Goal: Information Seeking & Learning: Learn about a topic

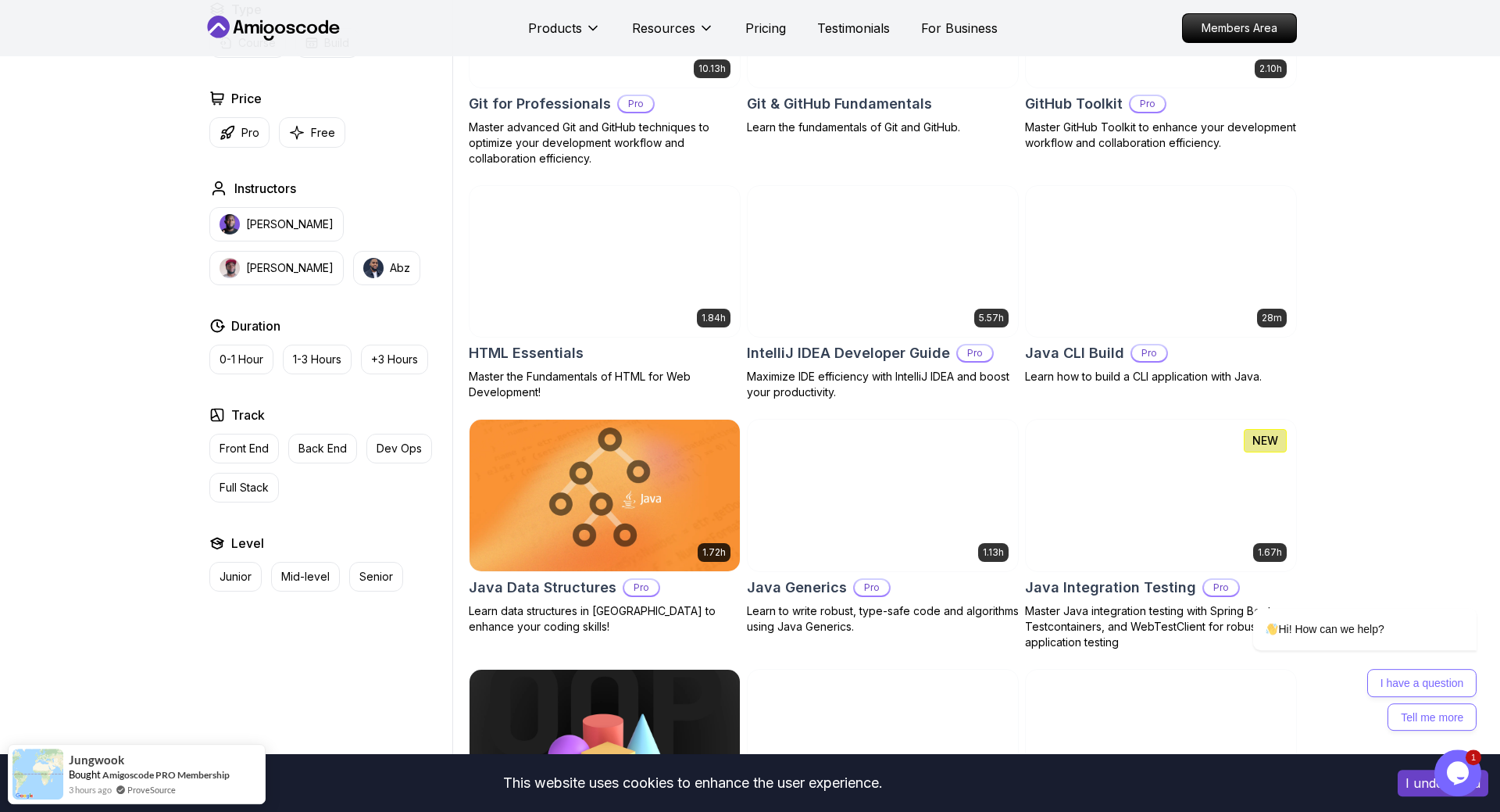
scroll to position [2151, 0]
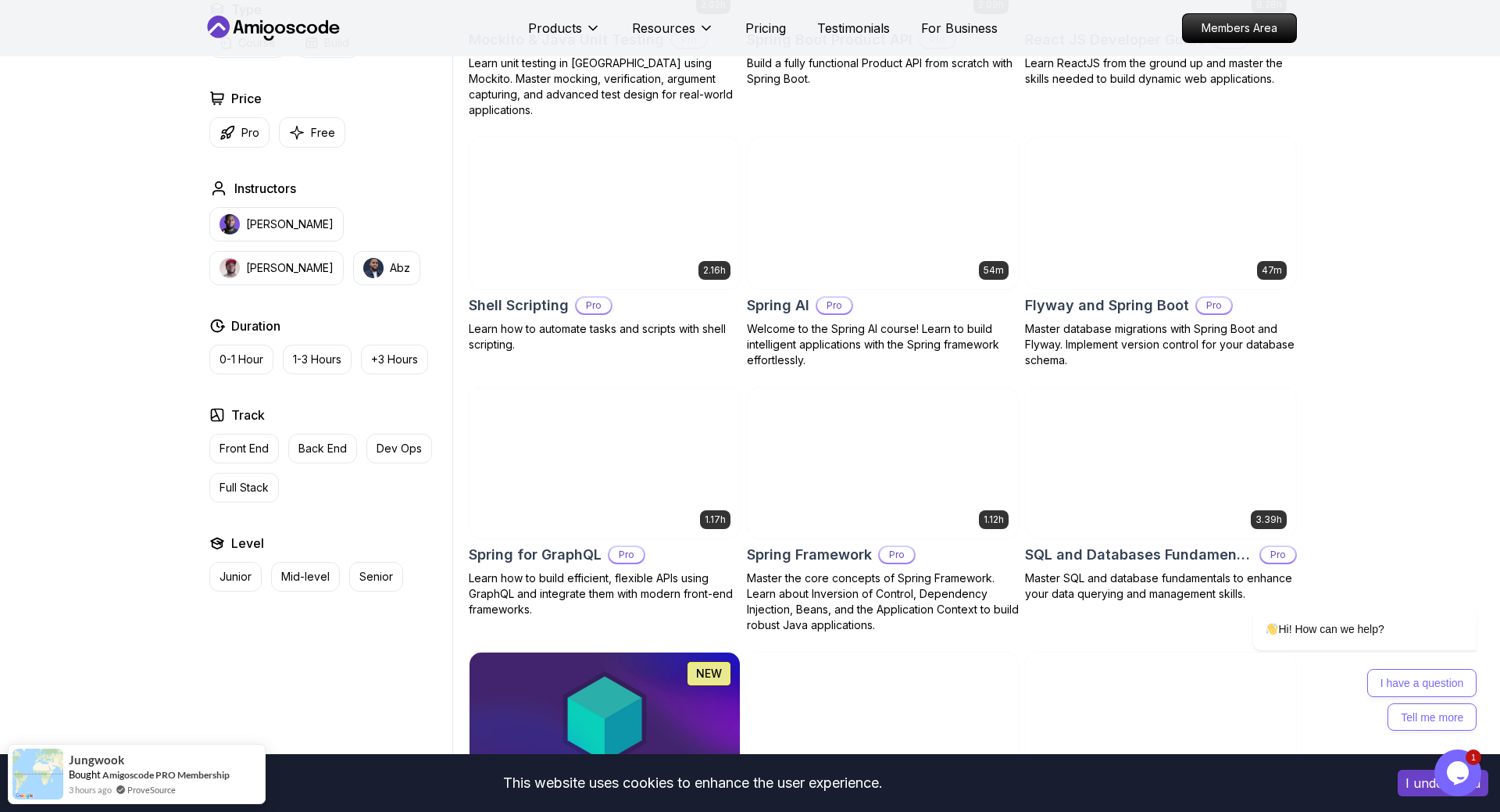
scroll to position [3984, 0]
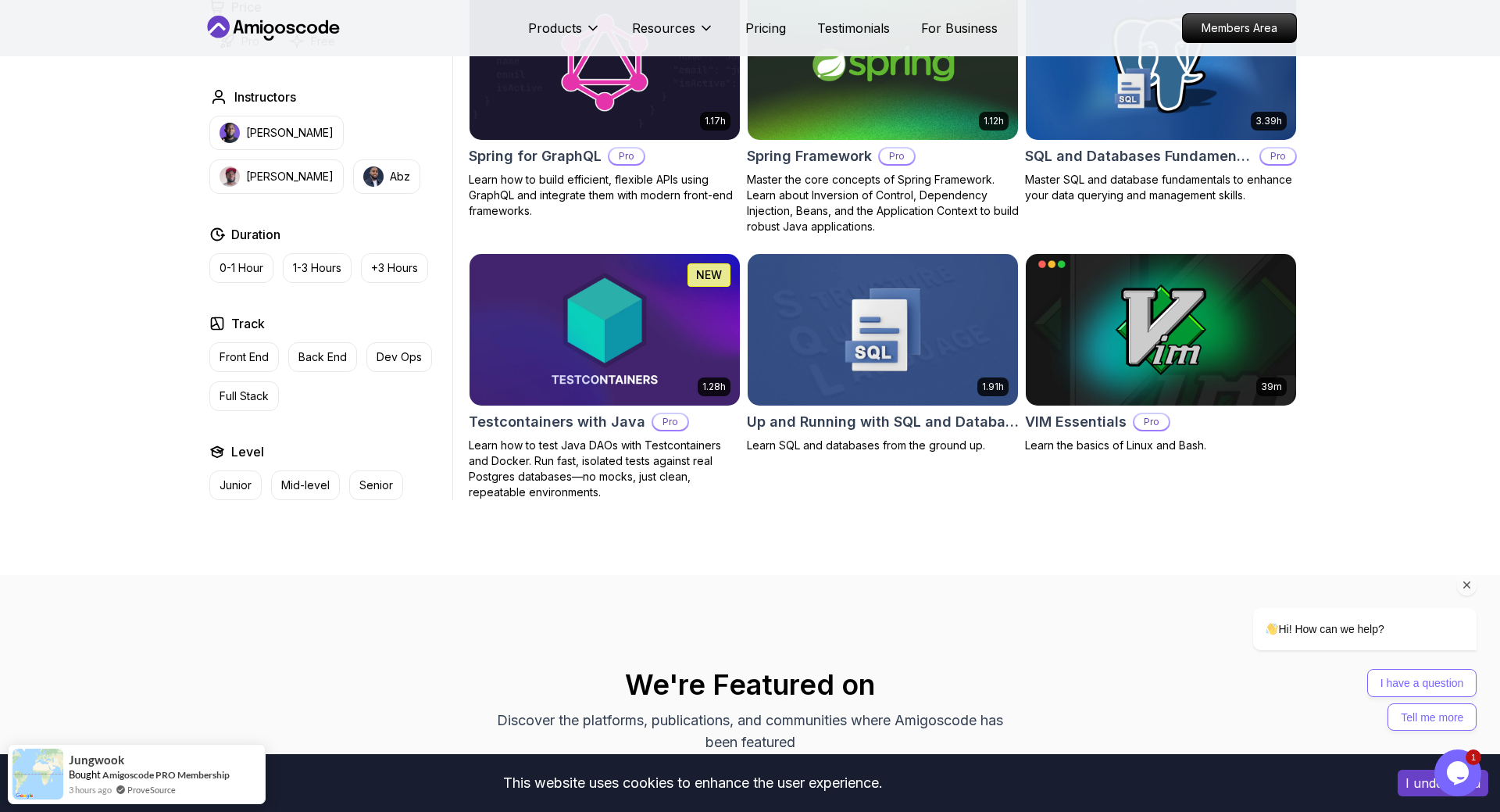
click at [1472, 588] on icon "Chat attention grabber" at bounding box center [1467, 585] width 14 height 14
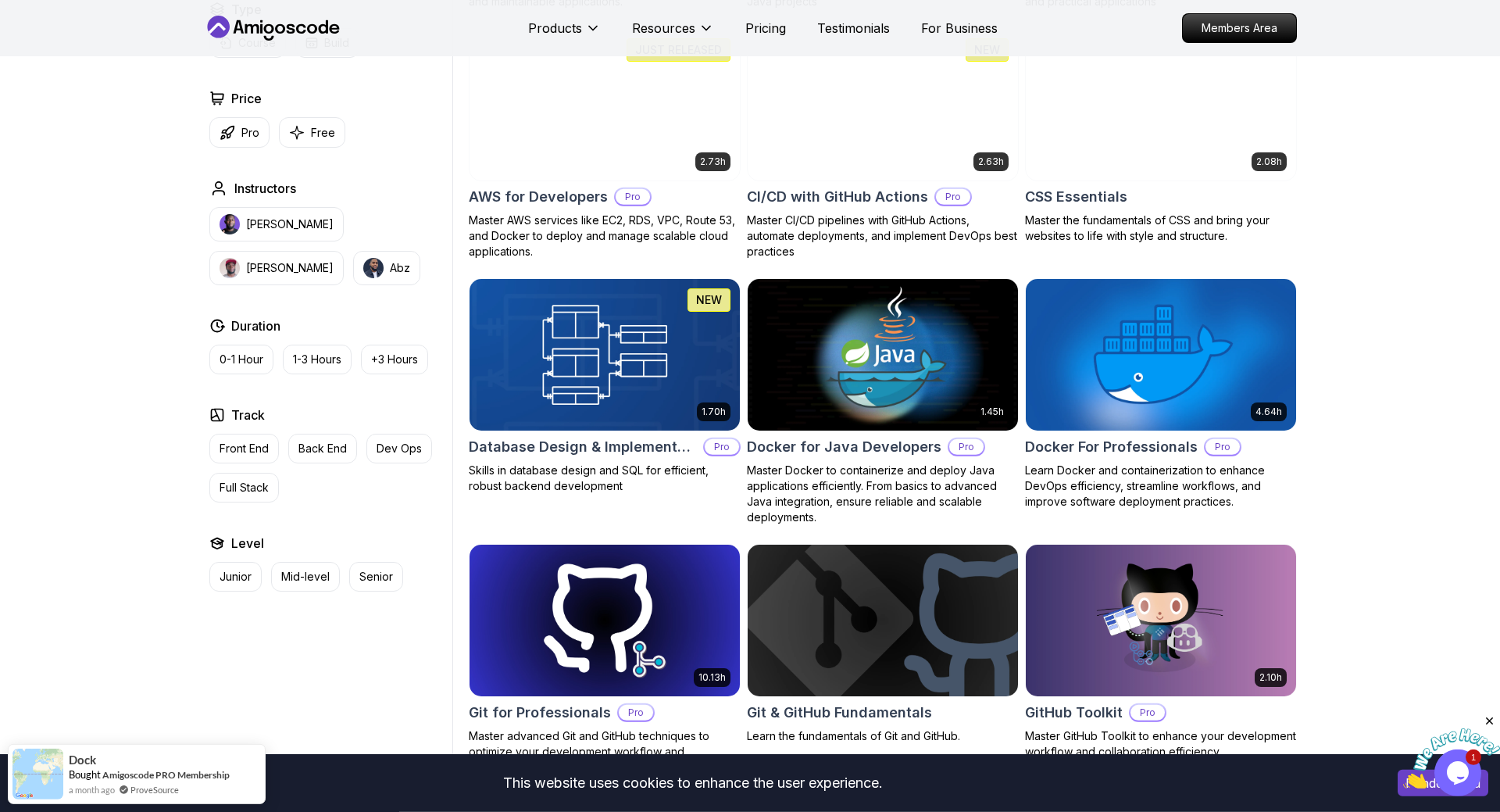
scroll to position [0, 0]
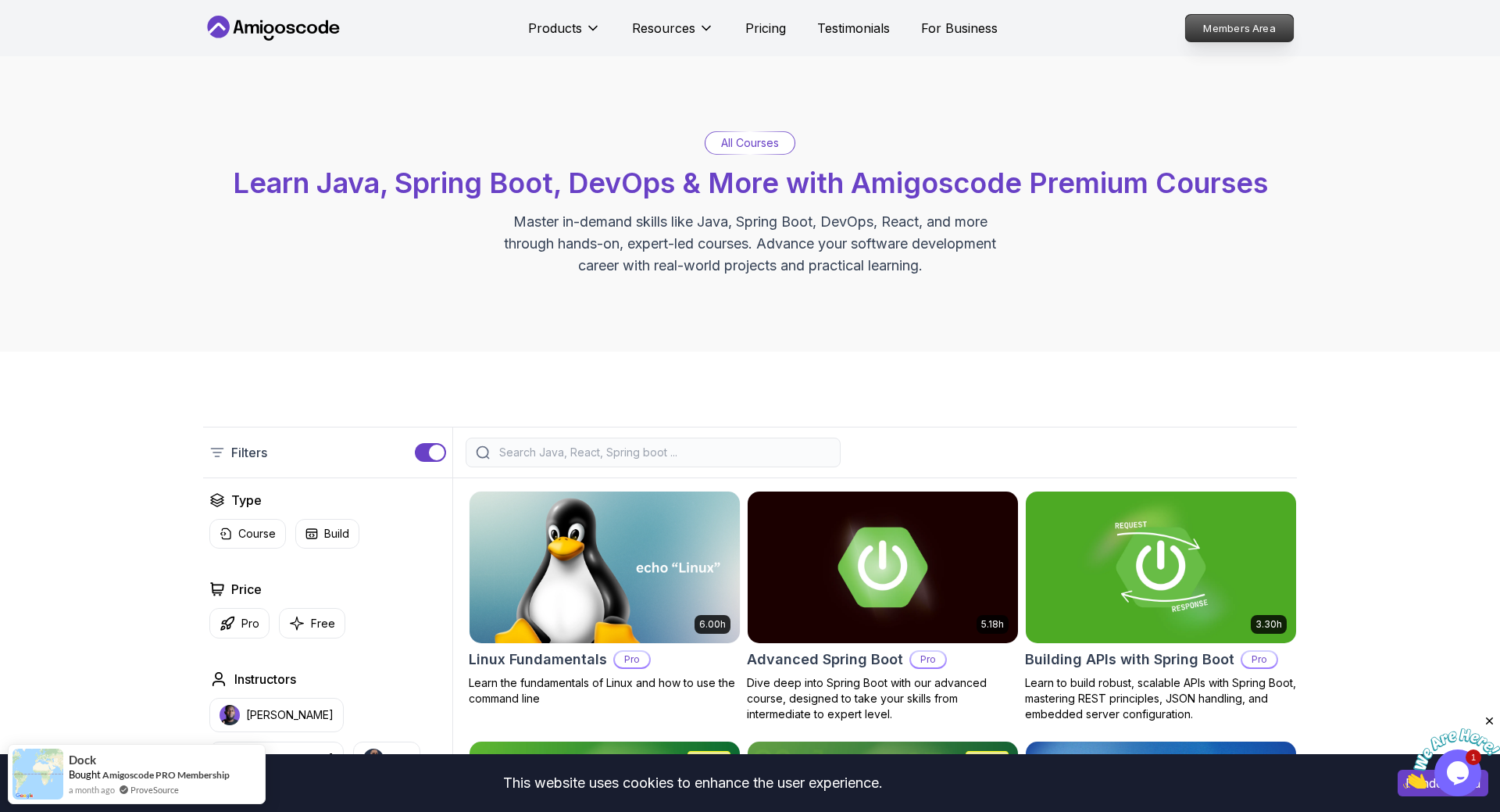
click at [1234, 24] on p "Members Area" at bounding box center [1240, 28] width 108 height 26
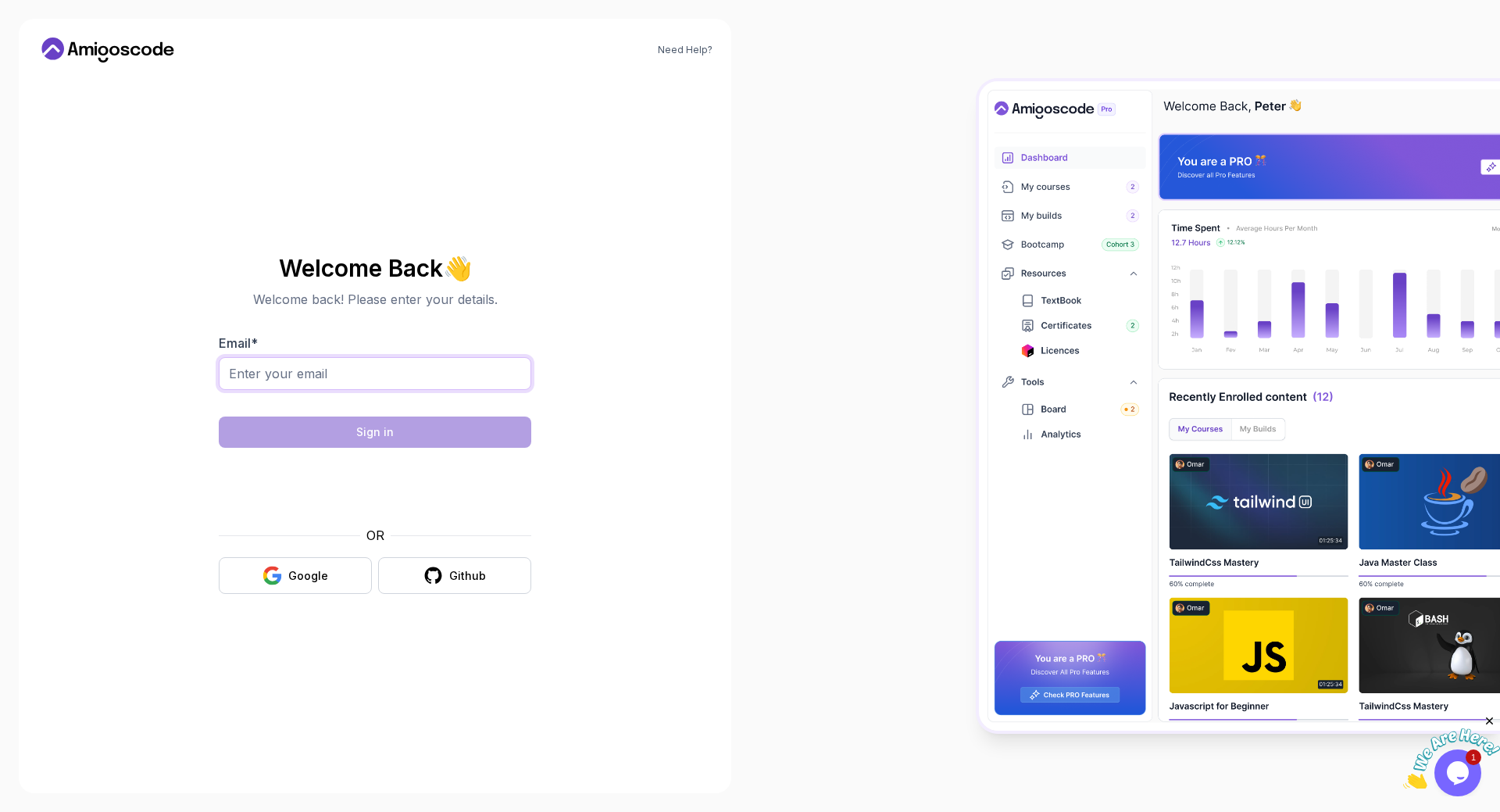
click at [362, 385] on input "Email *" at bounding box center [375, 373] width 312 height 33
click at [271, 583] on icon "button" at bounding box center [272, 581] width 15 height 8
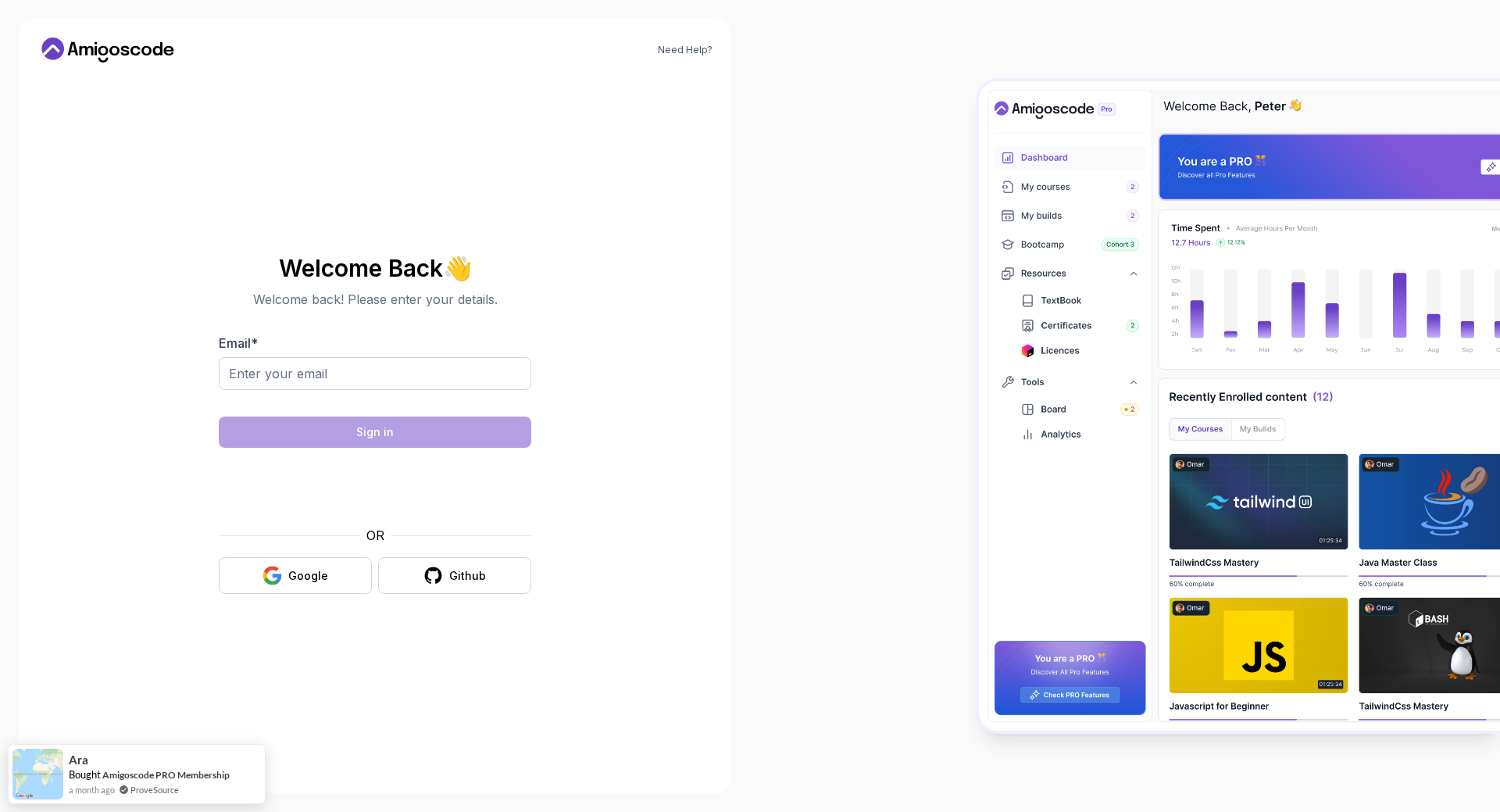
click at [570, 476] on section "Welcome Back 👋 Welcome back! Please enter your details. Email * Sign in OR Goog…" at bounding box center [375, 424] width 525 height 370
click at [438, 385] on input "Email *" at bounding box center [375, 373] width 312 height 33
click at [617, 362] on section "Welcome Back 👋 Welcome back! Please enter your details. Email * Sign in OR Goog…" at bounding box center [375, 424] width 525 height 370
drag, startPoint x: 1489, startPoint y: 726, endPoint x: 2892, endPoint y: 1439, distance: 1573.8
click at [1489, 726] on icon "Close" at bounding box center [1490, 721] width 14 height 14
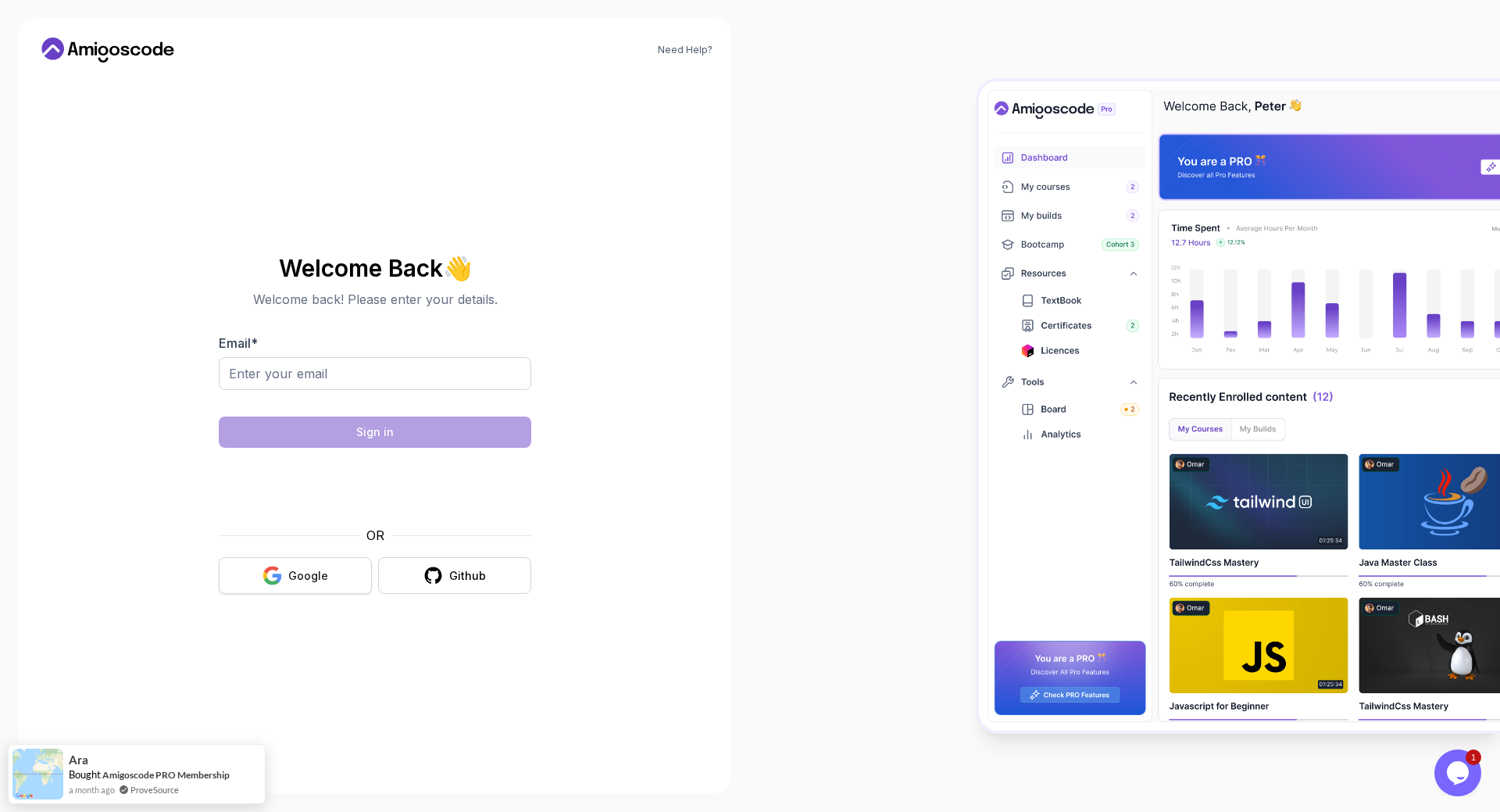
click at [315, 572] on div "Google" at bounding box center [308, 575] width 40 height 16
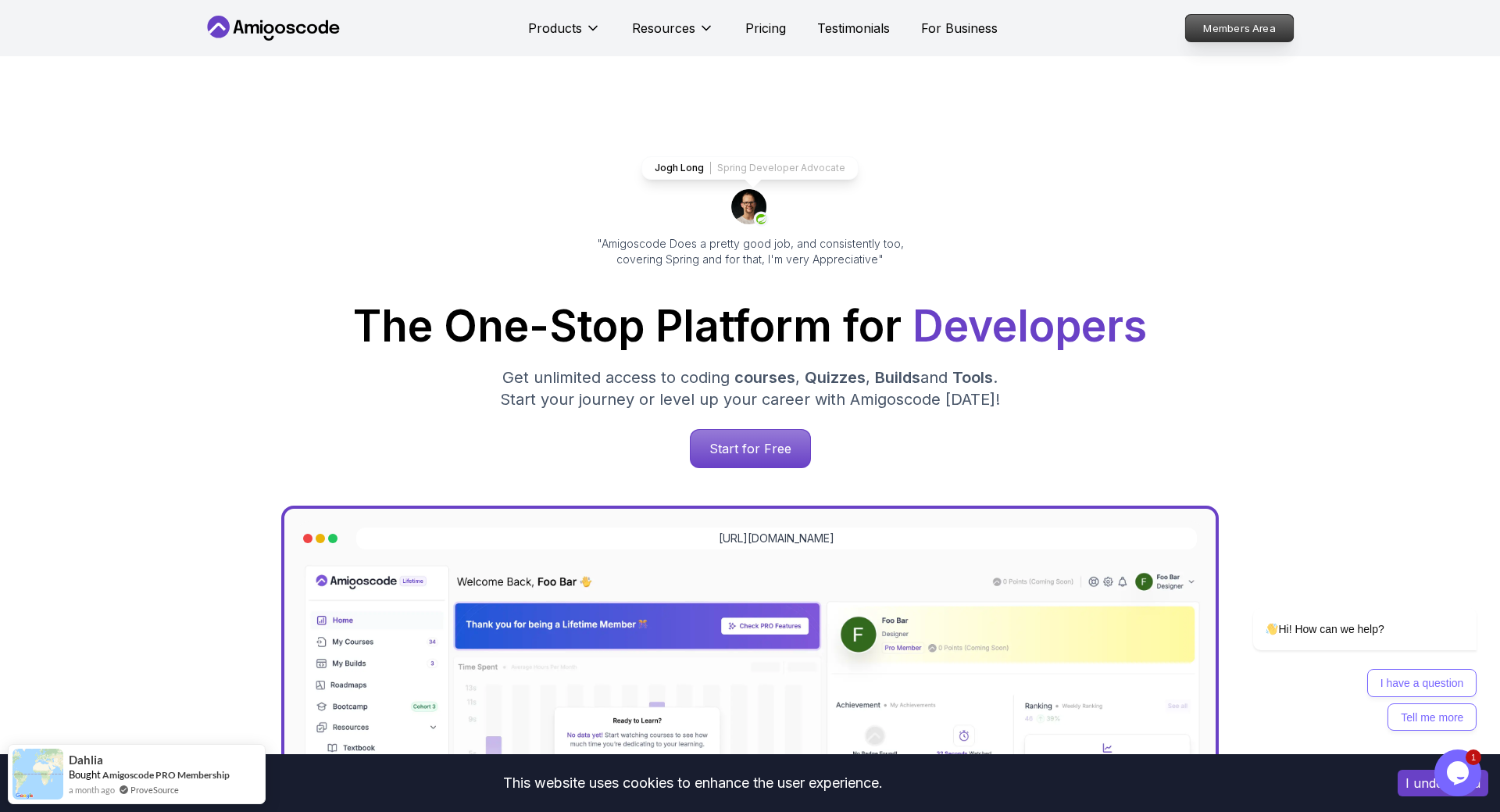
click at [1220, 27] on p "Members Area" at bounding box center [1240, 28] width 108 height 26
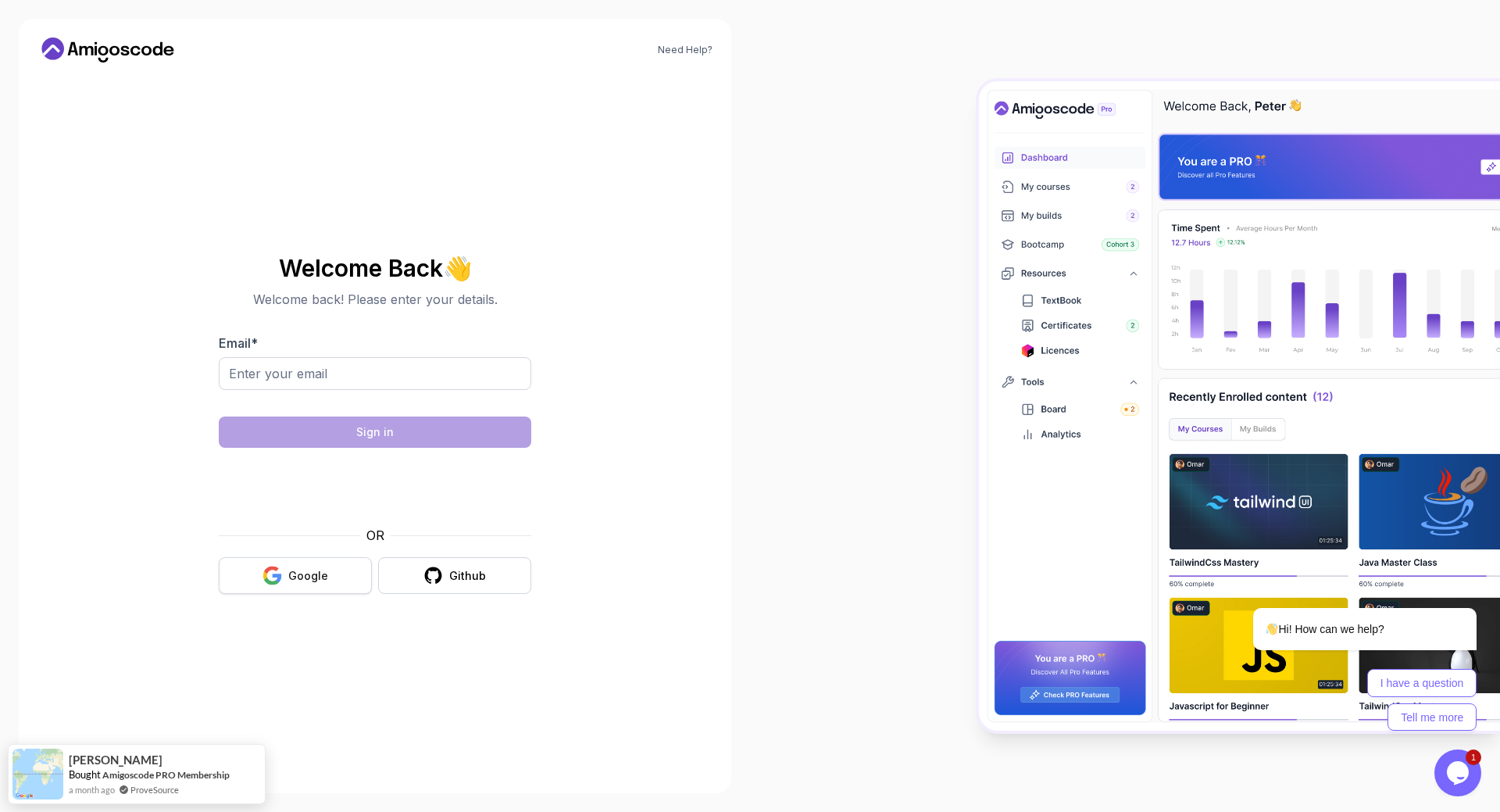
click at [318, 580] on div "Google" at bounding box center [308, 575] width 40 height 16
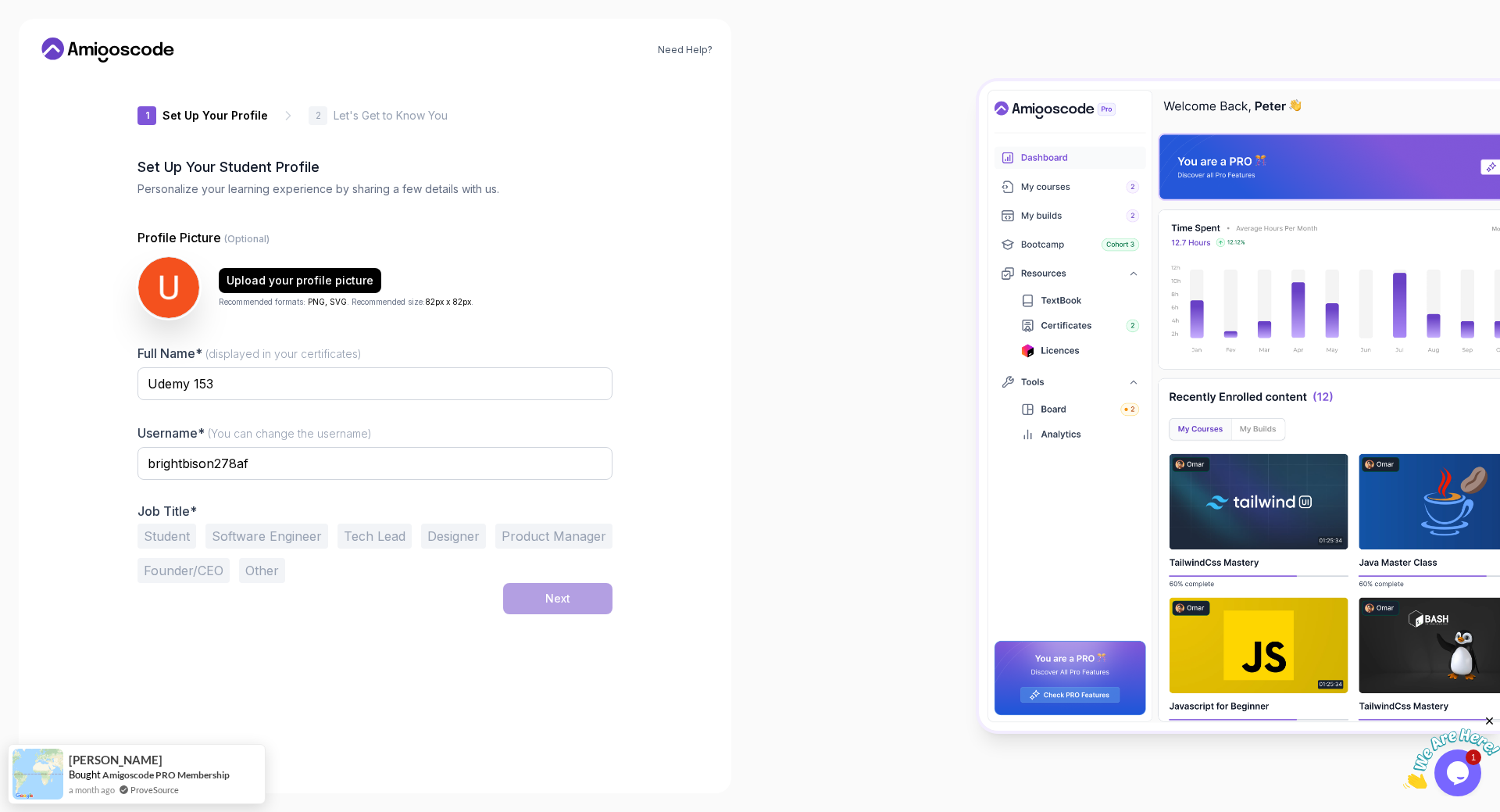
drag, startPoint x: 500, startPoint y: 353, endPoint x: 453, endPoint y: 394, distance: 62.4
click at [501, 353] on div "Full Name* (displayed in your certificates) Udemy 153" at bounding box center [375, 380] width 475 height 74
click at [180, 536] on button "Student" at bounding box center [167, 536] width 58 height 25
click at [606, 584] on button "Next" at bounding box center [558, 598] width 109 height 31
click at [599, 591] on button "Next" at bounding box center [558, 598] width 109 height 31
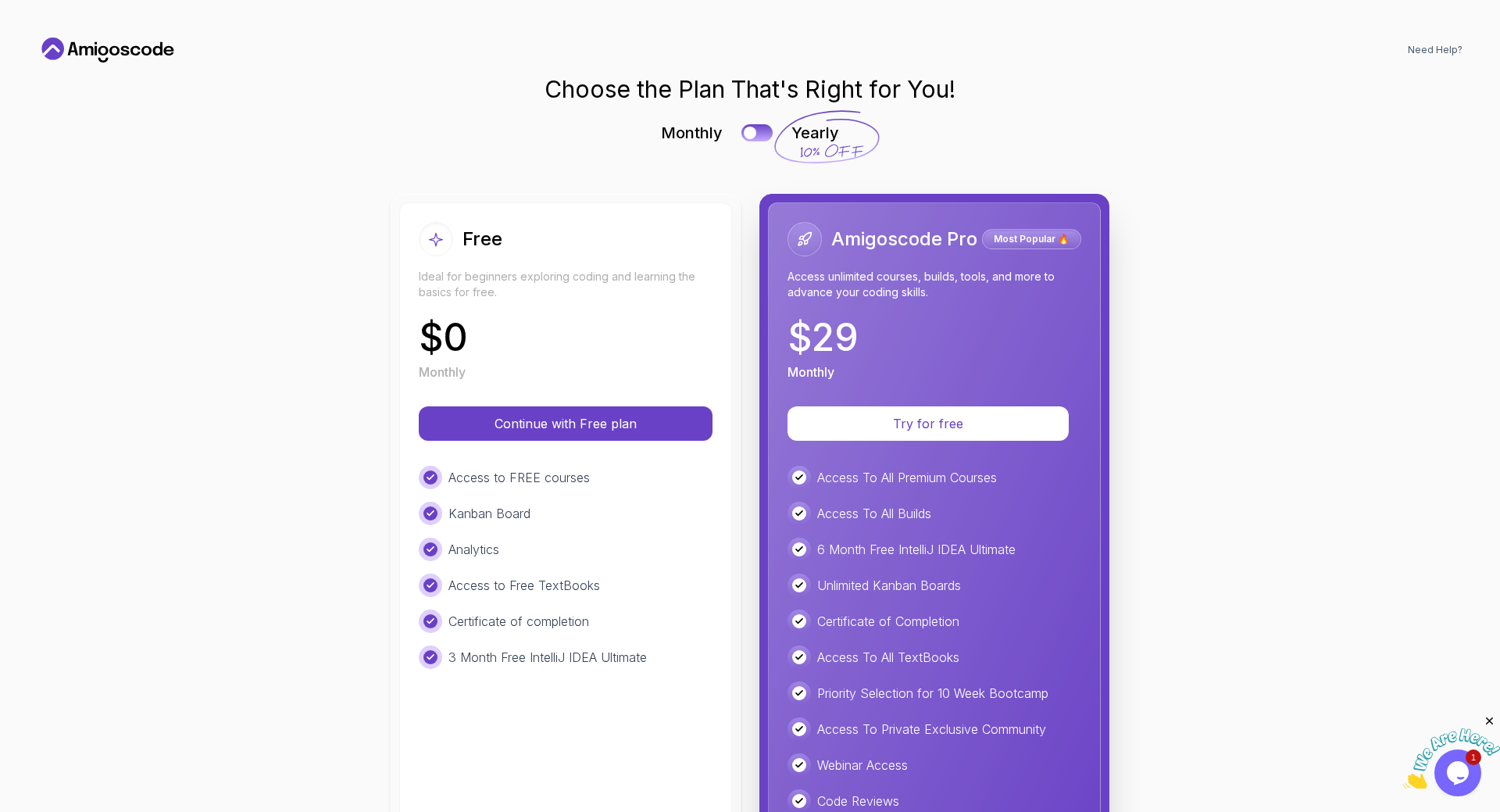
click at [1008, 403] on div "Amigoscode Pro Most Popular 🔥 Access unlimited courses, builds, tools, and more…" at bounding box center [934, 572] width 333 height 737
click at [1014, 416] on p "Try for free" at bounding box center [927, 423] width 231 height 18
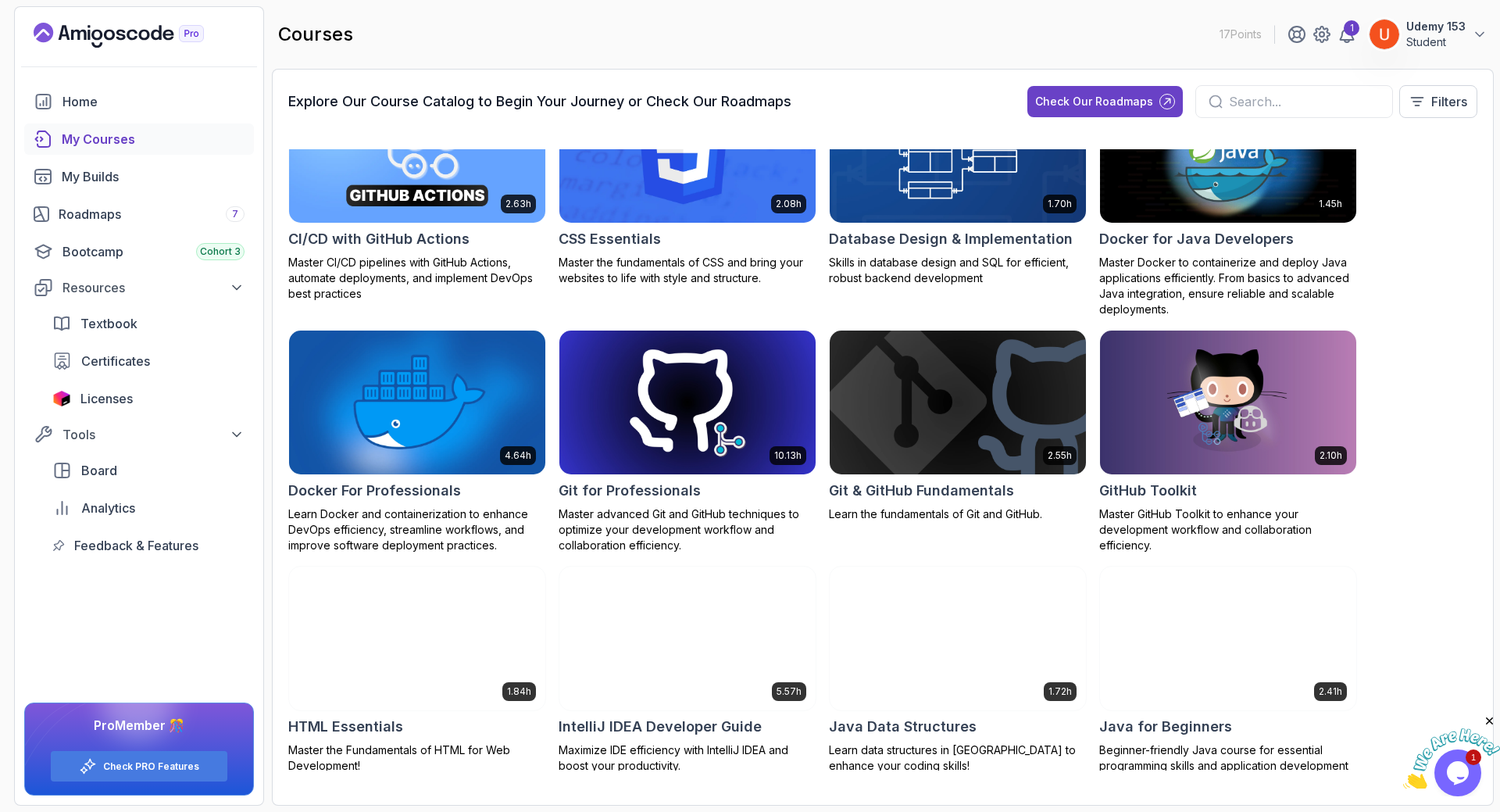
scroll to position [375, 0]
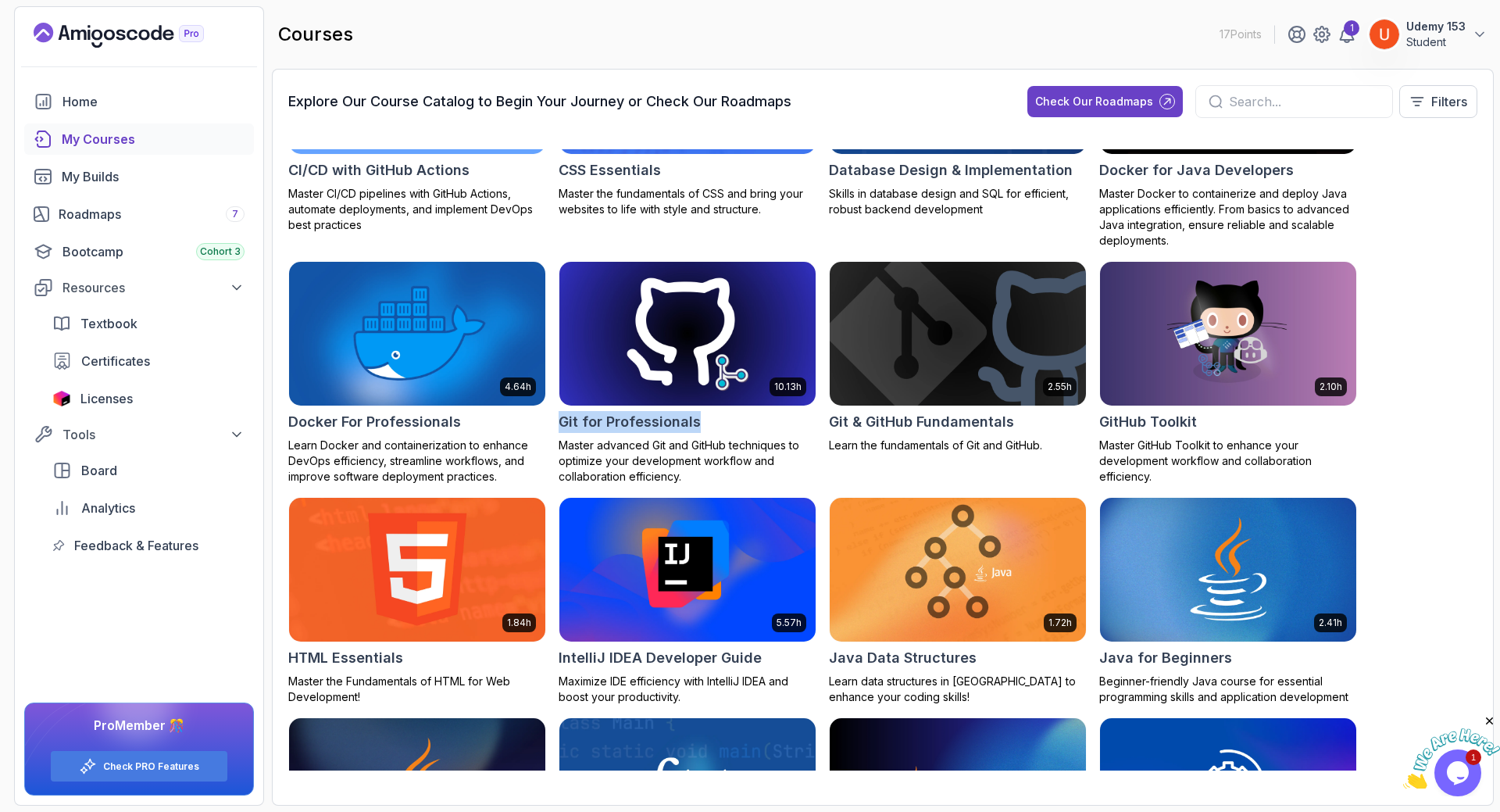
drag, startPoint x: 555, startPoint y: 423, endPoint x: 708, endPoint y: 421, distance: 153.0
click at [708, 421] on div "8.31h Advanced Databases Advanced database management with SQL, integrity, and …" at bounding box center [883, 459] width 1190 height 621
copy h2 "Git for Professionals"
click at [1408, 484] on div "8.31h Advanced Databases Advanced database management with SQL, integrity, and …" at bounding box center [883, 459] width 1190 height 621
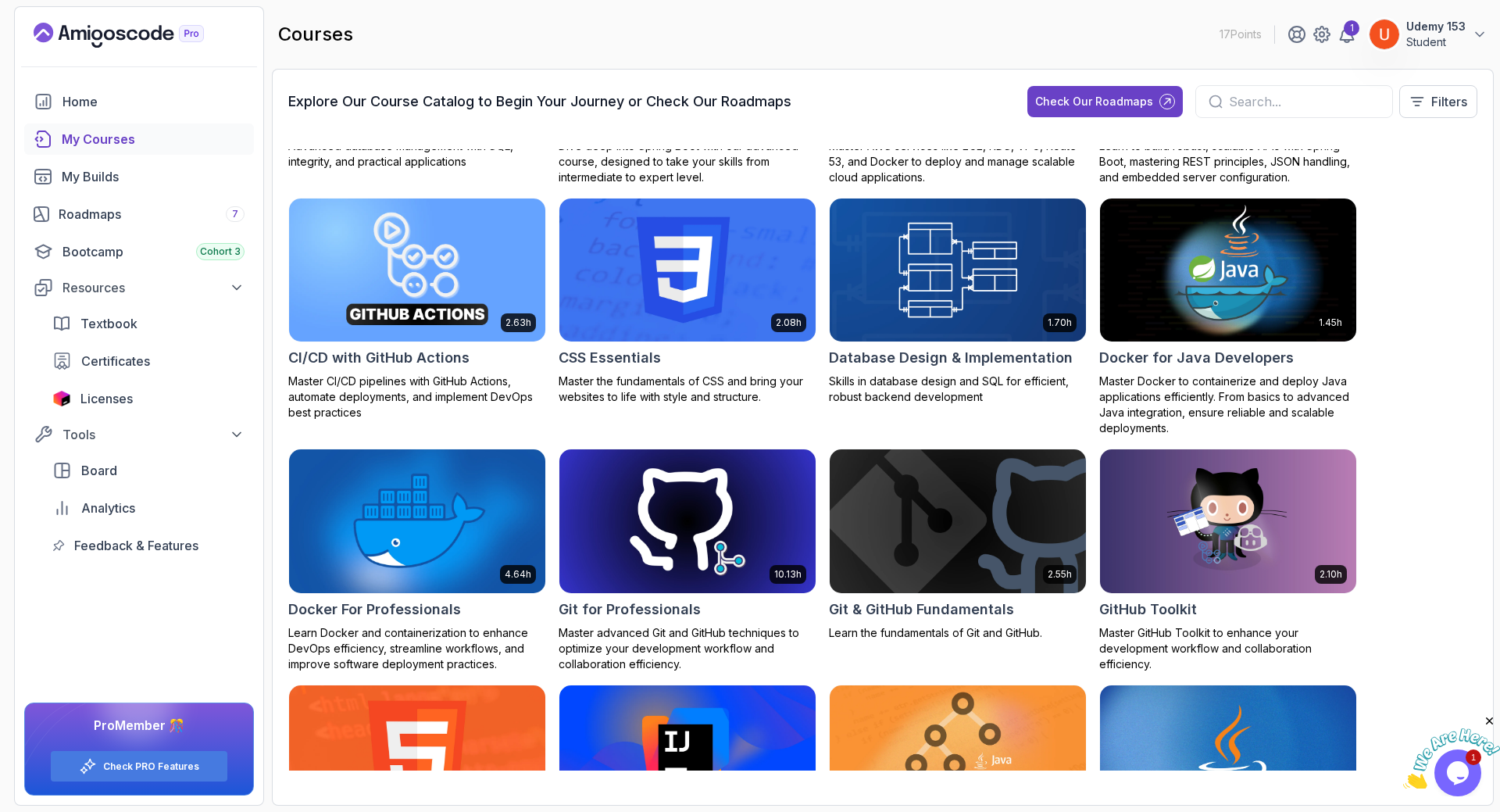
scroll to position [0, 0]
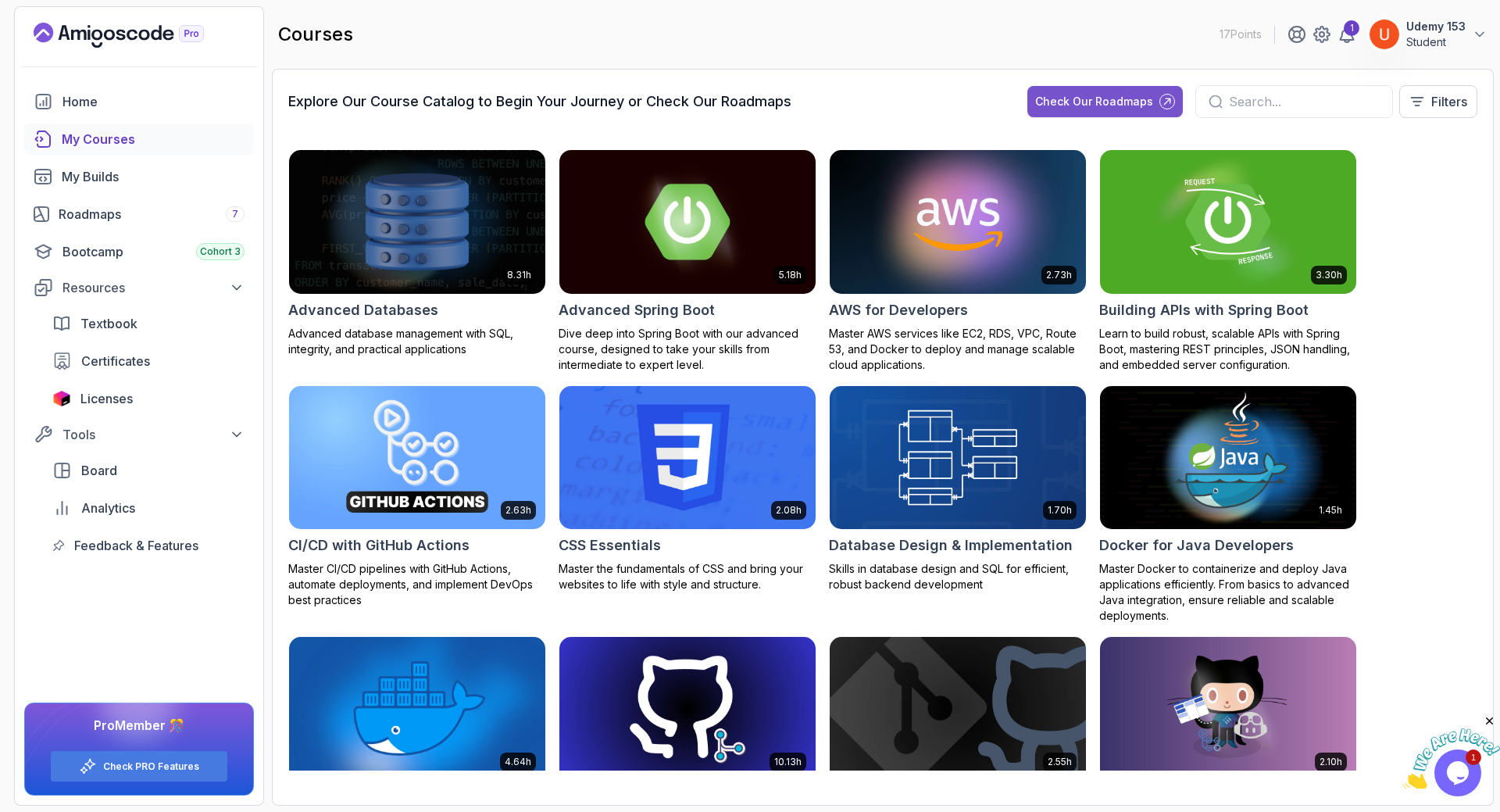
click at [1121, 95] on div "Check Our Roadmaps" at bounding box center [1094, 101] width 118 height 16
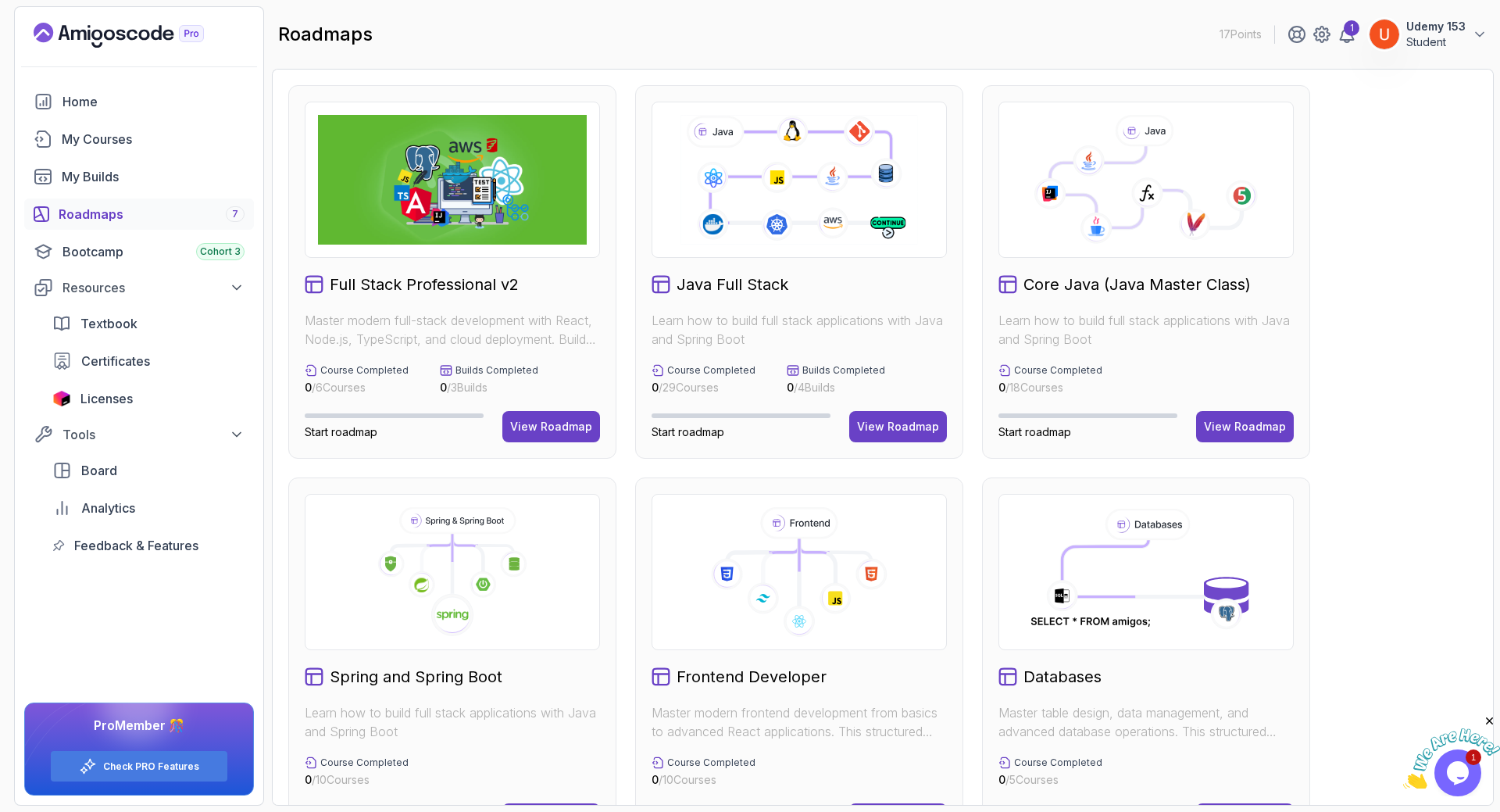
scroll to position [454, 0]
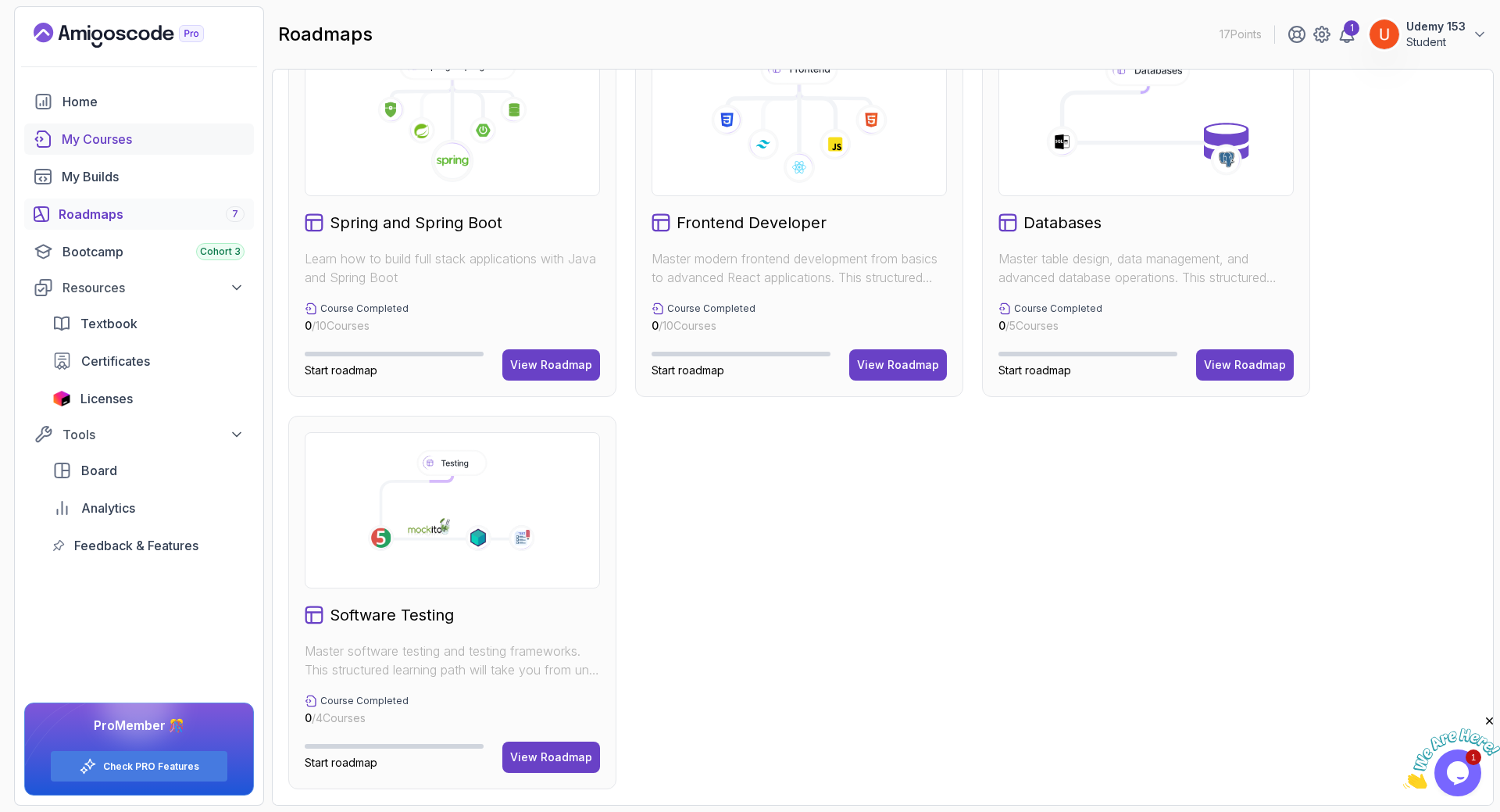
click at [109, 148] on link "My Courses" at bounding box center [140, 139] width 230 height 31
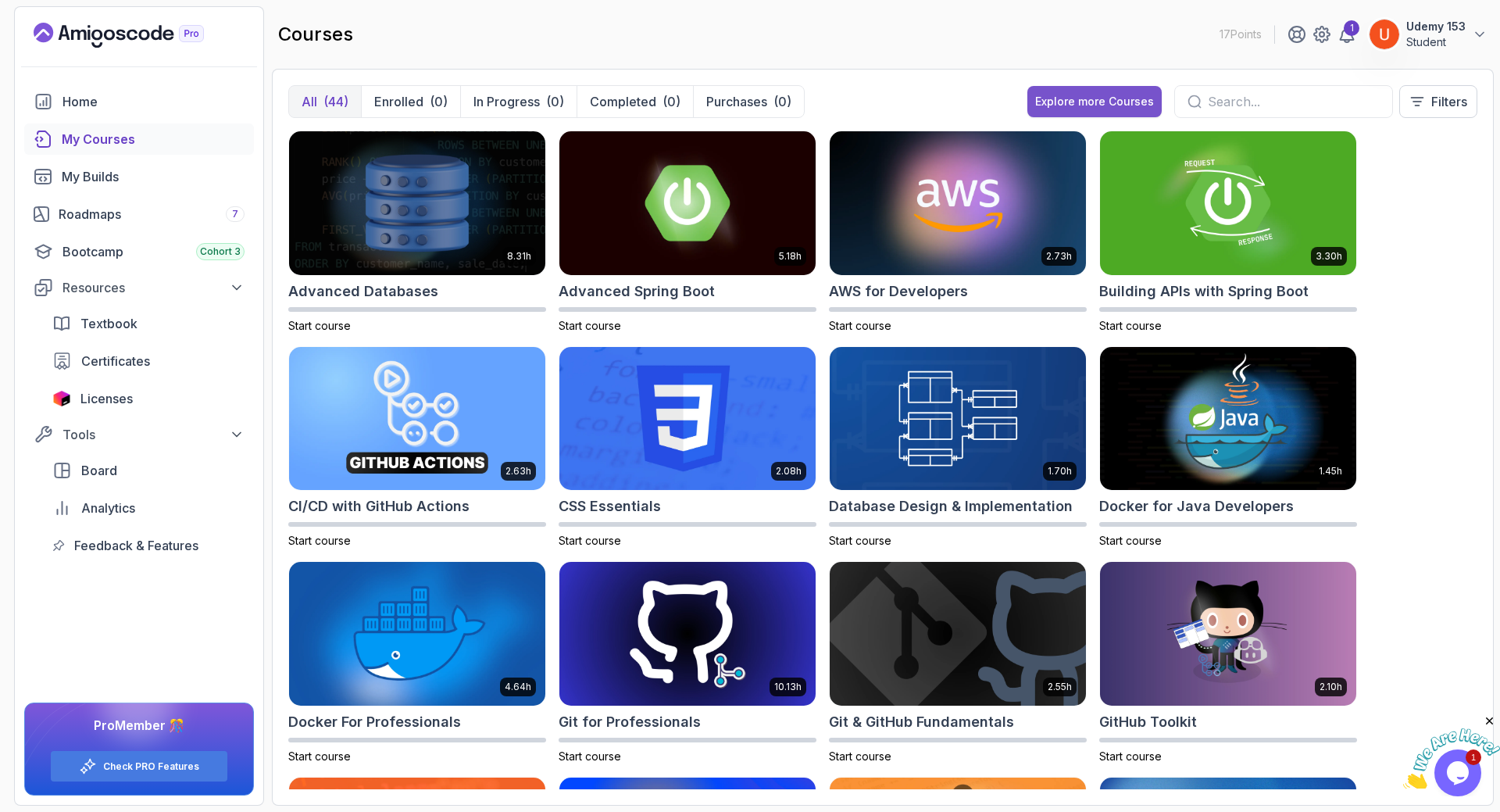
click at [1077, 98] on div "Explore more Courses" at bounding box center [1095, 101] width 119 height 16
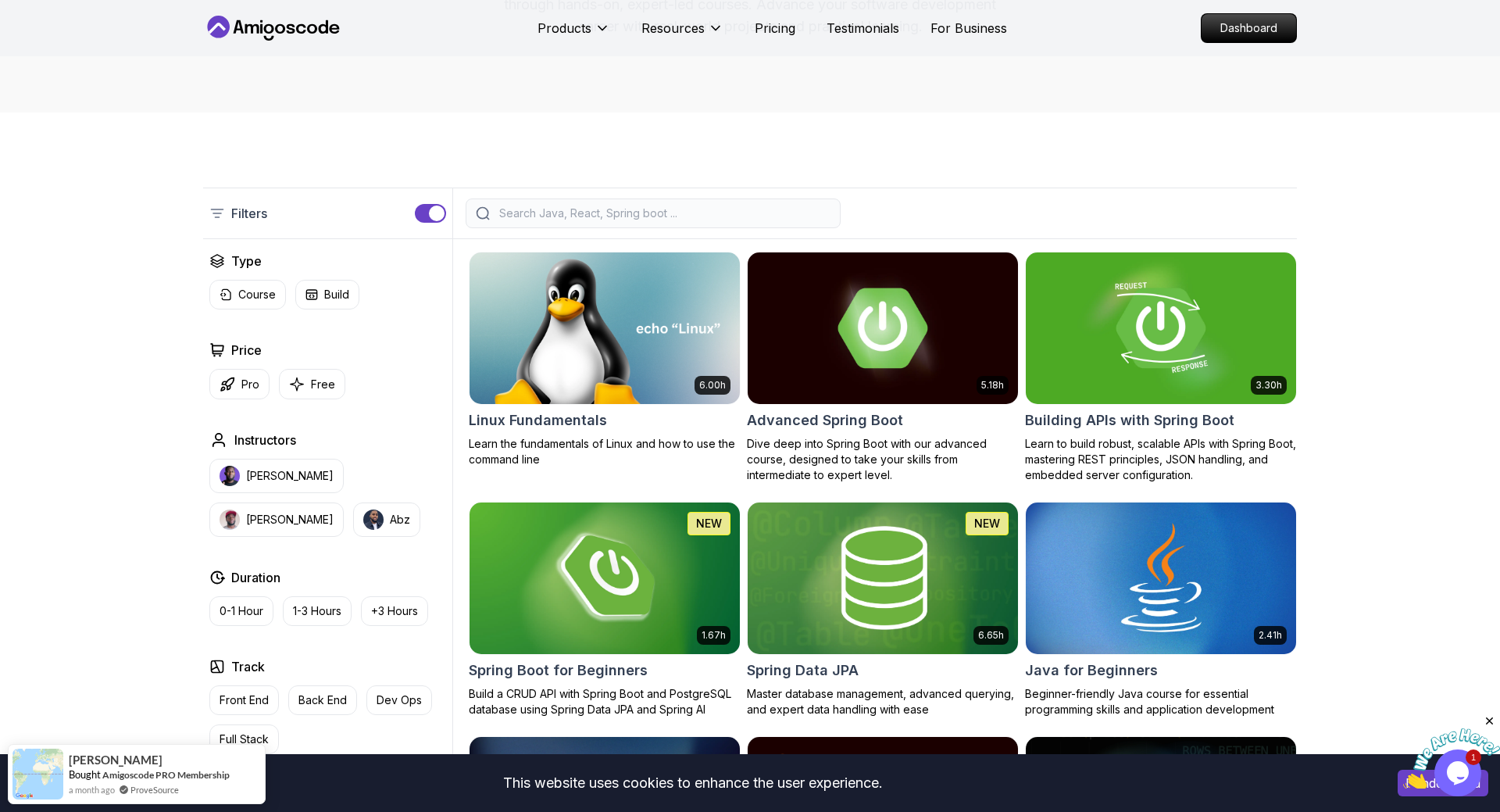
scroll to position [557, 0]
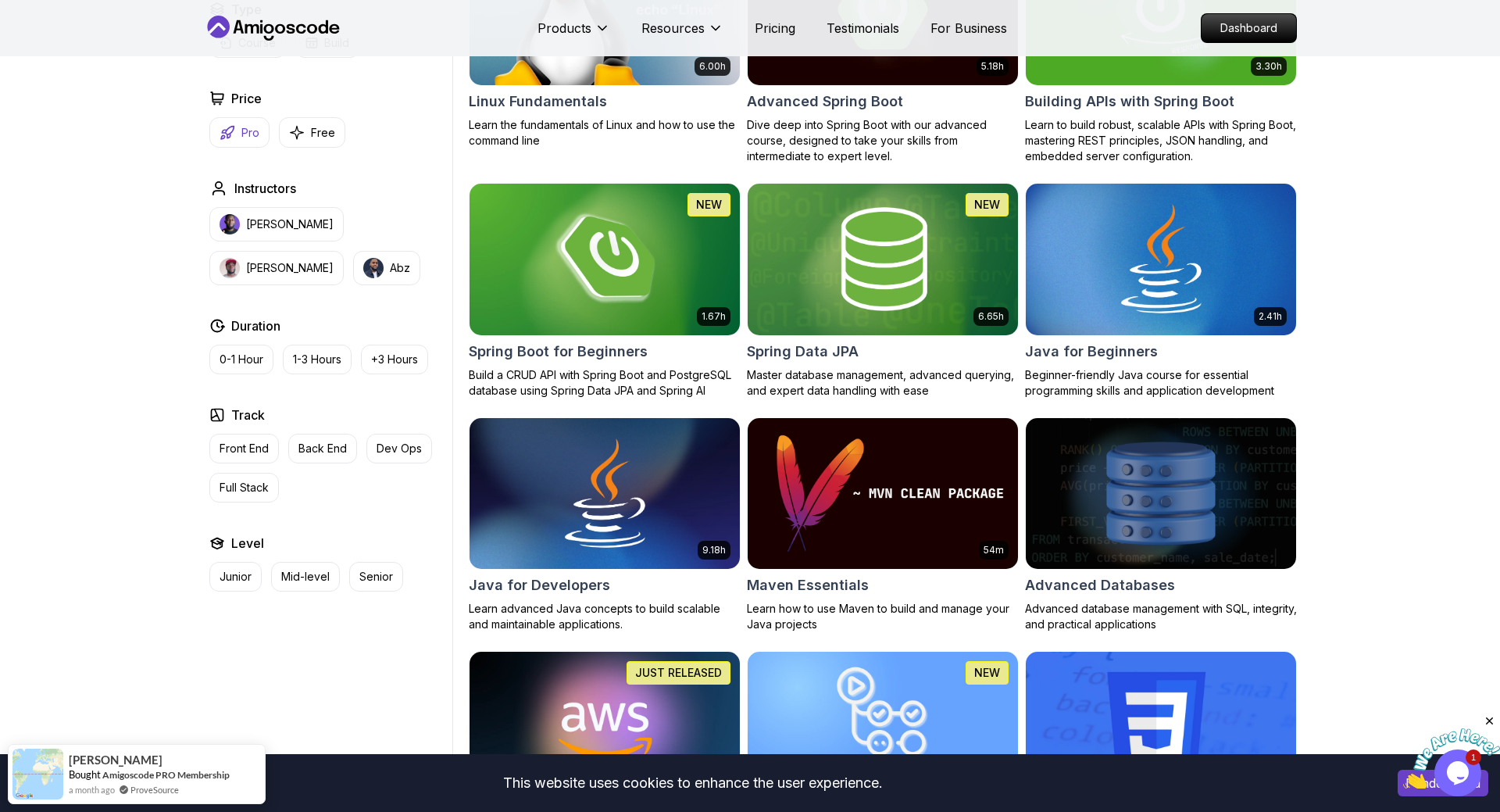
click at [243, 139] on p "Pro" at bounding box center [250, 133] width 18 height 16
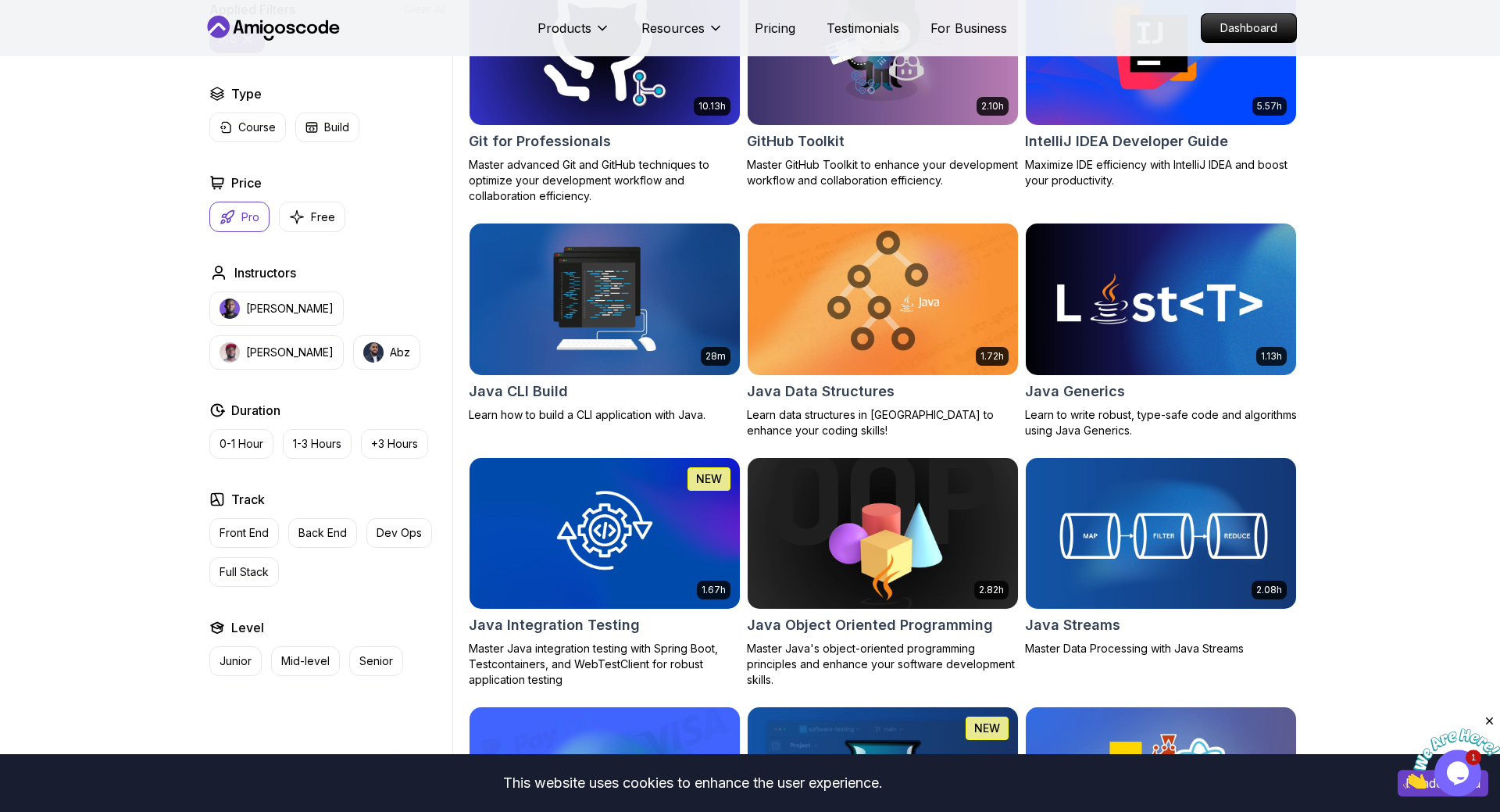
scroll to position [1673, 0]
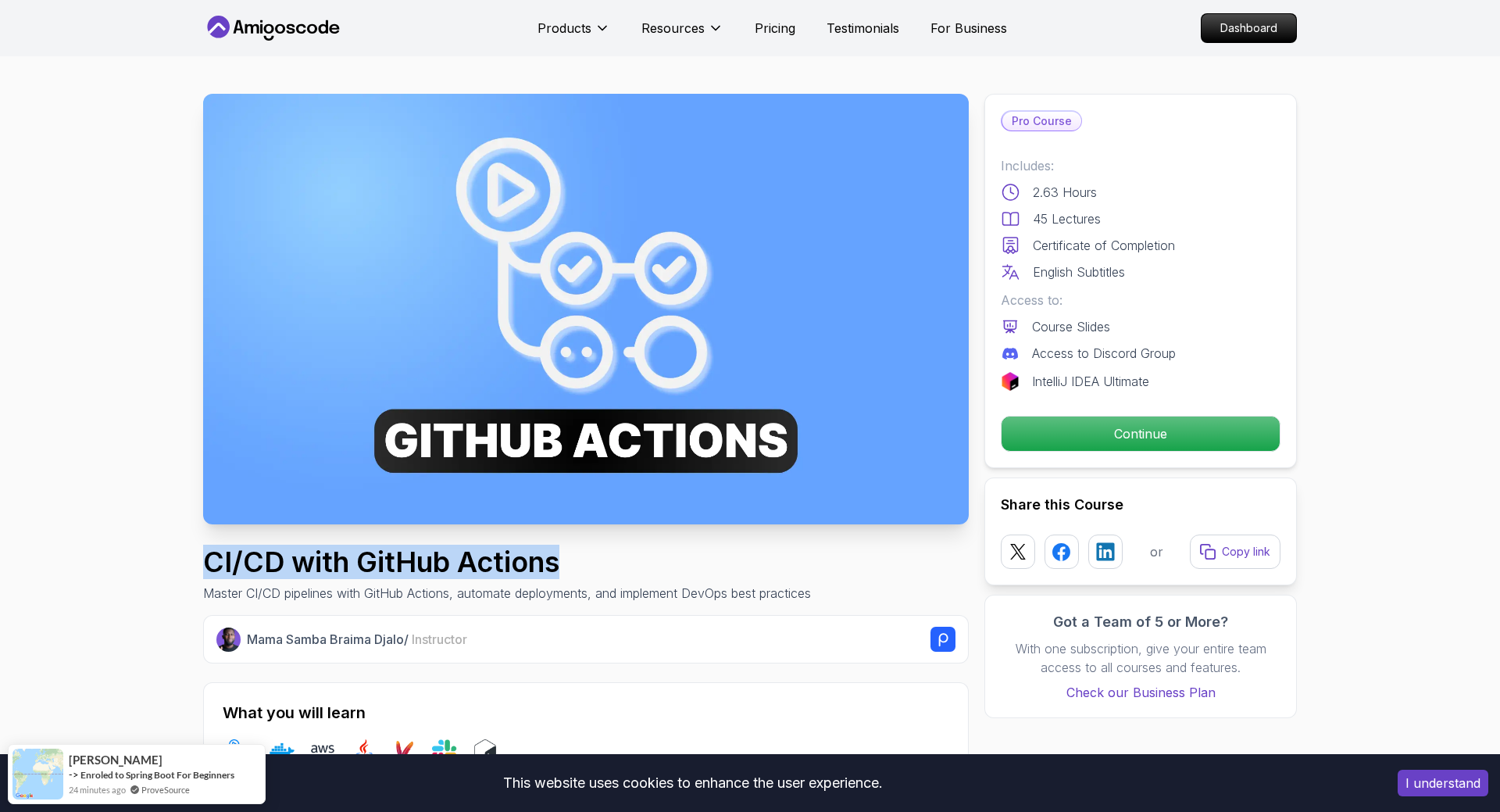
drag, startPoint x: 225, startPoint y: 557, endPoint x: 565, endPoint y: 557, distance: 340.0
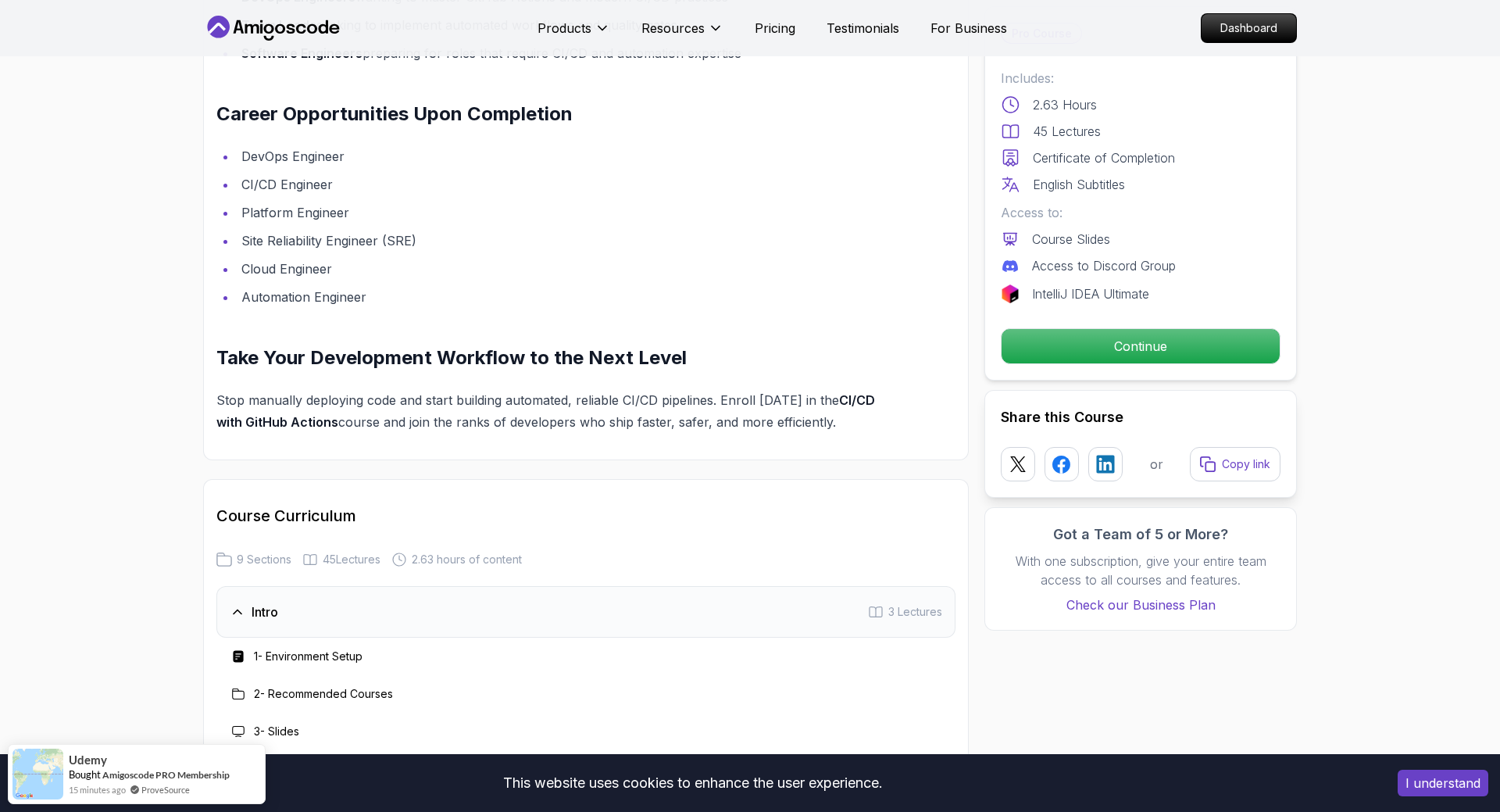
scroll to position [2151, 0]
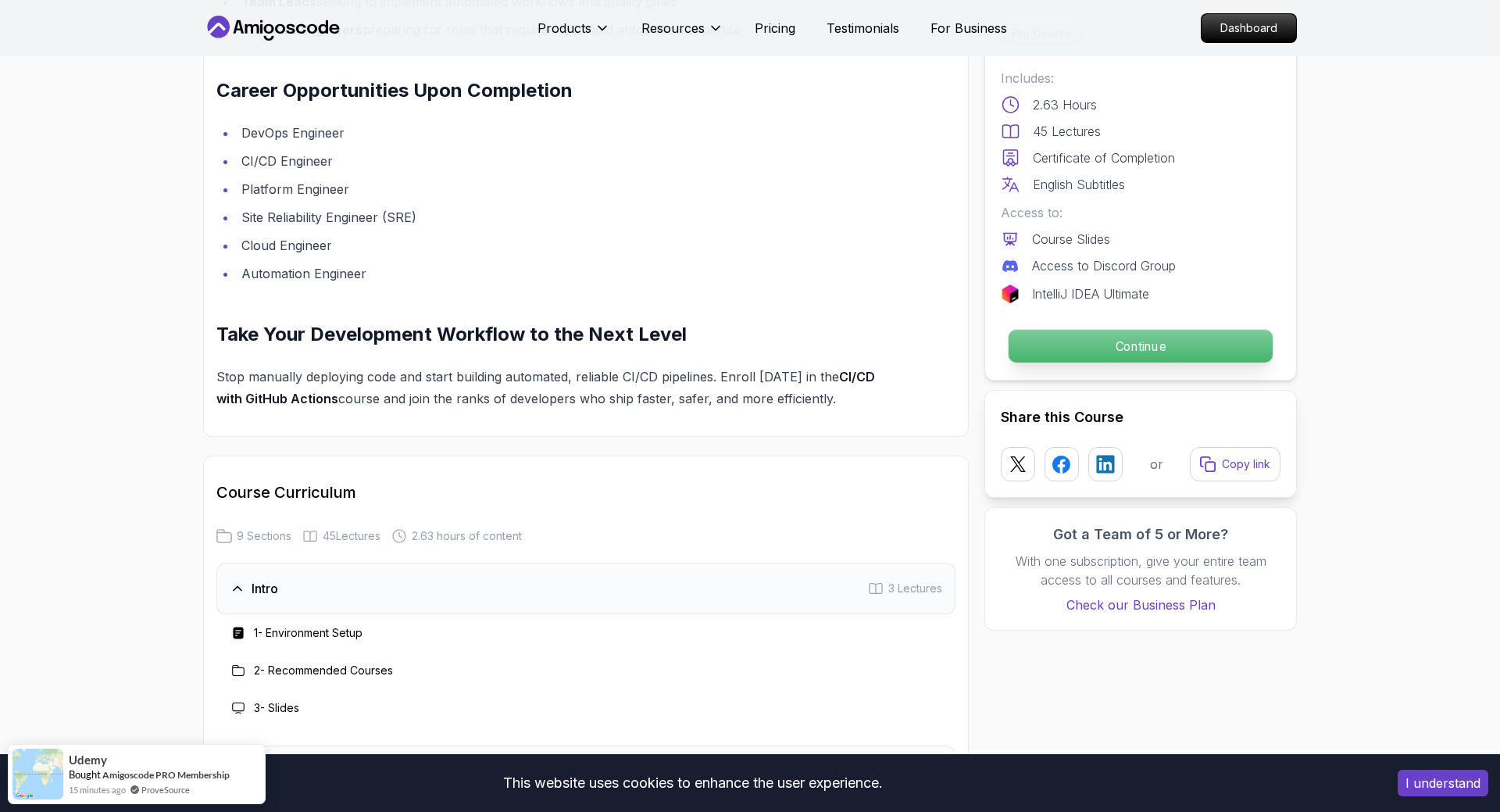
click at [1079, 353] on p "Continue" at bounding box center [1141, 346] width 264 height 33
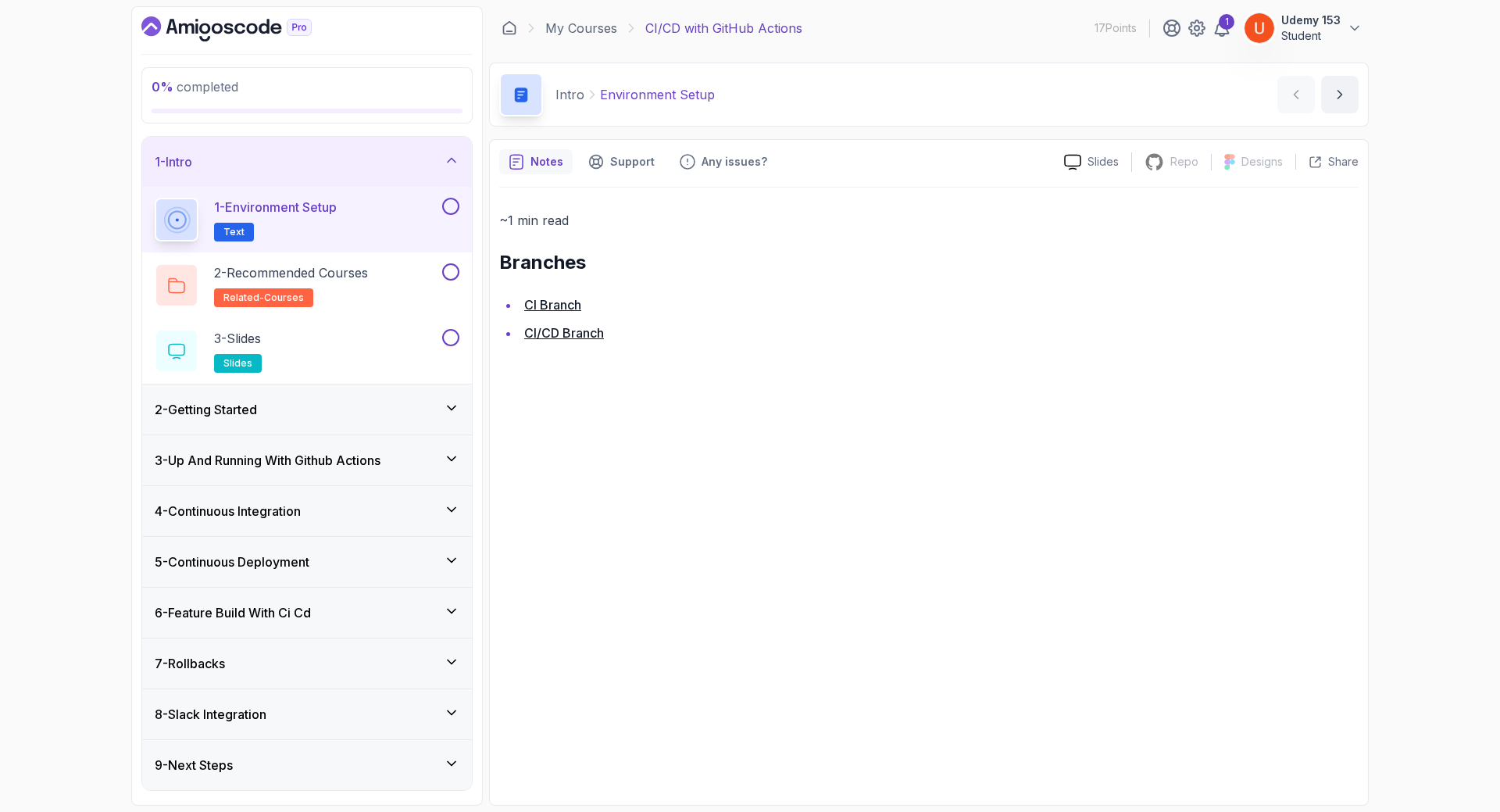
click at [337, 223] on h2 "1 - Environment Setup Text" at bounding box center [275, 220] width 123 height 43
click at [562, 307] on link "CI Branch" at bounding box center [553, 305] width 57 height 16
drag, startPoint x: 589, startPoint y: 302, endPoint x: 523, endPoint y: 302, distance: 66.0
click at [523, 302] on li "CI Branch" at bounding box center [940, 304] width 840 height 22
copy link "CI Branch"
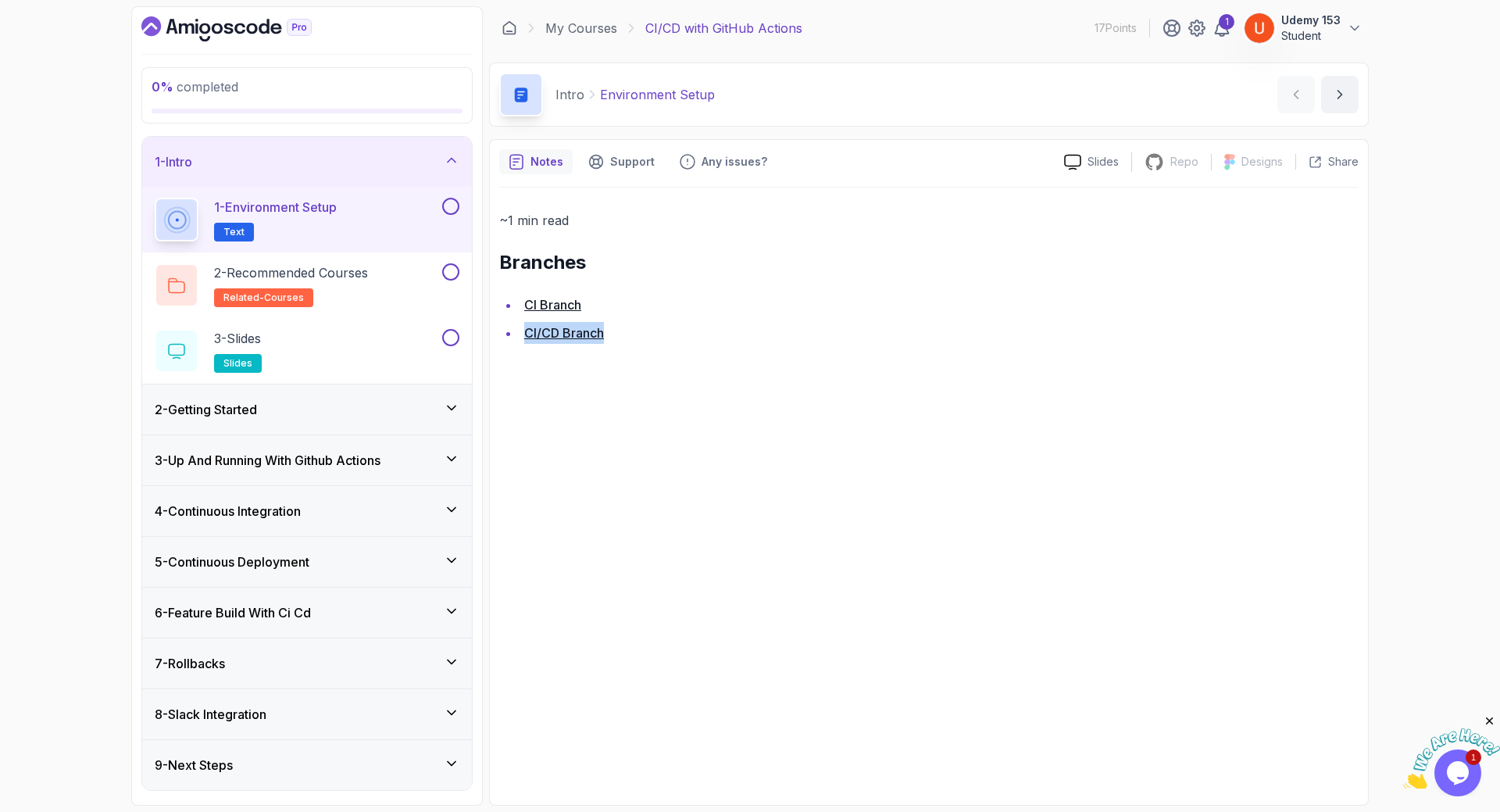
drag, startPoint x: 616, startPoint y: 332, endPoint x: 525, endPoint y: 335, distance: 91.0
click at [525, 335] on li "CI/CD Branch" at bounding box center [940, 332] width 840 height 22
copy link "CI/CD Branch"
click at [820, 520] on div "~1 min read Branches CI Branch CI/CD Branch" at bounding box center [928, 491] width 859 height 607
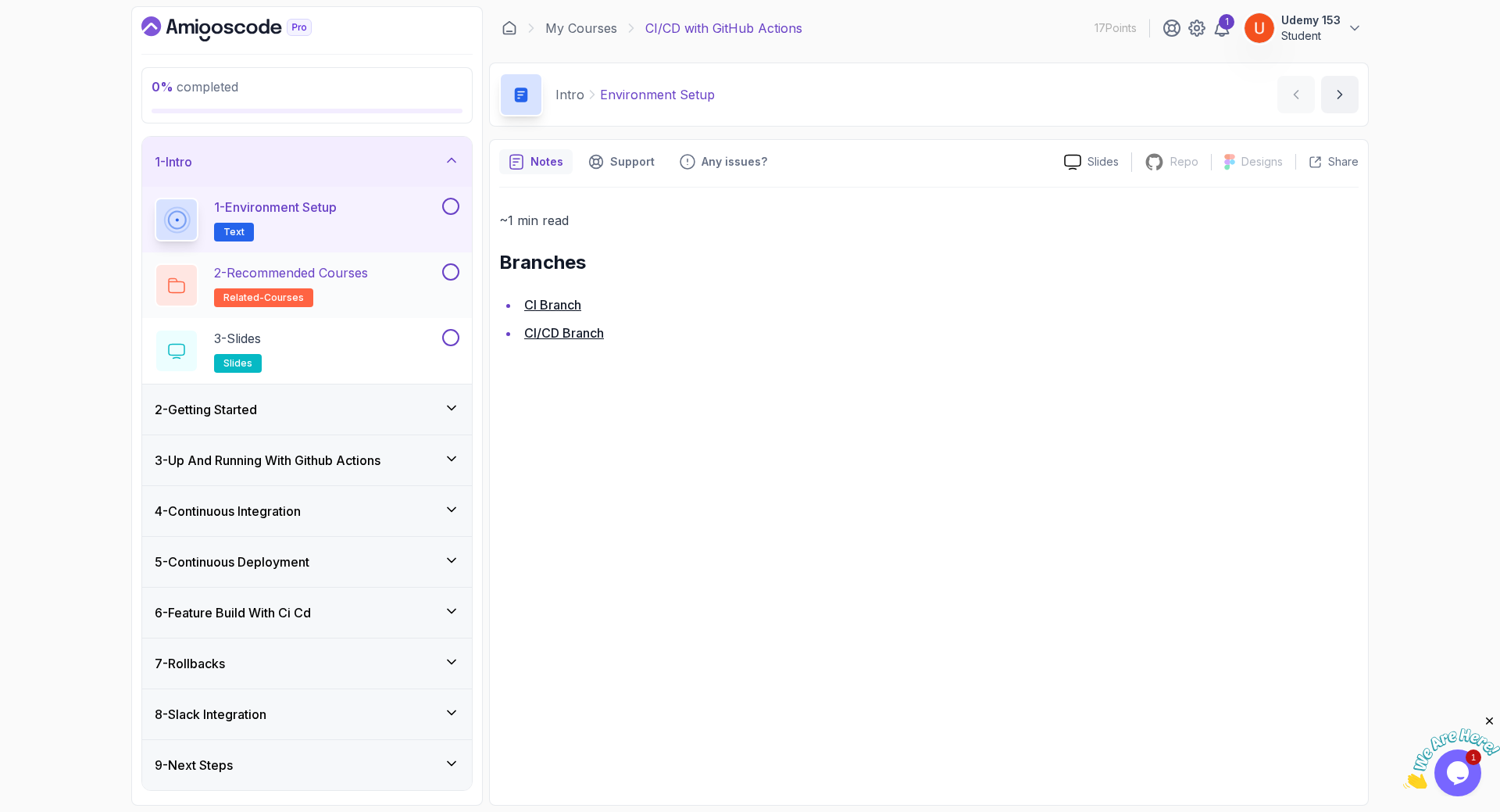
click at [349, 290] on h2 "2 - Recommended Courses related-courses" at bounding box center [291, 285] width 154 height 43
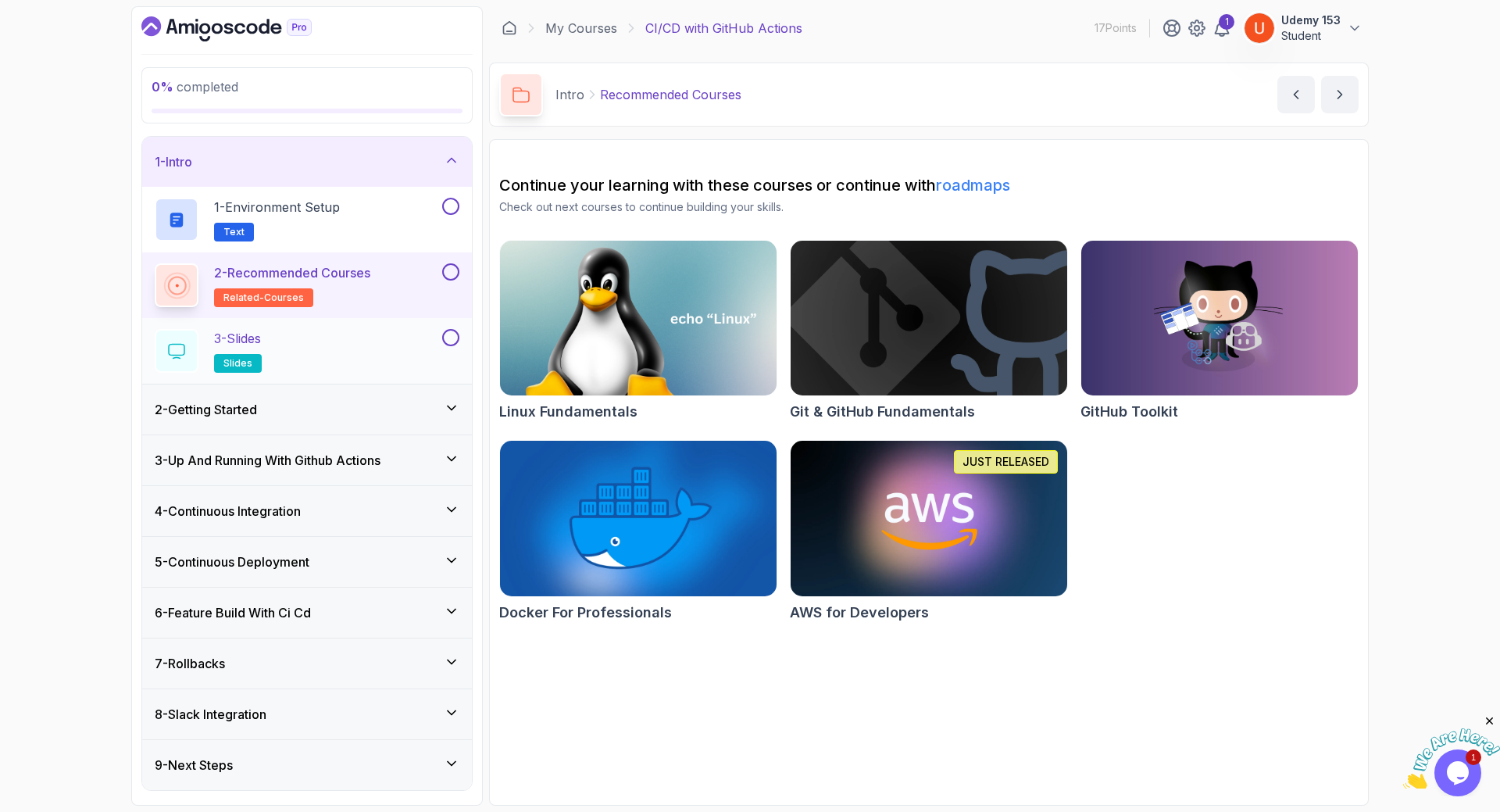
click at [319, 349] on div "3 - Slides slides" at bounding box center [297, 351] width 285 height 43
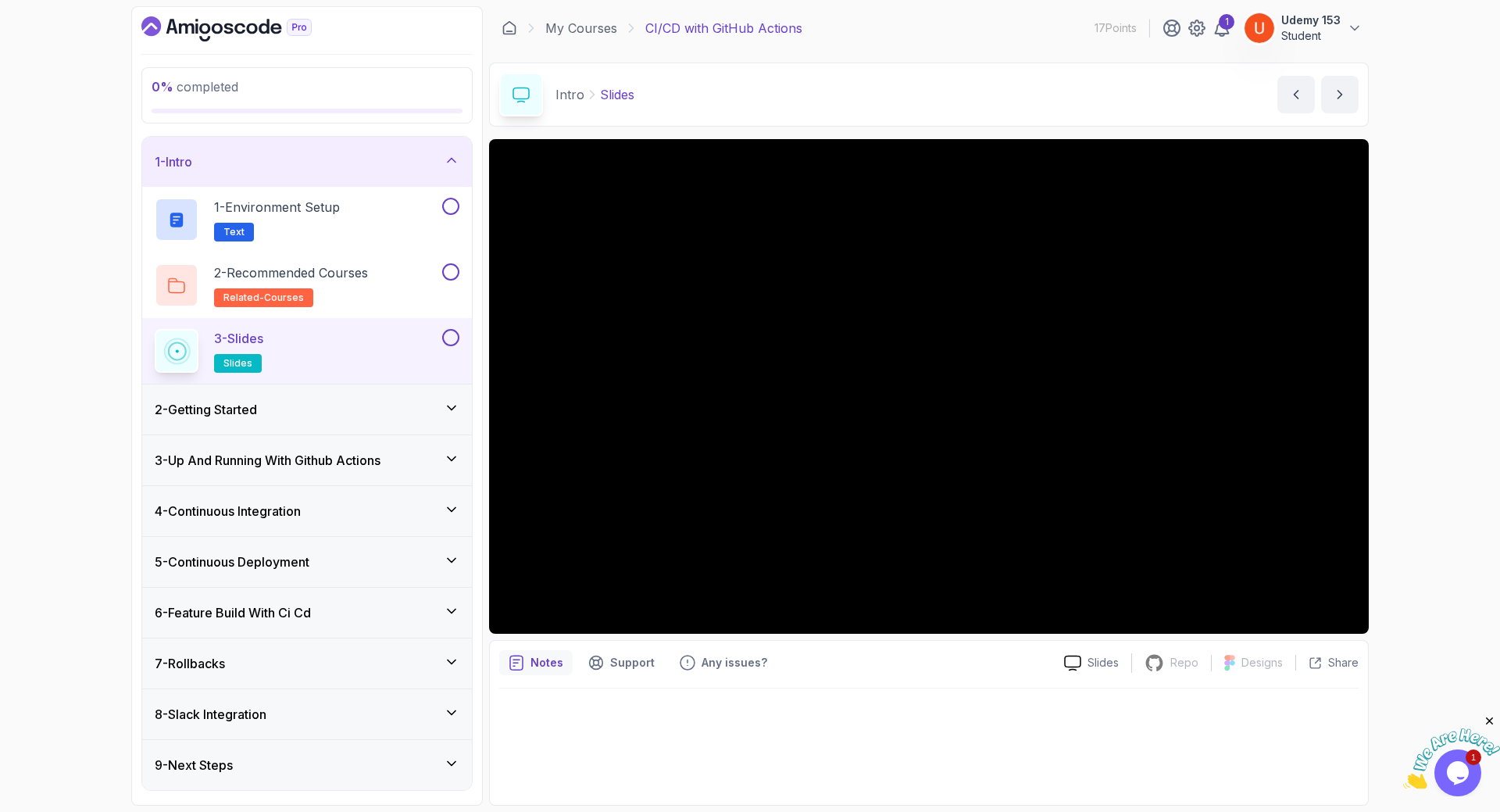
click at [289, 416] on div "2 - Getting Started" at bounding box center [307, 409] width 305 height 19
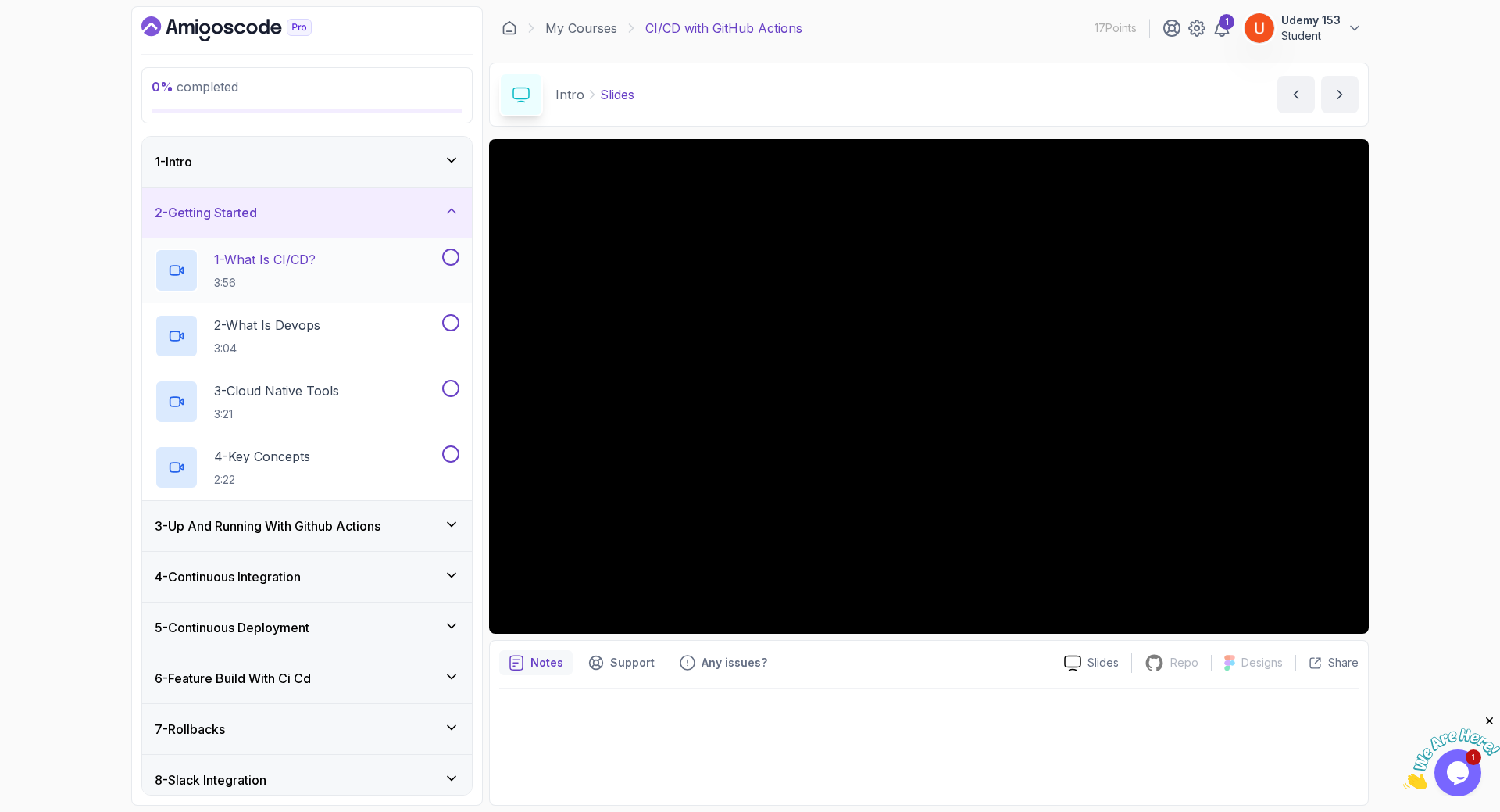
click at [342, 260] on div "1 - What Is CI/CD? 3:56" at bounding box center [297, 270] width 285 height 43
click at [255, 316] on p "2 - What Is Devops" at bounding box center [267, 325] width 107 height 19
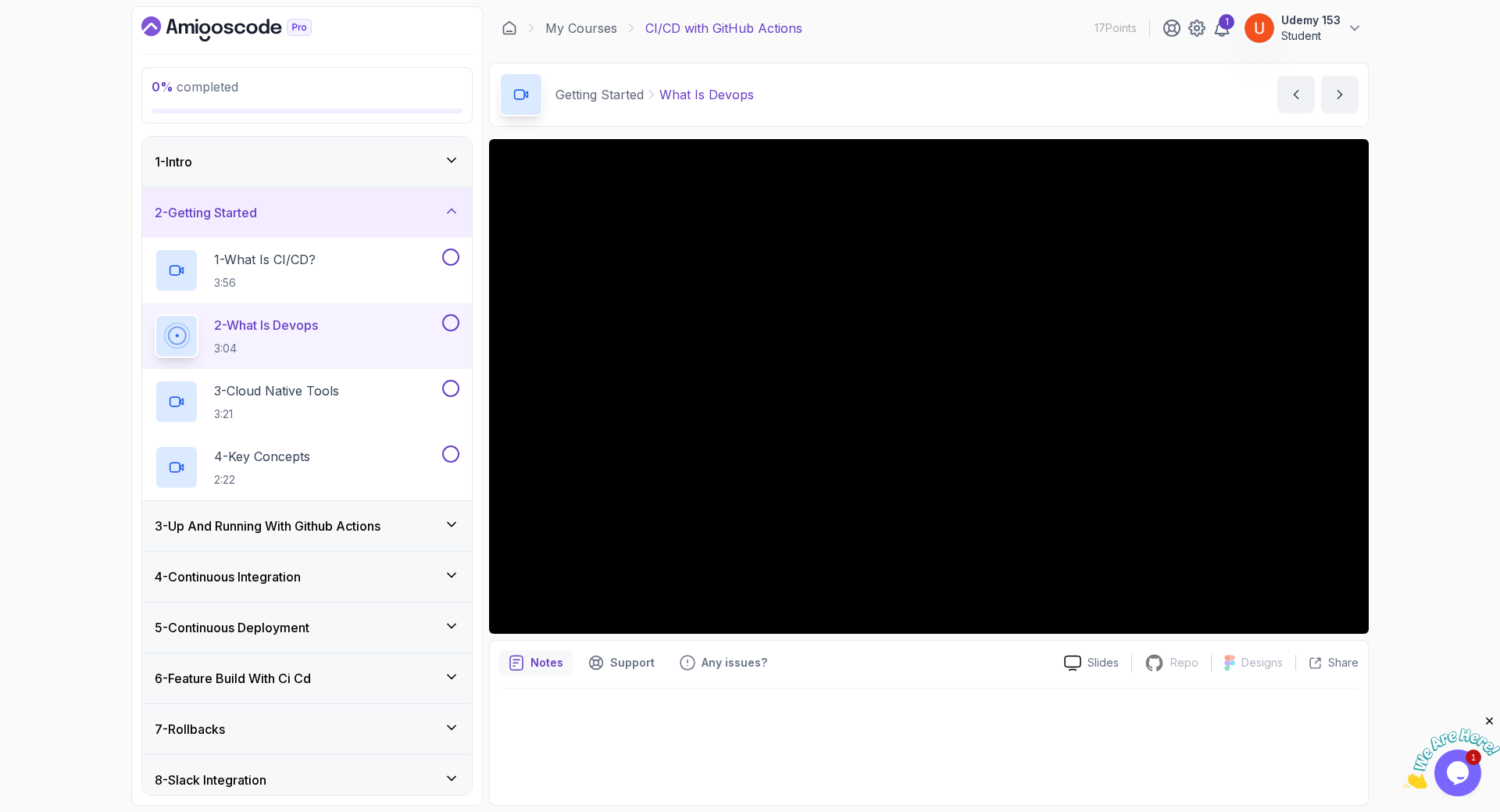
click at [1421, 104] on div "0 % completed 1 - Intro 2 - Getting Started 1 - What Is CI/CD? 3:56 2 - What Is…" at bounding box center [750, 406] width 1500 height 812
click at [278, 385] on p "3 - Cloud Native Tools" at bounding box center [276, 390] width 125 height 19
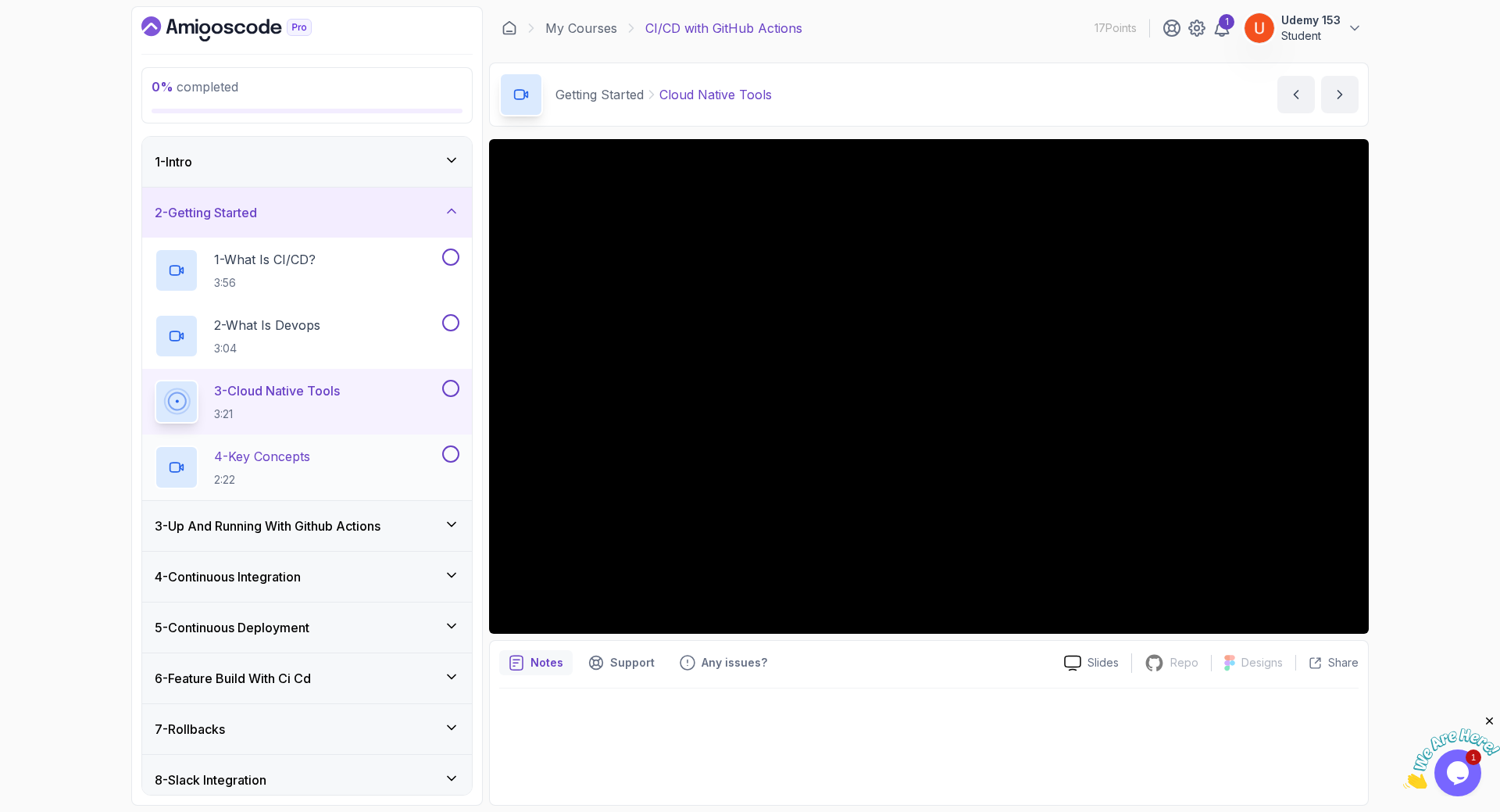
click at [281, 474] on p "2:22" at bounding box center [262, 479] width 96 height 16
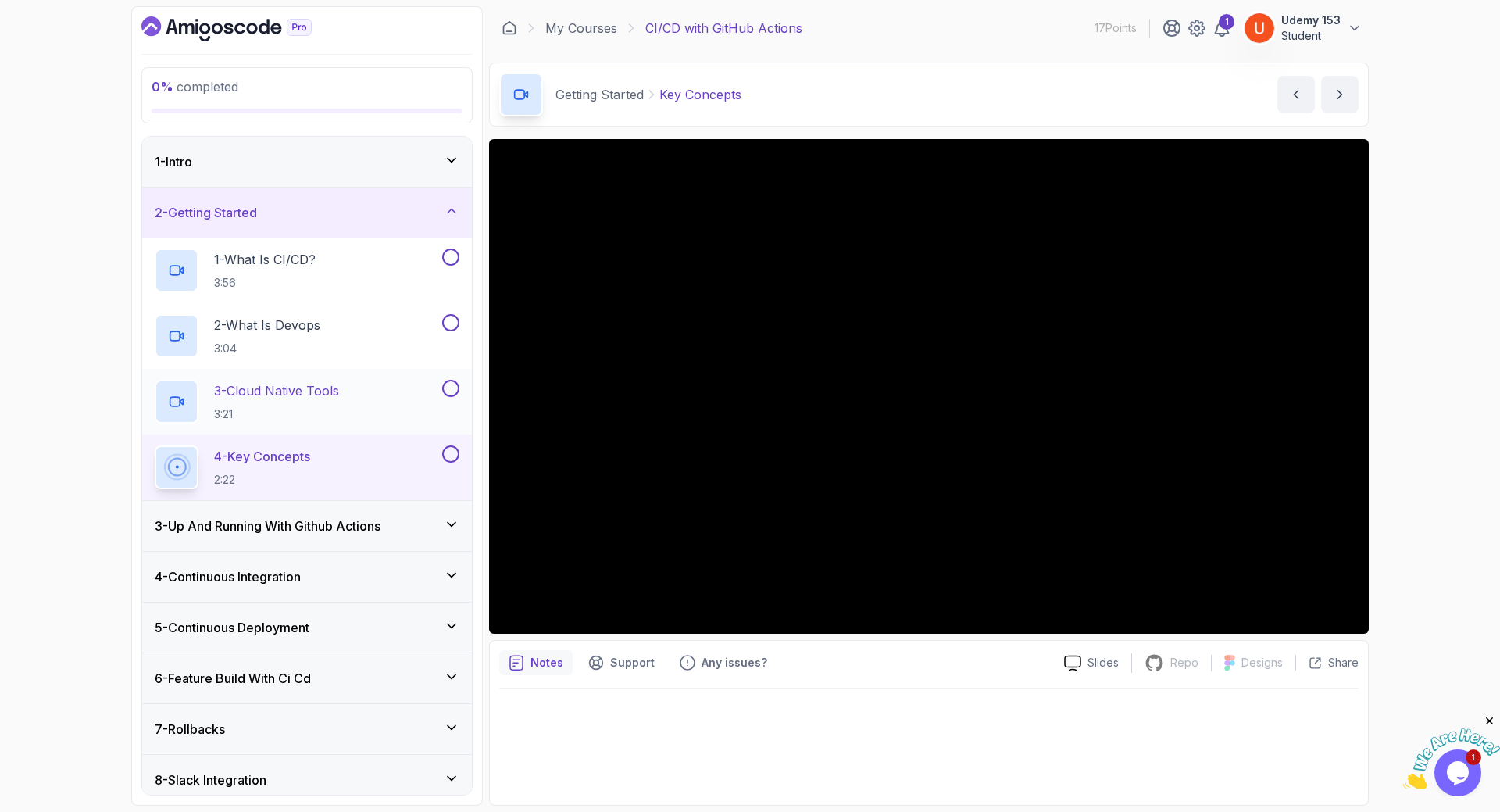
scroll to position [61, 0]
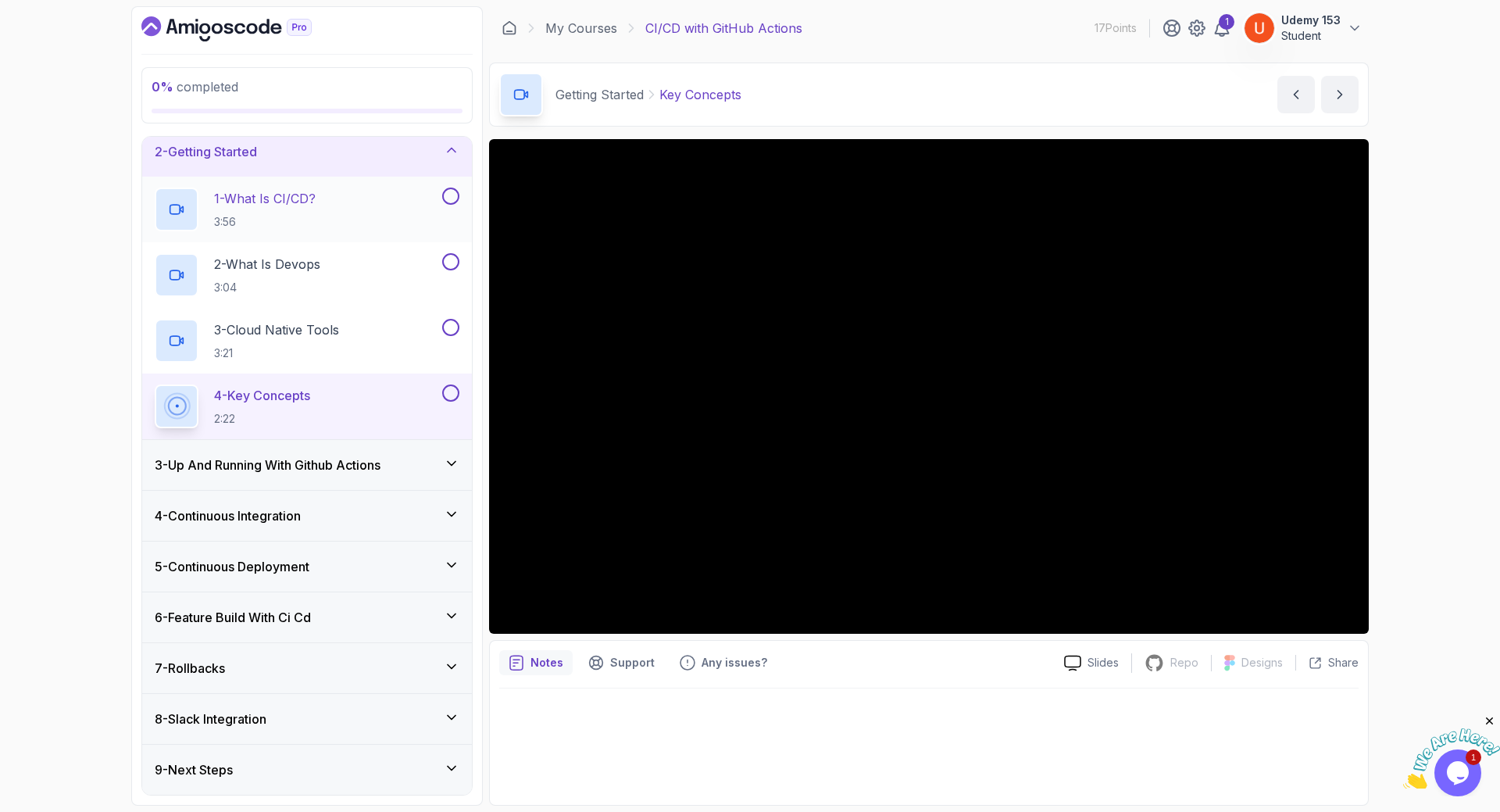
drag, startPoint x: 343, startPoint y: 198, endPoint x: 243, endPoint y: 198, distance: 100.0
click at [245, 198] on div "1 - What Is CI/CD? 3:56" at bounding box center [297, 209] width 285 height 43
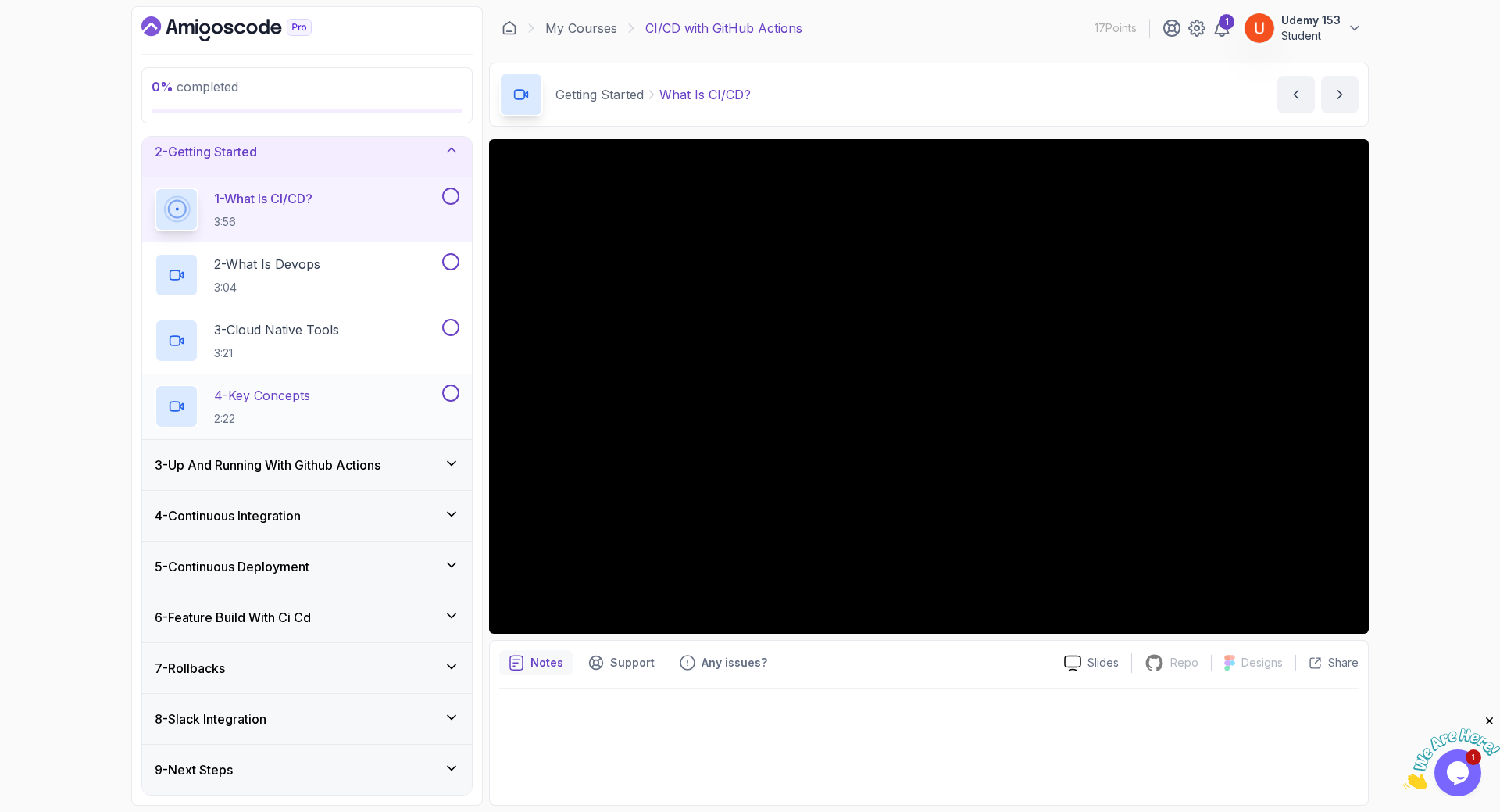
drag, startPoint x: 208, startPoint y: 186, endPoint x: 370, endPoint y: 404, distance: 271.6
click at [370, 404] on div "1 - What Is CI/CD? 3:56 2 - What Is Devops 3:04 3 - Cloud Native Tools 3:21 4 -…" at bounding box center [308, 307] width 330 height 262
click at [276, 482] on div "3 - Up And Running With Github Actions" at bounding box center [308, 464] width 330 height 50
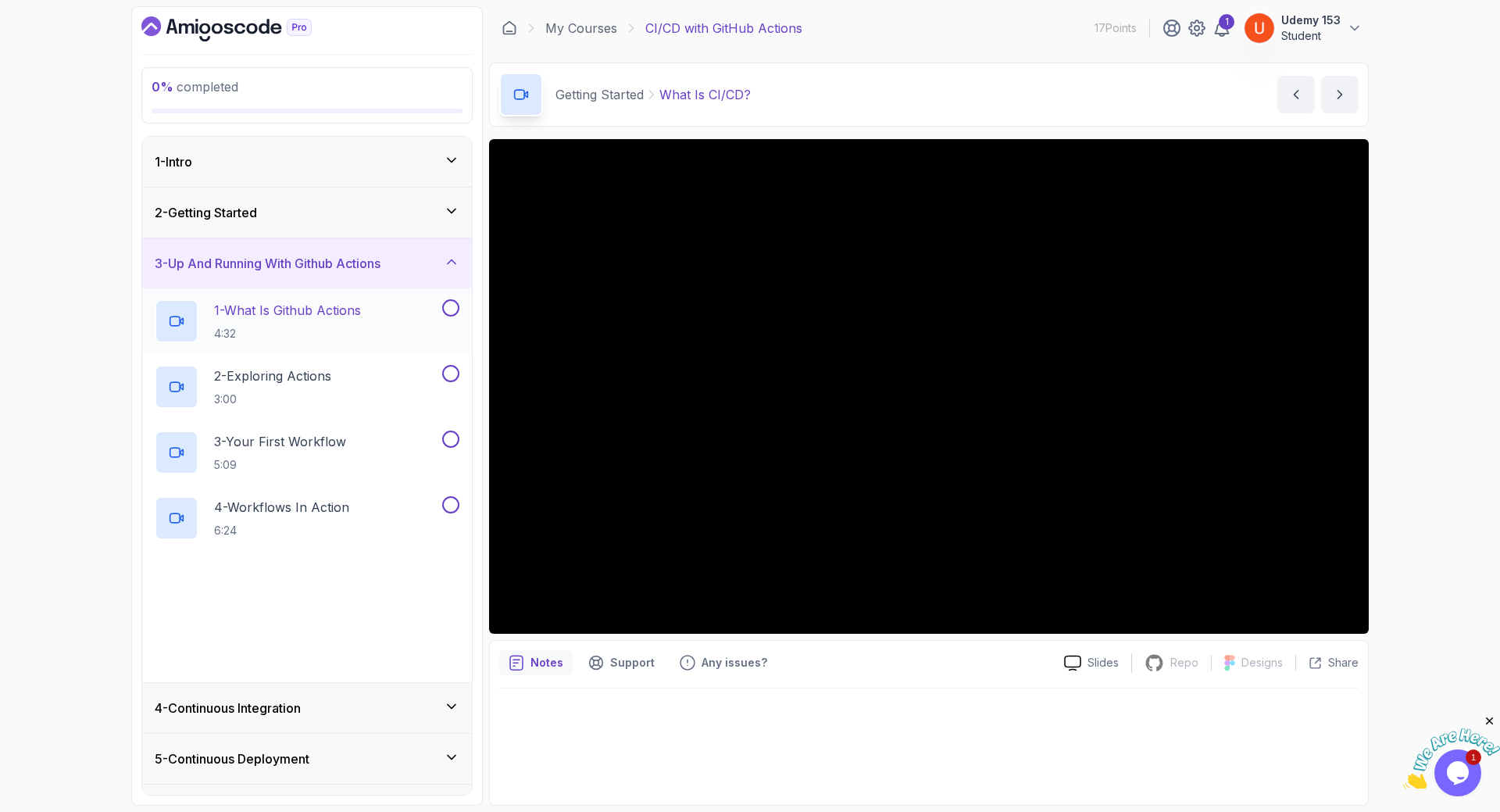
click at [280, 322] on h2 "1 - What Is Github Actions 4:32" at bounding box center [288, 321] width 147 height 41
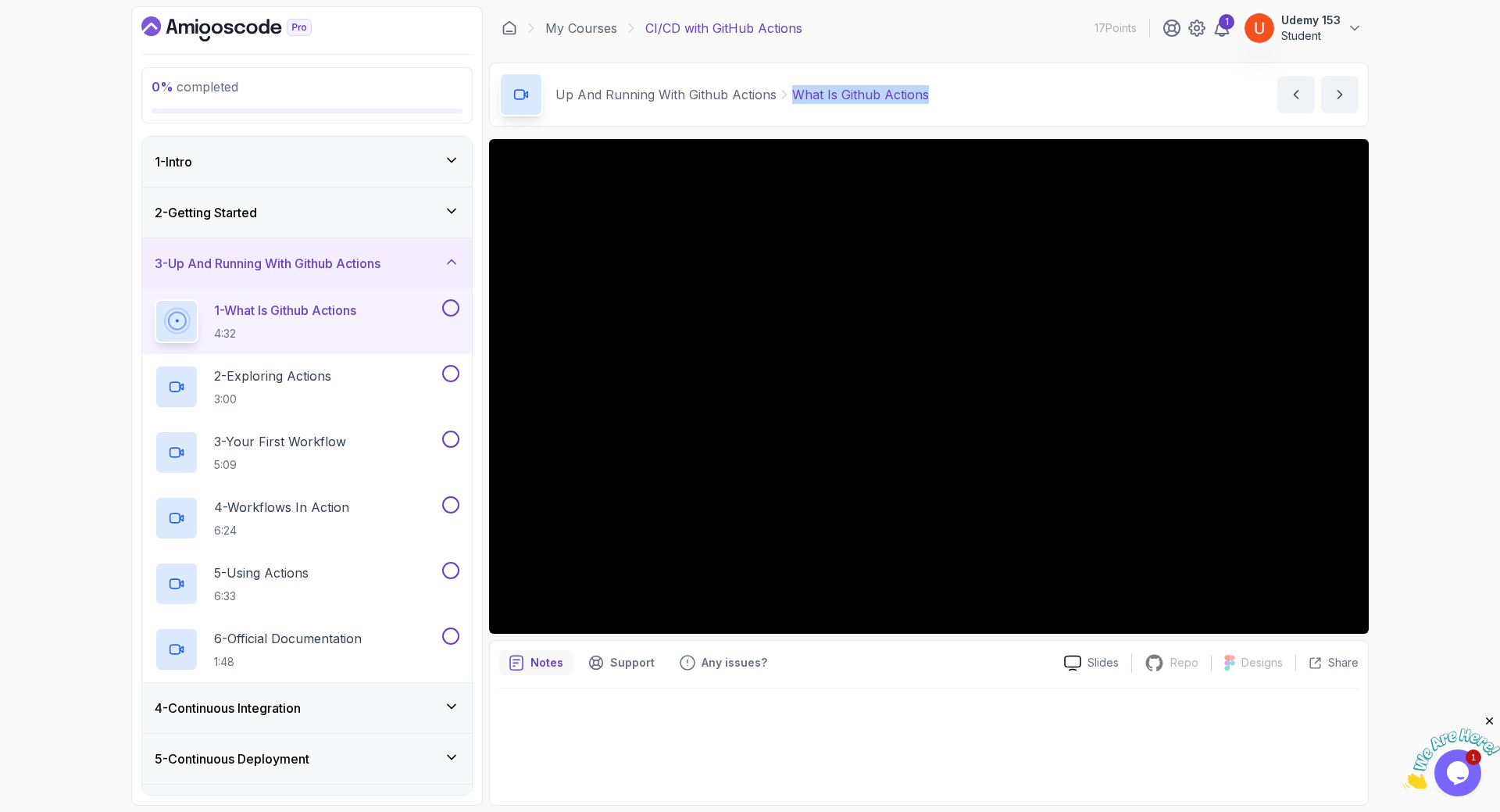
drag, startPoint x: 931, startPoint y: 95, endPoint x: 847, endPoint y: 81, distance: 85.2
click at [784, 81] on div "Up And Running With Github Actions What Is Github Actions What Is Github Action…" at bounding box center [929, 94] width 880 height 64
click at [1008, 81] on div "Up And Running With Github Actions What Is Github Actions What Is Github Action…" at bounding box center [929, 94] width 880 height 64
drag, startPoint x: 789, startPoint y: 89, endPoint x: 933, endPoint y: 96, distance: 144.2
click at [933, 96] on div "Up And Running With Github Actions What Is Github Actions What Is Github Action…" at bounding box center [929, 94] width 880 height 64
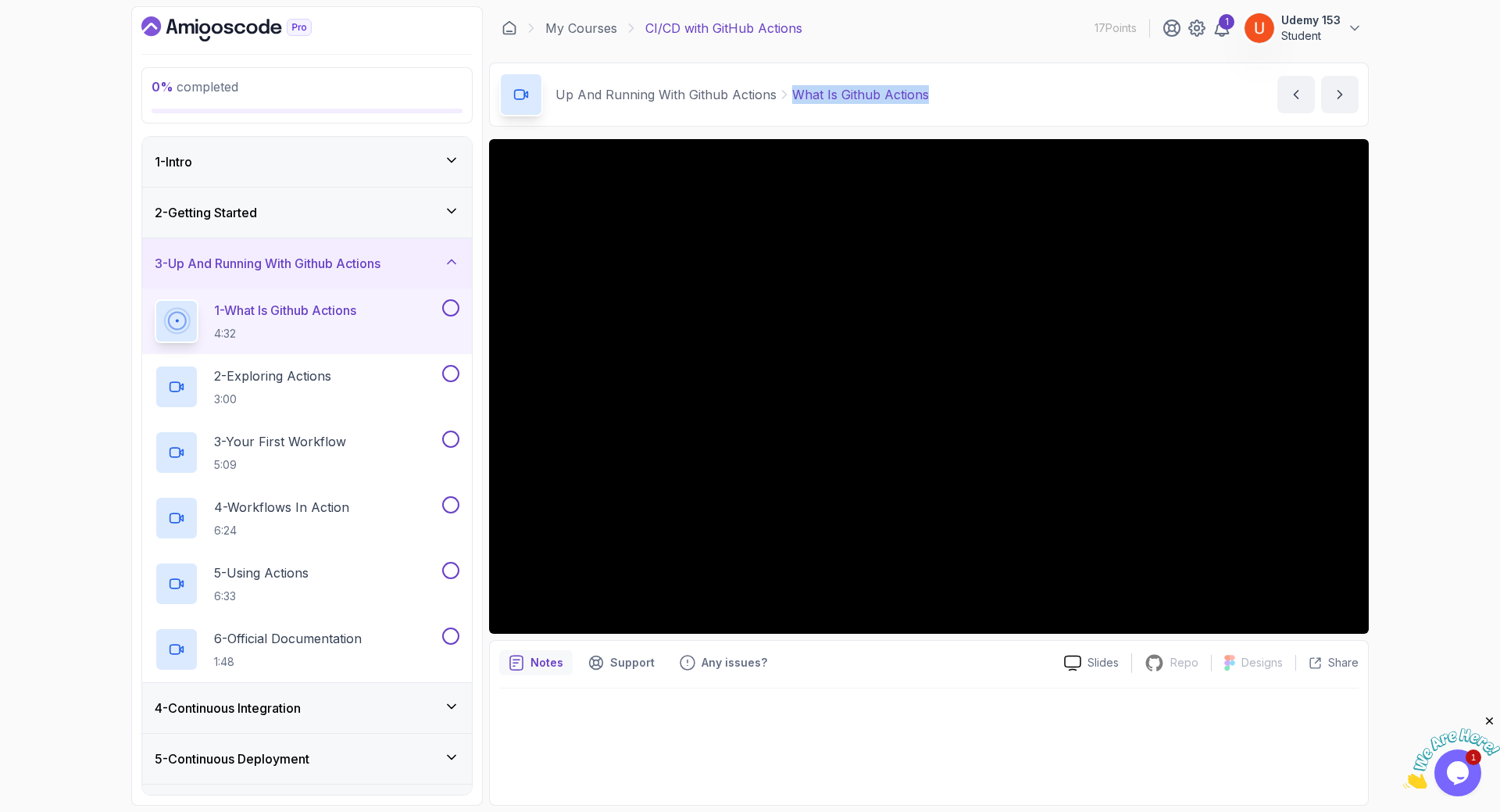
copy p "What Is Github Actions"
click at [339, 395] on div "2 - Exploring Actions 3:00" at bounding box center [297, 387] width 285 height 43
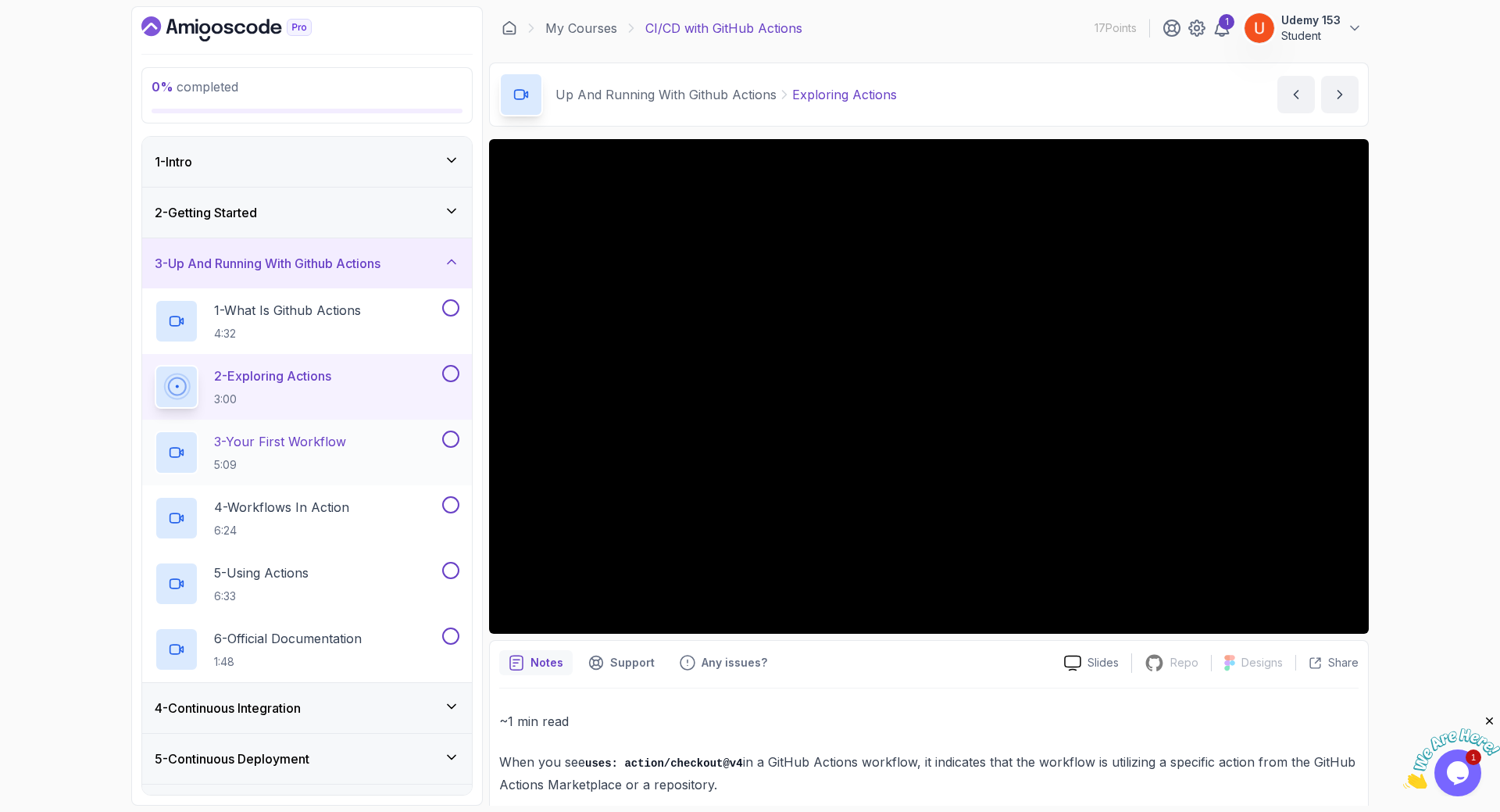
click at [256, 441] on p "3 - Your First Workflow" at bounding box center [280, 441] width 132 height 19
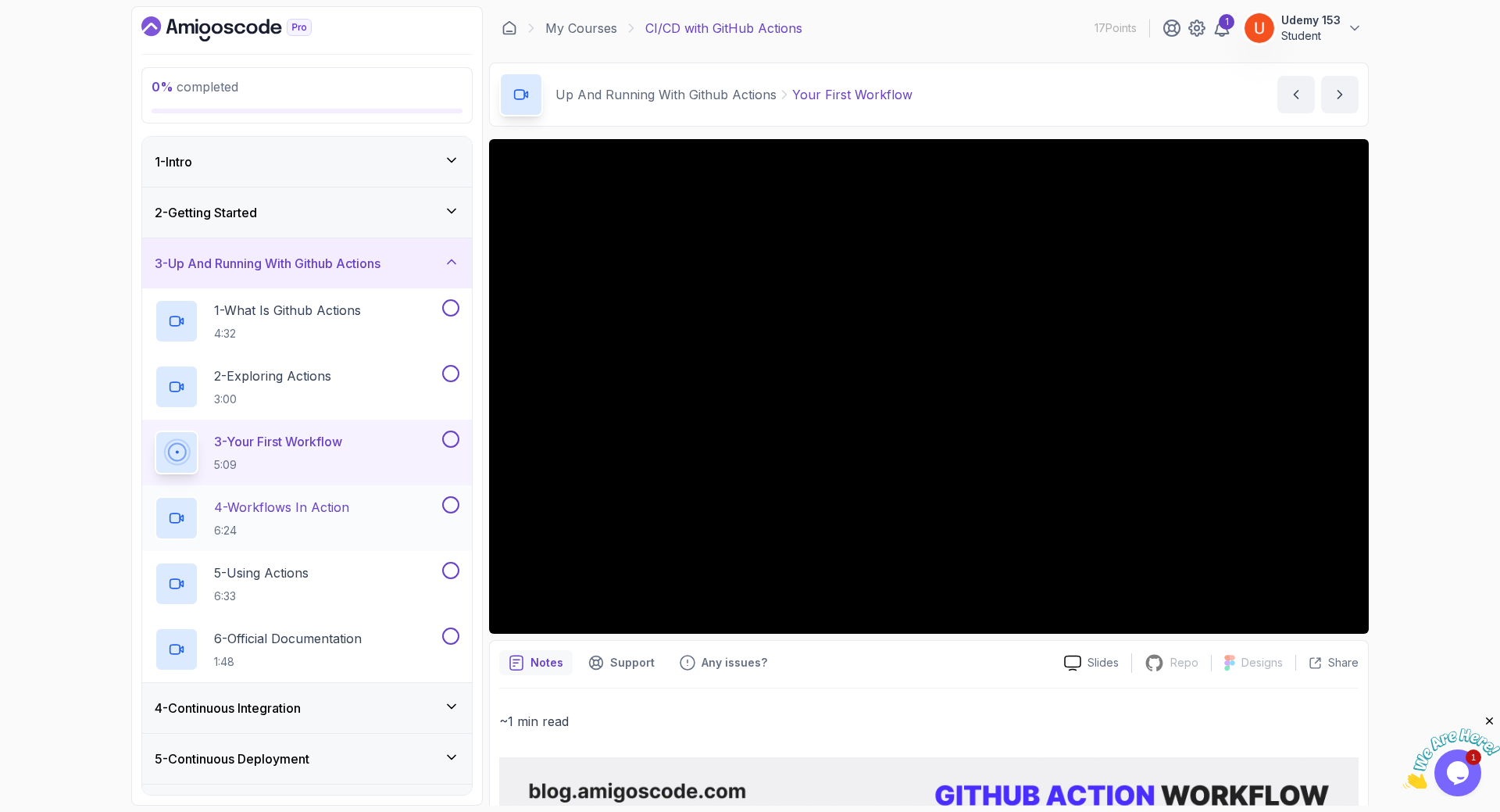
click at [265, 519] on h2 "4 - Workflows In Action 6:24" at bounding box center [281, 518] width 135 height 41
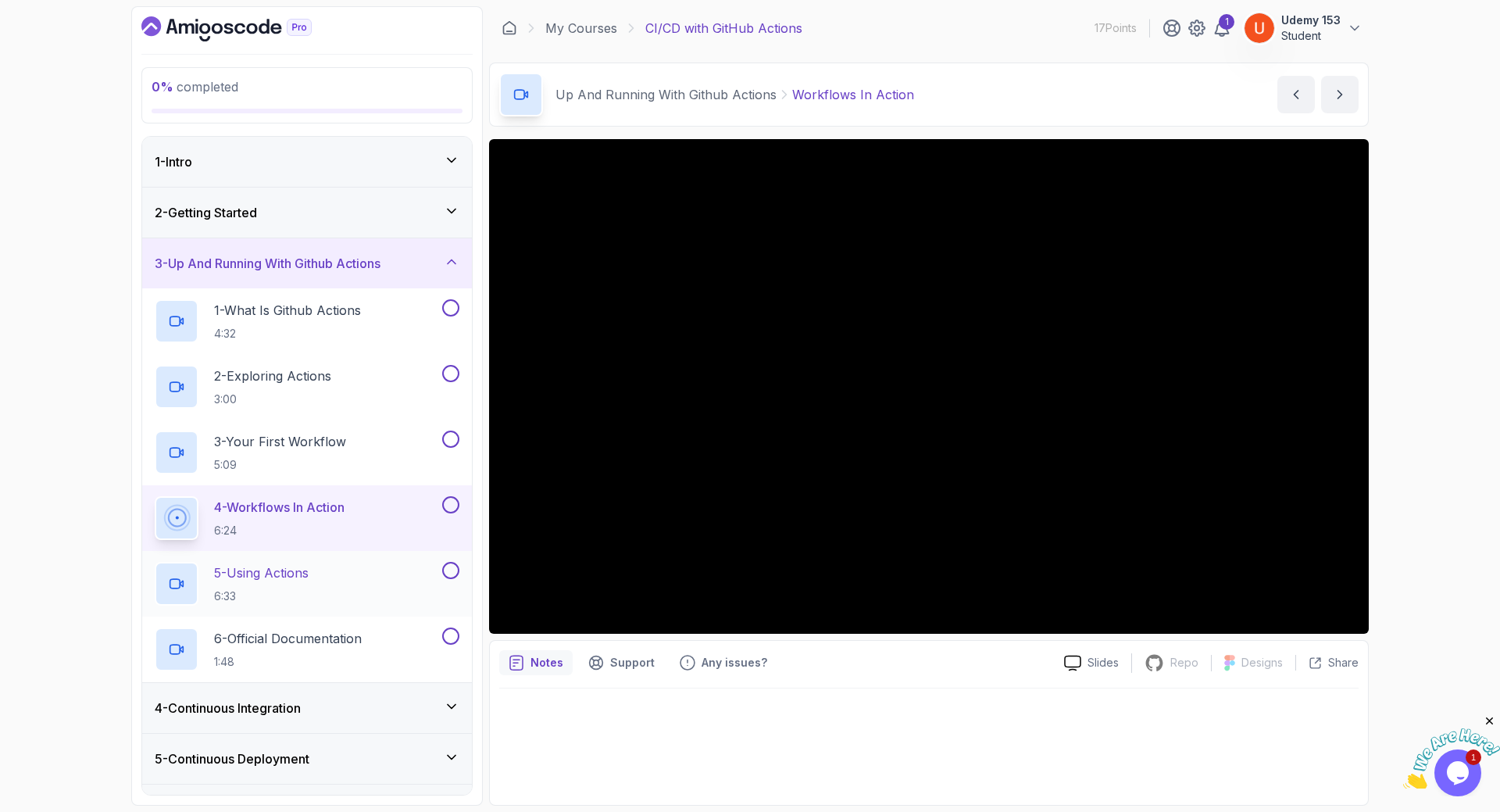
click at [238, 570] on p "5 - Using Actions" at bounding box center [261, 572] width 94 height 19
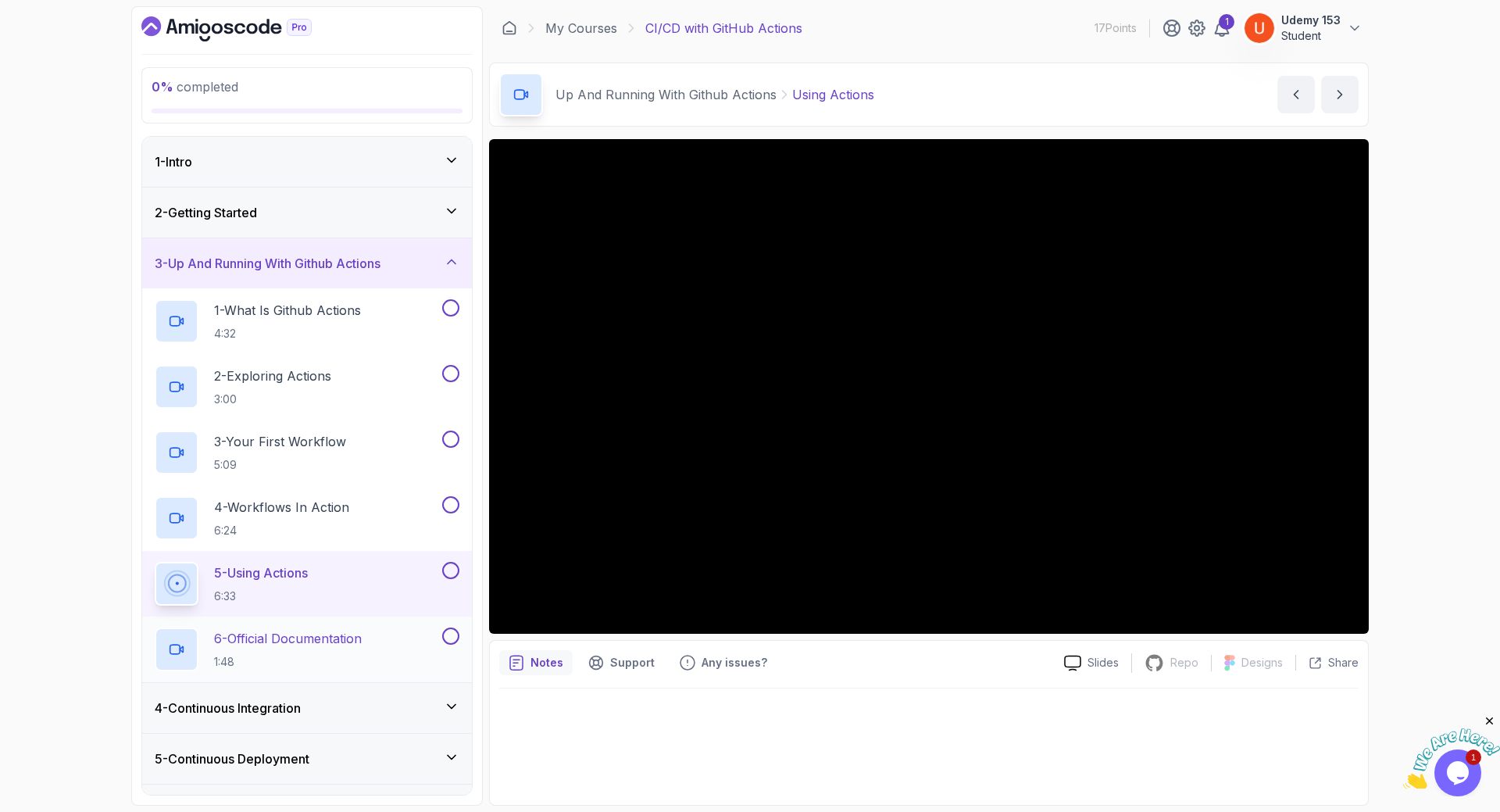
click at [274, 647] on p "6 - Official Documentation" at bounding box center [288, 638] width 148 height 19
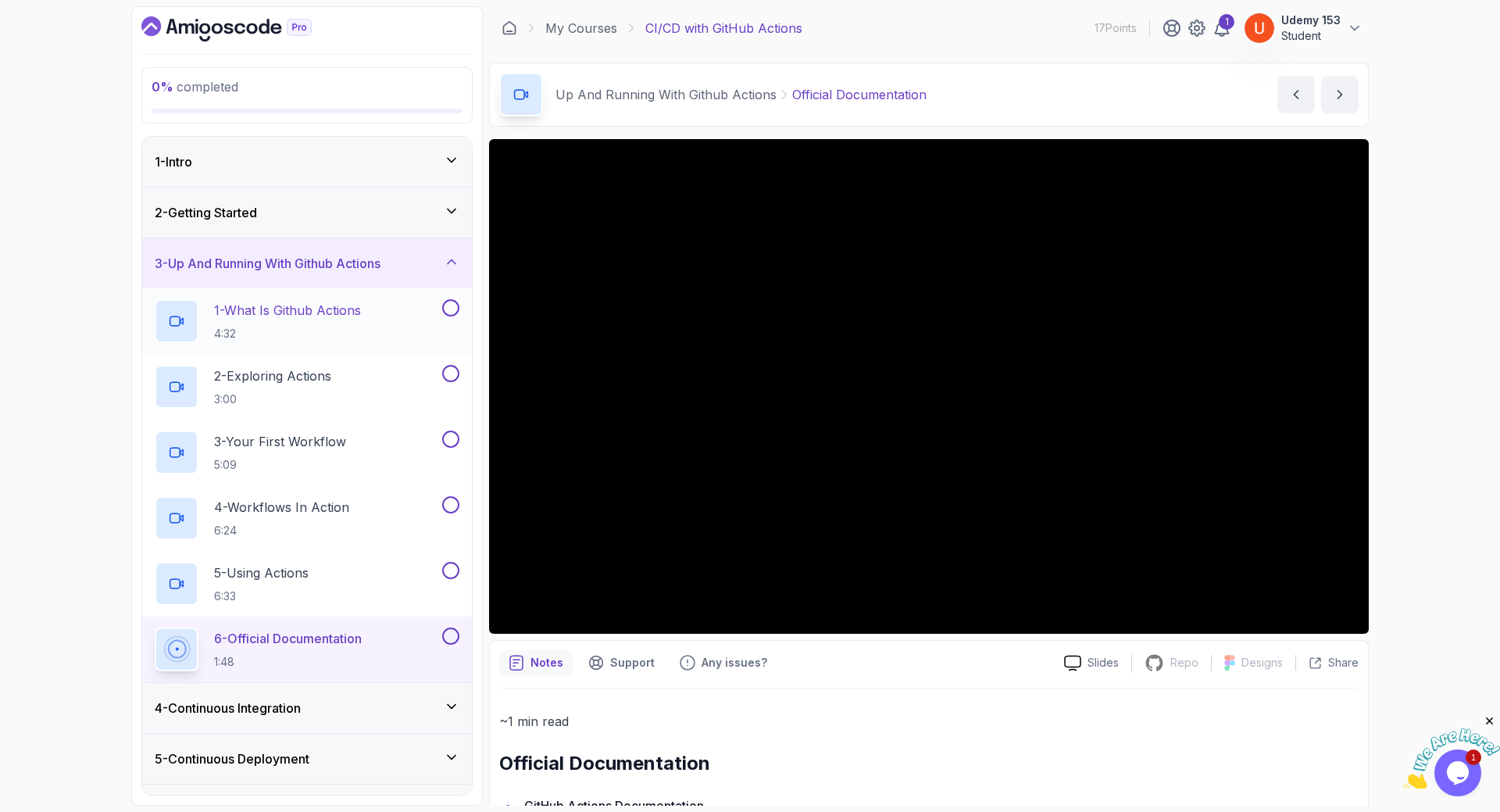
click at [276, 307] on p "1 - What Is Github Actions" at bounding box center [288, 310] width 147 height 19
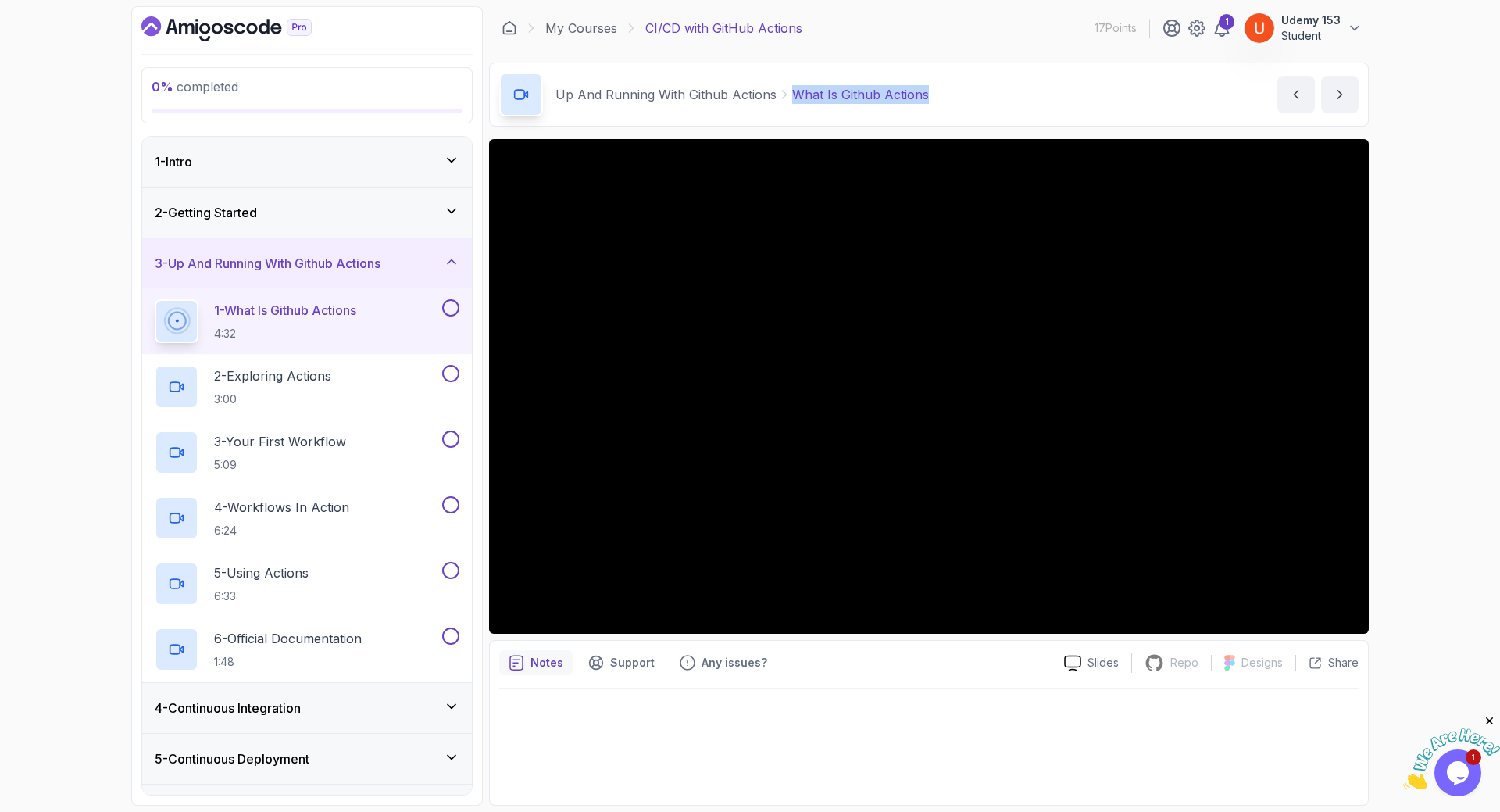
drag, startPoint x: 791, startPoint y: 96, endPoint x: 931, endPoint y: 95, distance: 140.0
click at [931, 95] on div "Up And Running With Github Actions What Is Github Actions What Is Github Action…" at bounding box center [929, 94] width 880 height 64
drag, startPoint x: 362, startPoint y: 371, endPoint x: 216, endPoint y: 367, distance: 146.1
click at [216, 367] on div "2 - Exploring Actions 3:00" at bounding box center [297, 387] width 285 height 43
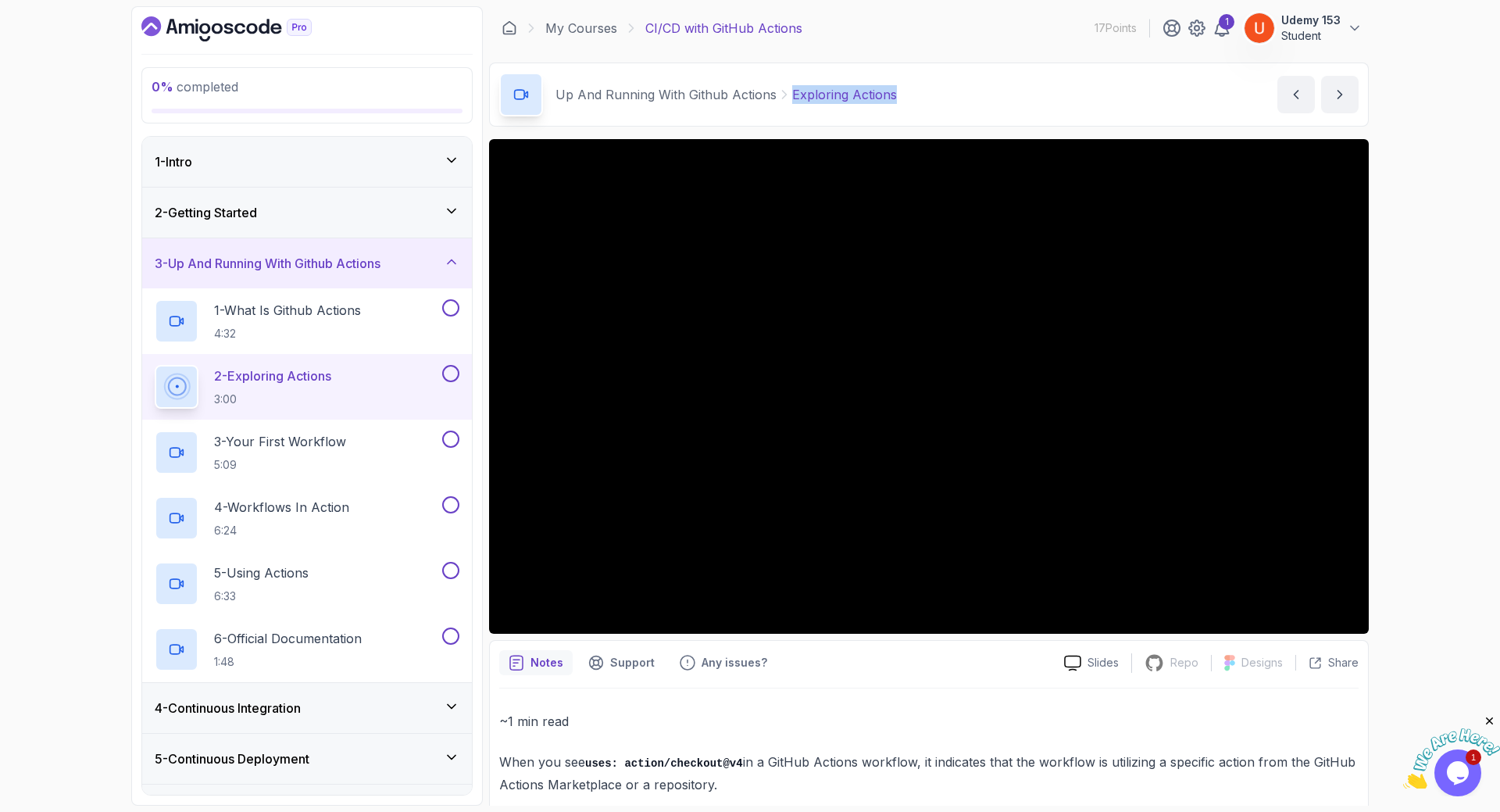
drag, startPoint x: 786, startPoint y: 95, endPoint x: 908, endPoint y: 98, distance: 122.0
click at [908, 98] on div "Up And Running With Github Actions Exploring Actions Exploring Actions by nelson" at bounding box center [929, 94] width 880 height 64
copy div "Exploring Actions"
click at [311, 443] on p "3 - Your First Workflow" at bounding box center [280, 441] width 132 height 19
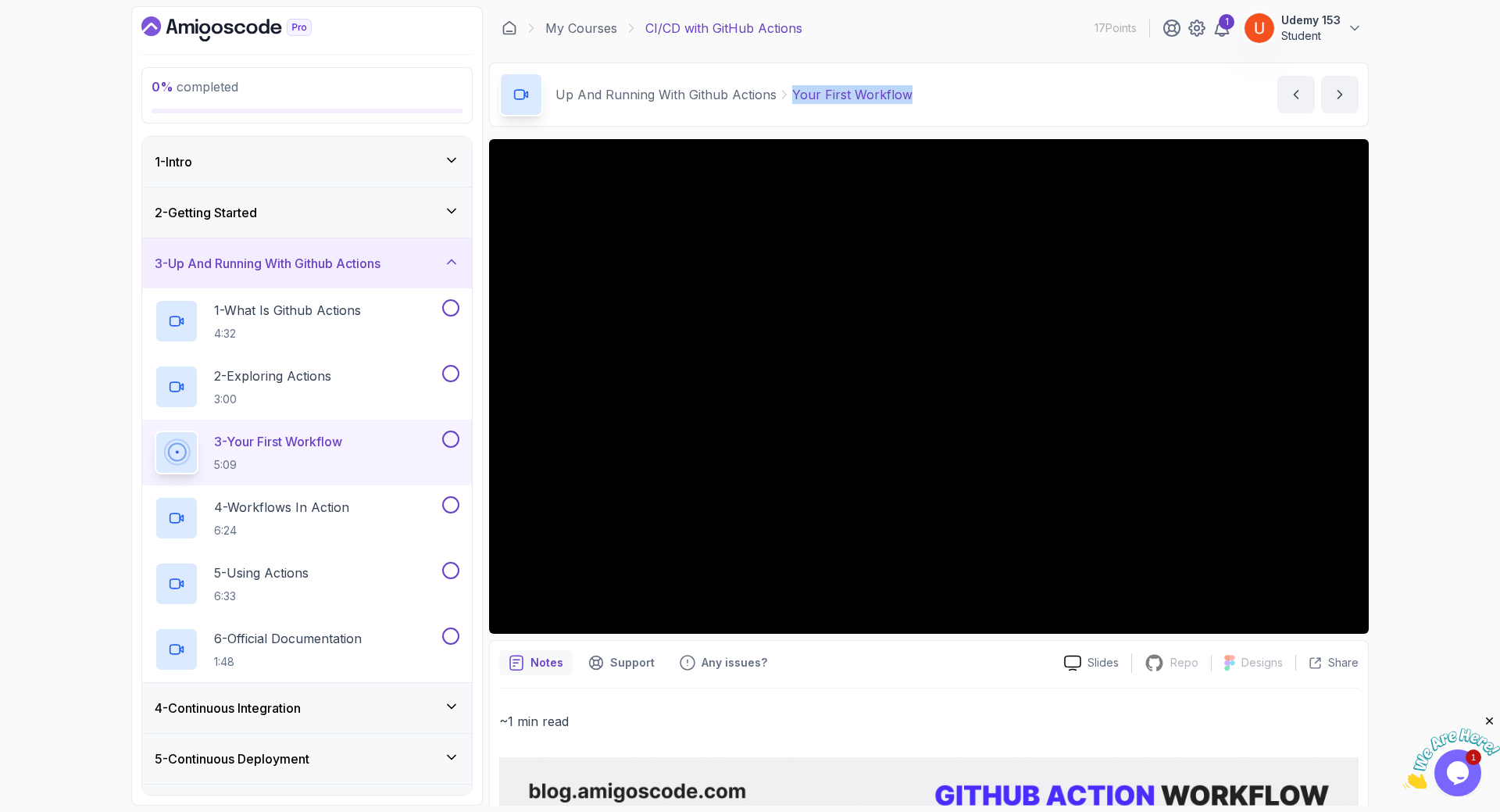
drag, startPoint x: 785, startPoint y: 89, endPoint x: 922, endPoint y: 91, distance: 137.0
click at [922, 91] on div "Up And Running With Github Actions Your First Workflow Your First Workflow by n…" at bounding box center [929, 94] width 880 height 64
click at [233, 531] on p "6:24" at bounding box center [281, 530] width 135 height 16
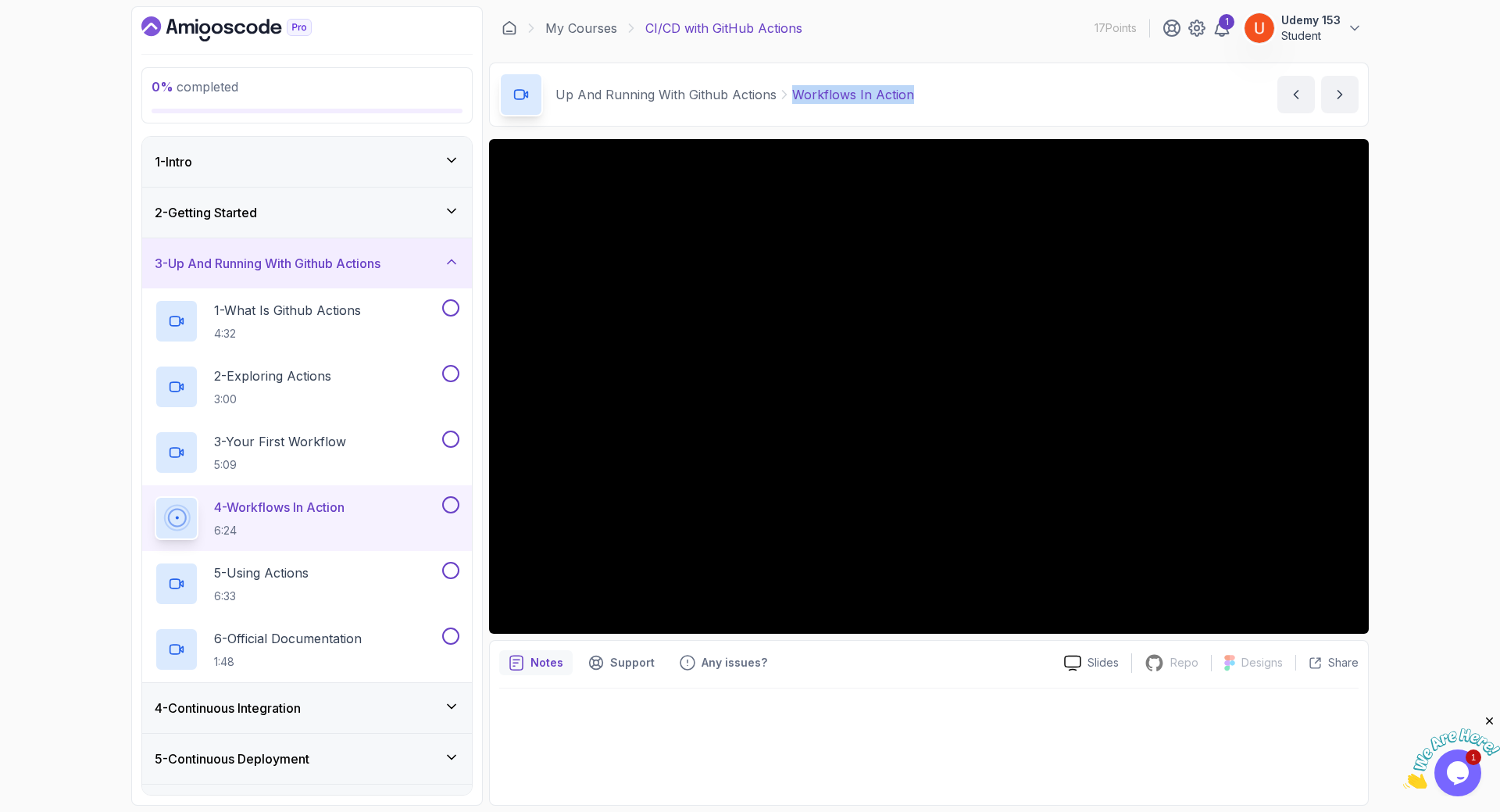
drag, startPoint x: 793, startPoint y: 91, endPoint x: 892, endPoint y: 120, distance: 103.2
click at [926, 91] on div "Up And Running With Github Actions Workflows In Action Workflows In Action by n…" at bounding box center [929, 94] width 880 height 64
drag, startPoint x: 336, startPoint y: 579, endPoint x: 355, endPoint y: 579, distance: 19.0
click at [355, 579] on div "5 - Using Actions 6:33" at bounding box center [297, 584] width 285 height 43
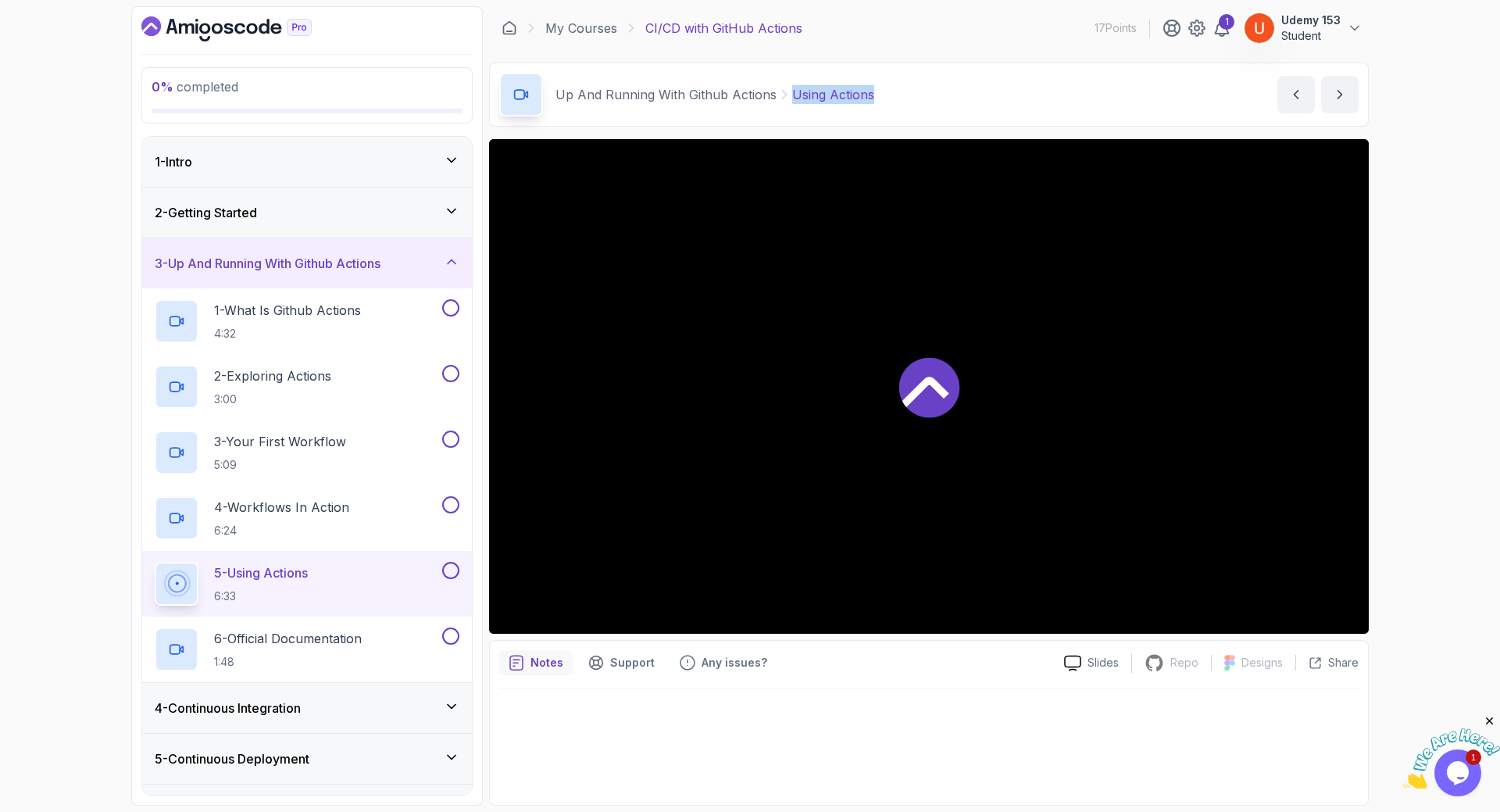
drag, startPoint x: 795, startPoint y: 86, endPoint x: 912, endPoint y: 86, distance: 117.0
click at [912, 86] on div "Up And Running With Github Actions Using Actions Using Actions by nelson" at bounding box center [929, 94] width 880 height 64
copy p "Using Actions"
click at [297, 642] on p "6 - Official Documentation" at bounding box center [288, 638] width 148 height 19
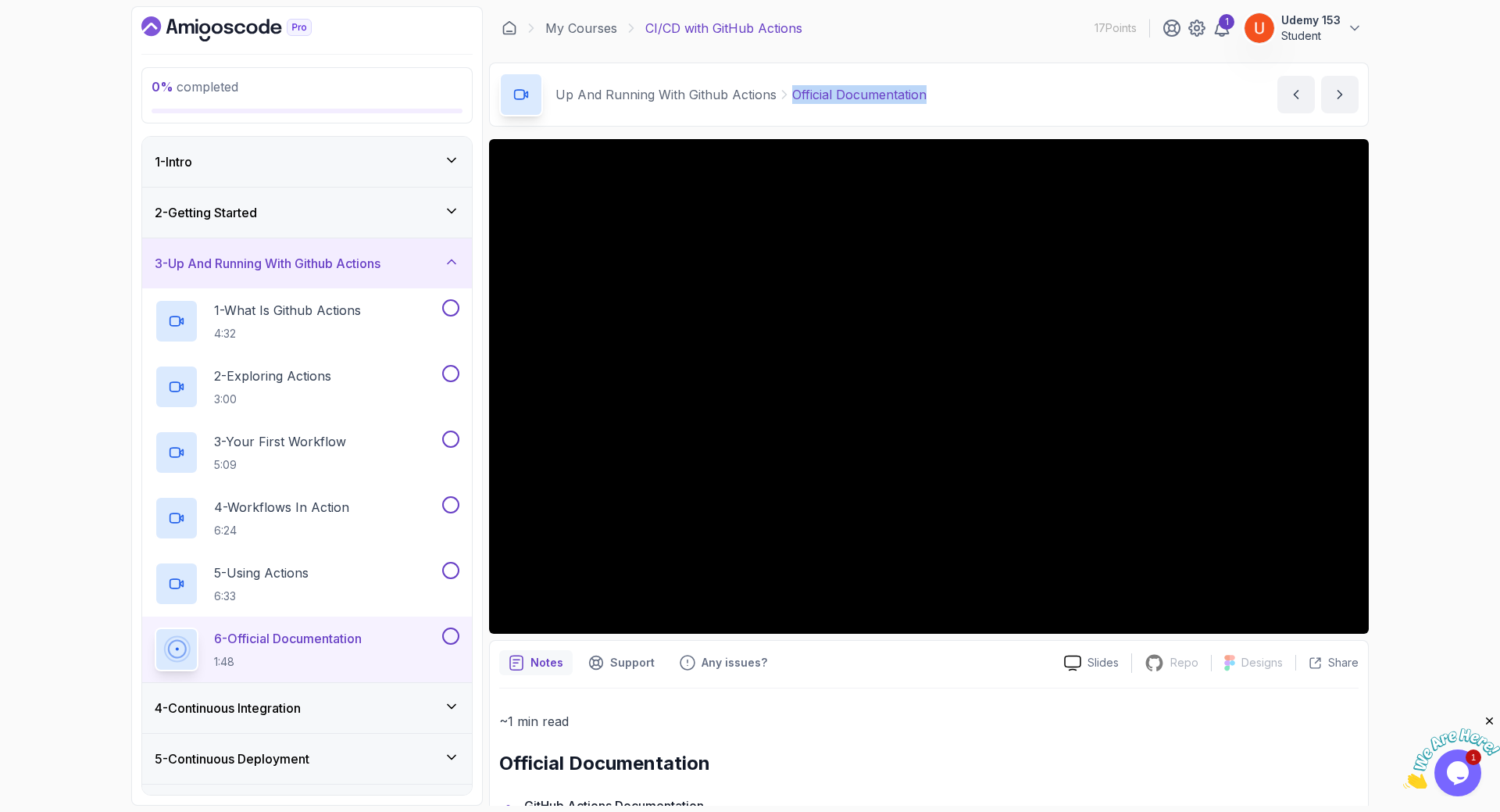
drag, startPoint x: 792, startPoint y: 93, endPoint x: 953, endPoint y: 124, distance: 164.0
click at [957, 91] on div "Up And Running With Github Actions Official Documentation Official Documentatio…" at bounding box center [929, 94] width 880 height 64
copy p "Official Documentation"
click at [254, 197] on div "2 - Getting Started" at bounding box center [308, 212] width 330 height 50
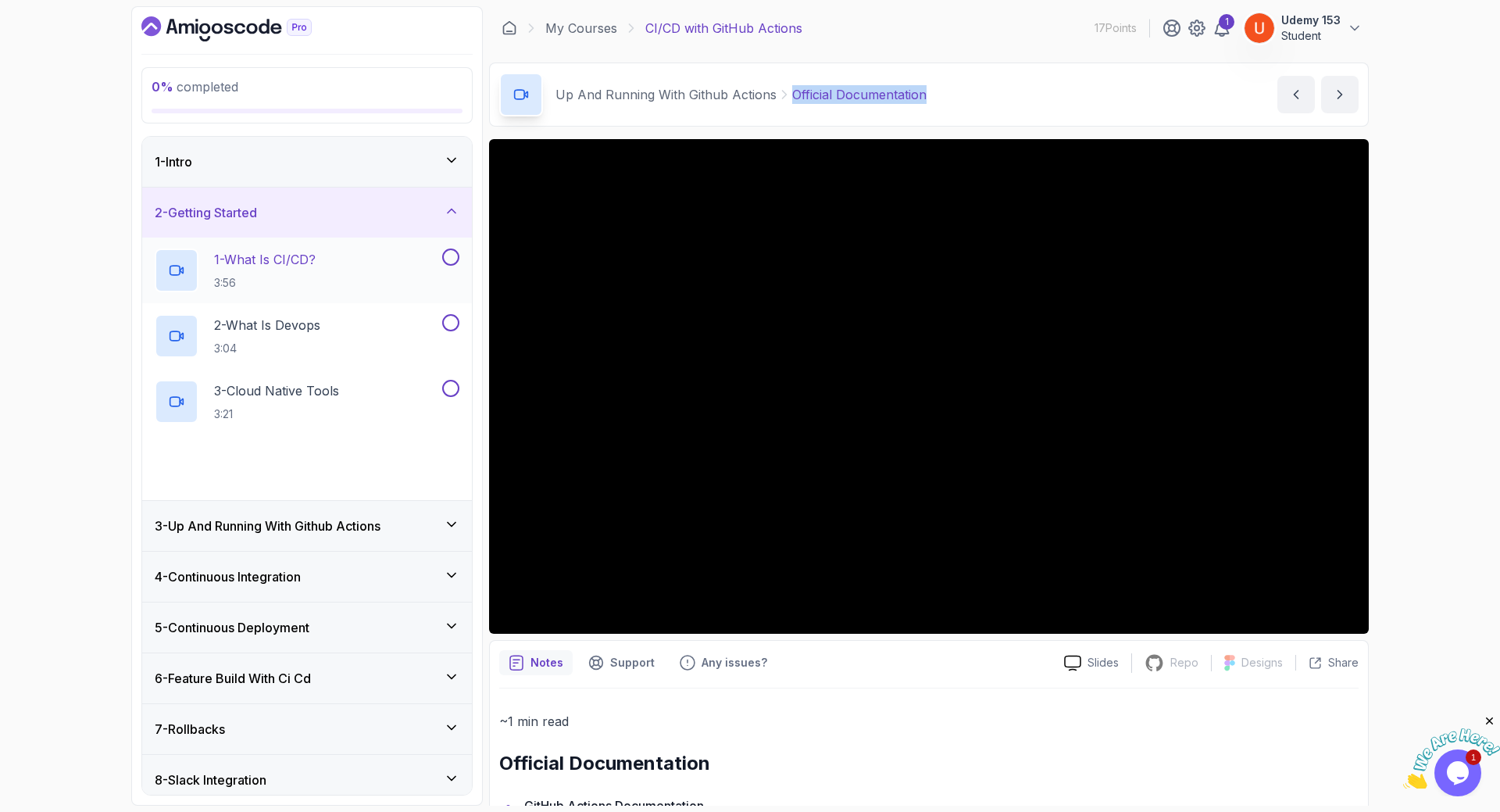
click at [299, 263] on p "1 - What Is CI/CD?" at bounding box center [265, 259] width 102 height 19
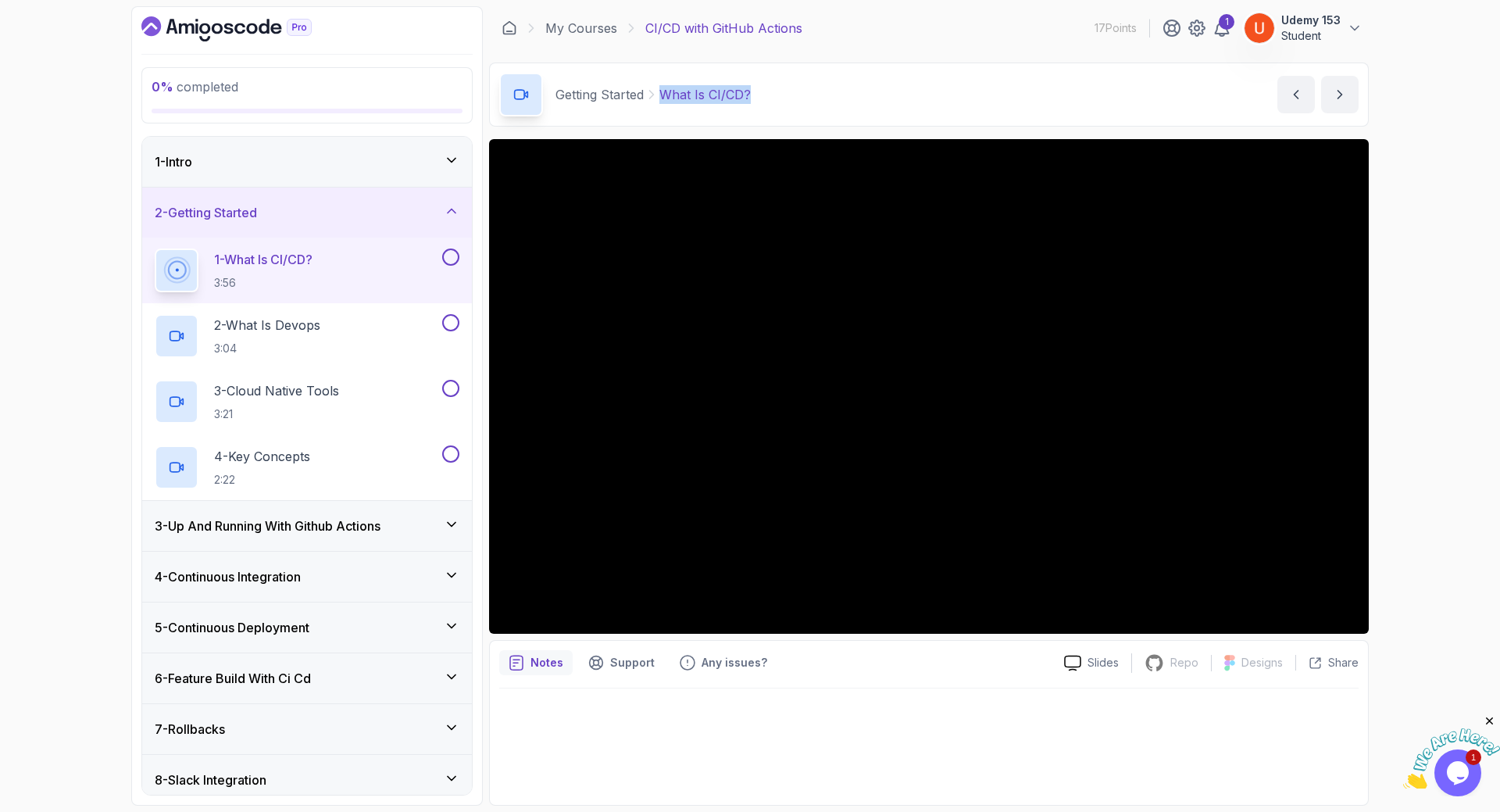
drag, startPoint x: 656, startPoint y: 89, endPoint x: 814, endPoint y: 89, distance: 158.0
click at [813, 89] on div "Getting Started What Is CI/CD? What Is CI/CD? by nelson" at bounding box center [929, 94] width 880 height 64
copy div "What Is CI/CD?"
click at [293, 321] on p "2 - What Is Devops" at bounding box center [267, 325] width 107 height 19
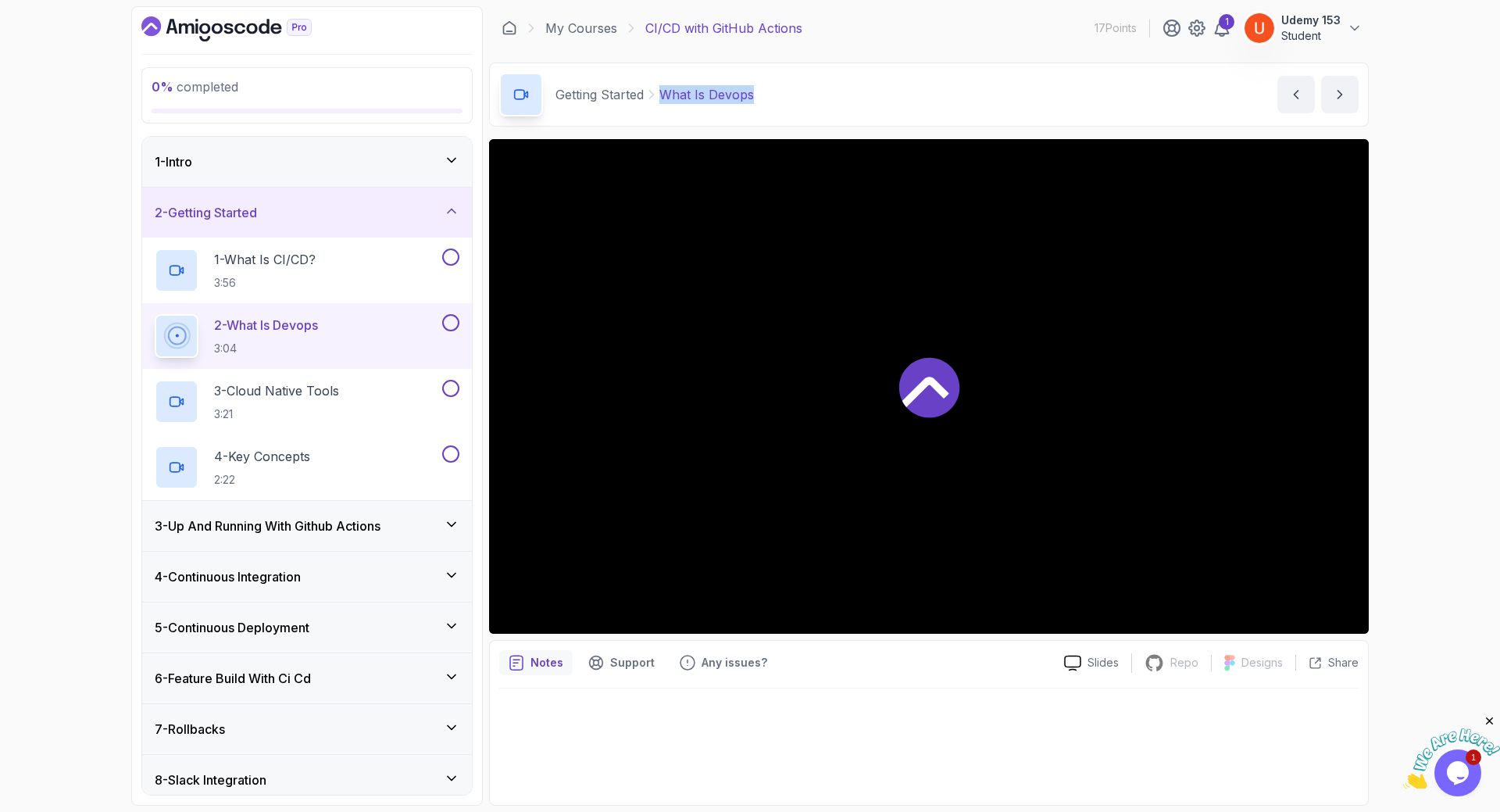
drag, startPoint x: 659, startPoint y: 93, endPoint x: 824, endPoint y: 93, distance: 165.0
click at [824, 93] on div "Getting Started What Is Devops What Is Devops by nelson" at bounding box center [929, 94] width 880 height 64
click at [357, 402] on div "3 - Cloud Native Tools 3:21" at bounding box center [297, 402] width 285 height 43
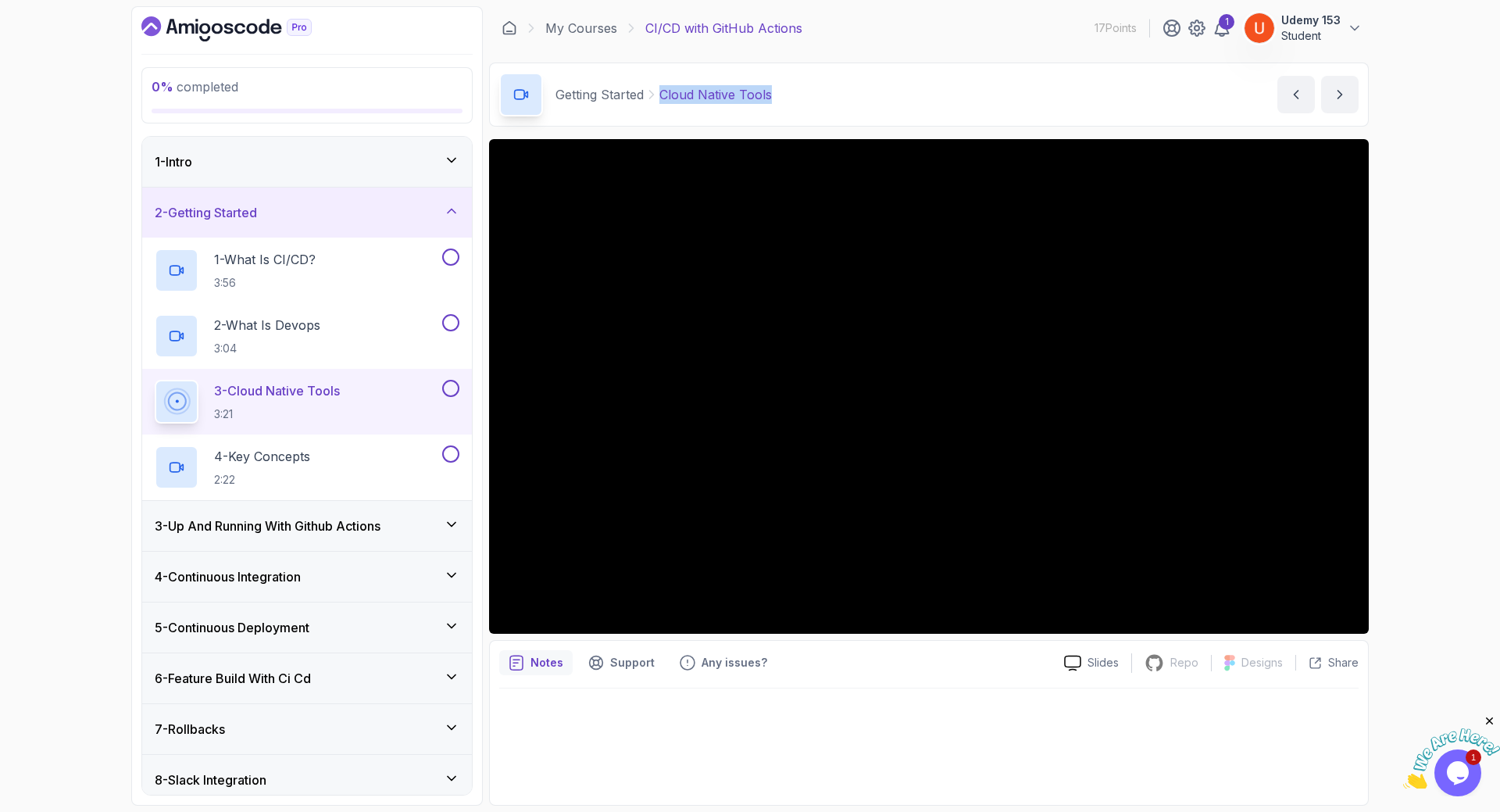
drag, startPoint x: 683, startPoint y: 91, endPoint x: 781, endPoint y: 91, distance: 98.0
click at [781, 91] on div "Getting Started Cloud Native Tools Cloud Native Tools by nelson" at bounding box center [929, 94] width 880 height 64
copy p "Cloud Native Tools"
click at [308, 453] on p "4 - Key Concepts" at bounding box center [262, 456] width 96 height 19
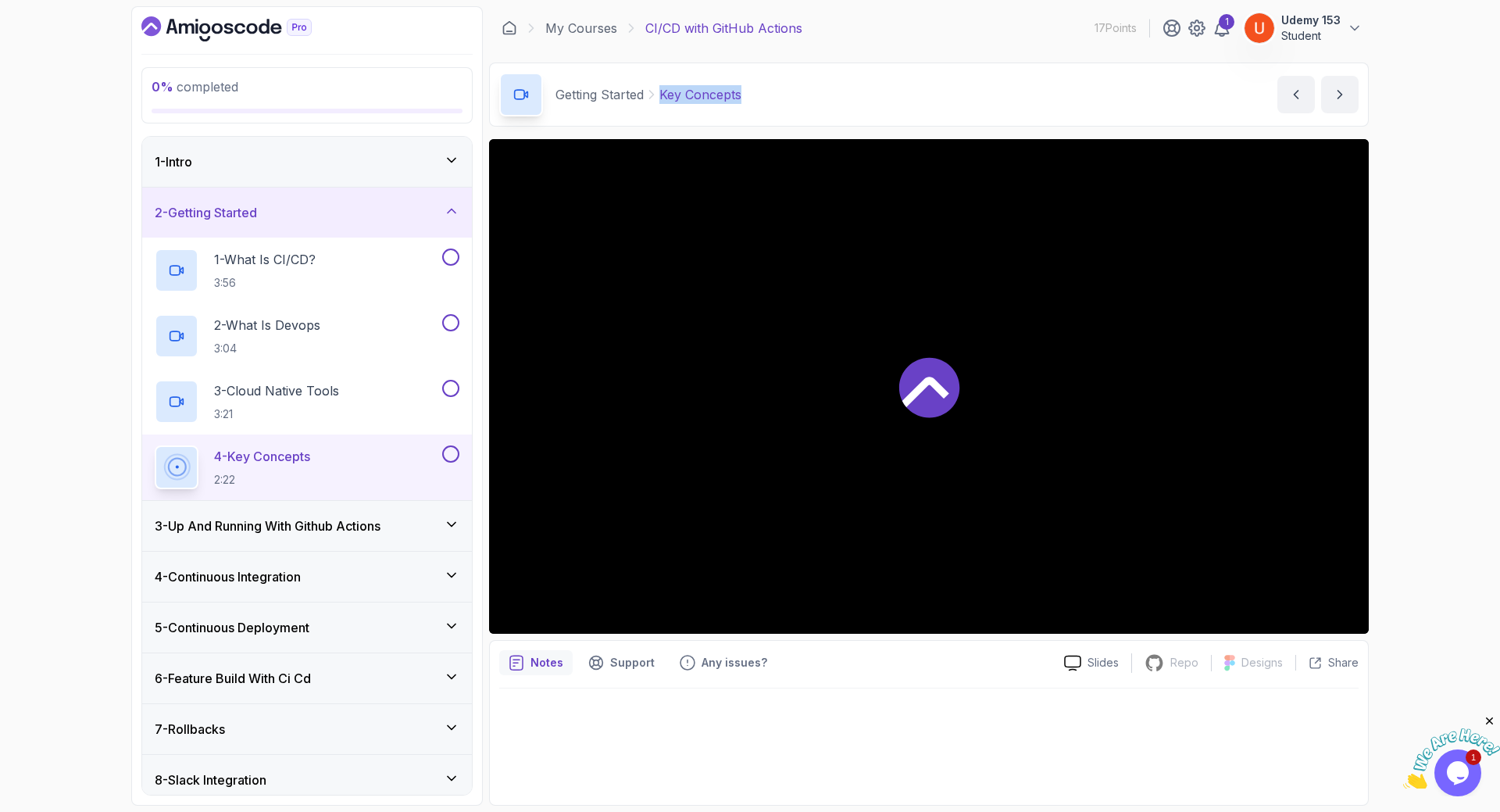
drag, startPoint x: 662, startPoint y: 92, endPoint x: 800, endPoint y: 91, distance: 138.0
click at [800, 91] on div "Getting Started Key Concepts Key Concepts by nelson" at bounding box center [929, 94] width 880 height 64
copy p "Key Concepts"
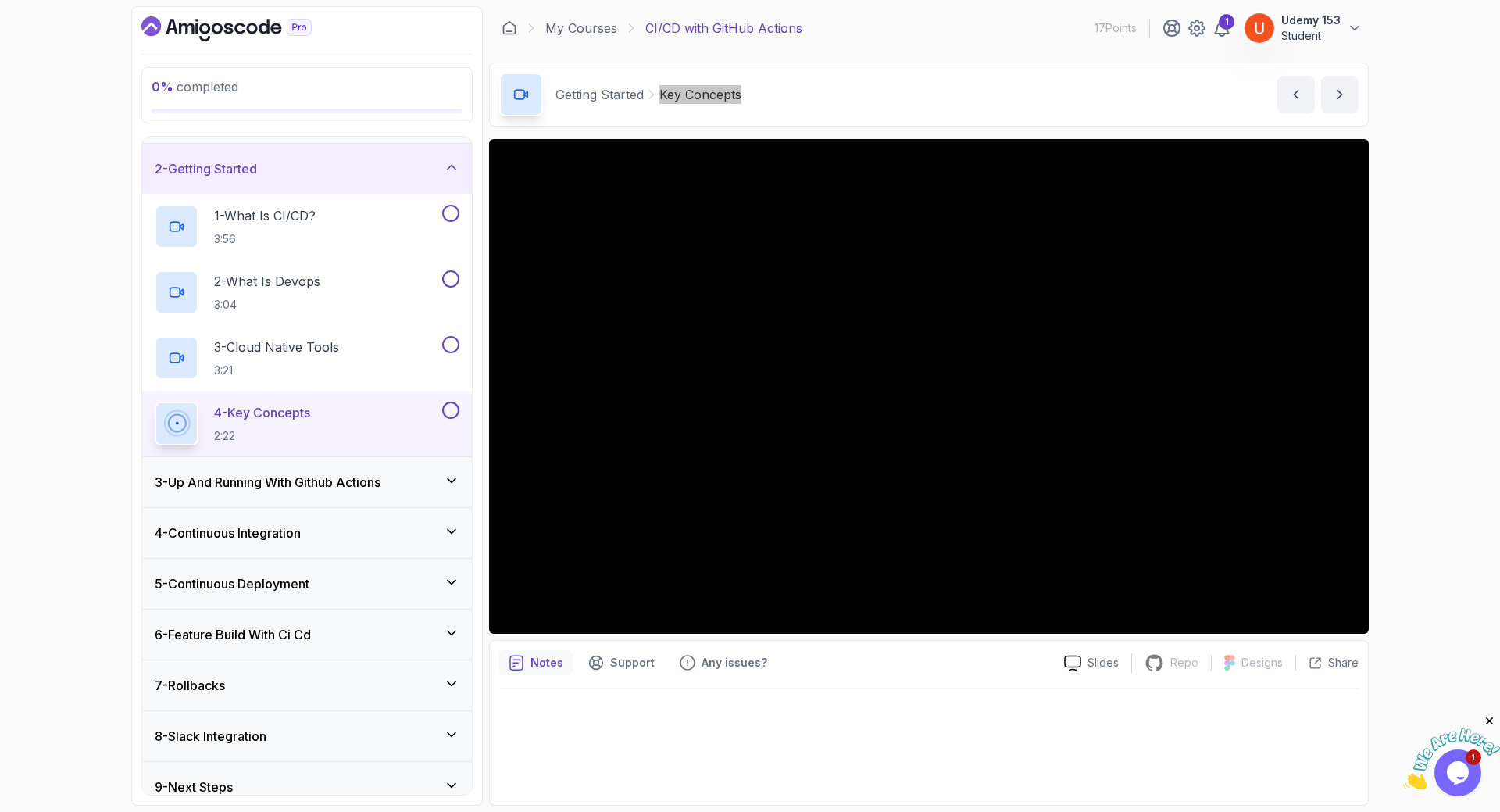
scroll to position [61, 0]
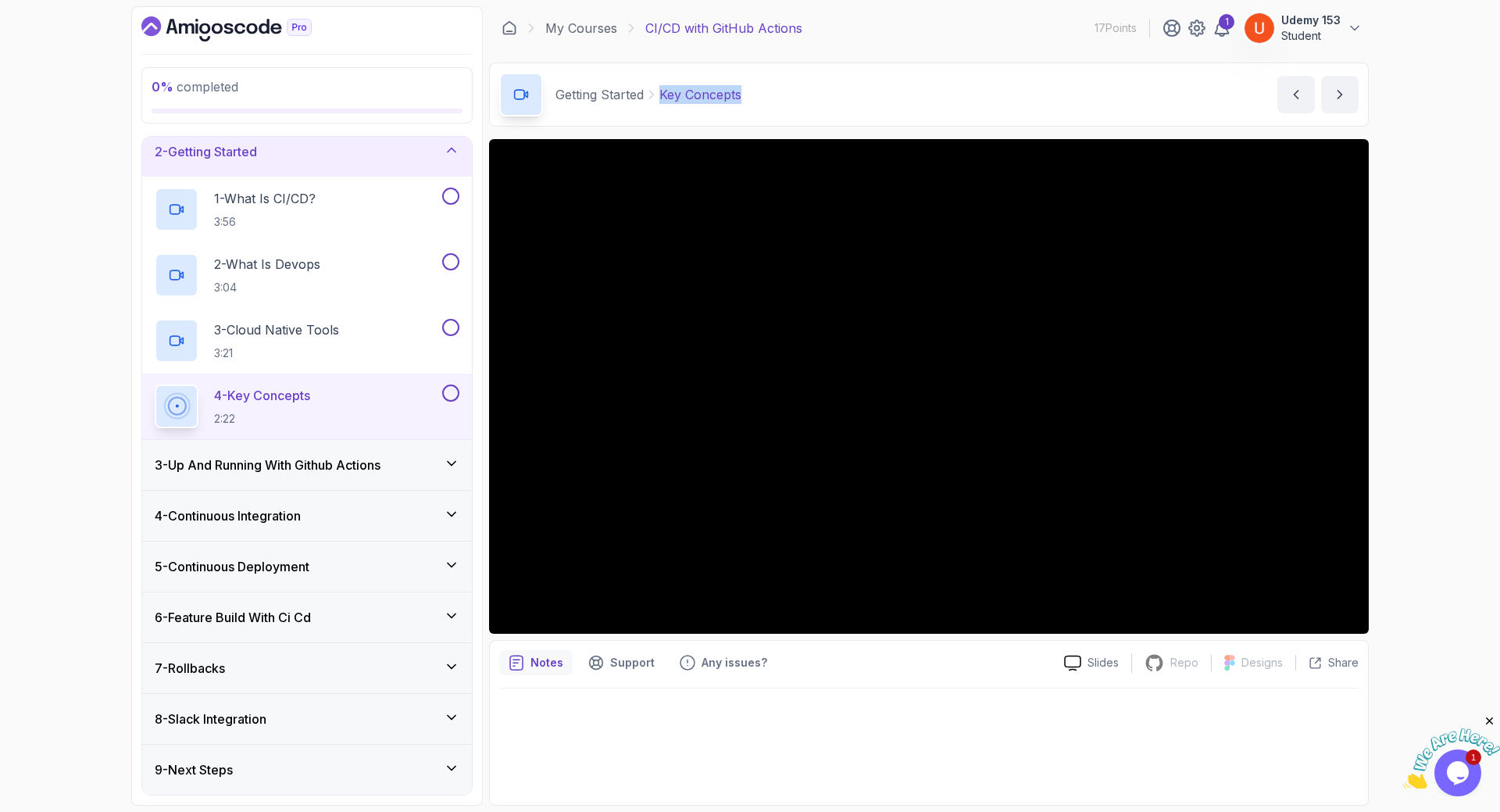
click at [246, 532] on div "4 - Continuous Integration" at bounding box center [308, 515] width 330 height 50
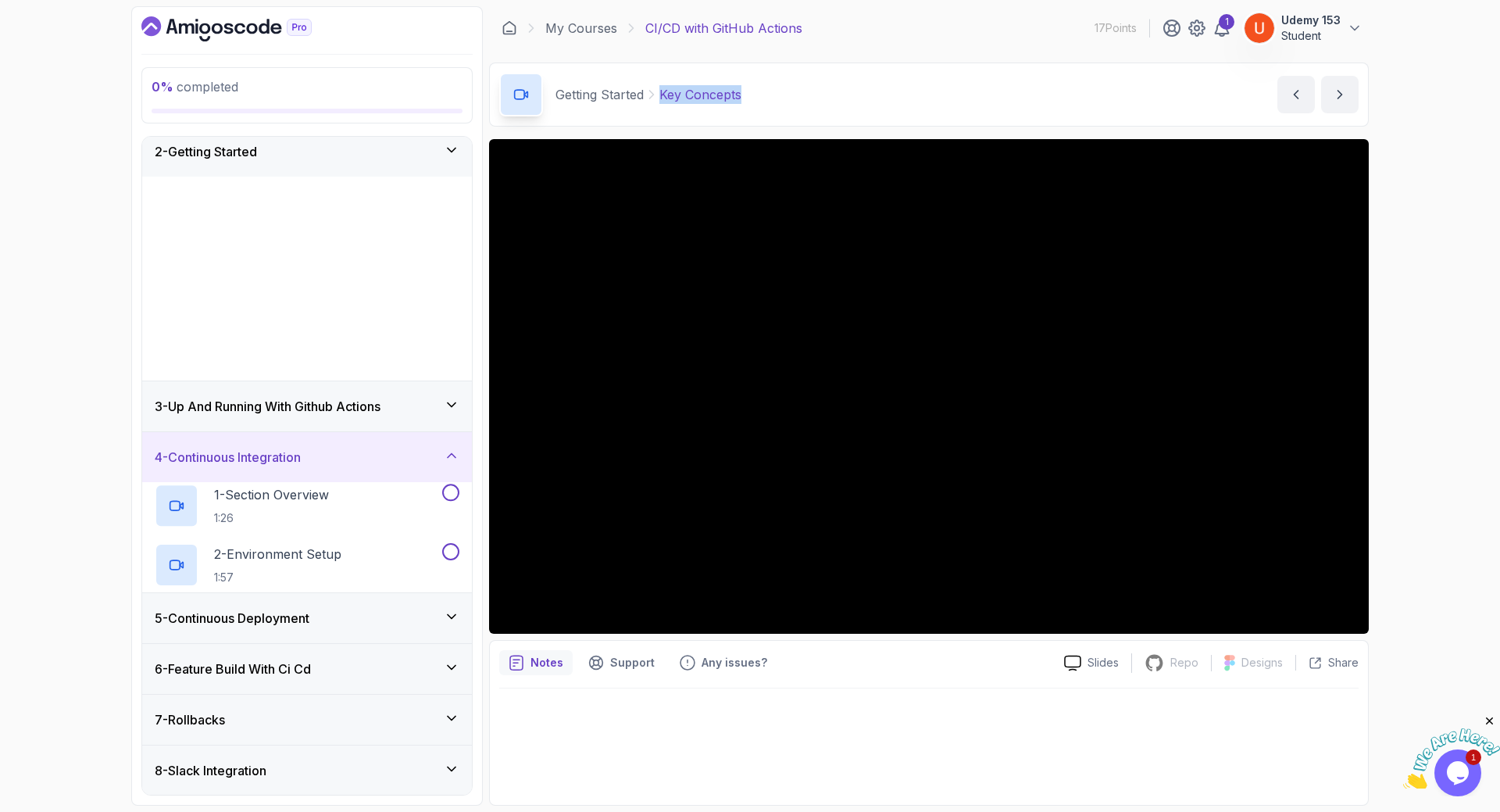
scroll to position [0, 0]
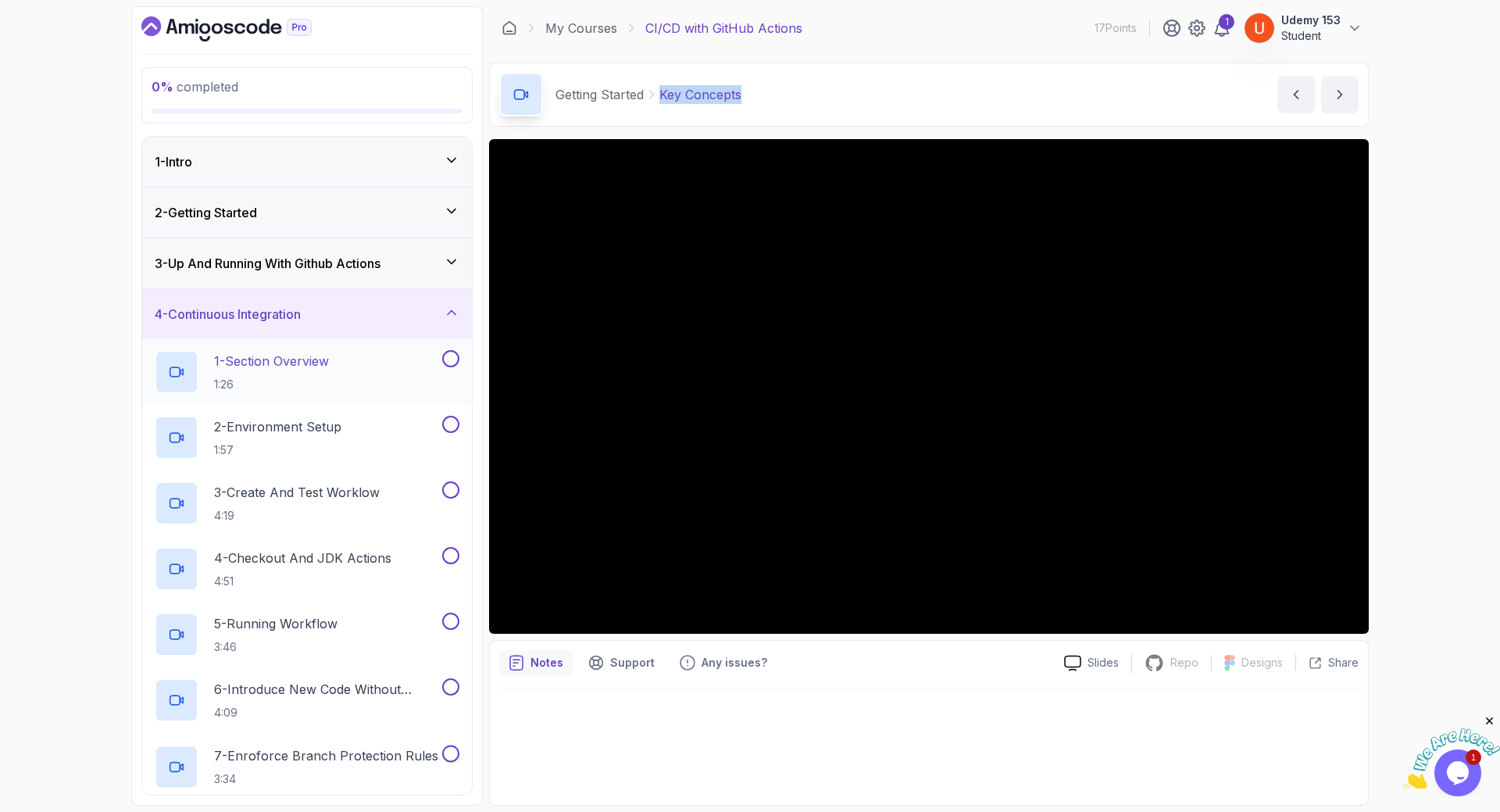
click at [300, 366] on p "1 - Section Overview" at bounding box center [272, 361] width 115 height 19
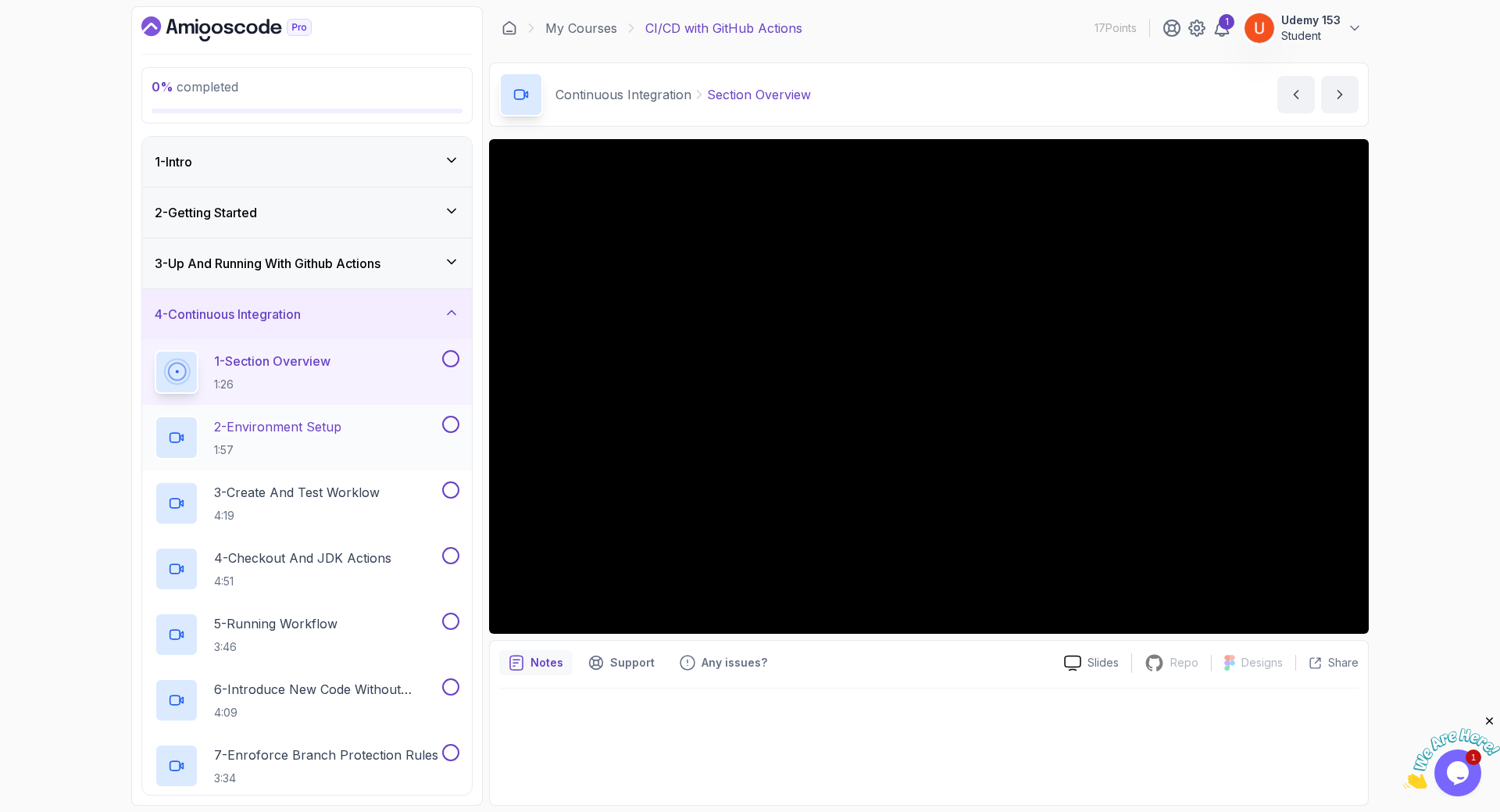
click at [297, 434] on p "2 - Environment Setup" at bounding box center [277, 426] width 127 height 19
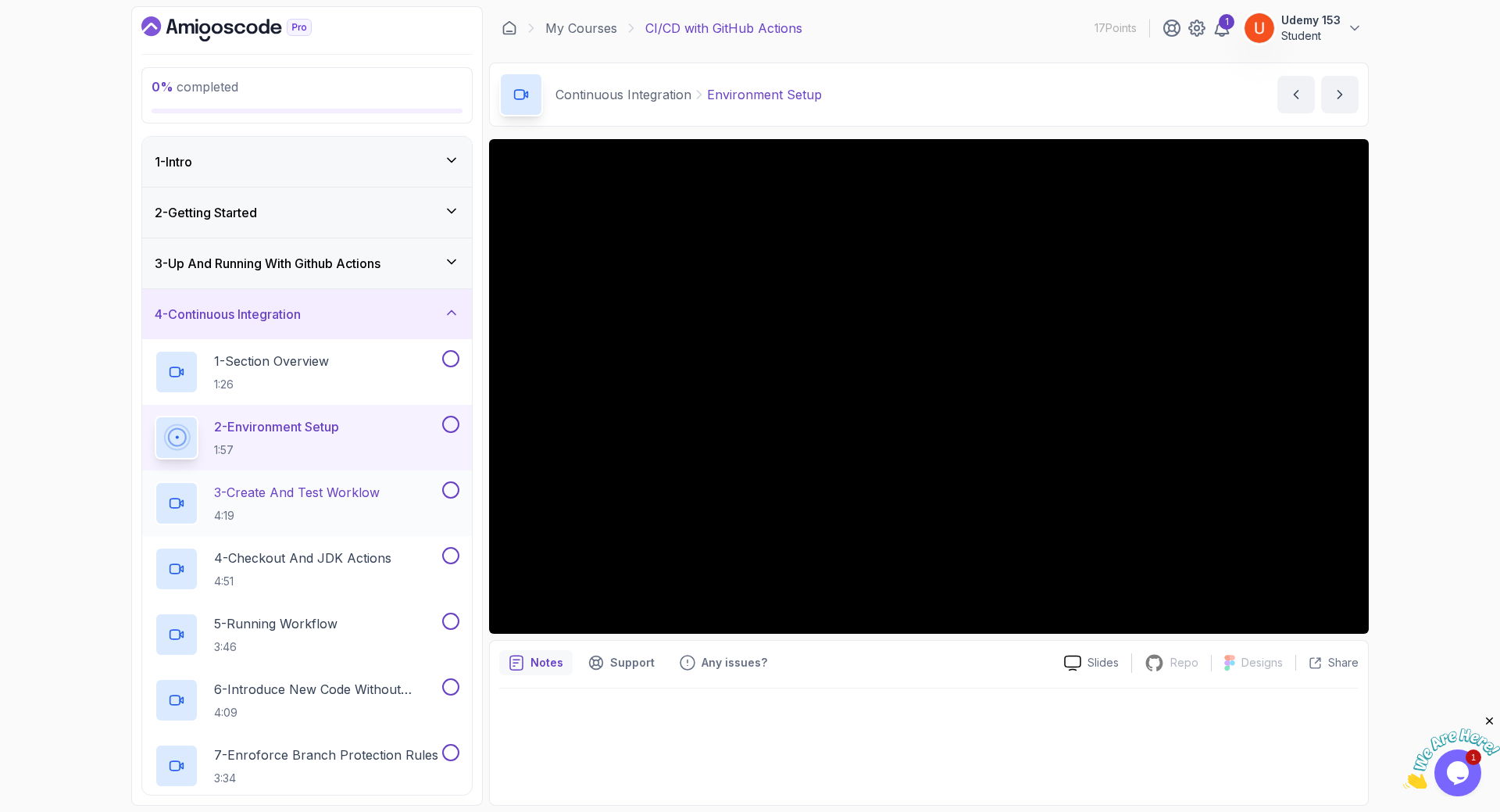
click at [285, 489] on p "3 - Create And Test Worklow" at bounding box center [297, 492] width 166 height 19
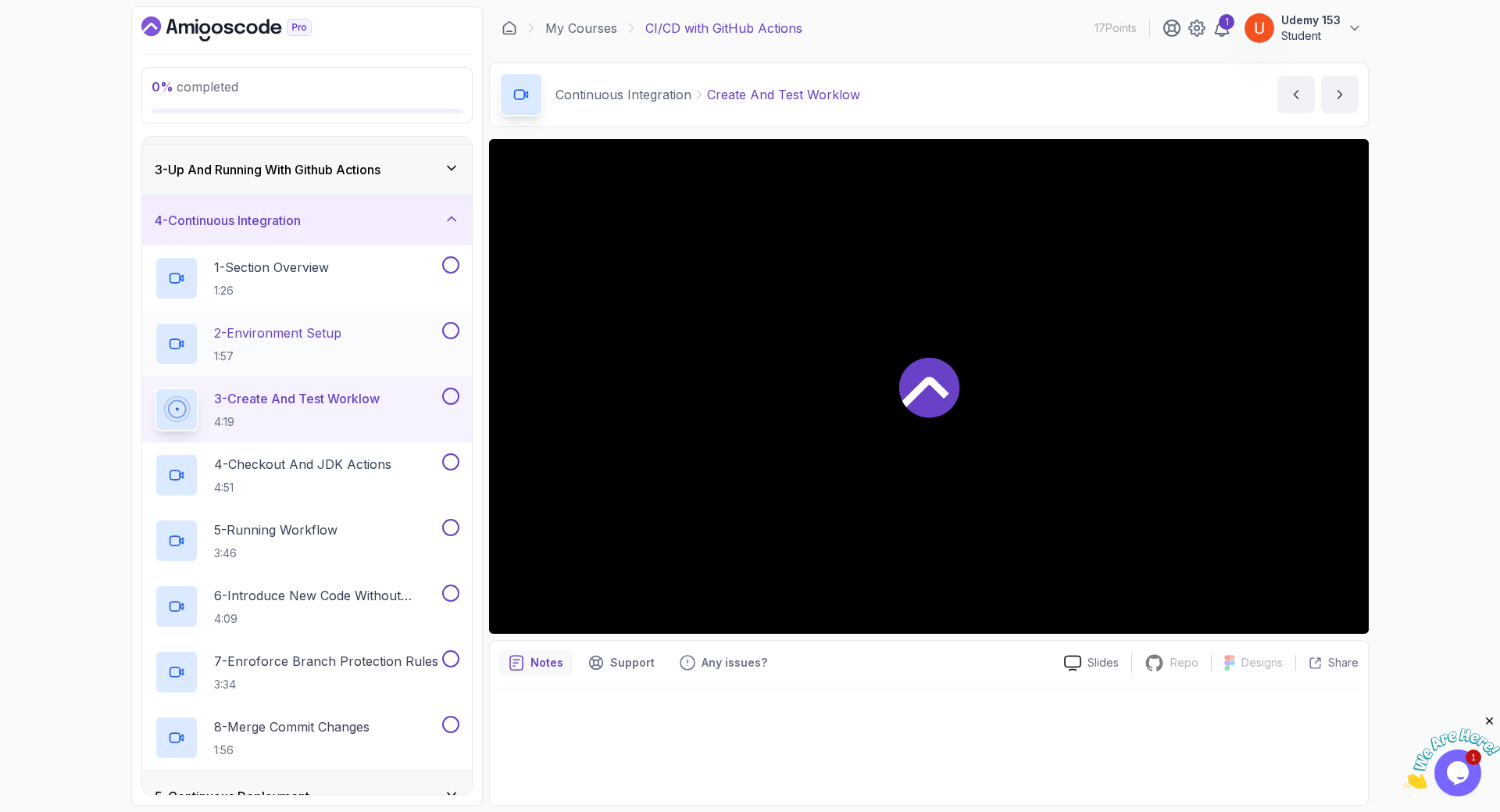
scroll to position [188, 0]
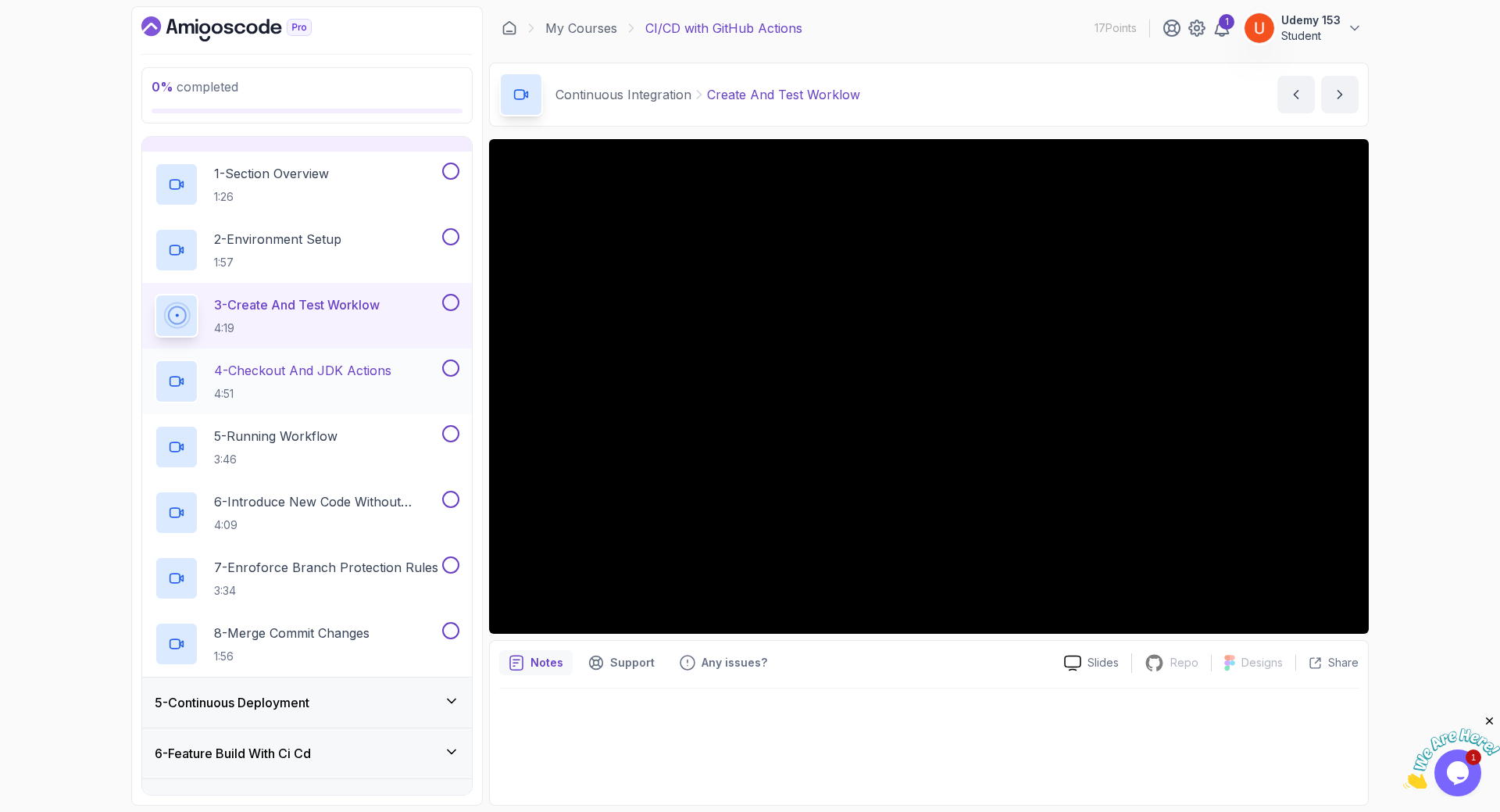
click at [285, 376] on p "4 - Checkout And JDK Actions" at bounding box center [303, 371] width 177 height 19
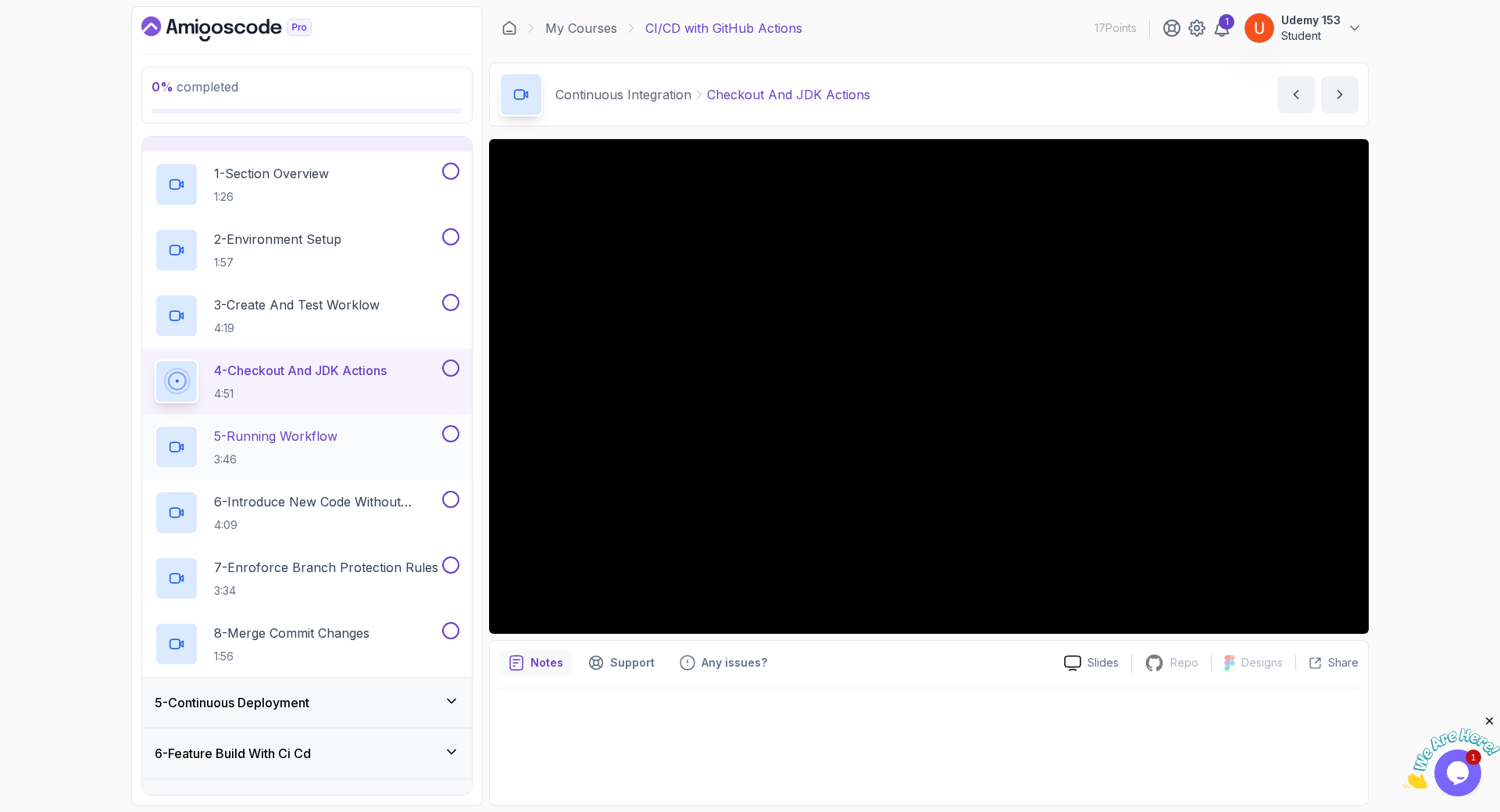
click at [278, 443] on p "5 - Running Workflow" at bounding box center [275, 436] width 124 height 19
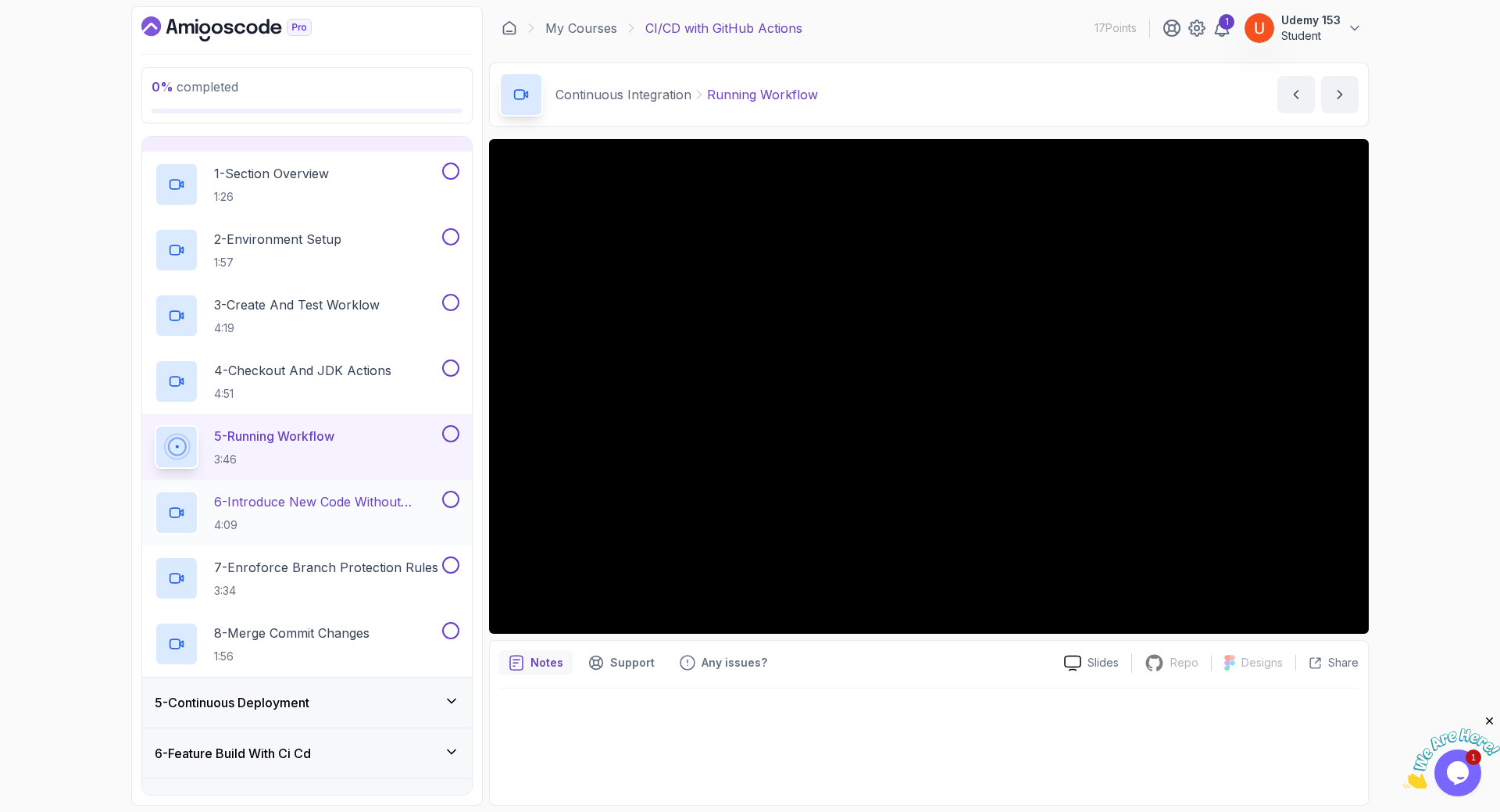
click at [262, 503] on p "6 - Introduce New Code Without Testing" at bounding box center [326, 502] width 225 height 19
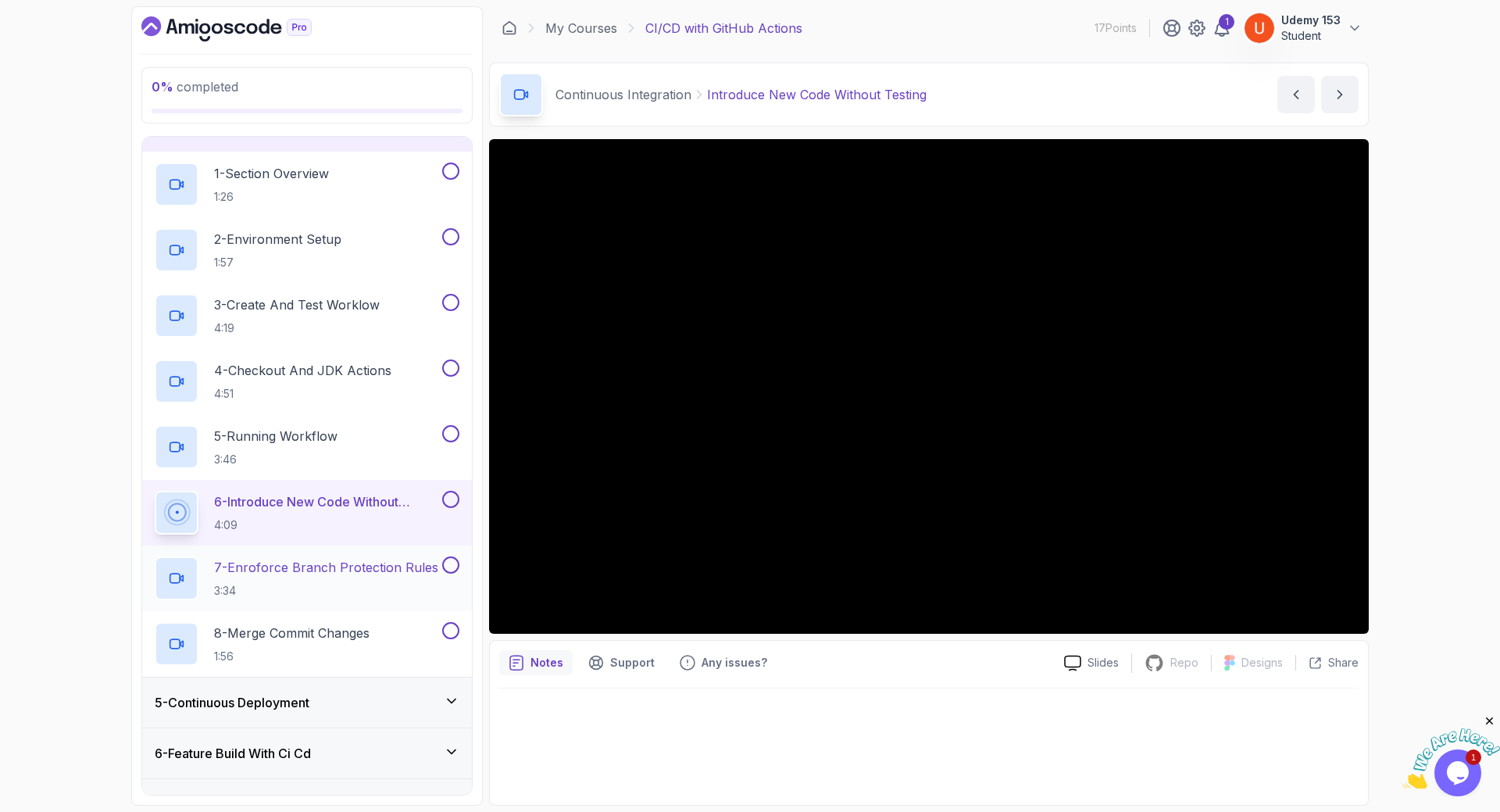
click at [289, 566] on p "7 - Enroforce Branch Protection Rules" at bounding box center [326, 567] width 225 height 19
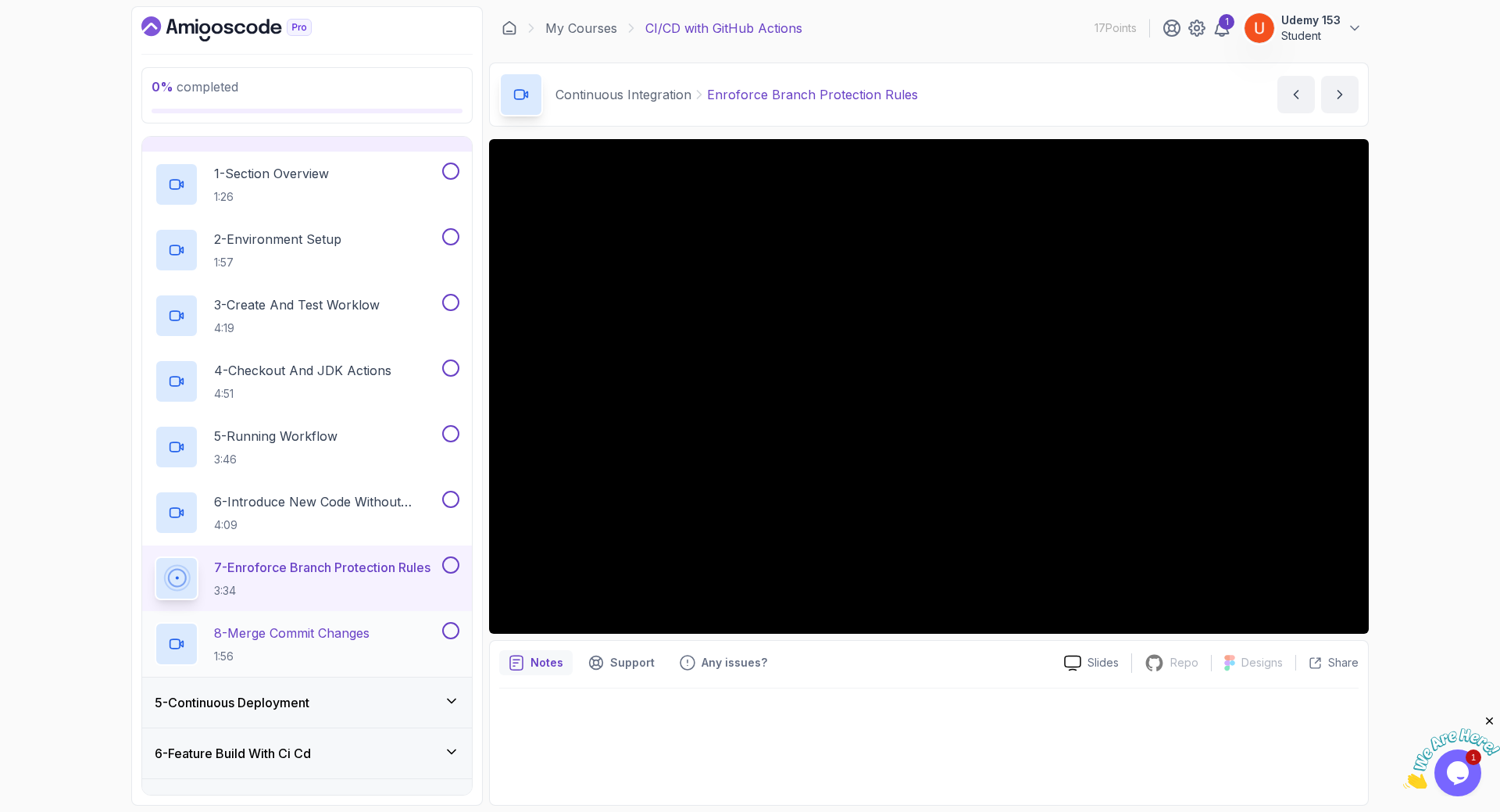
click at [277, 638] on p "8 - Merge Commit Changes" at bounding box center [292, 633] width 156 height 19
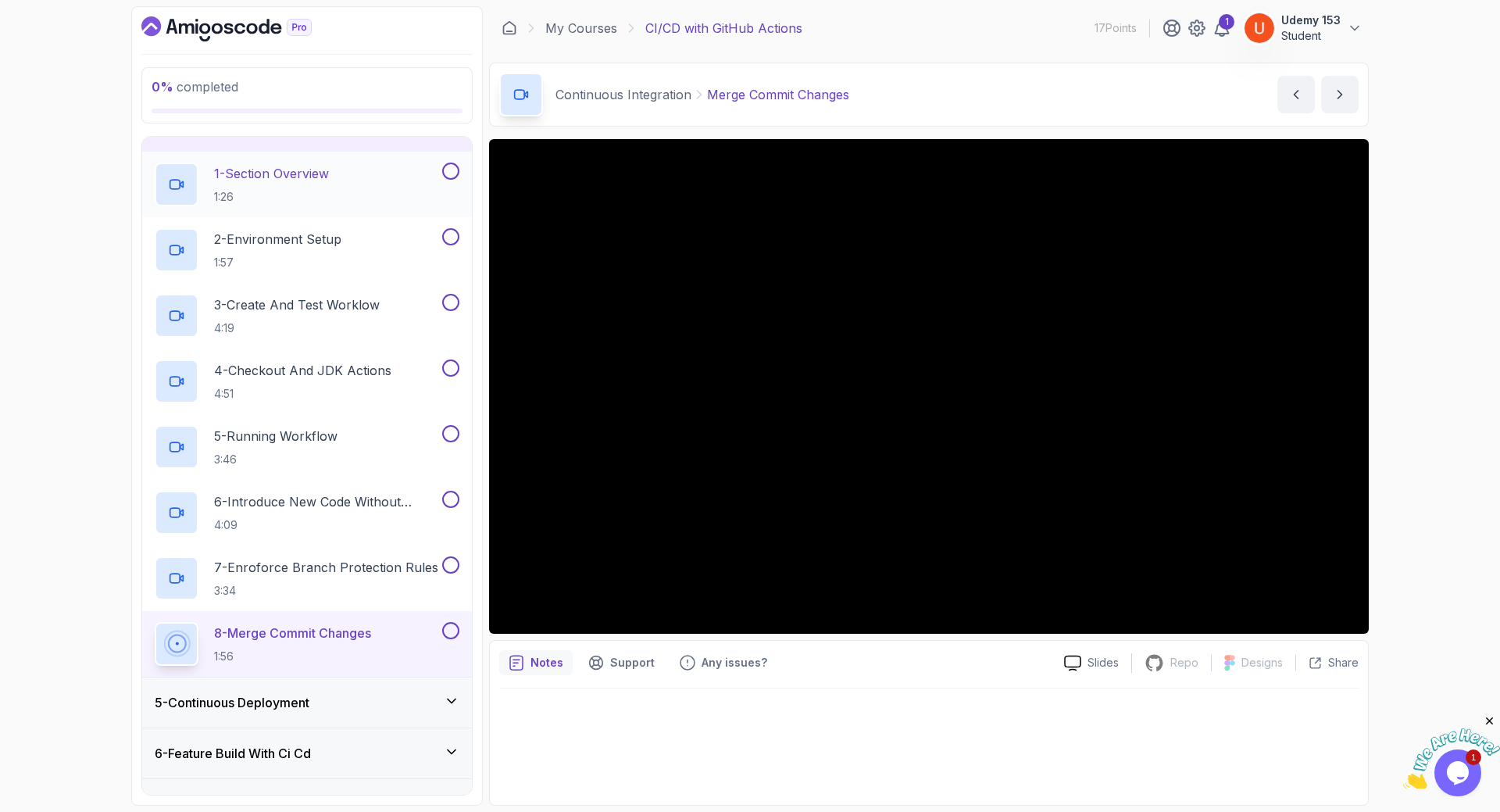
click at [289, 193] on p "1:26" at bounding box center [272, 196] width 115 height 16
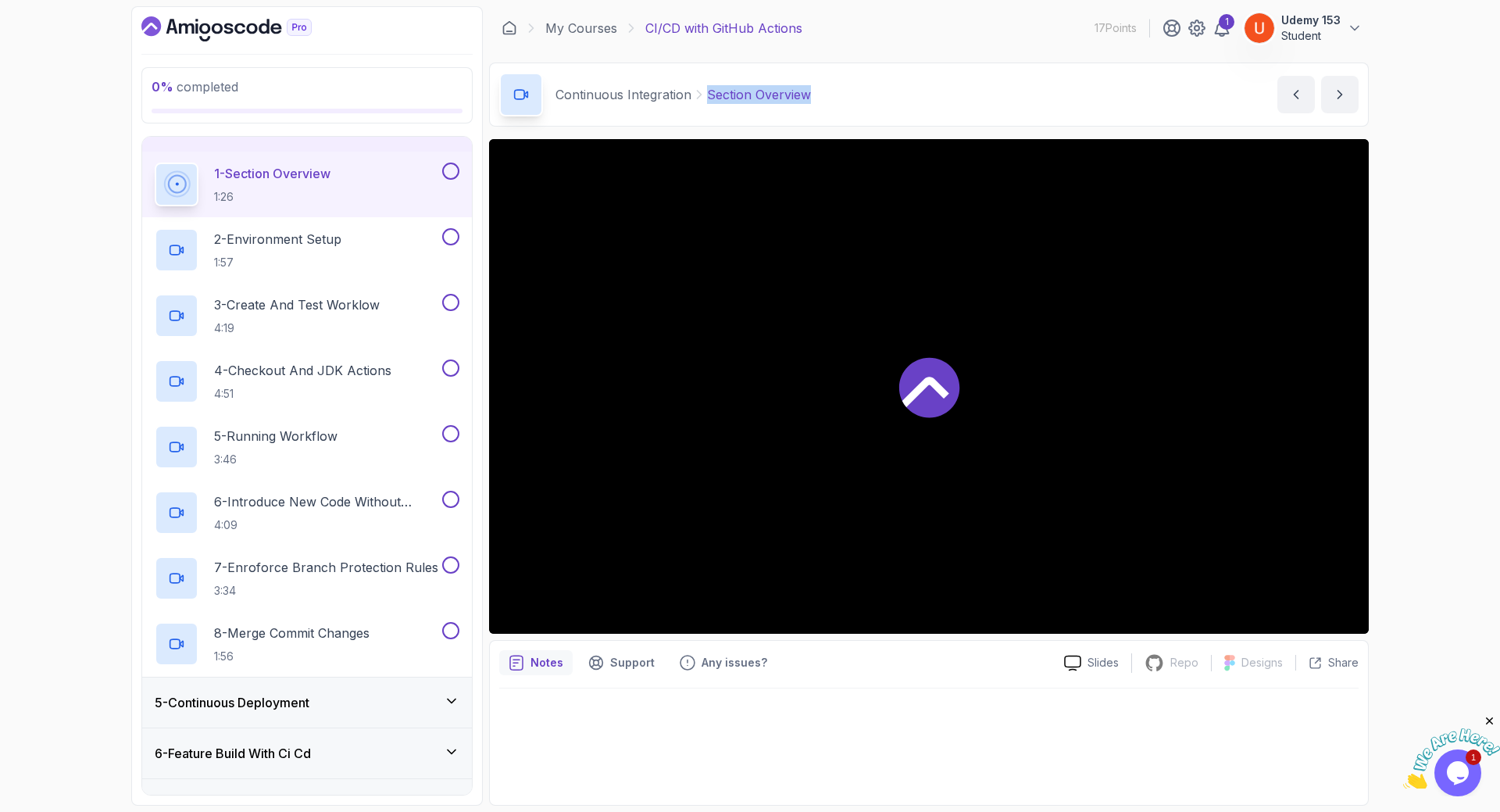
drag, startPoint x: 707, startPoint y: 91, endPoint x: 827, endPoint y: 90, distance: 120.0
click at [827, 90] on div "Continuous Integration Section Overview Section Overview by nelson" at bounding box center [929, 94] width 880 height 64
click at [315, 240] on p "2 - Environment Setup" at bounding box center [277, 240] width 127 height 19
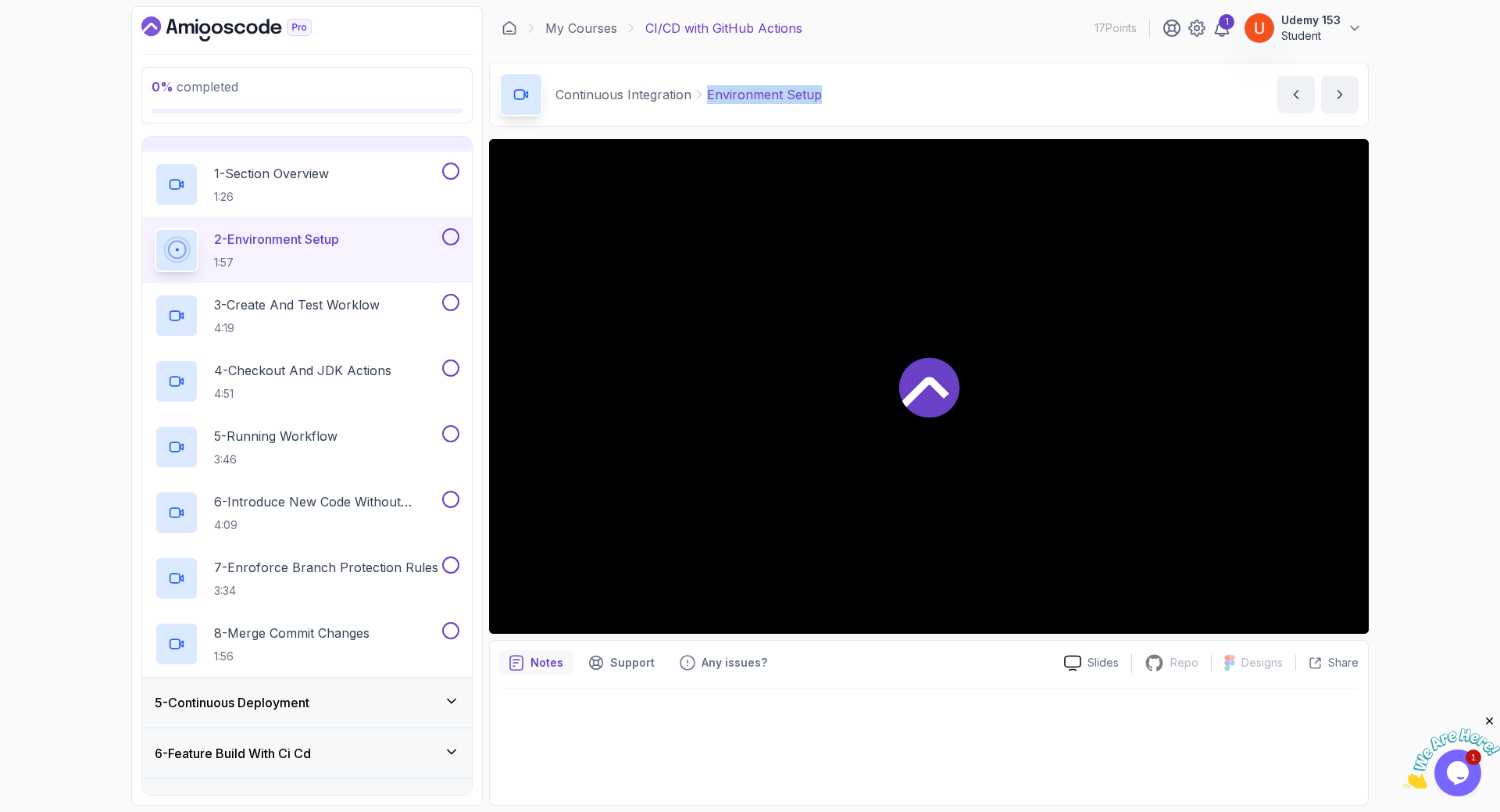
drag, startPoint x: 715, startPoint y: 92, endPoint x: 854, endPoint y: 92, distance: 139.0
click at [854, 92] on div "Continuous Integration Environment Setup Environment Setup by nelson" at bounding box center [929, 94] width 880 height 64
click at [287, 298] on p "3 - Create And Test Worklow" at bounding box center [297, 305] width 166 height 19
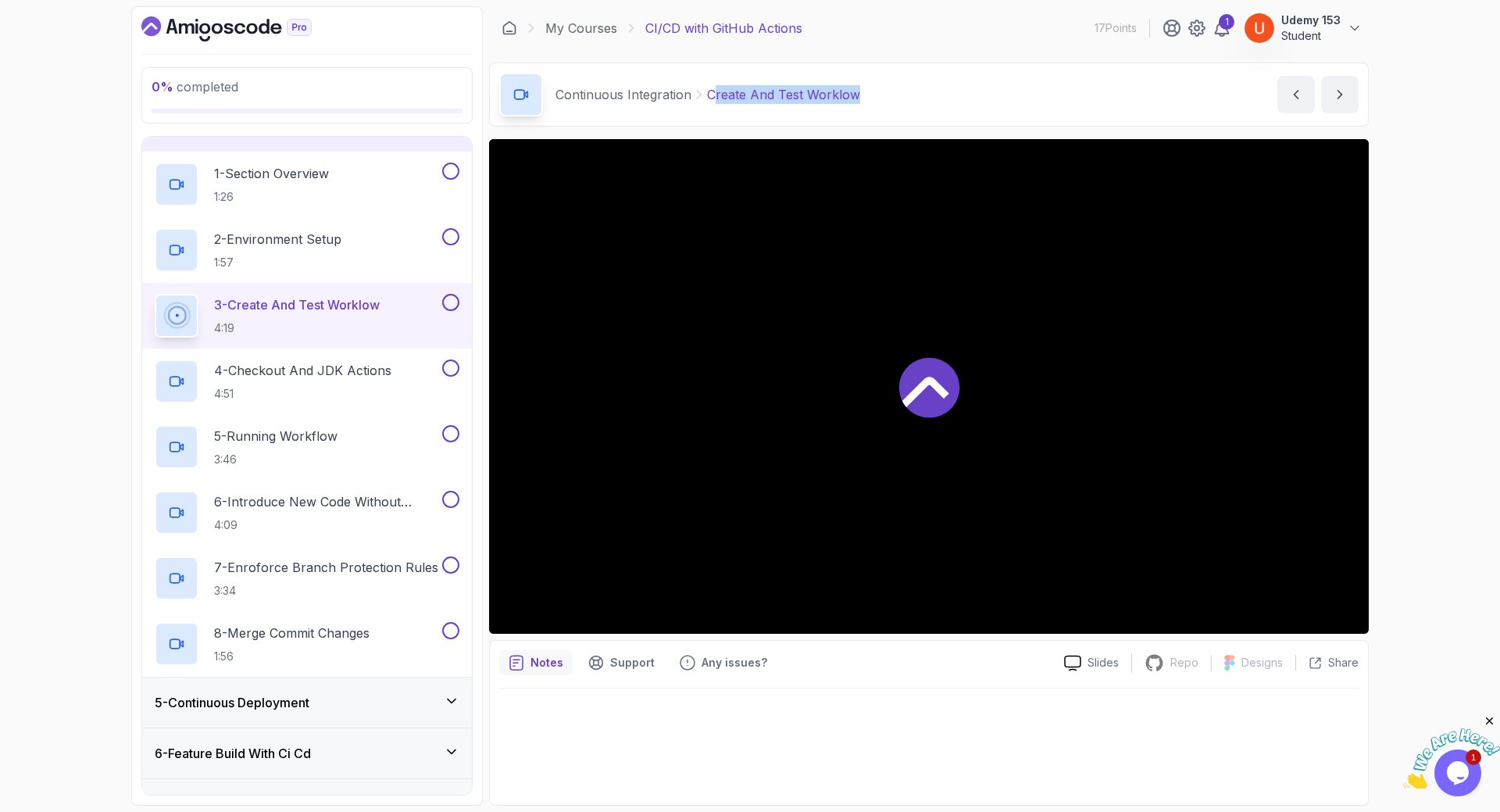
drag, startPoint x: 746, startPoint y: 89, endPoint x: 877, endPoint y: 93, distance: 131.1
click at [877, 93] on div "Continuous Integration Create And Test Worklow Create And Test Worklow by nelson" at bounding box center [929, 94] width 880 height 64
click at [751, 105] on div "Continuous Integration Create And Test Worklow" at bounding box center [679, 94] width 361 height 43
click at [751, 104] on div "Continuous Integration Create And Test Worklow" at bounding box center [679, 94] width 361 height 43
click at [756, 93] on p "Create And Test Worklow" at bounding box center [784, 94] width 153 height 19
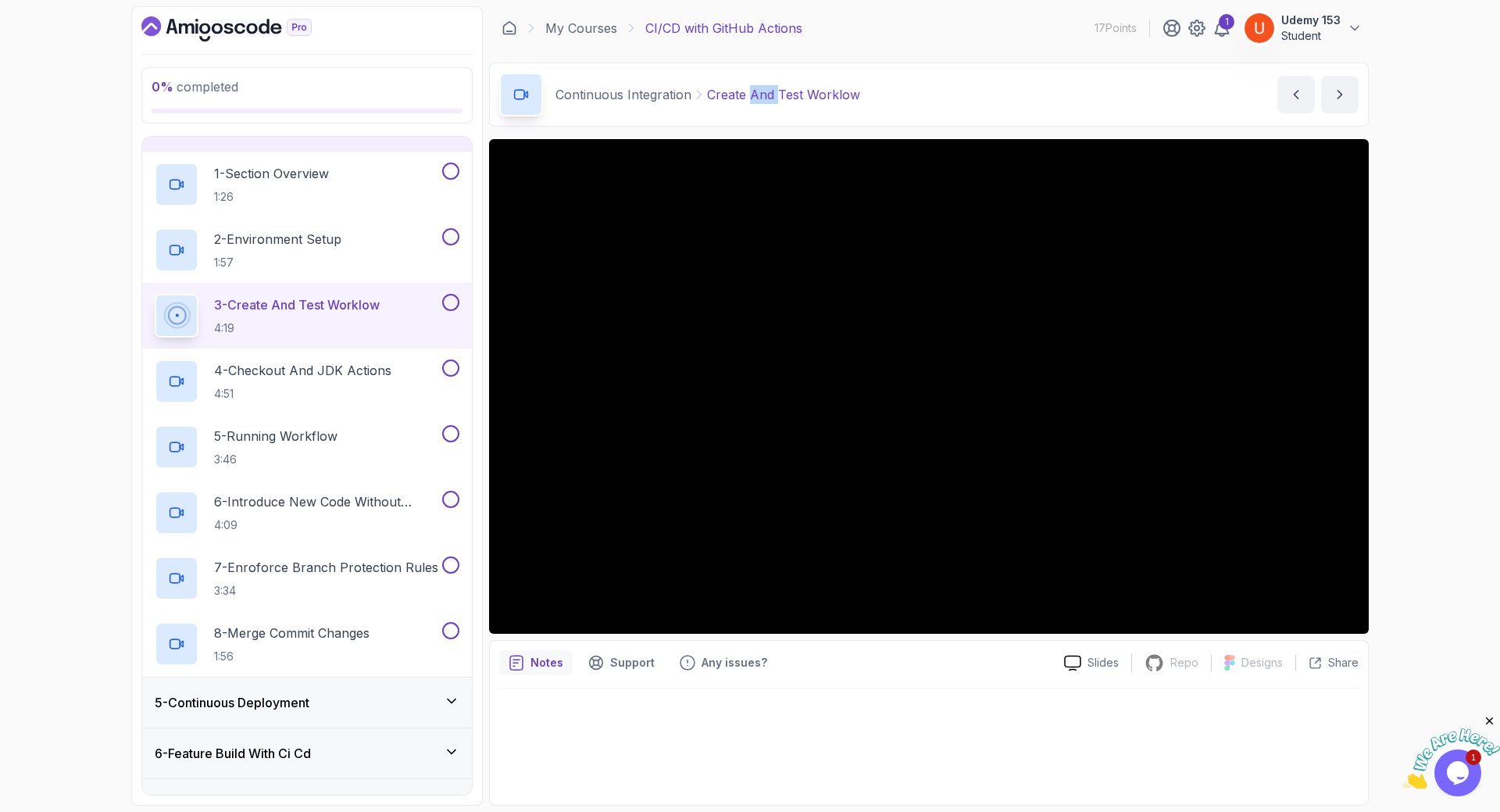
click at [756, 93] on p "Create And Test Worklow" at bounding box center [784, 94] width 153 height 19
click at [775, 98] on p "Create And Test Worklow" at bounding box center [784, 94] width 153 height 19
drag, startPoint x: 708, startPoint y: 89, endPoint x: 886, endPoint y: 93, distance: 178.0
click at [884, 93] on div "Continuous Integration Create And Test Worklow Create And Test Worklow by nelson" at bounding box center [929, 94] width 880 height 64
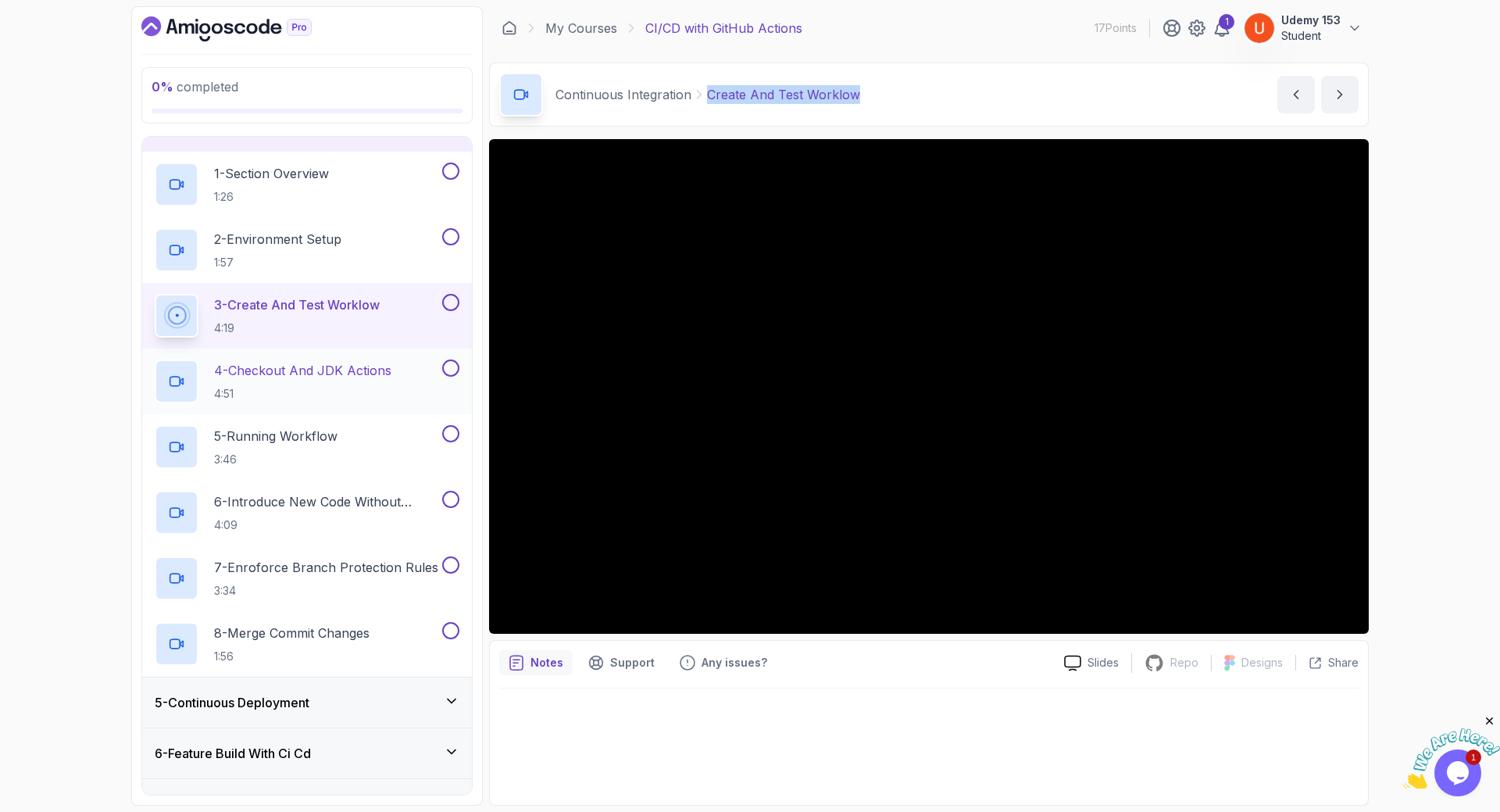
click at [245, 362] on p "4 - Checkout And JDK Actions" at bounding box center [303, 371] width 177 height 19
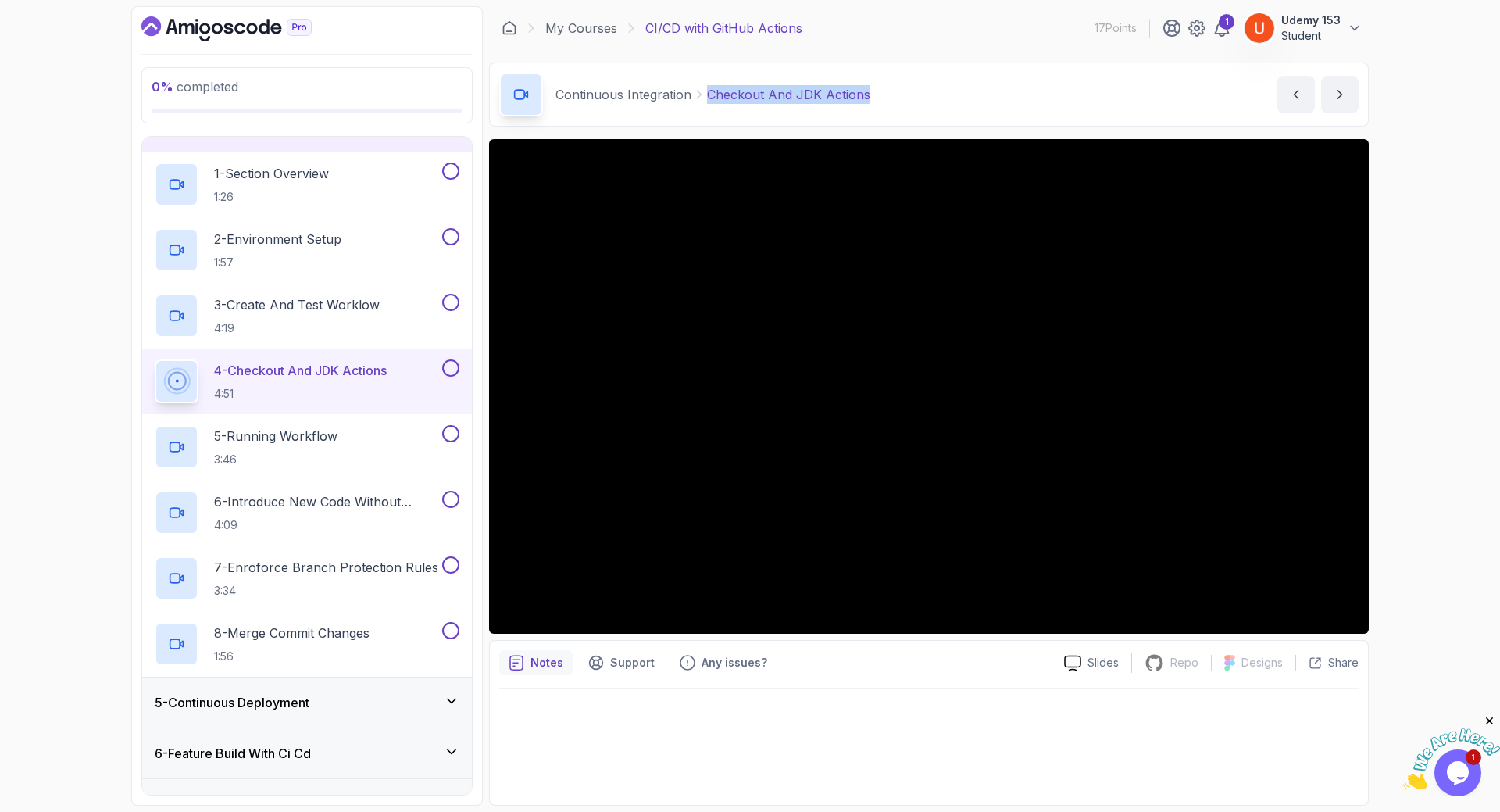
drag, startPoint x: 707, startPoint y: 92, endPoint x: 893, endPoint y: 89, distance: 186.0
click at [893, 89] on div "Continuous Integration Checkout And JDK Actions Checkout And JDK Actions by nel…" at bounding box center [929, 94] width 880 height 64
click at [238, 432] on p "5 - Running Workflow" at bounding box center [275, 436] width 124 height 19
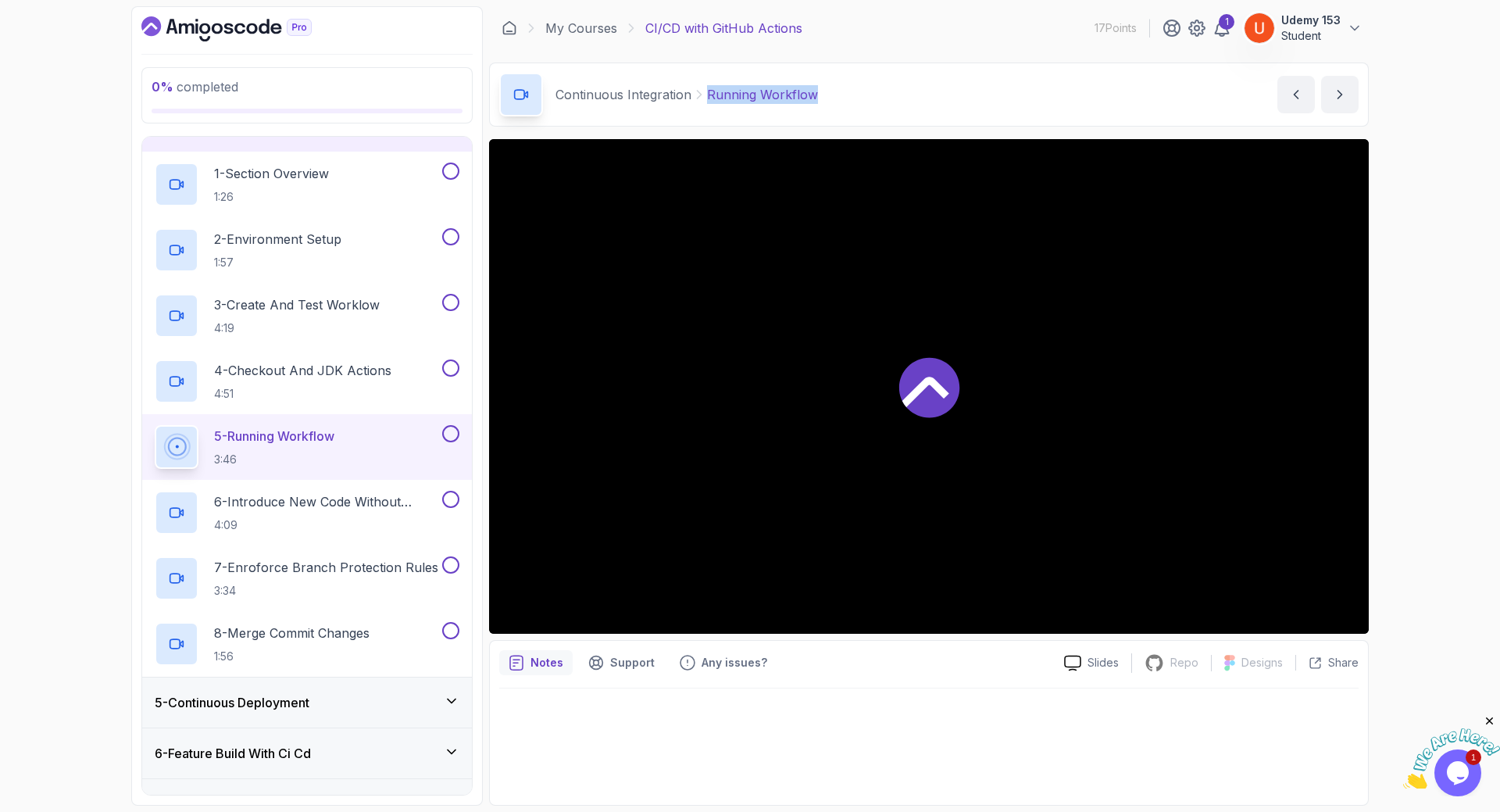
drag, startPoint x: 708, startPoint y: 91, endPoint x: 861, endPoint y: 91, distance: 153.0
click at [861, 91] on div "Continuous Integration Running Workflow Running Workflow by nelson" at bounding box center [929, 94] width 880 height 64
click at [295, 515] on h2 "6 - Introduce New Code Without Testing 4:09" at bounding box center [326, 512] width 225 height 41
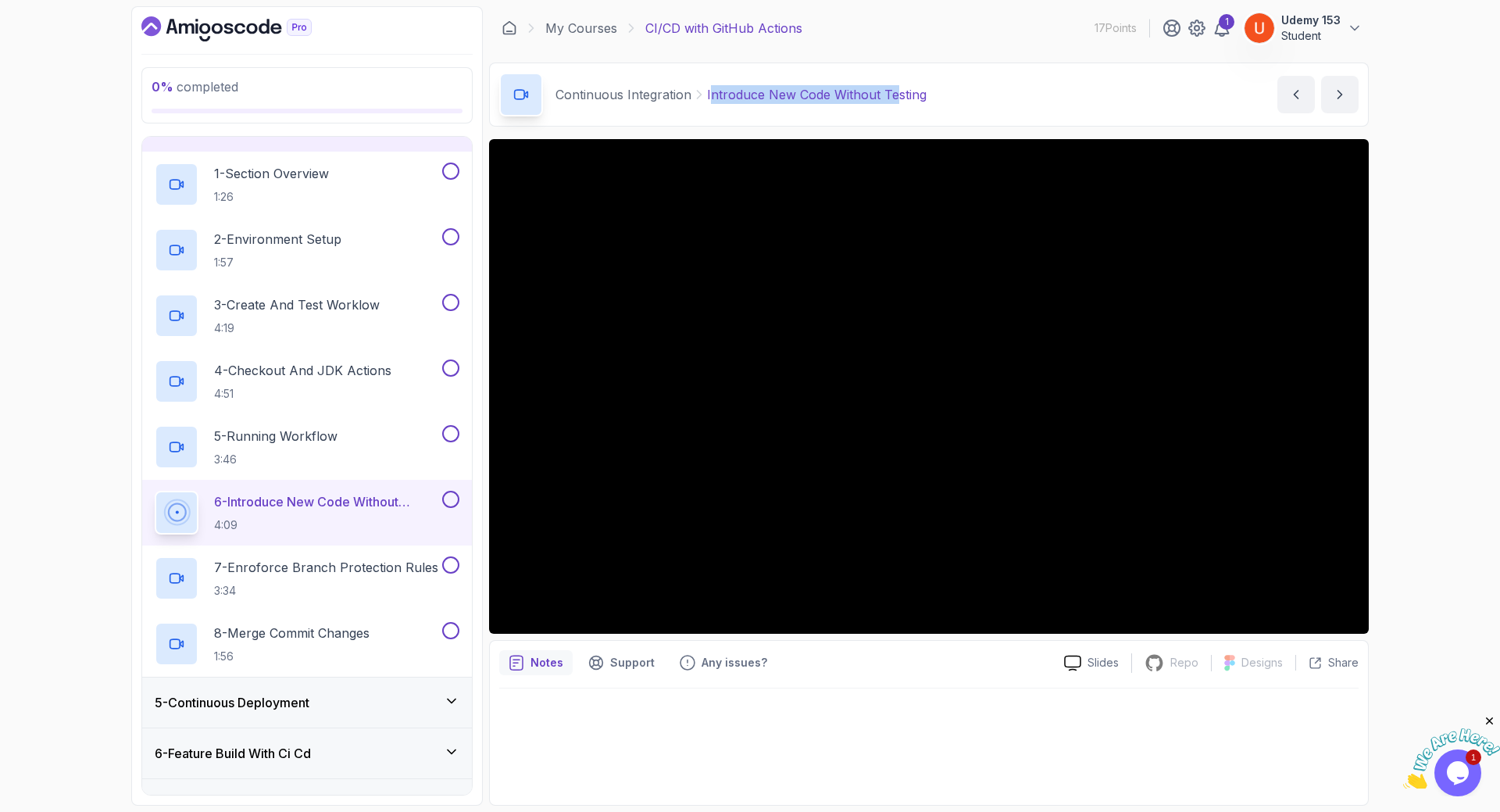
drag, startPoint x: 710, startPoint y: 92, endPoint x: 895, endPoint y: 89, distance: 185.0
click at [895, 89] on p "Introduce New Code Without Testing" at bounding box center [817, 94] width 220 height 19
click at [884, 90] on p "Introduce New Code Without Testing" at bounding box center [817, 94] width 220 height 19
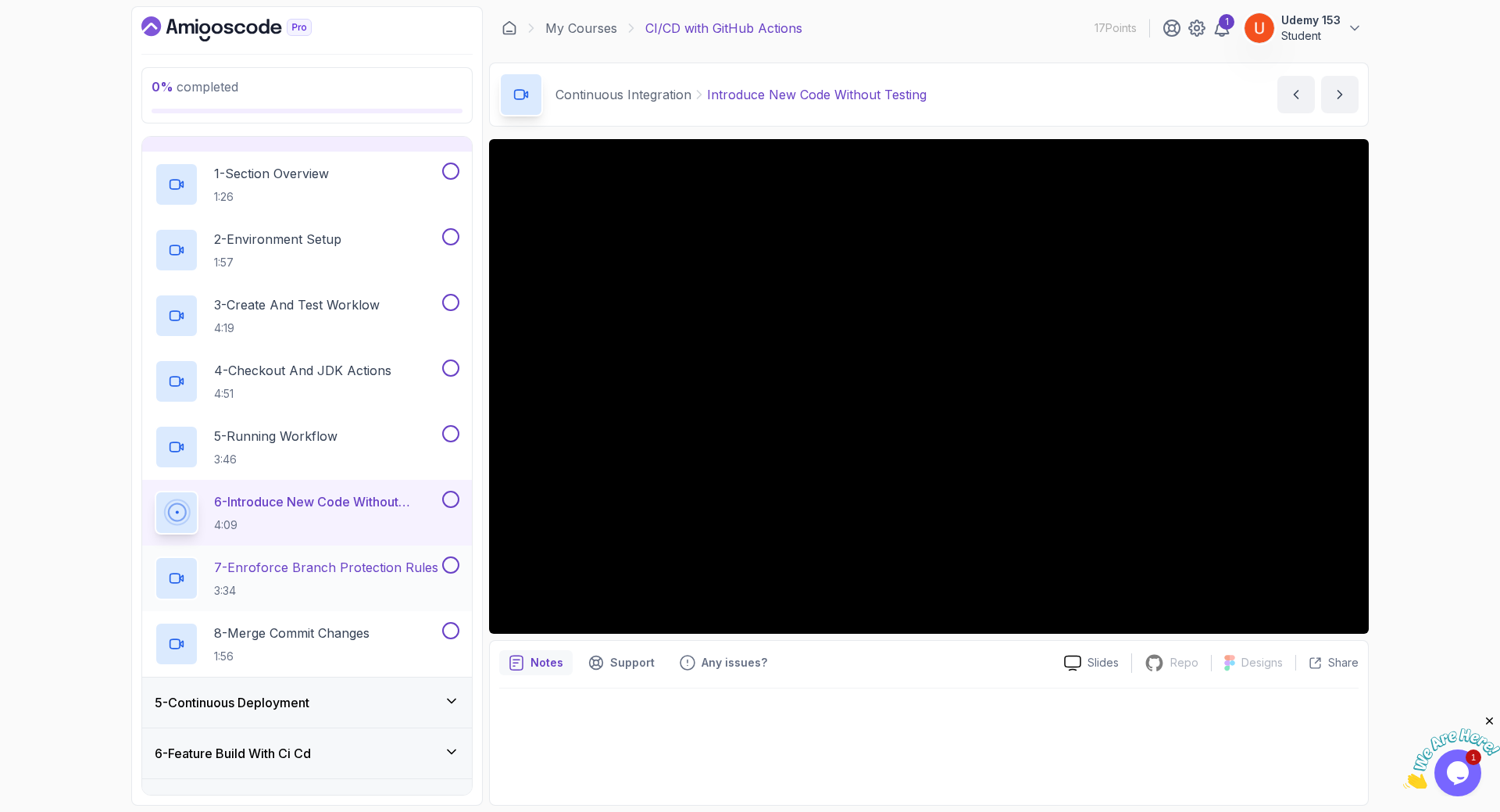
click at [322, 563] on p "7 - Enroforce Branch Protection Rules" at bounding box center [326, 567] width 225 height 19
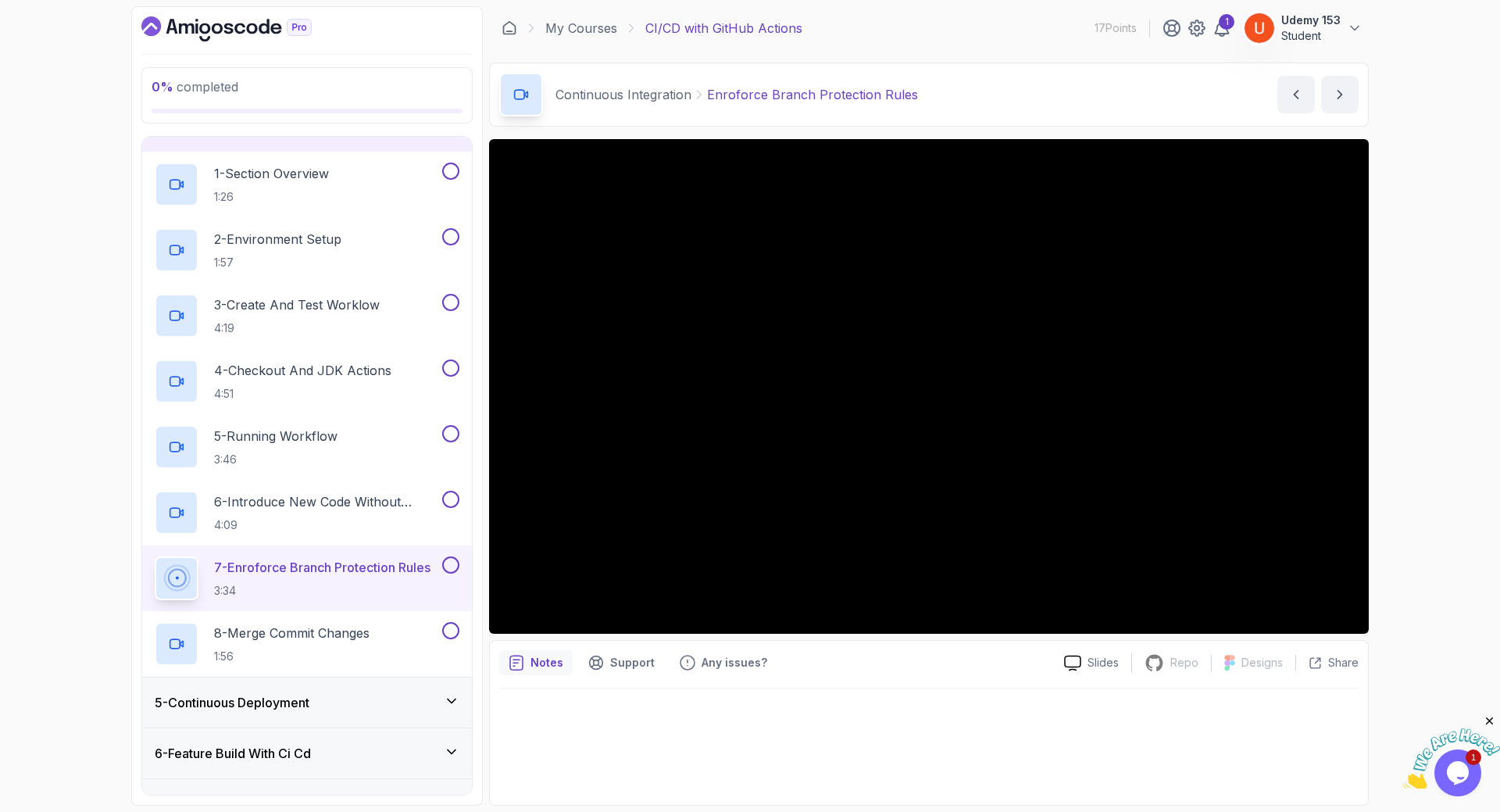
click at [720, 95] on p "Enroforce Branch Protection Rules" at bounding box center [813, 94] width 211 height 19
drag, startPoint x: 708, startPoint y: 90, endPoint x: 926, endPoint y: 95, distance: 218.1
click at [926, 95] on div "Continuous Integration Enroforce Branch Protection Rules Enroforce Branch Prote…" at bounding box center [929, 94] width 880 height 64
click at [253, 621] on div "8 - Merge Commit Changes 1:56" at bounding box center [297, 643] width 285 height 43
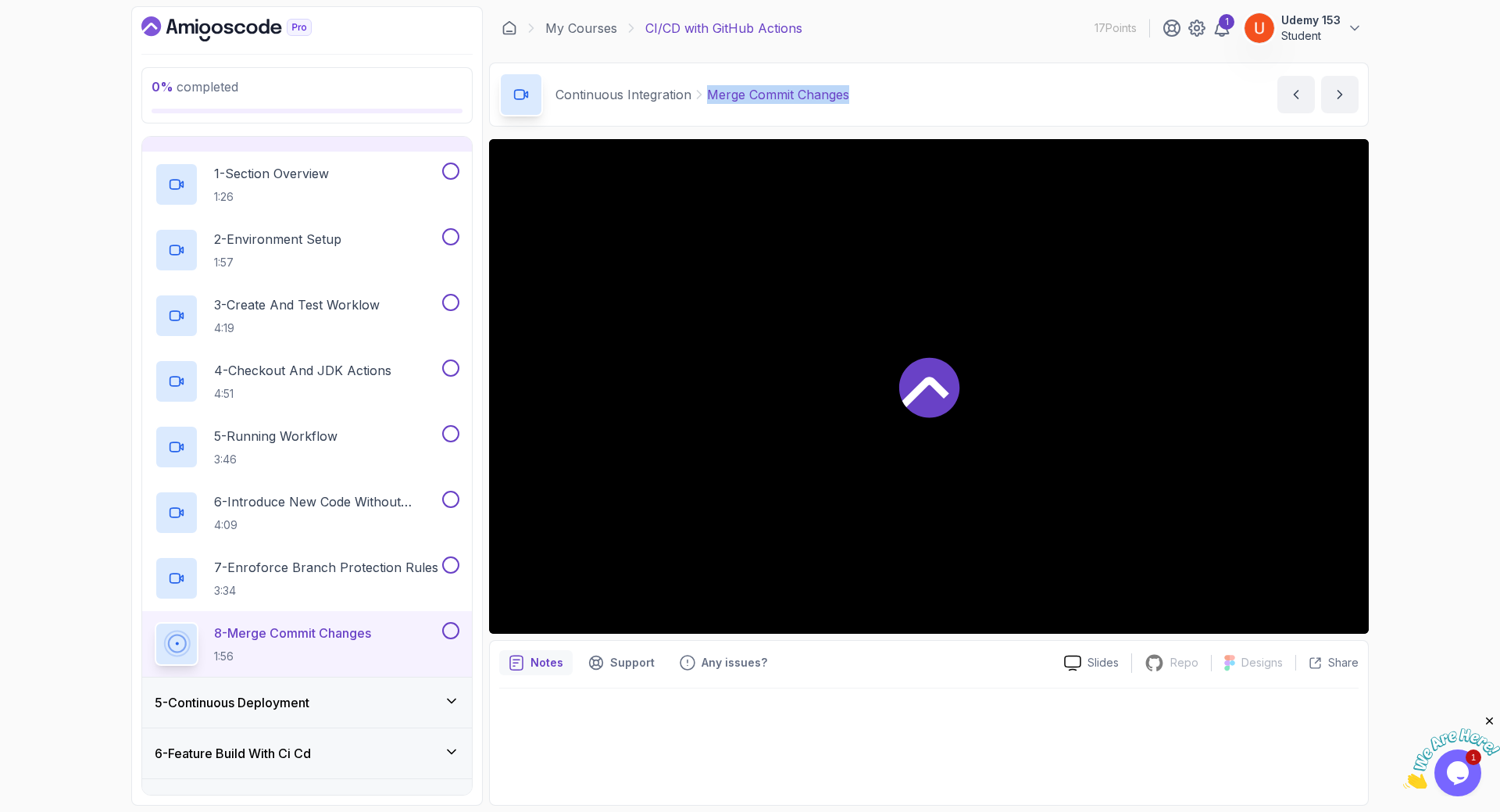
drag, startPoint x: 708, startPoint y: 96, endPoint x: 871, endPoint y: 96, distance: 163.0
click at [871, 96] on div "Continuous Integration Merge Commit Changes Merge Commit Changes by nelson" at bounding box center [929, 94] width 880 height 64
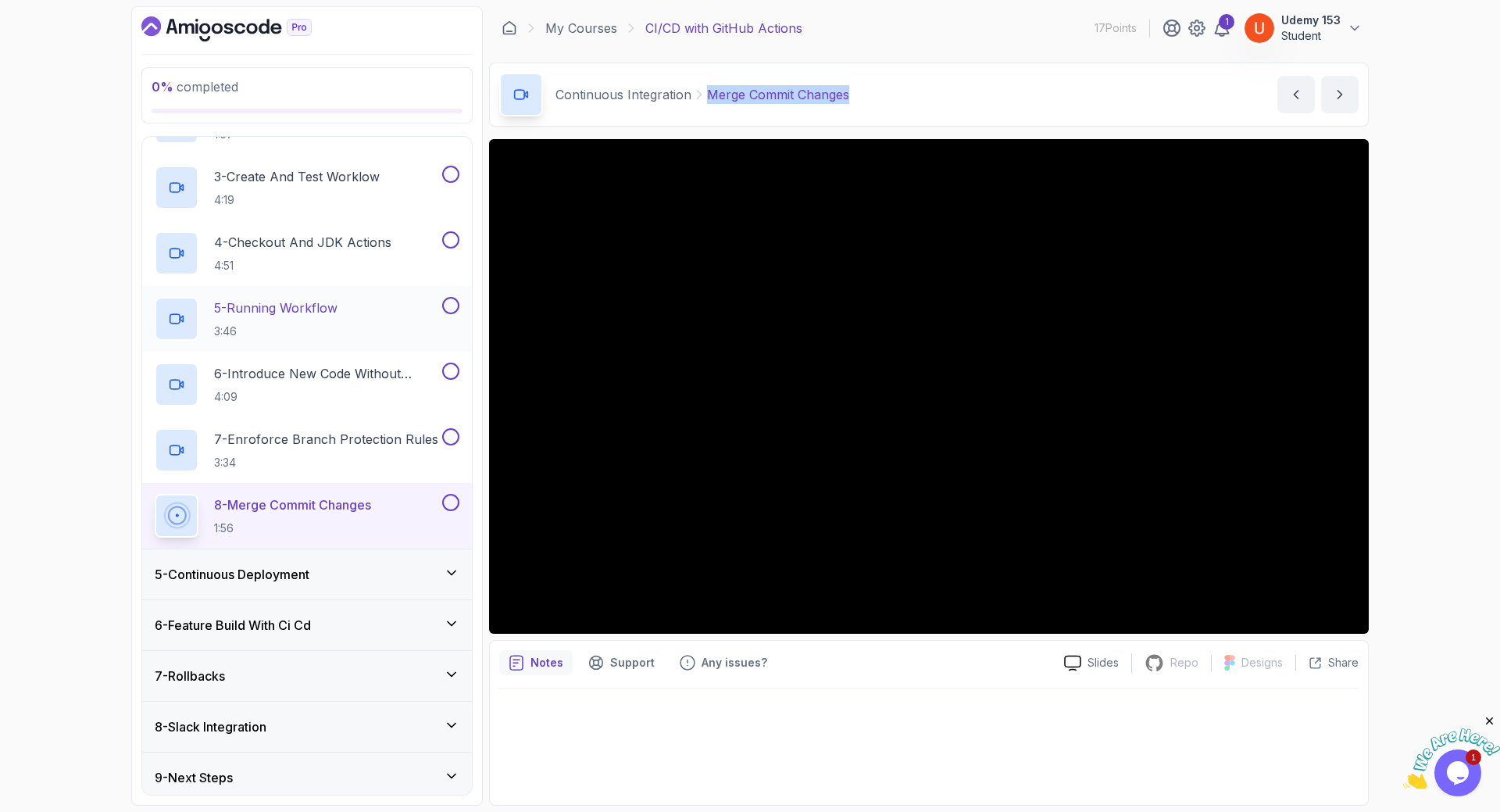
scroll to position [323, 0]
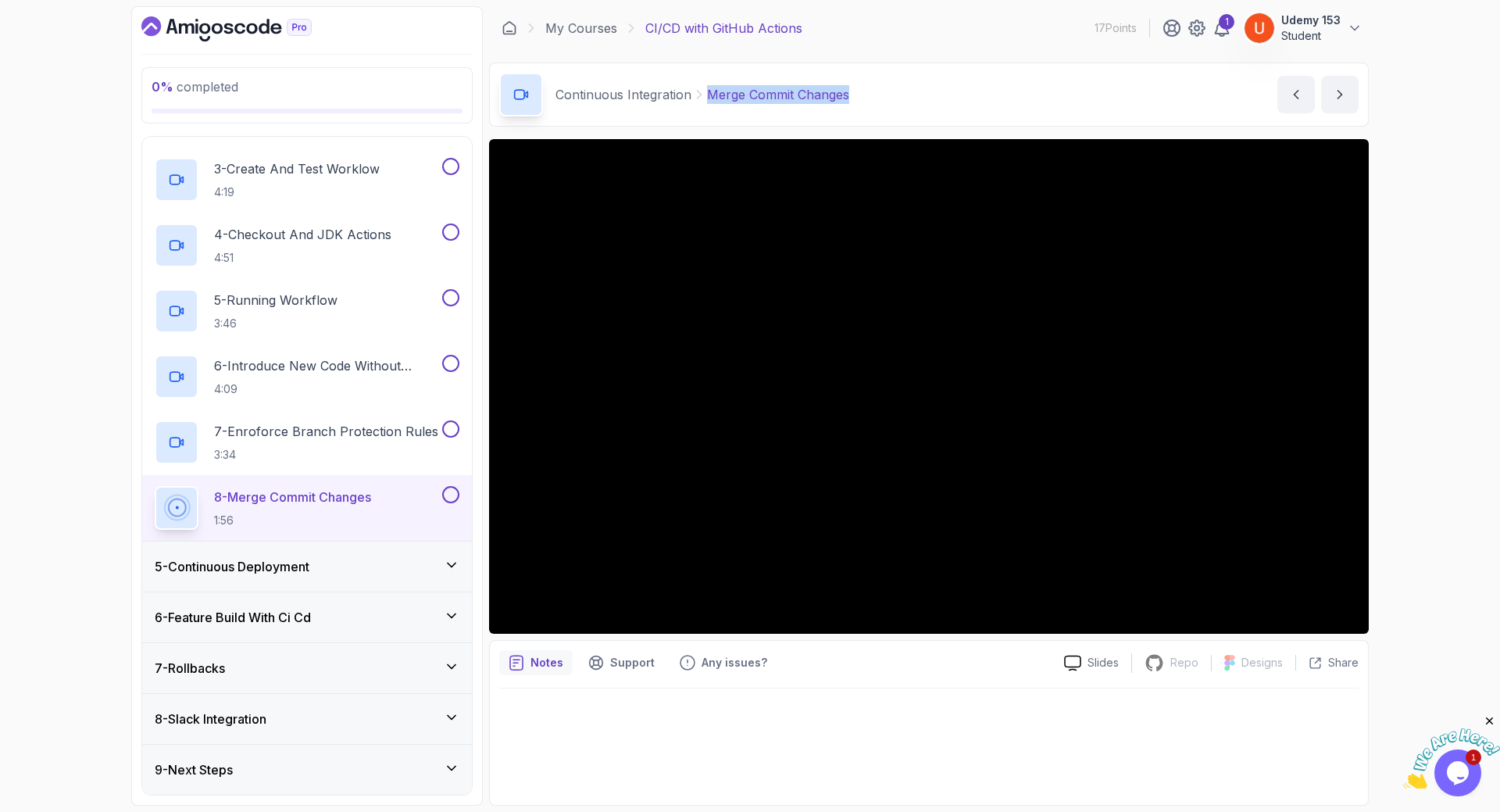
click at [256, 562] on h3 "5 - Continuous Deployment" at bounding box center [232, 567] width 155 height 19
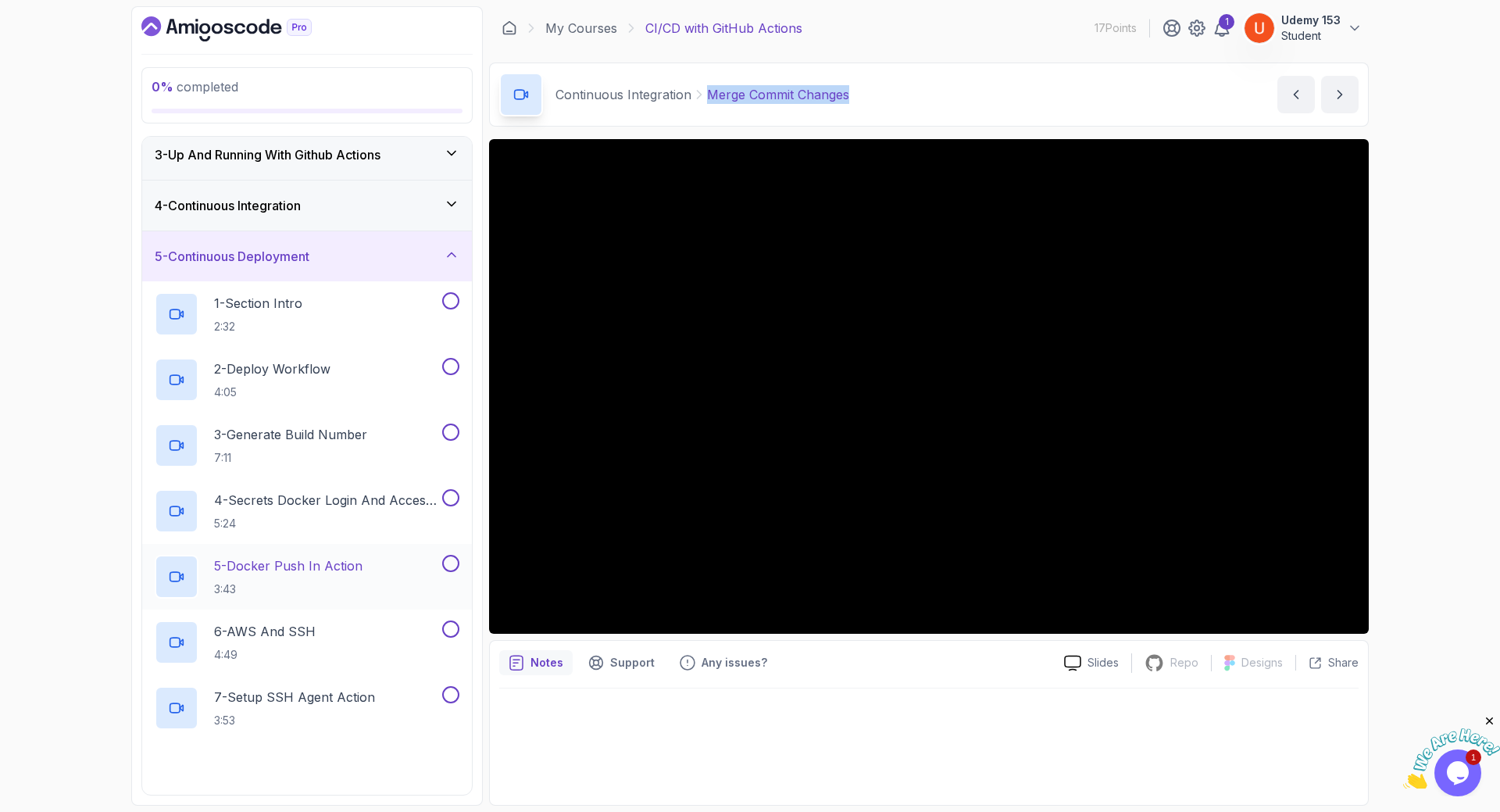
scroll to position [188, 0]
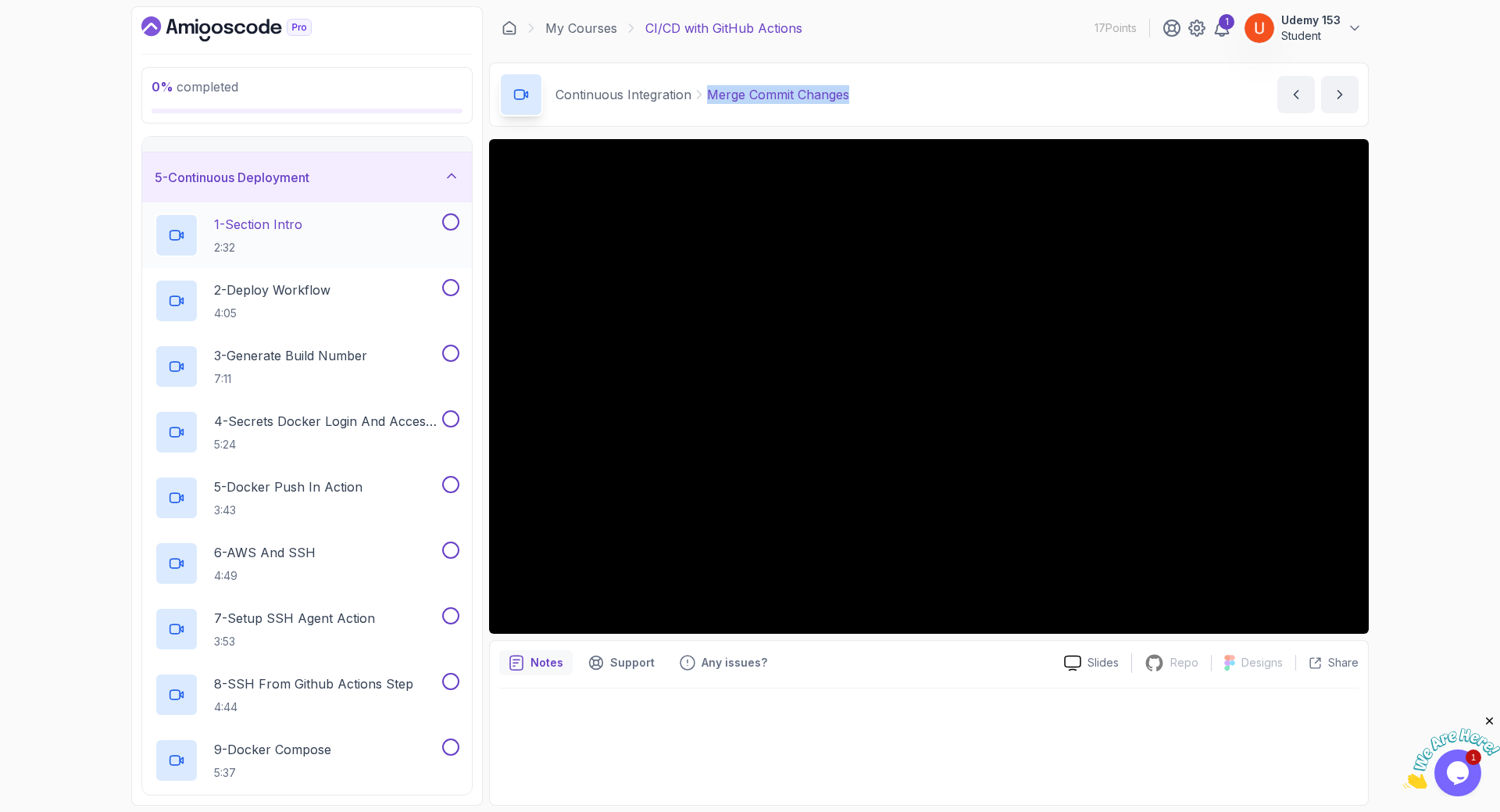
click at [273, 225] on p "1 - Section Intro" at bounding box center [258, 224] width 89 height 19
click at [293, 304] on h2 "2 - Deploy Workflow 4:05" at bounding box center [272, 300] width 116 height 41
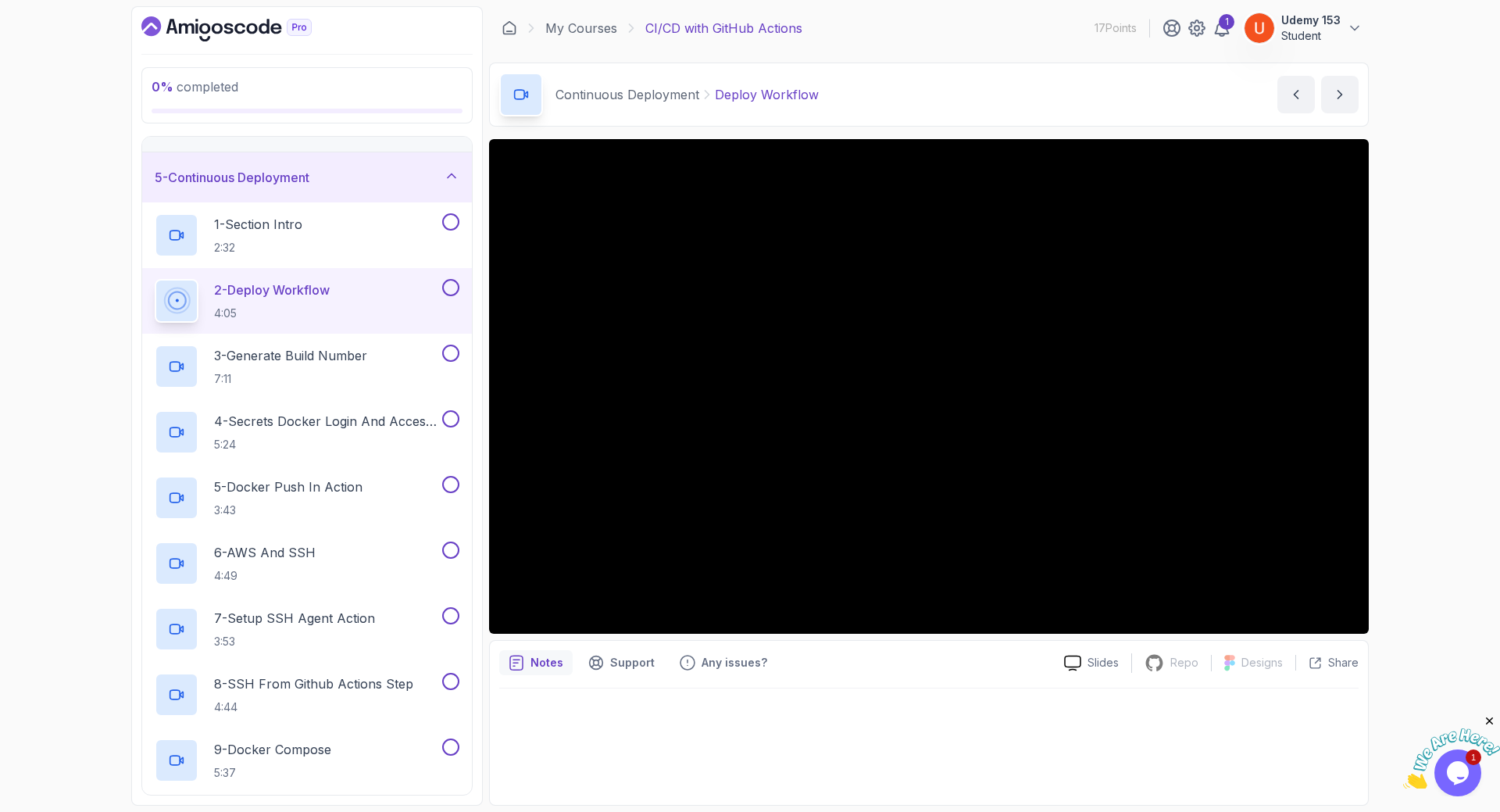
drag, startPoint x: 474, startPoint y: 333, endPoint x: 1067, endPoint y: 123, distance: 629.1
click at [1067, 123] on div "Continuous Deployment Deploy Workflow Deploy Workflow by nelson" at bounding box center [929, 94] width 880 height 64
drag, startPoint x: 1500, startPoint y: 380, endPoint x: 1434, endPoint y: 374, distance: 66.3
click at [1500, 381] on div "0 % completed 1 - Intro 2 - Getting Started 3 - Up And Running With Github Acti…" at bounding box center [750, 406] width 1500 height 812
drag, startPoint x: 189, startPoint y: 776, endPoint x: 68, endPoint y: 496, distance: 305.0
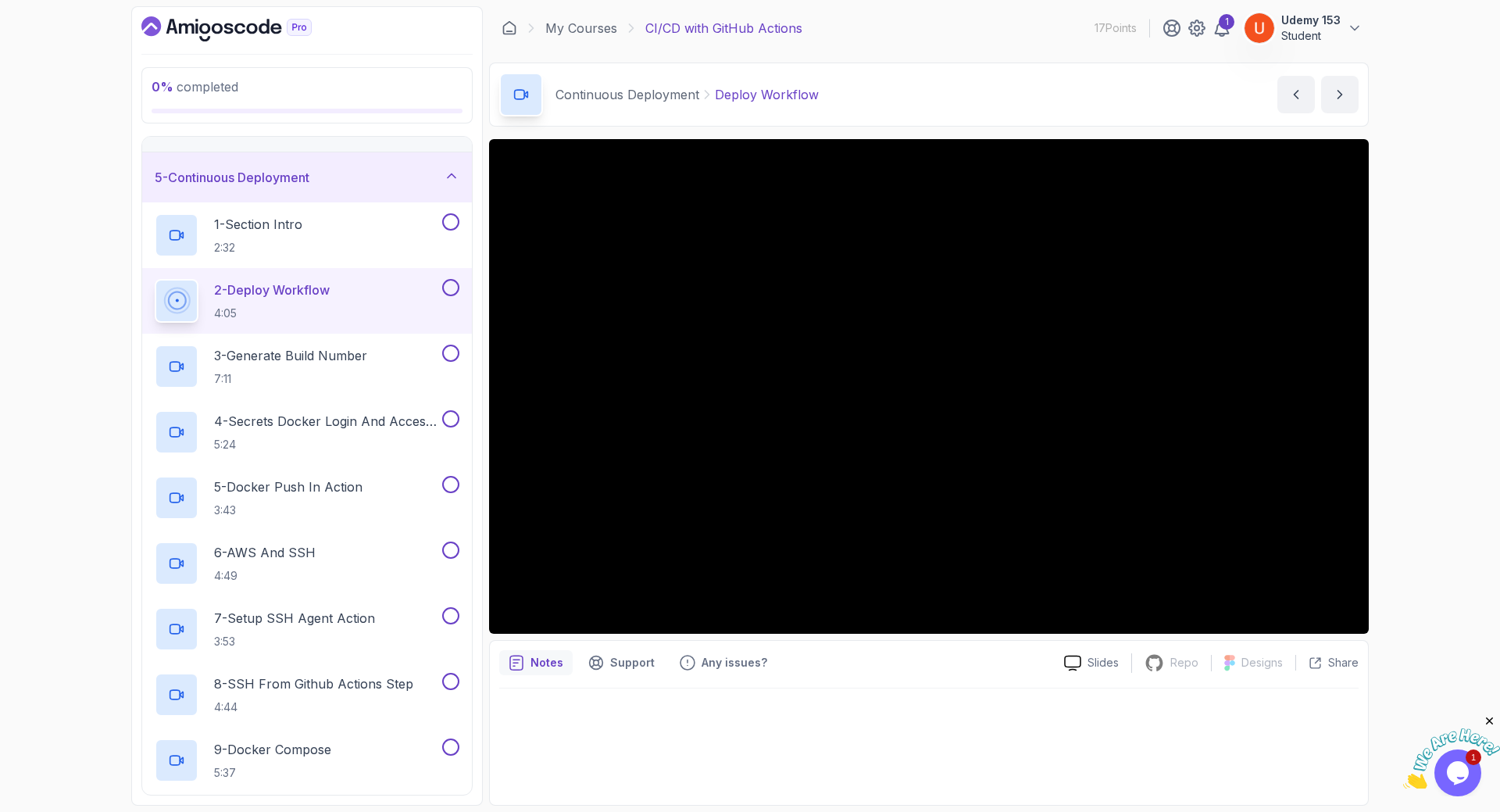
click at [69, 495] on div "0 % completed 1 - Intro 2 - Getting Started 3 - Up And Running With Github Acti…" at bounding box center [750, 406] width 1500 height 812
drag, startPoint x: 460, startPoint y: 325, endPoint x: 960, endPoint y: 112, distance: 543.5
click at [960, 112] on div "Continuous Deployment Deploy Workflow Deploy Workflow by nelson" at bounding box center [929, 94] width 880 height 64
click at [299, 355] on p "3 - Generate Build Number" at bounding box center [291, 356] width 153 height 19
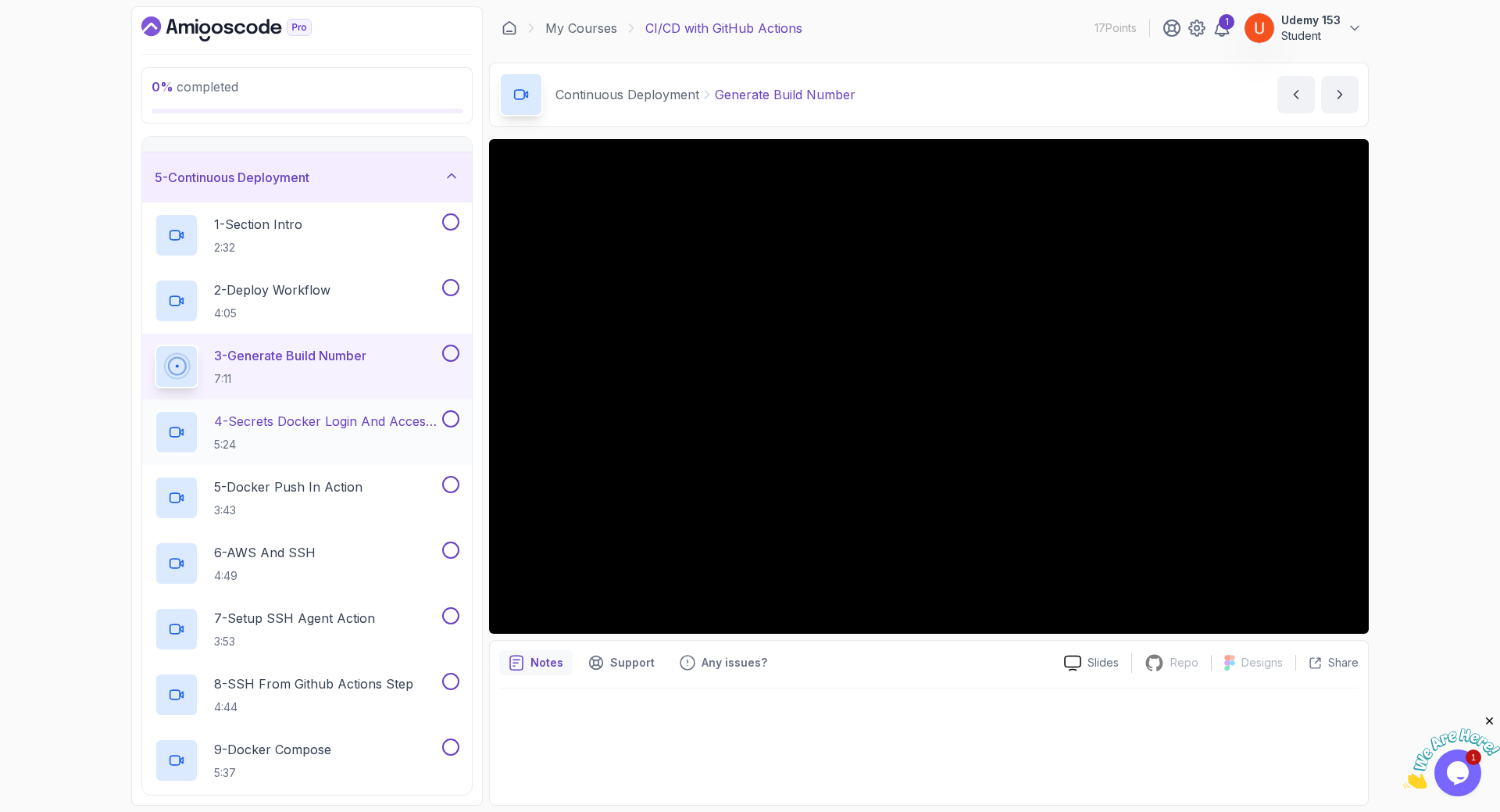
click at [326, 430] on p "4 - Secrets Docker Login And Access Token" at bounding box center [326, 422] width 225 height 19
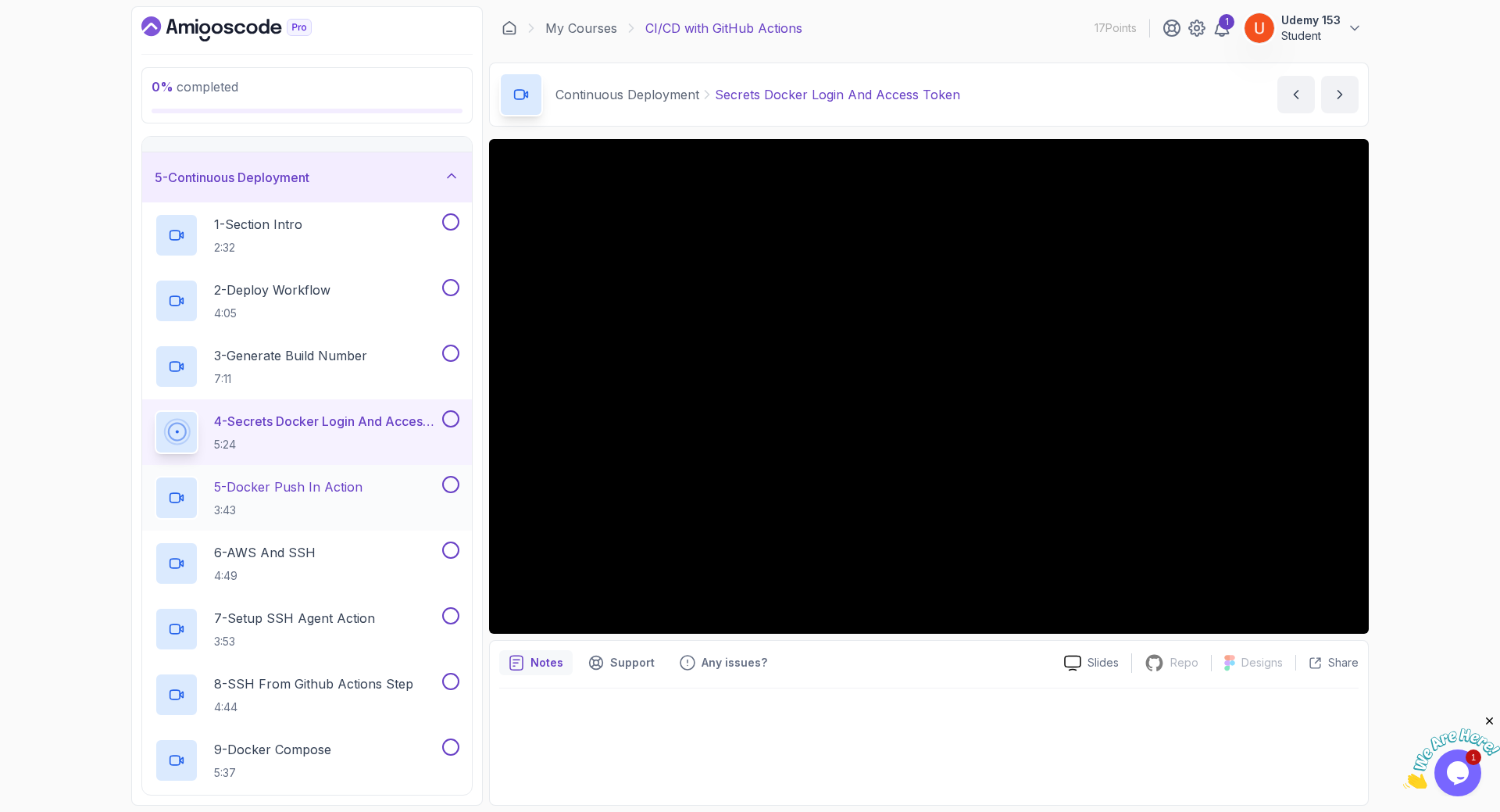
click at [280, 502] on h2 "5 - Docker Push In Action 3:43" at bounding box center [288, 497] width 148 height 41
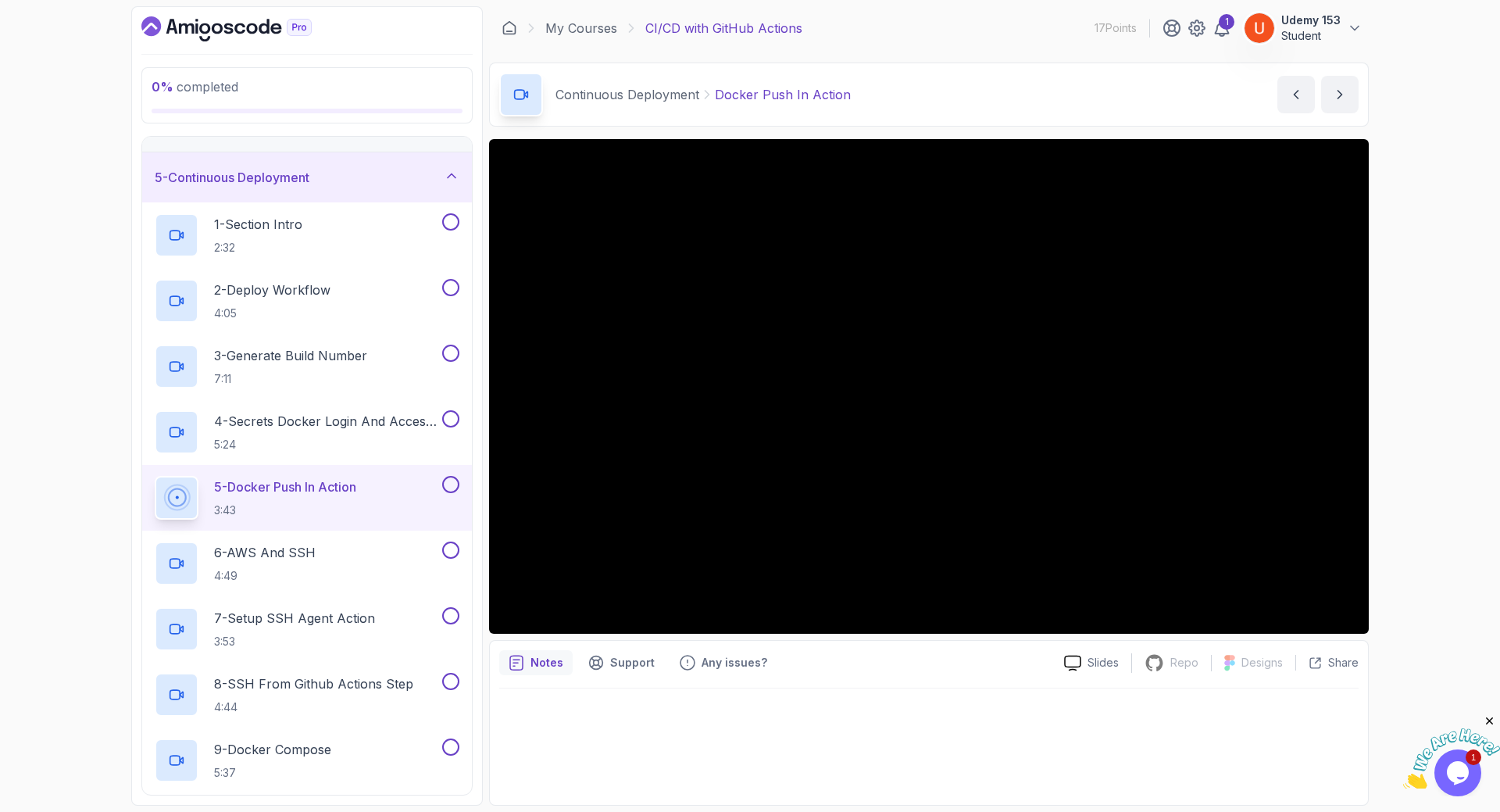
click at [831, 746] on div at bounding box center [928, 741] width 859 height 107
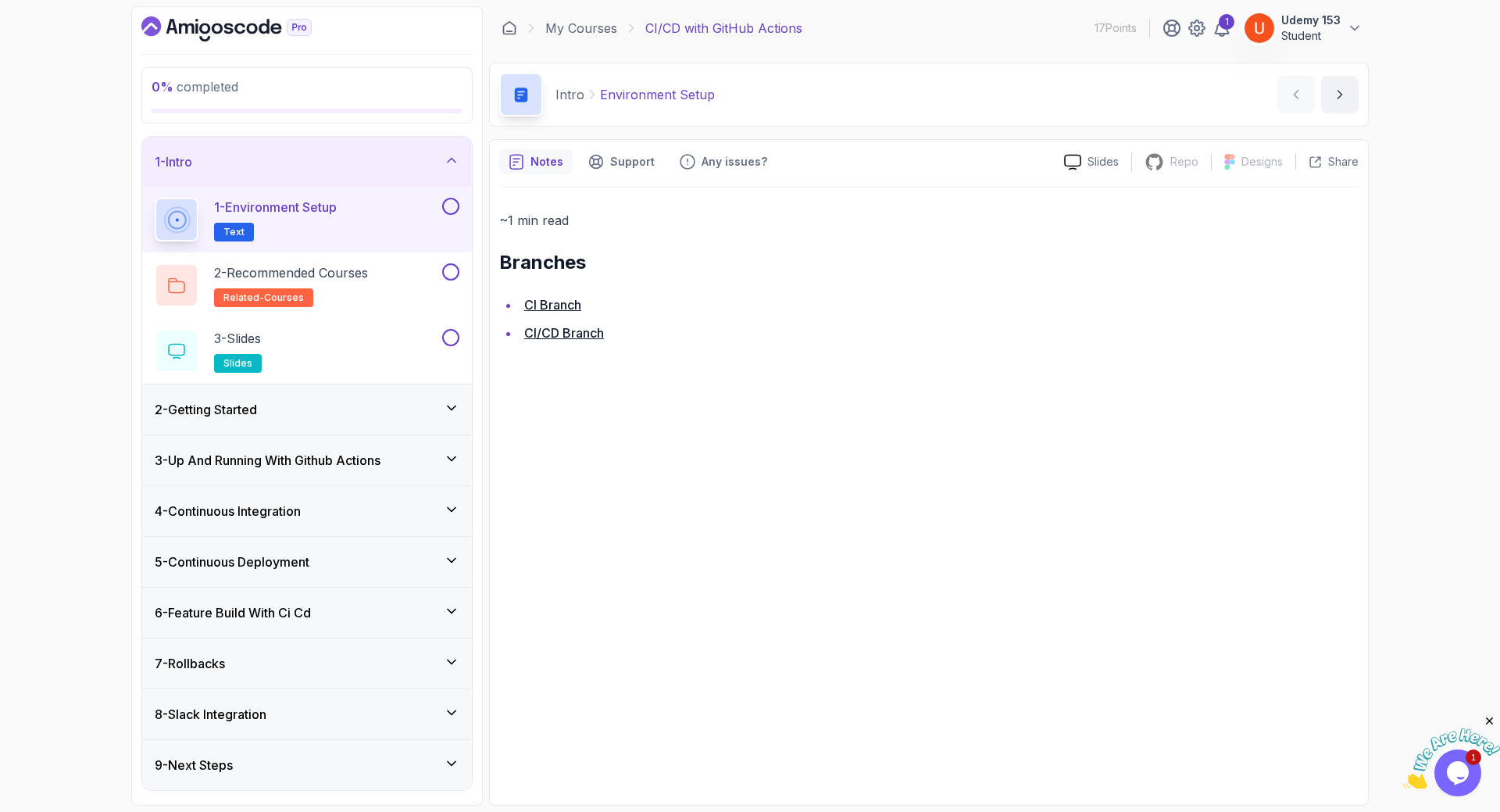
click at [242, 555] on h3 "5 - Continuous Deployment" at bounding box center [232, 562] width 155 height 19
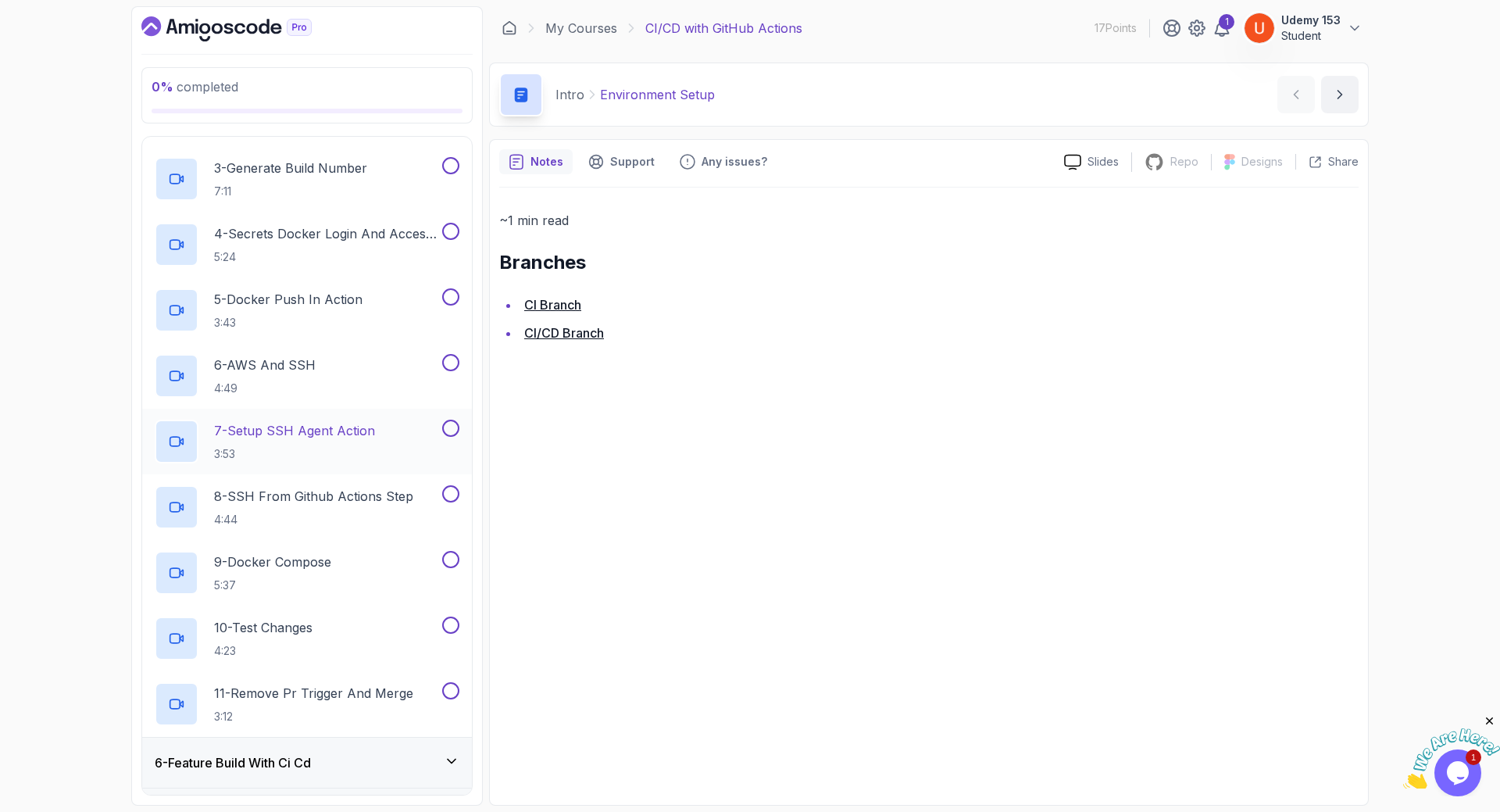
scroll to position [521, 0]
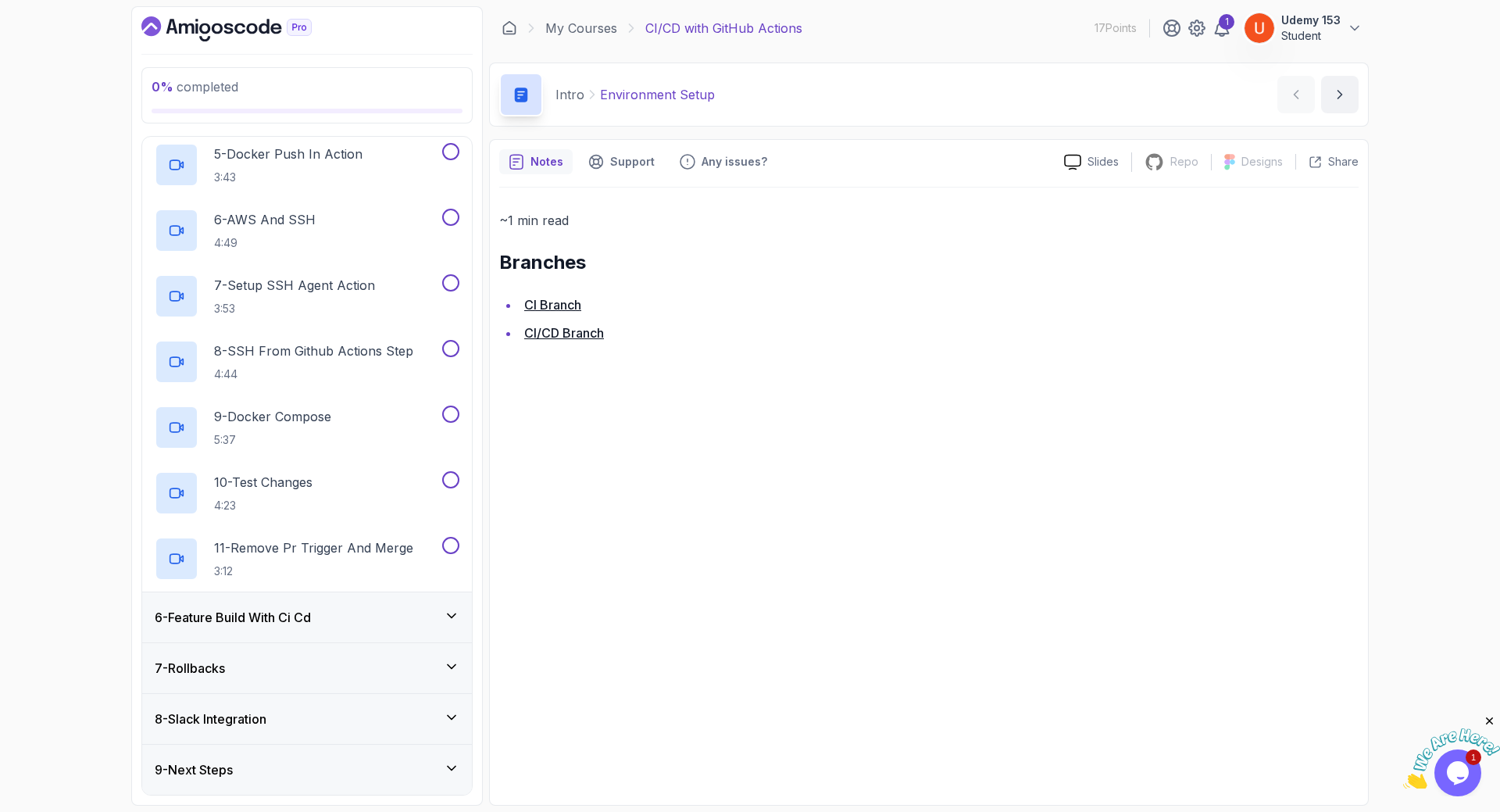
click at [260, 607] on div "6 - Feature Build With Ci Cd" at bounding box center [308, 617] width 330 height 50
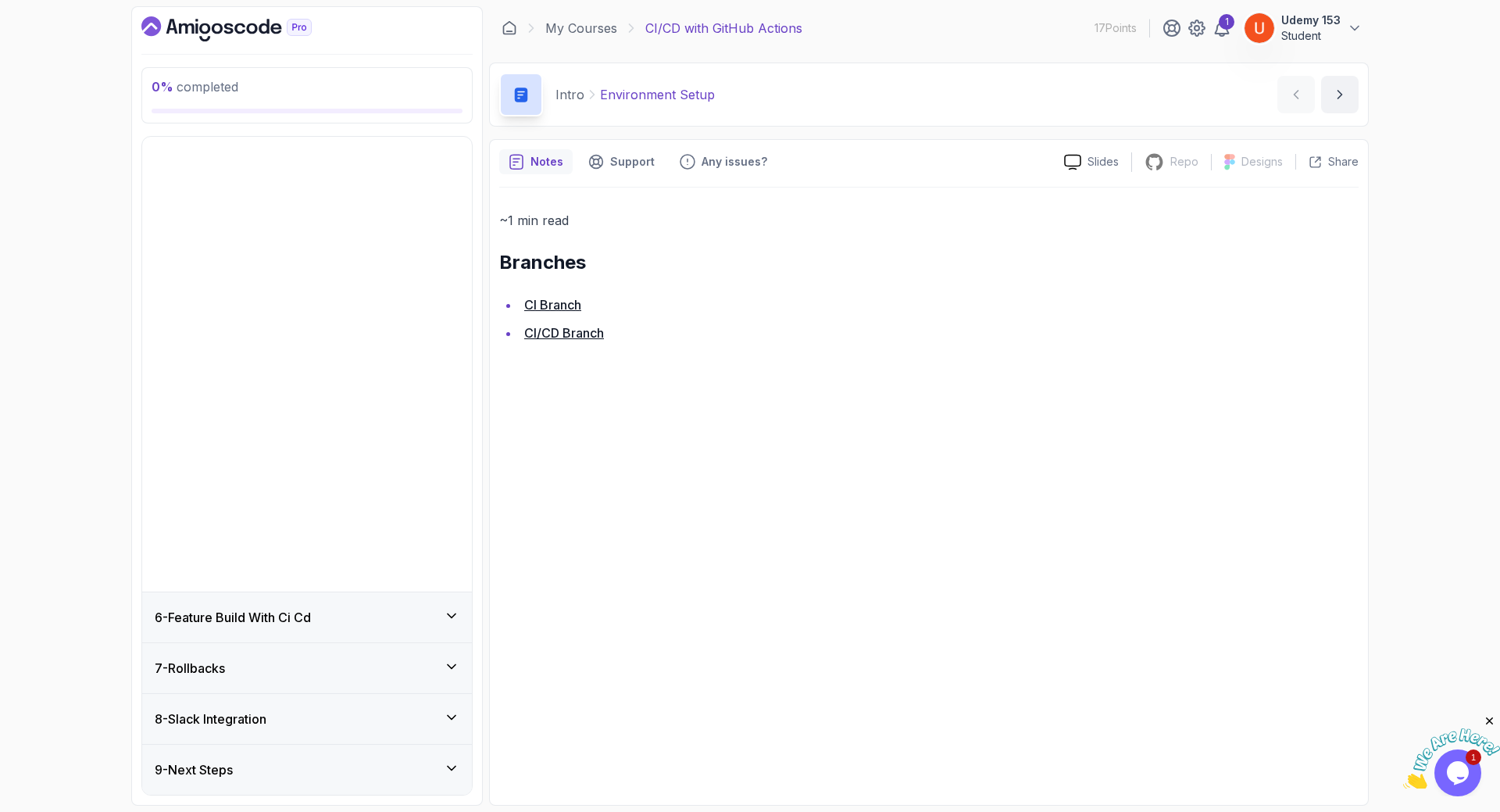
scroll to position [0, 0]
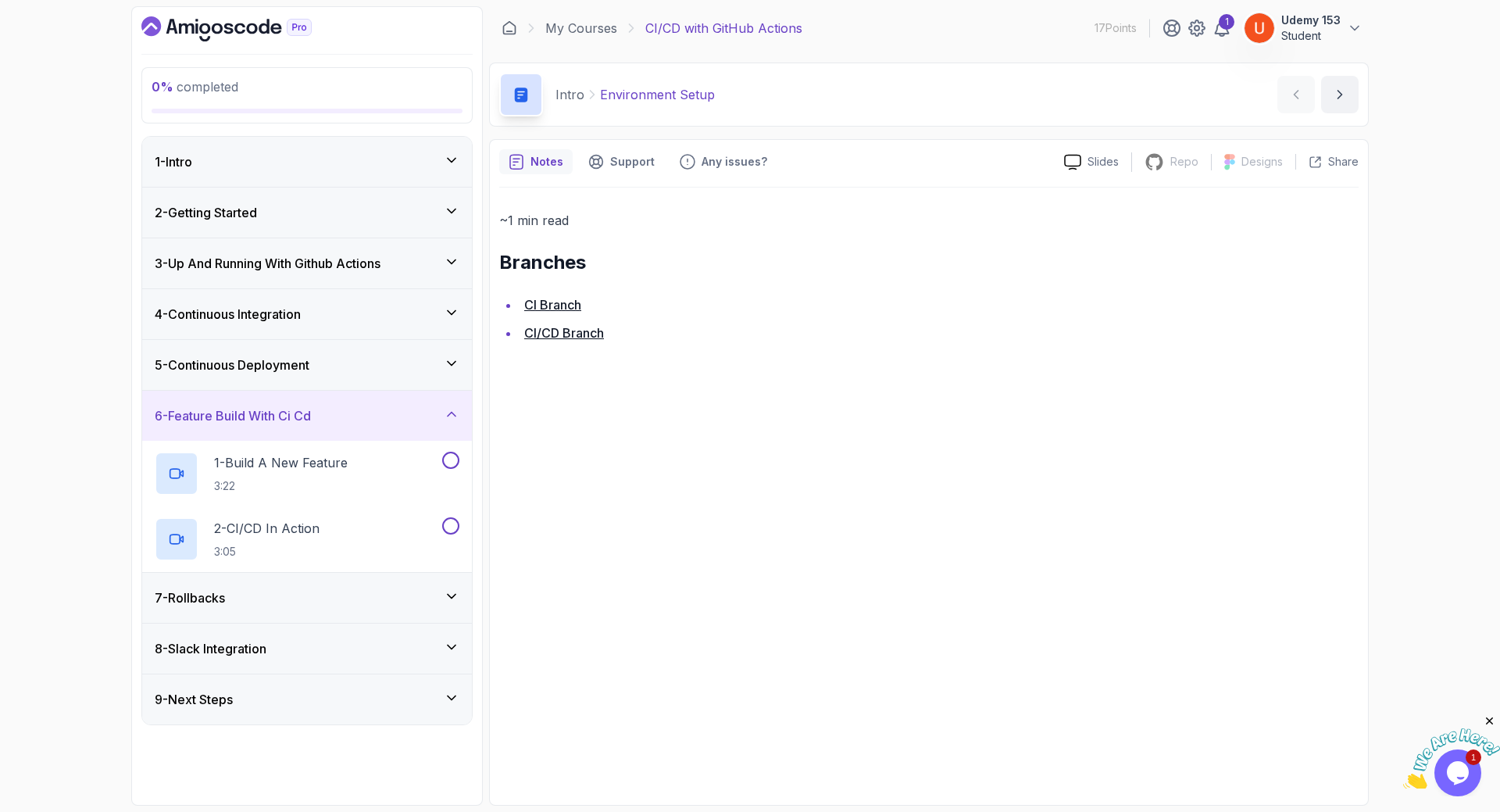
click at [234, 599] on div "7 - Rollbacks" at bounding box center [307, 598] width 305 height 19
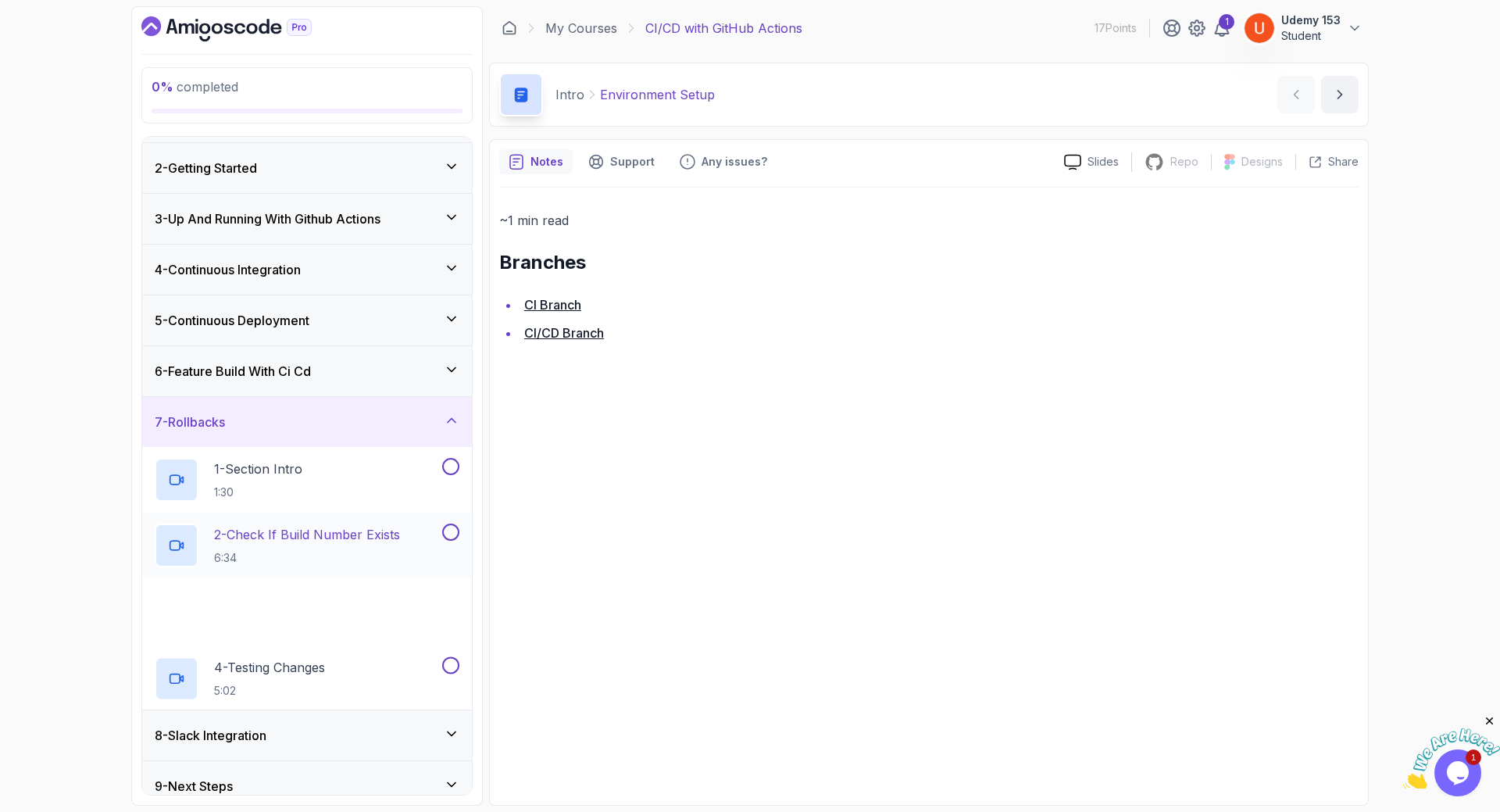
scroll to position [61, 0]
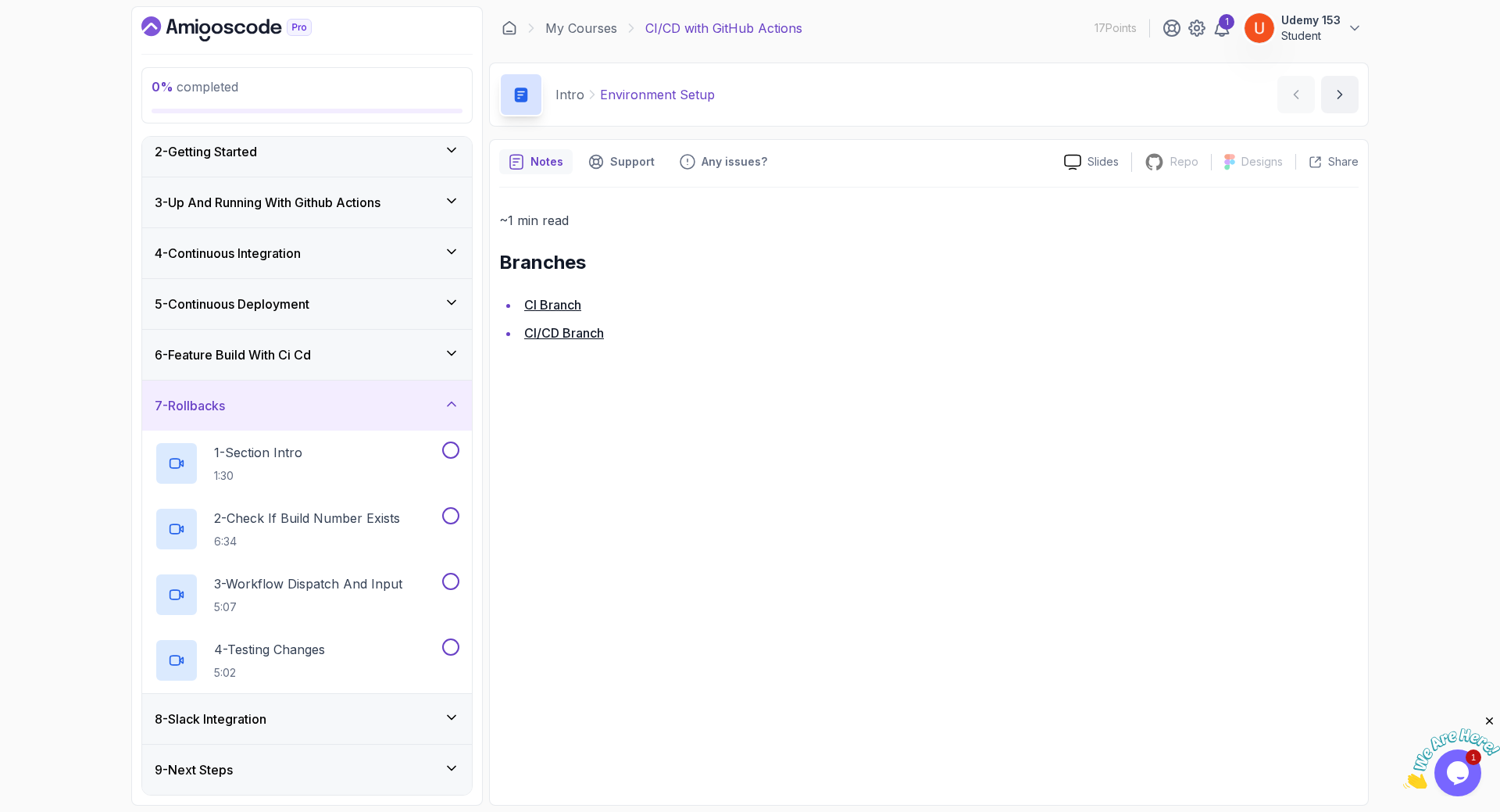
click at [244, 710] on h3 "8 - Slack Integration" at bounding box center [210, 719] width 111 height 19
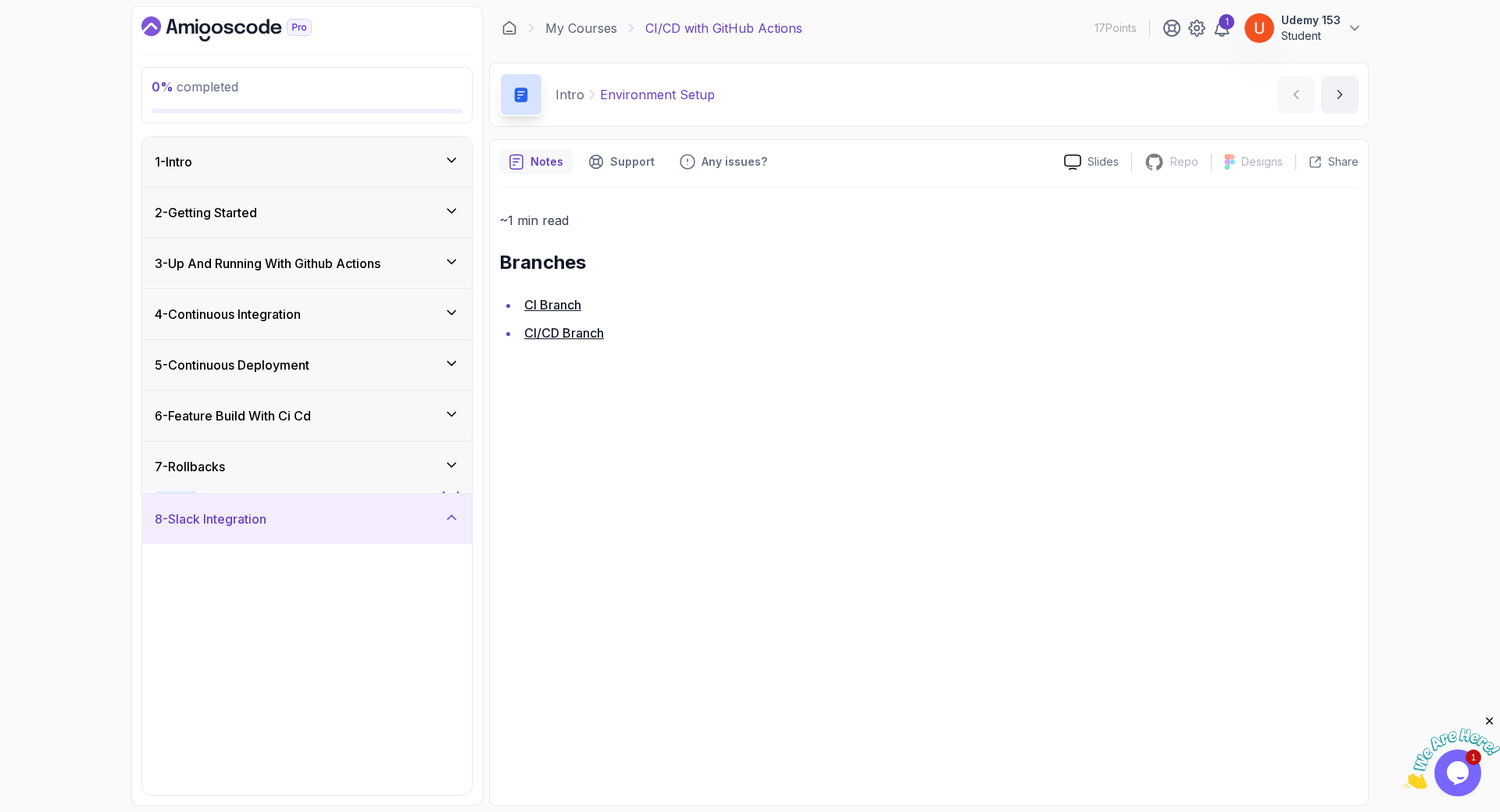
scroll to position [192, 0]
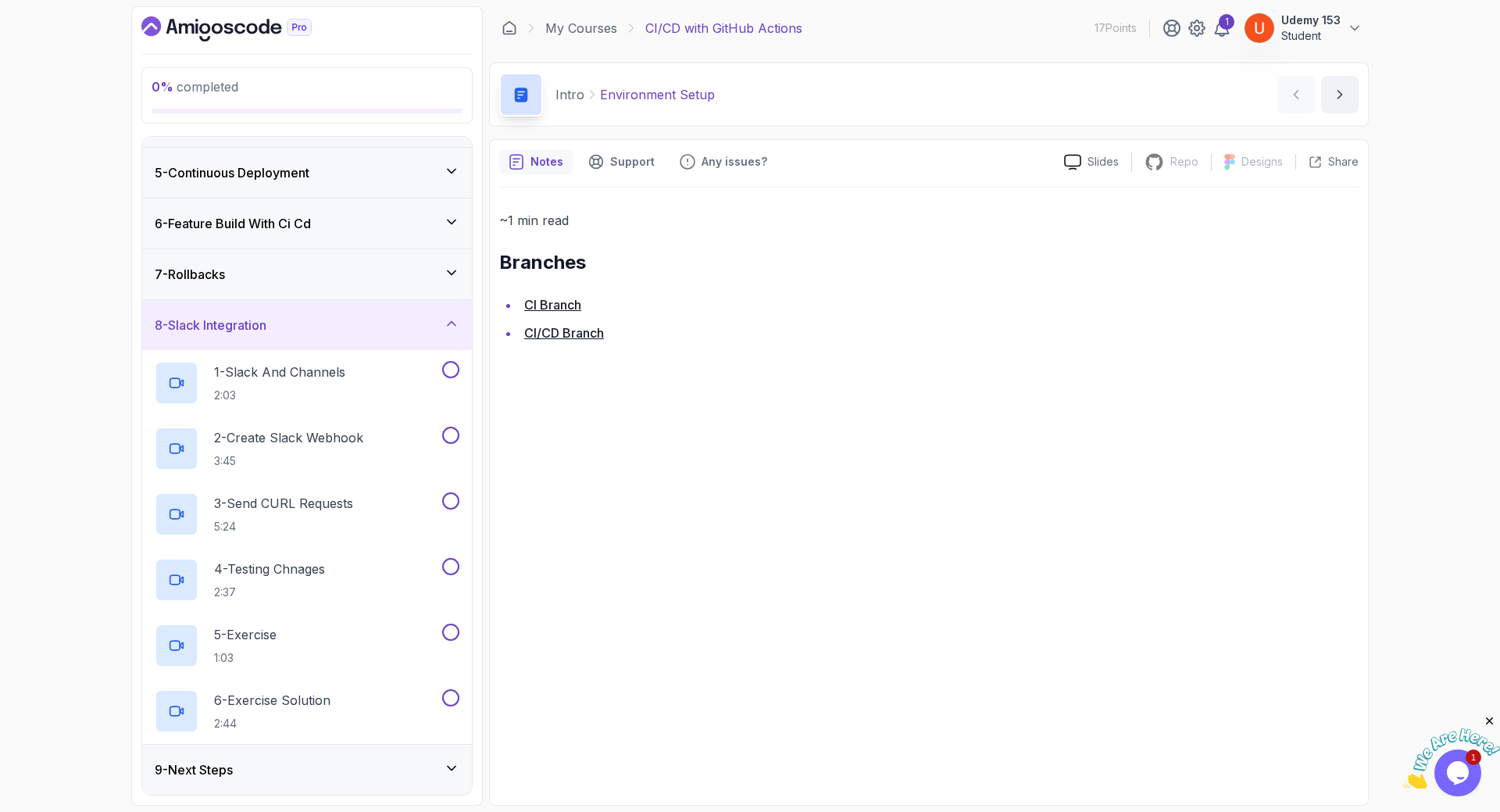
click at [225, 766] on h3 "9 - Next Steps" at bounding box center [193, 770] width 78 height 19
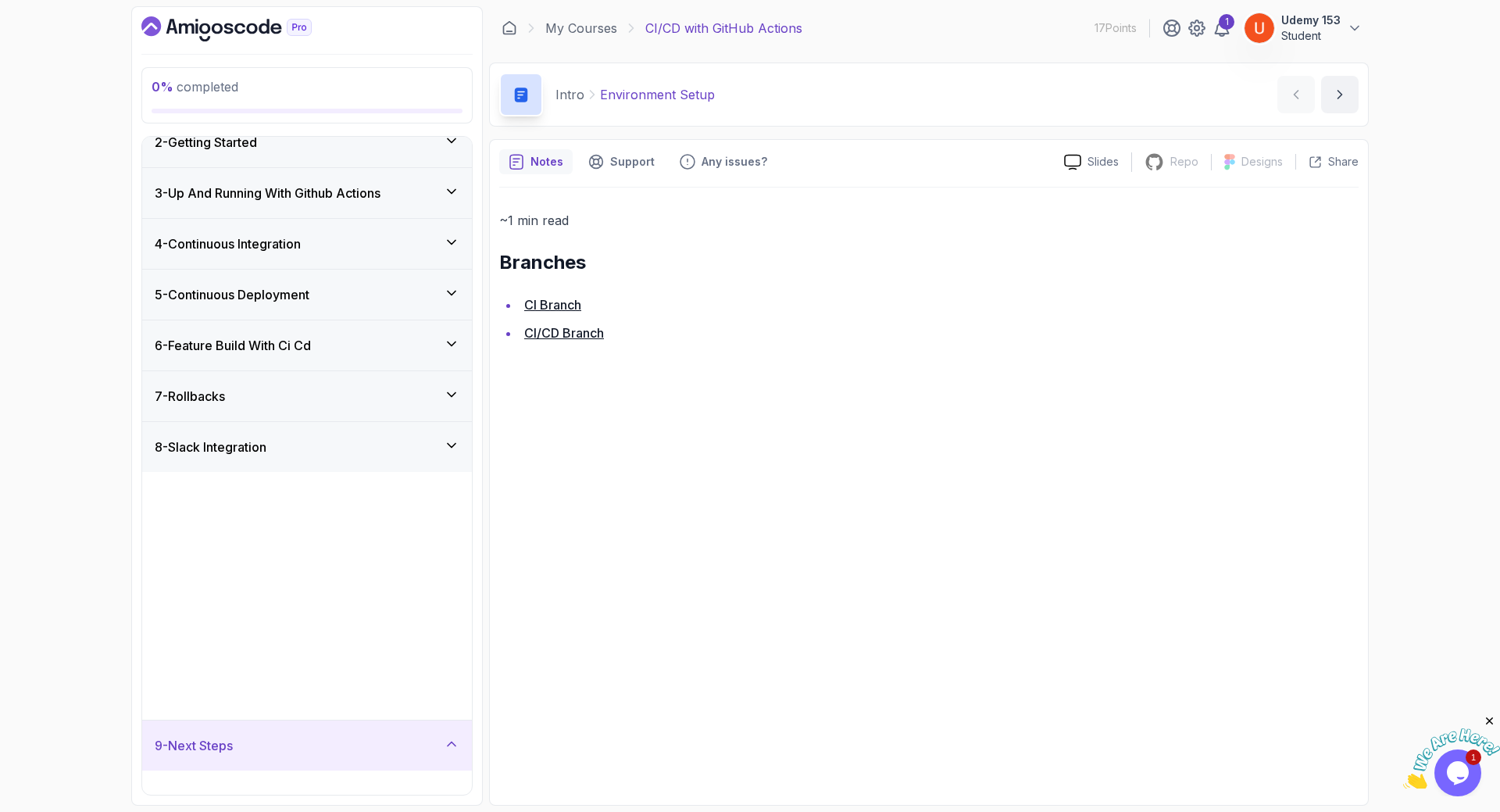
scroll to position [0, 0]
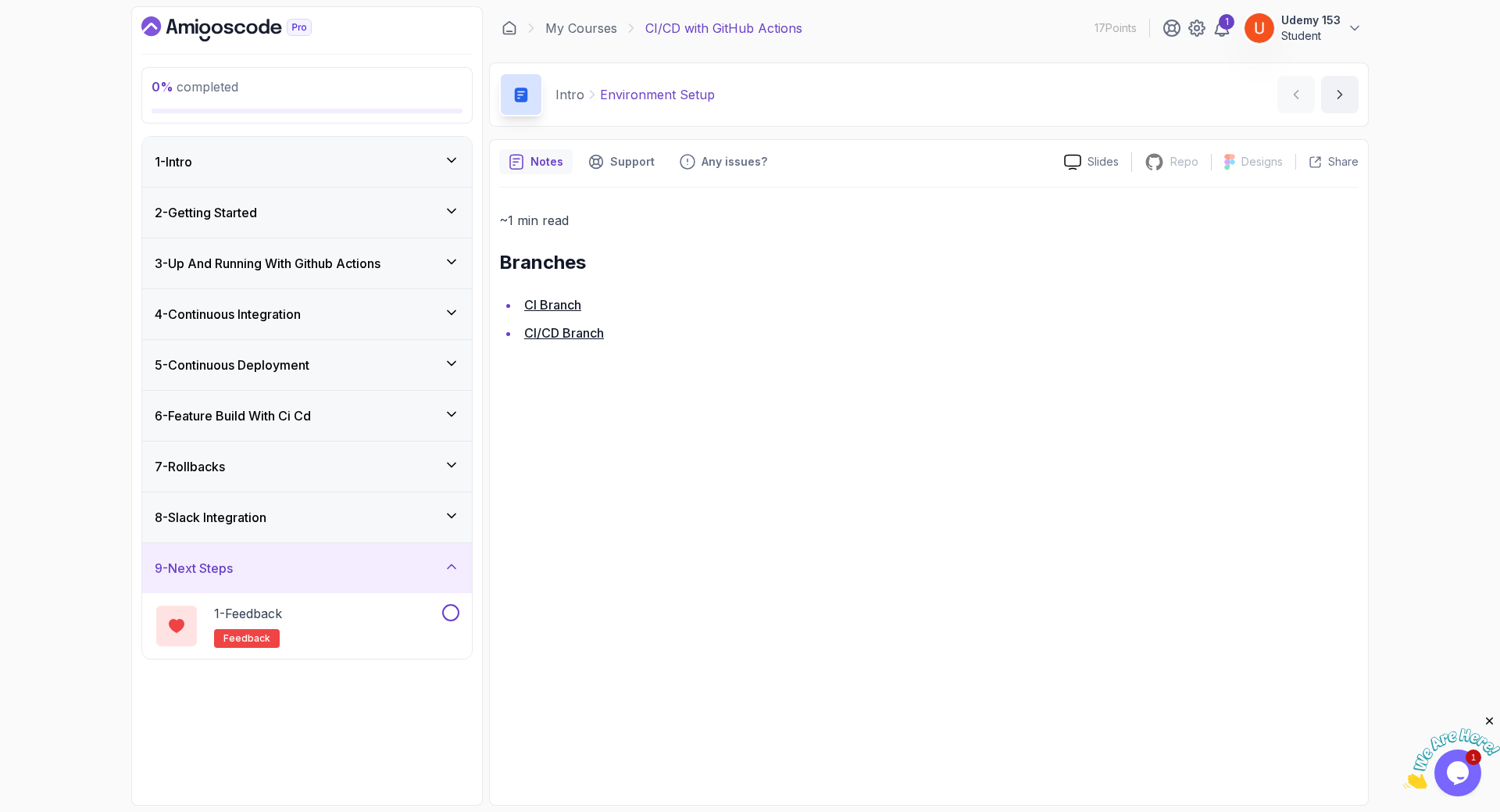
click at [256, 353] on div "5 - Continuous Deployment" at bounding box center [308, 364] width 330 height 50
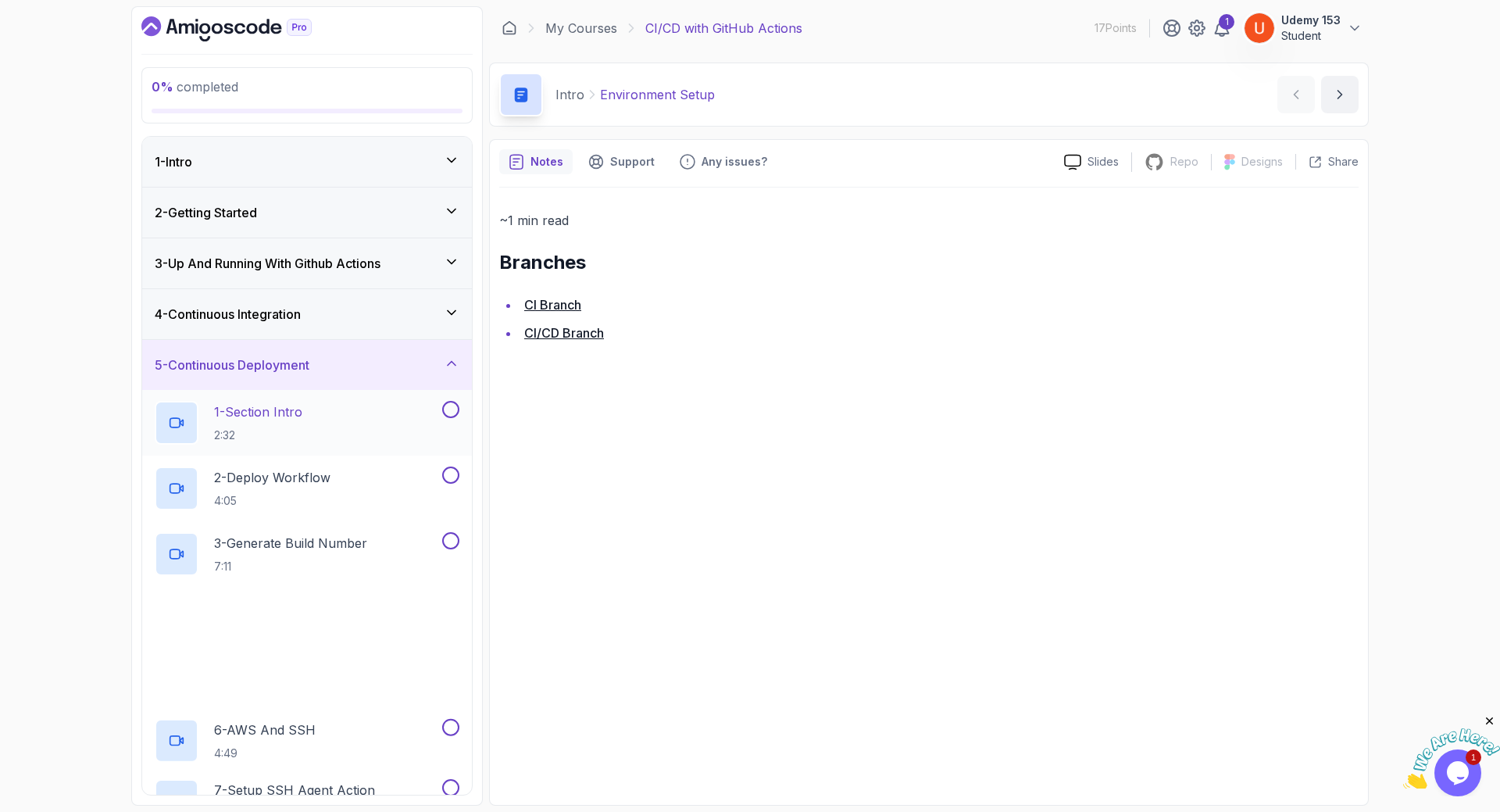
click at [258, 408] on p "1 - Section Intro" at bounding box center [258, 412] width 89 height 19
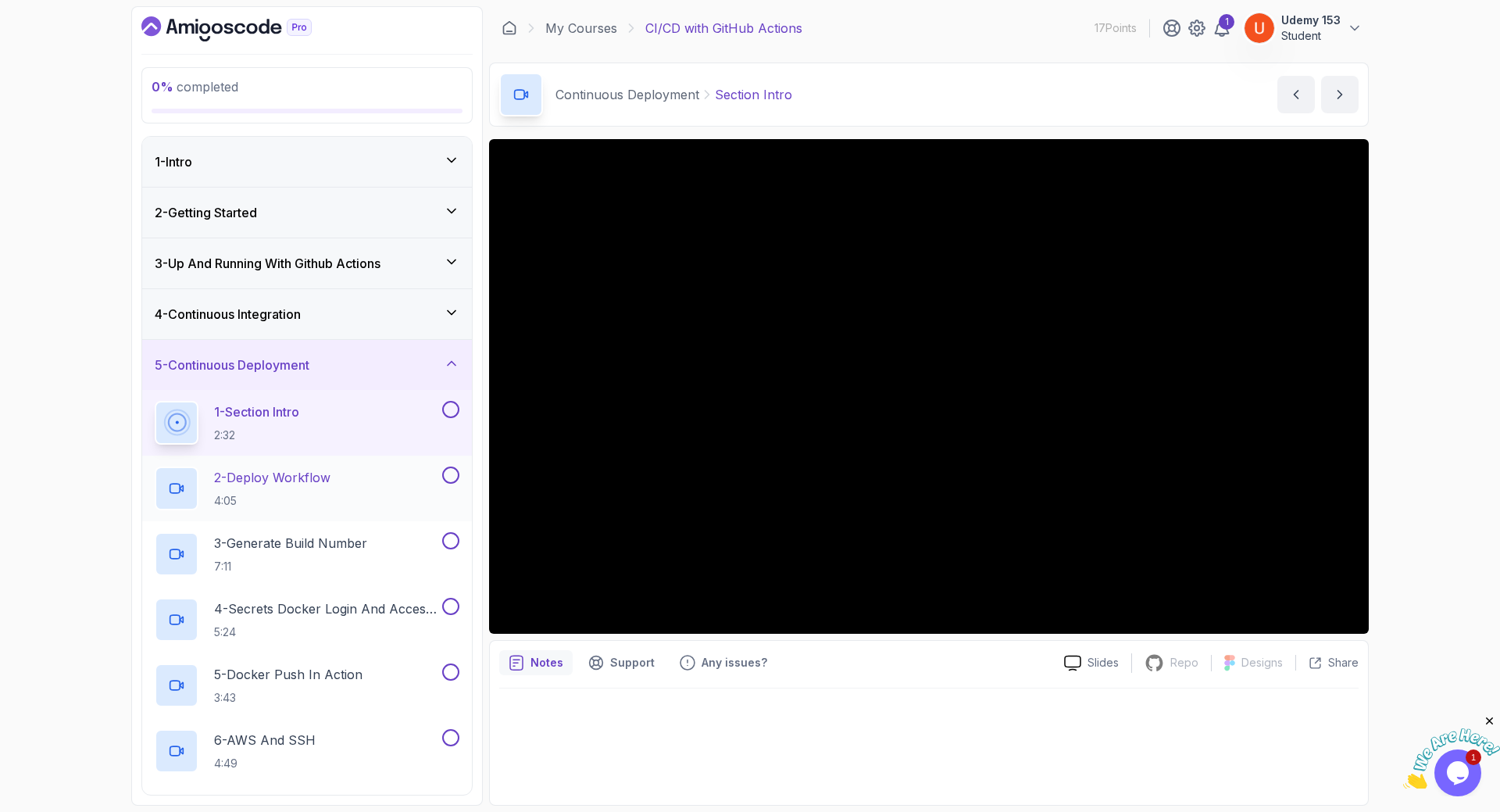
click at [292, 477] on p "2 - Deploy Workflow" at bounding box center [272, 477] width 116 height 19
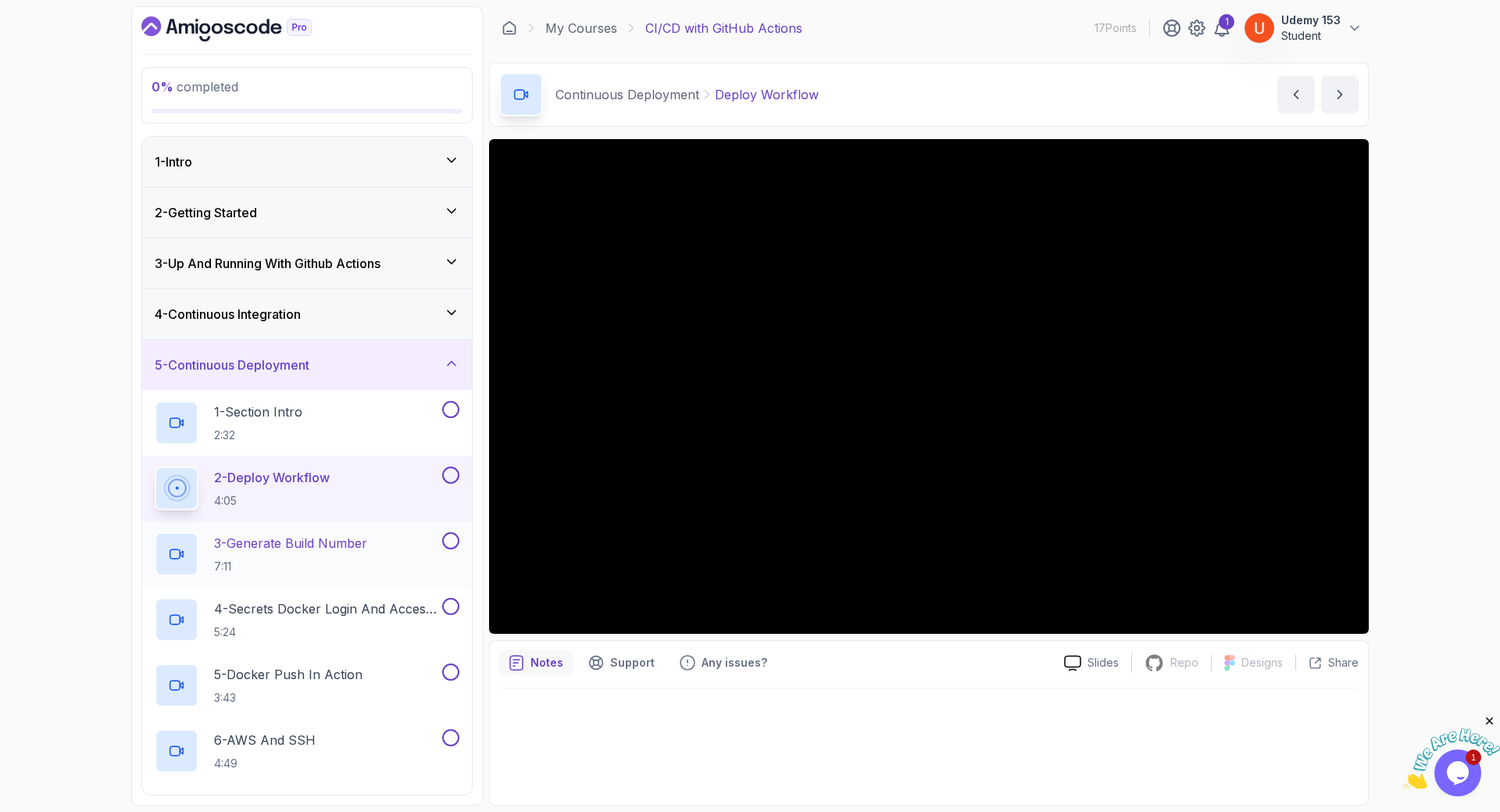
click at [266, 558] on p "7:11" at bounding box center [291, 566] width 153 height 16
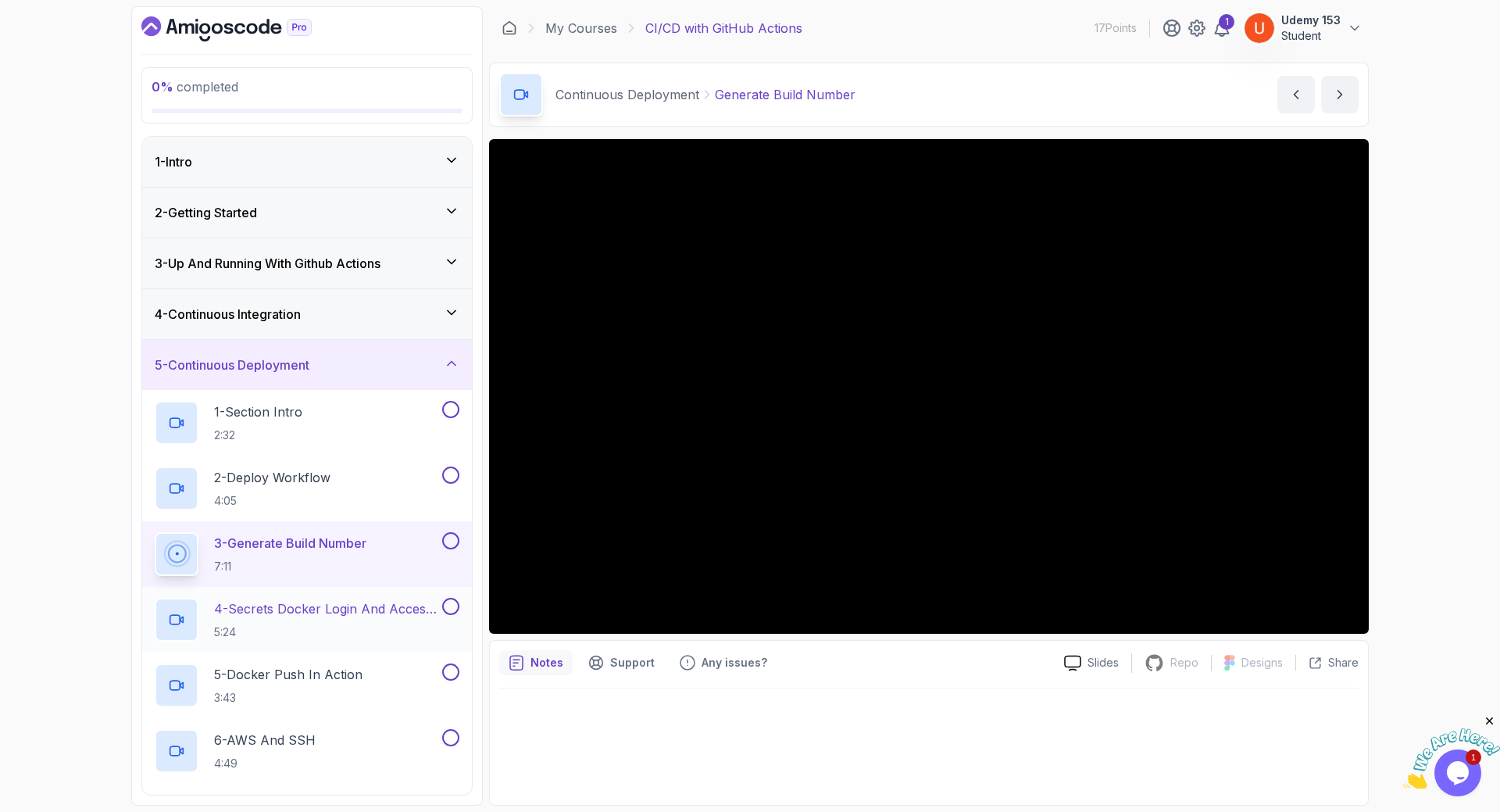
click at [263, 612] on p "4 - Secrets Docker Login And Access Token" at bounding box center [326, 608] width 225 height 19
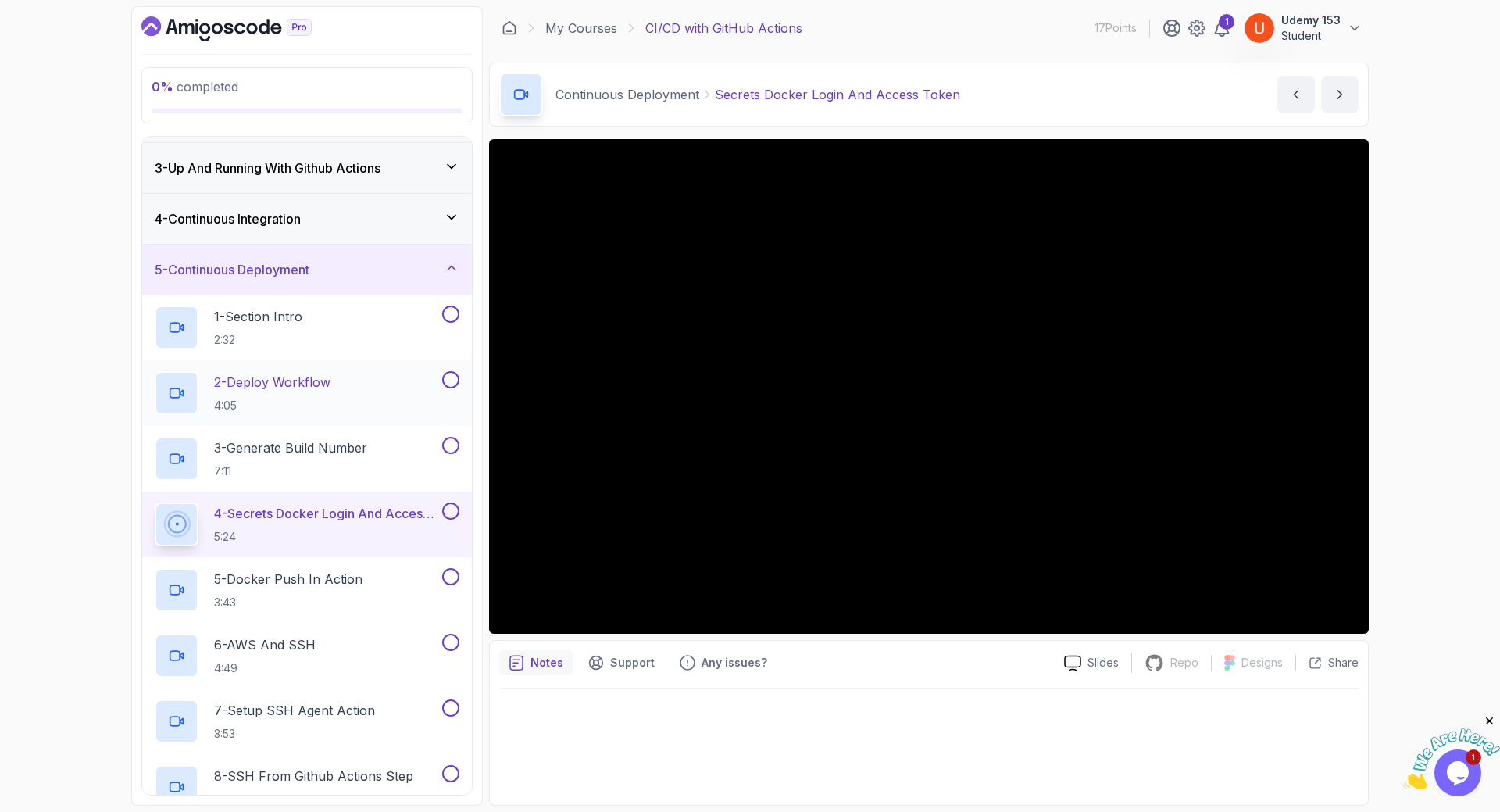
scroll to position [281, 0]
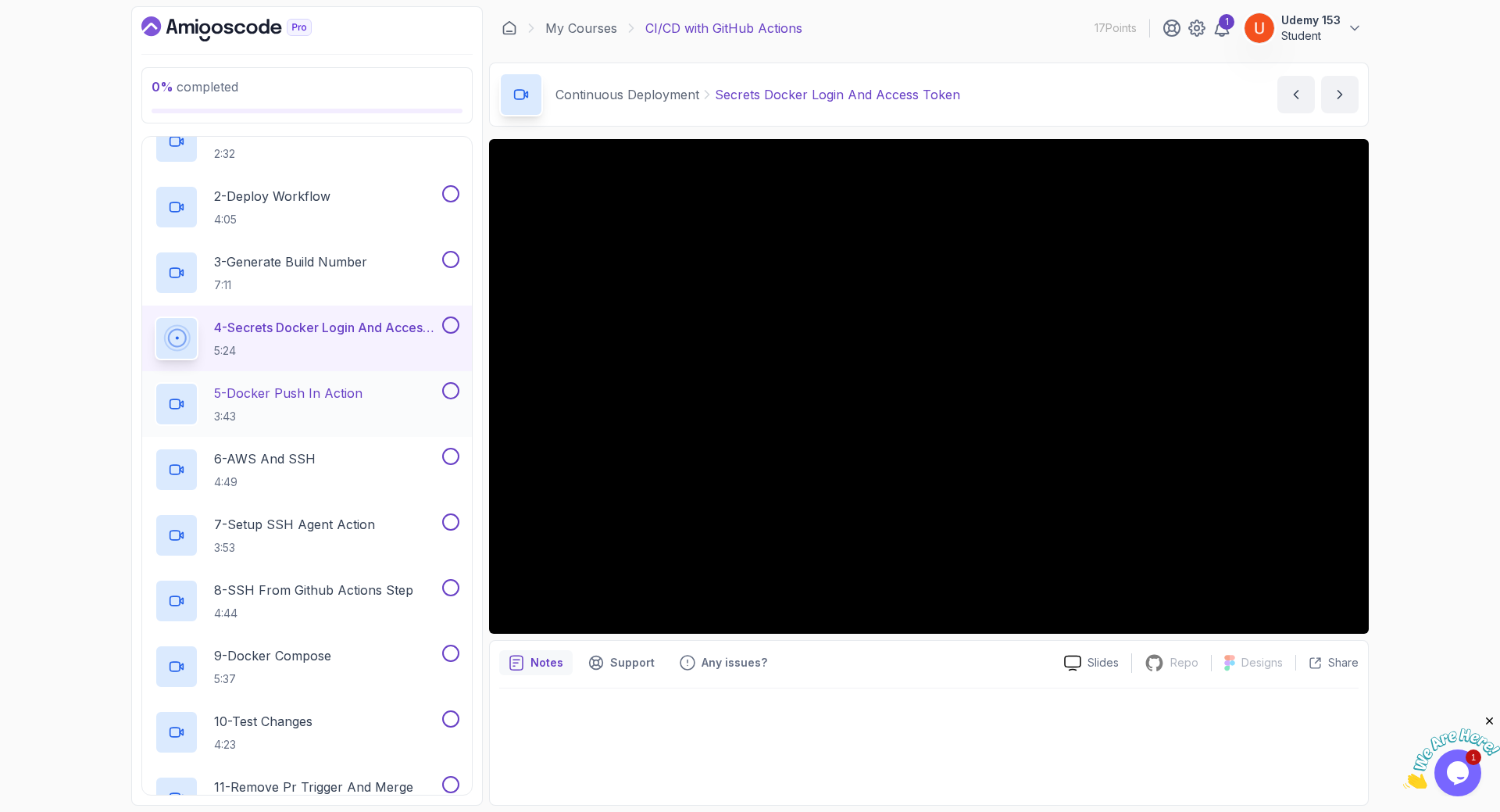
click at [281, 408] on p "3:43" at bounding box center [288, 416] width 148 height 16
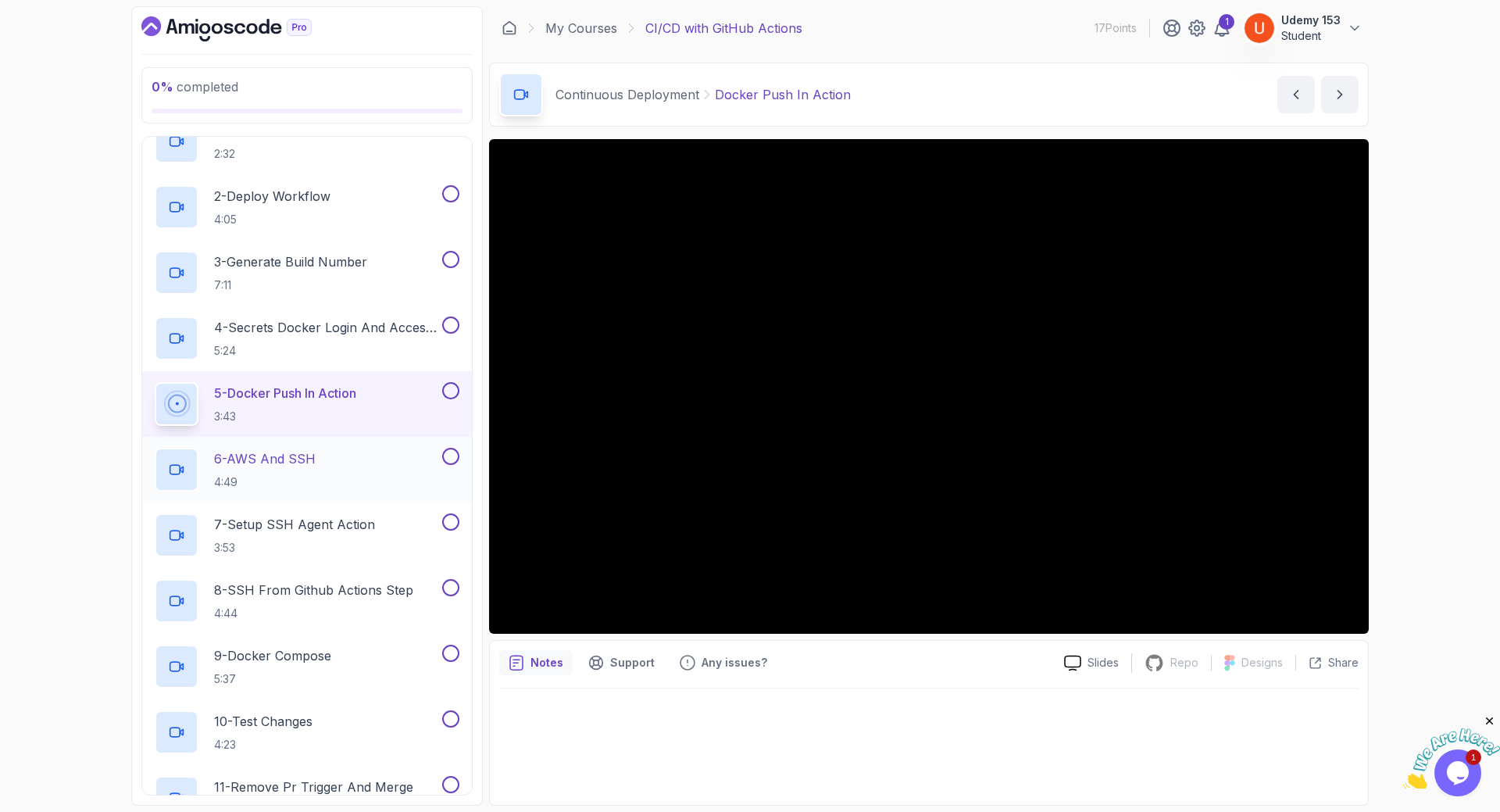
click at [298, 478] on p "4:49" at bounding box center [265, 482] width 102 height 16
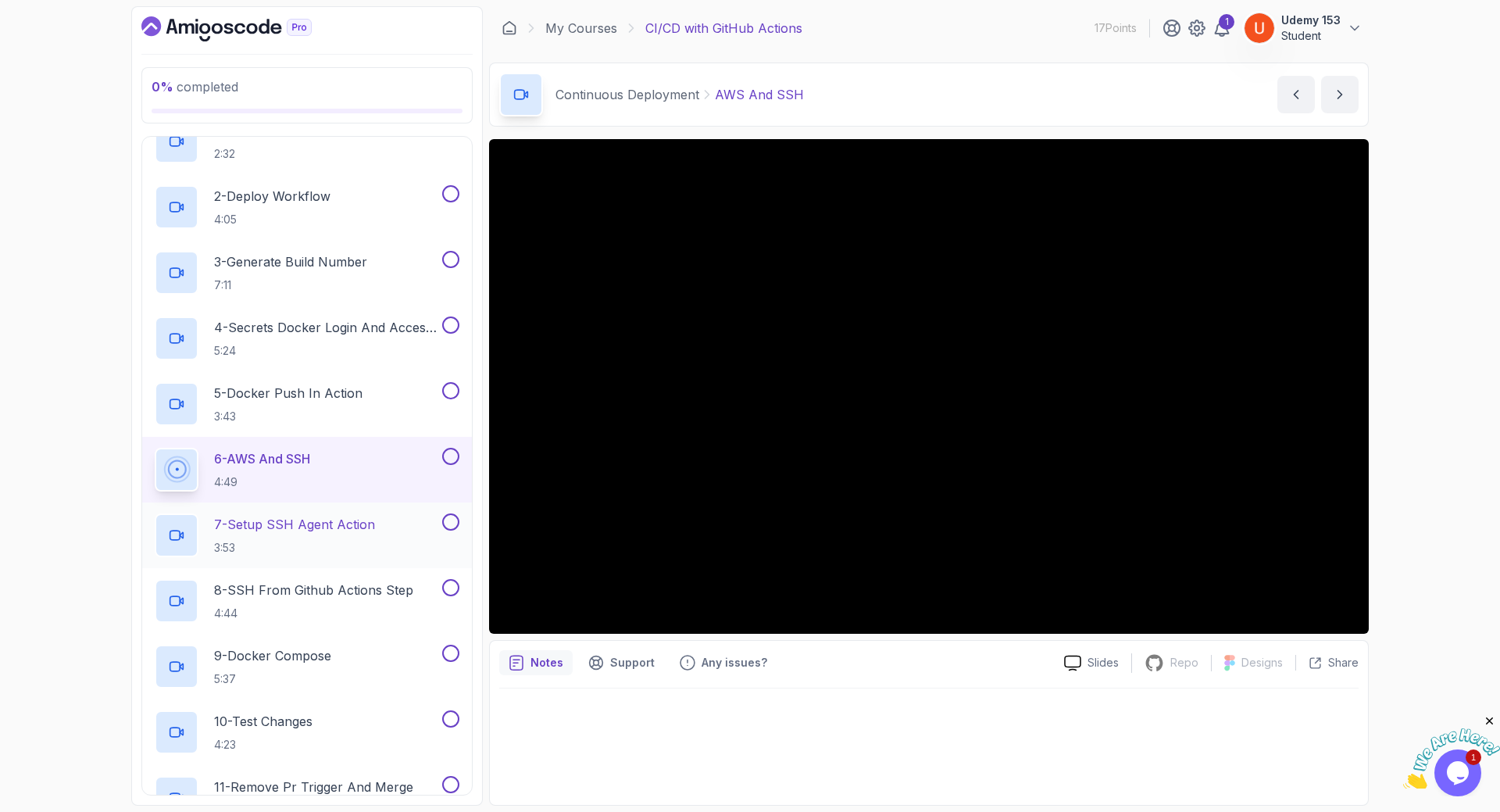
drag, startPoint x: 275, startPoint y: 546, endPoint x: 291, endPoint y: 541, distance: 16.8
click at [275, 547] on p "3:53" at bounding box center [294, 547] width 161 height 16
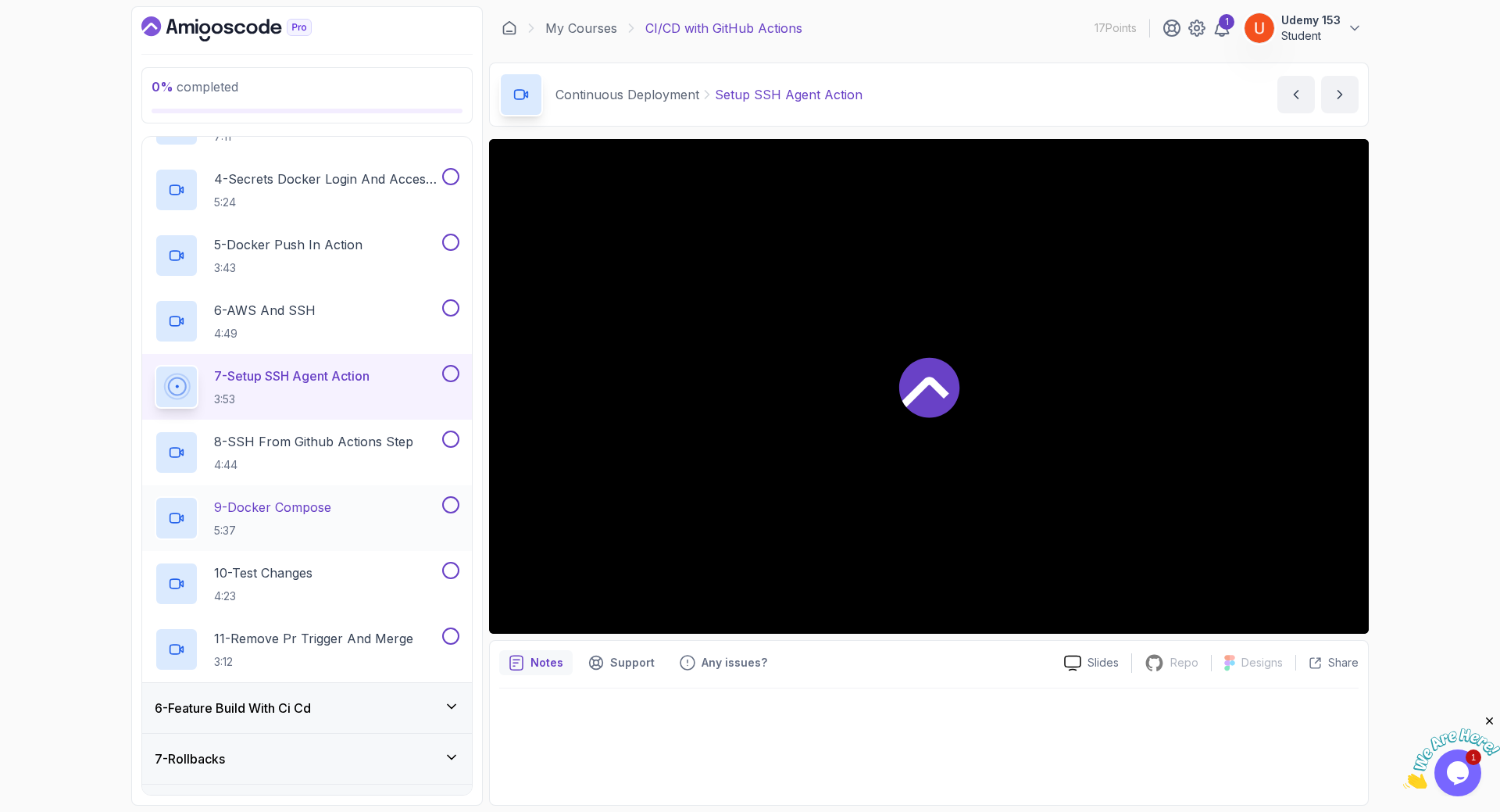
scroll to position [521, 0]
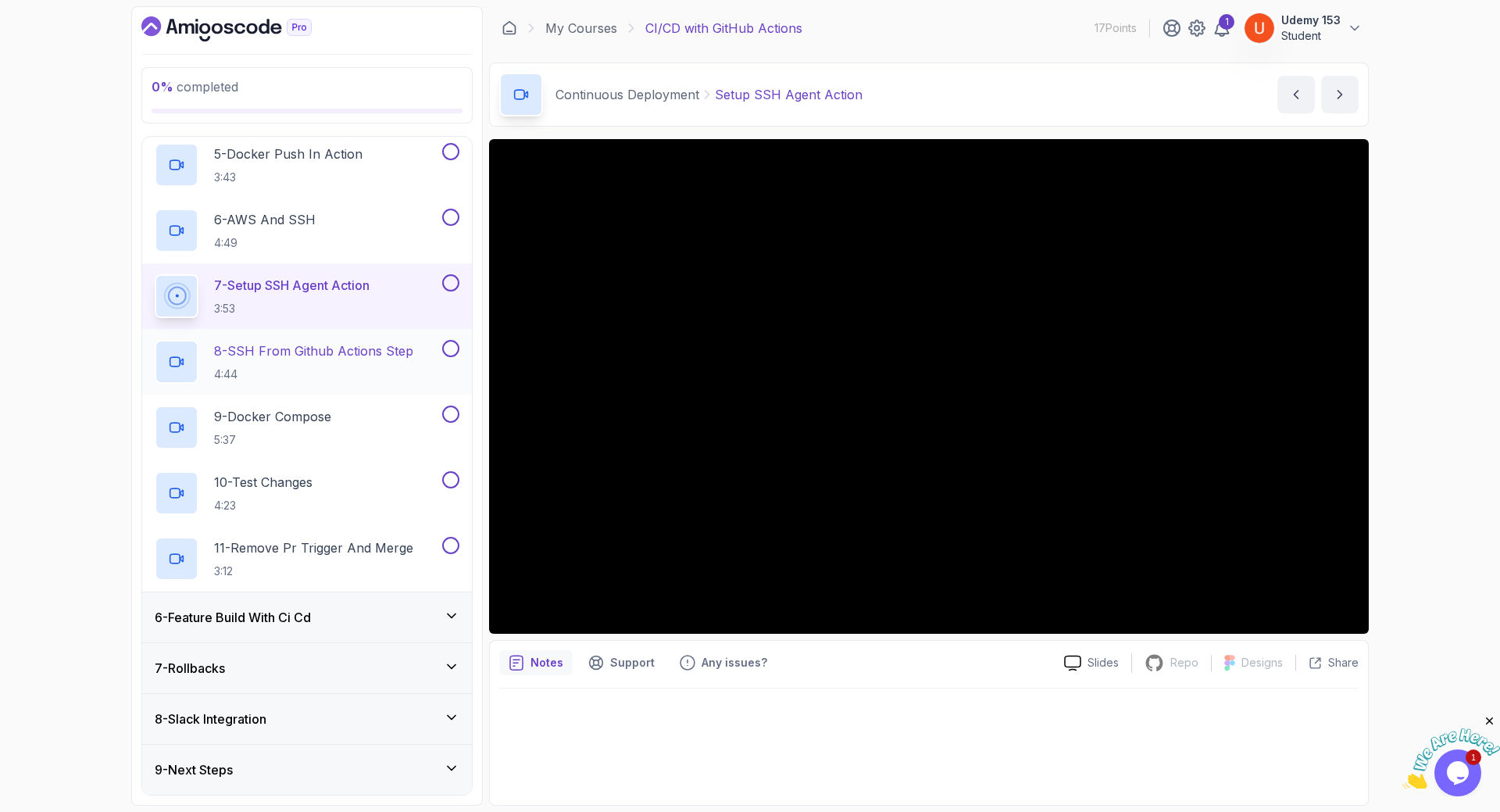
click at [261, 368] on p "4:44" at bounding box center [313, 373] width 199 height 16
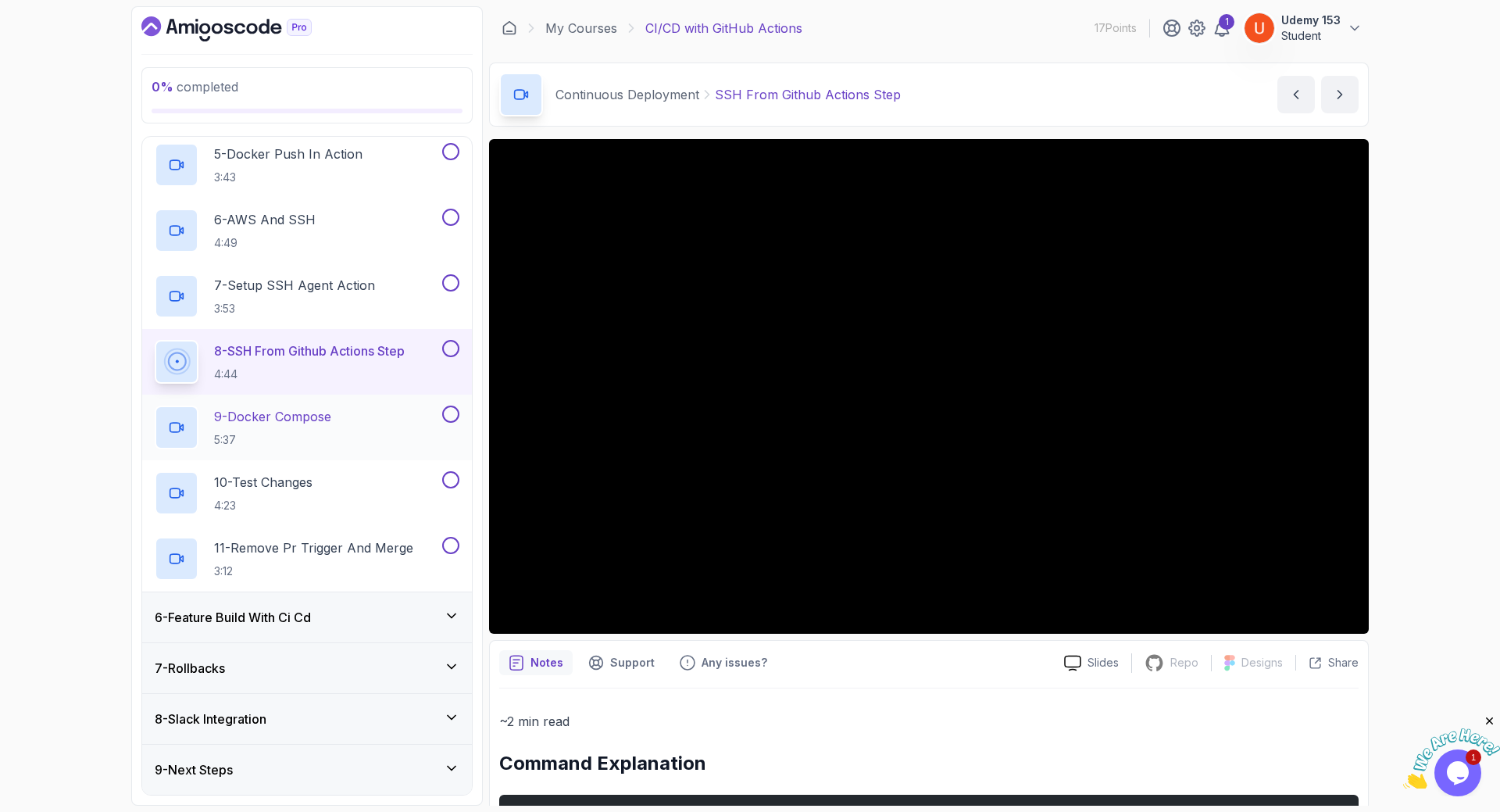
click at [283, 437] on p "5:37" at bounding box center [273, 439] width 117 height 16
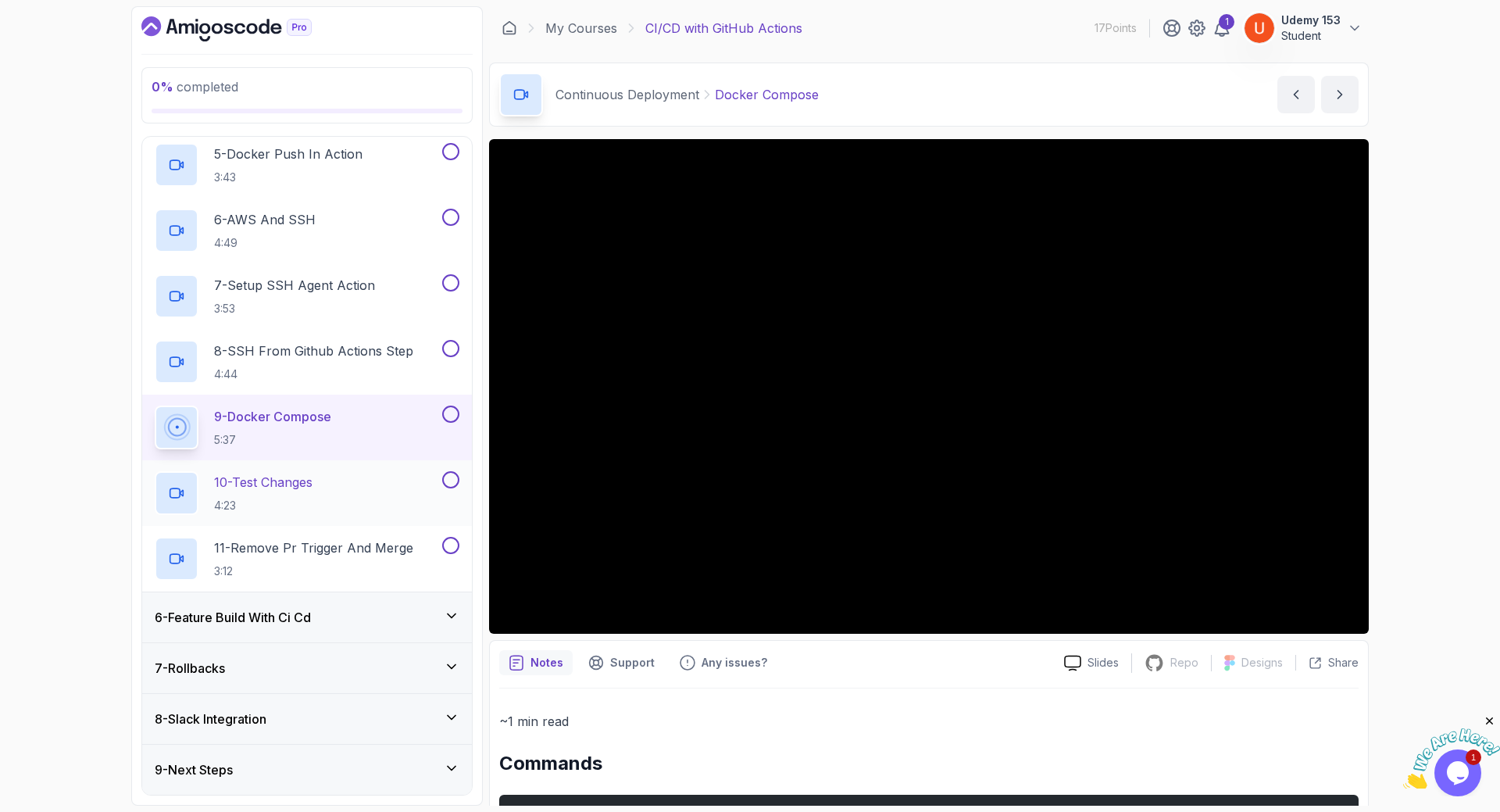
click at [242, 498] on p "4:23" at bounding box center [263, 505] width 98 height 16
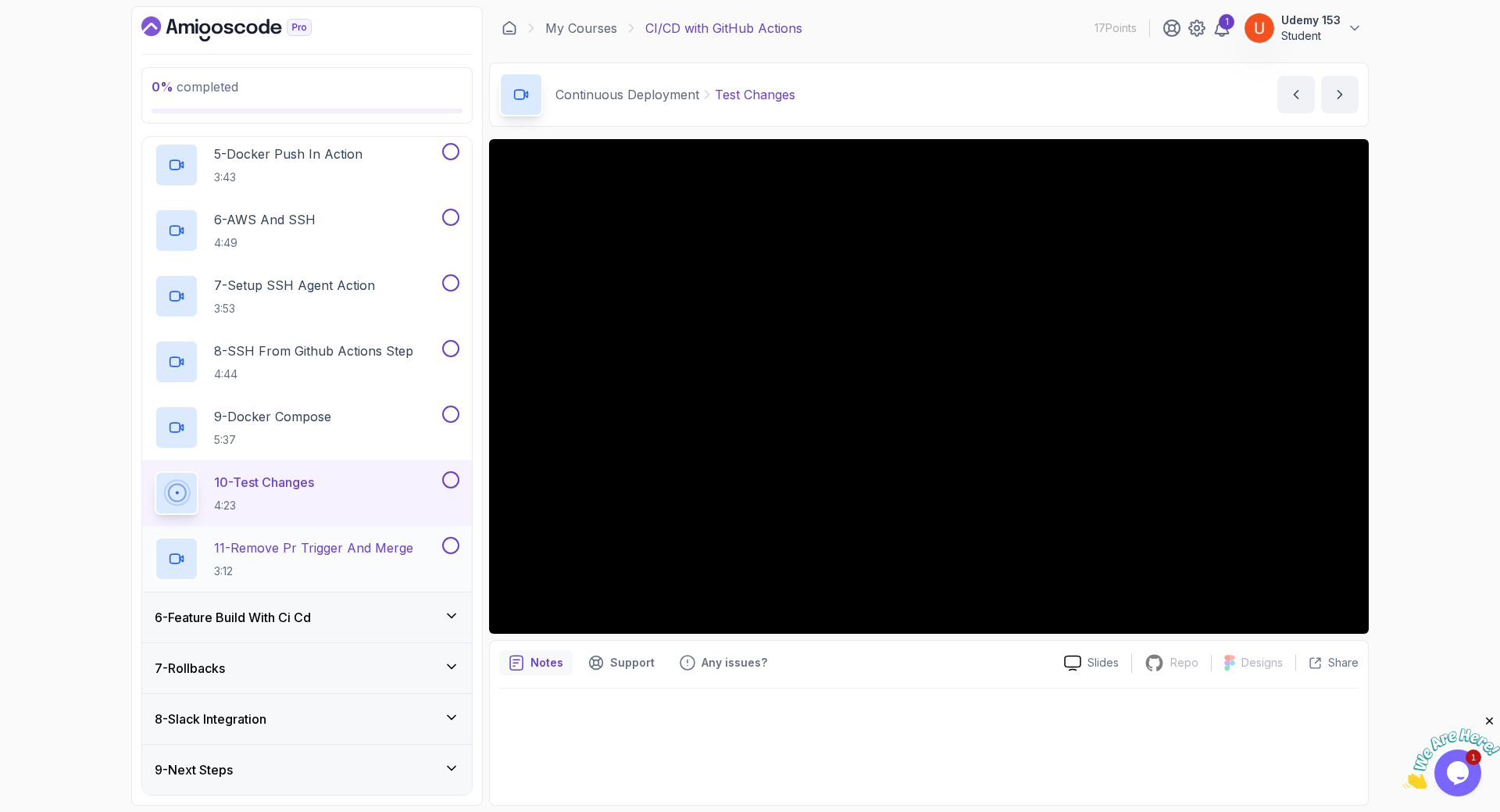
click at [263, 559] on h2 "11 - Remove Pr Trigger And Merge 3:12" at bounding box center [313, 558] width 199 height 41
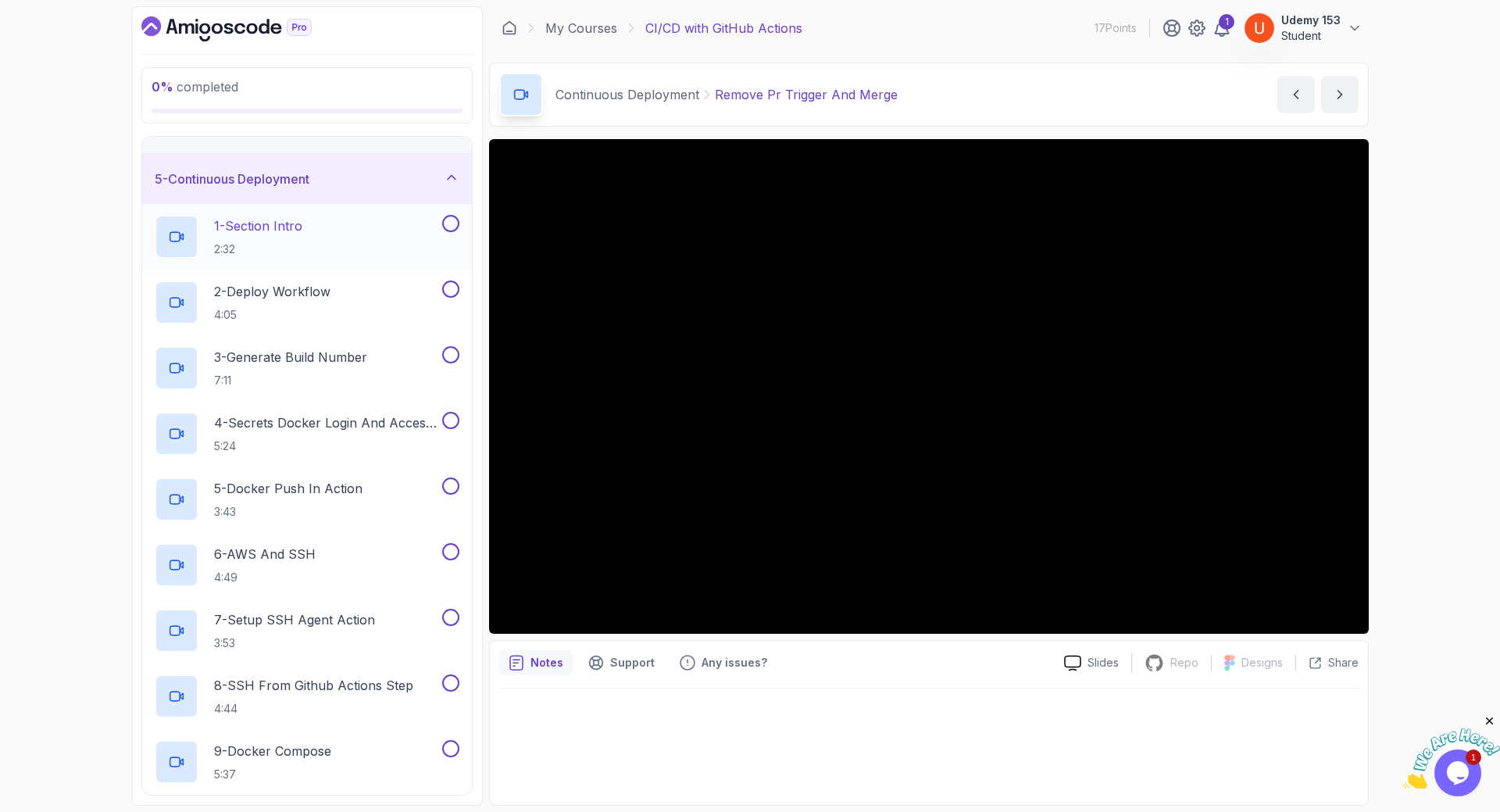
scroll to position [52, 0]
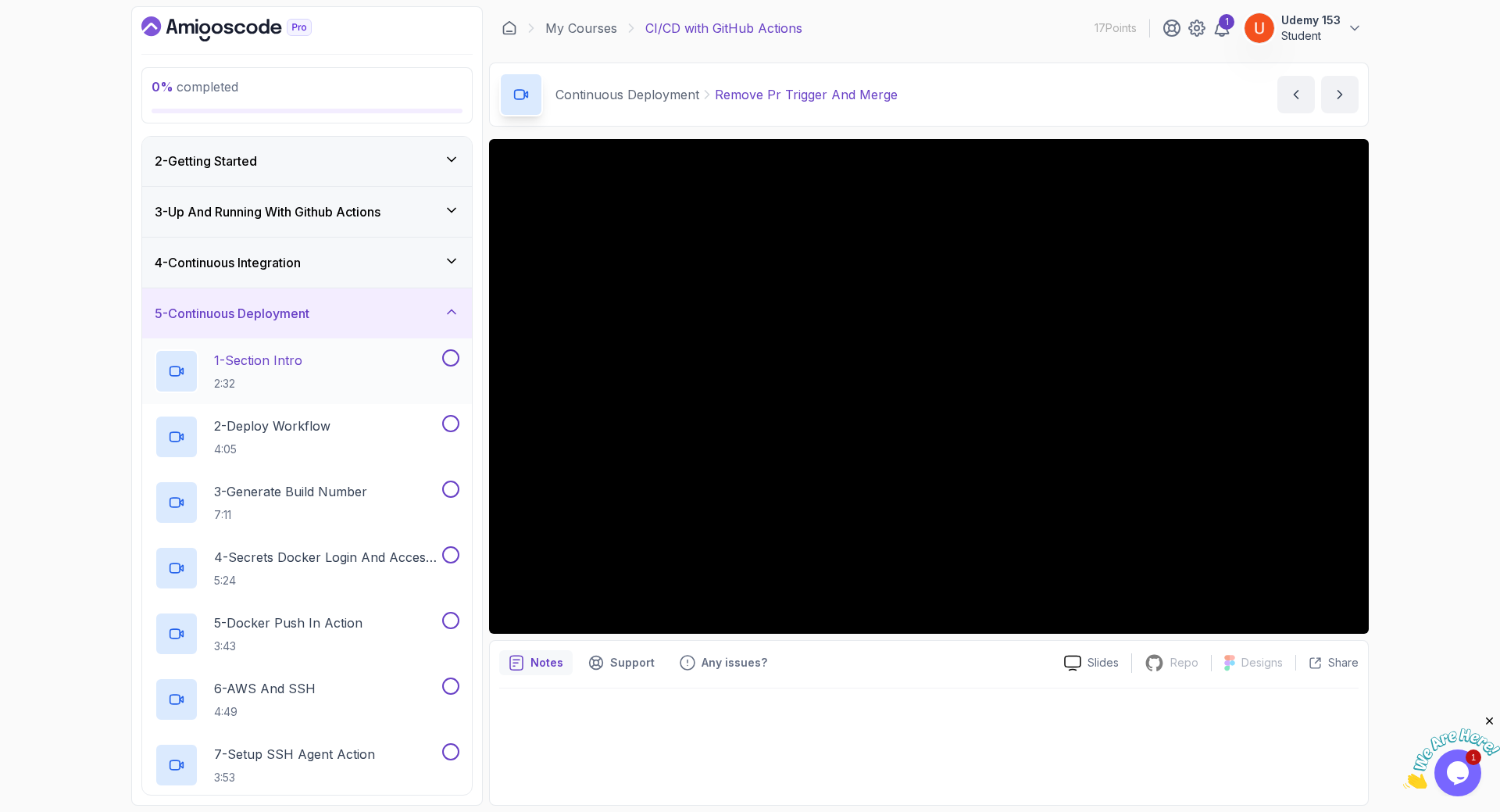
click at [269, 367] on p "1 - Section Intro" at bounding box center [258, 360] width 89 height 19
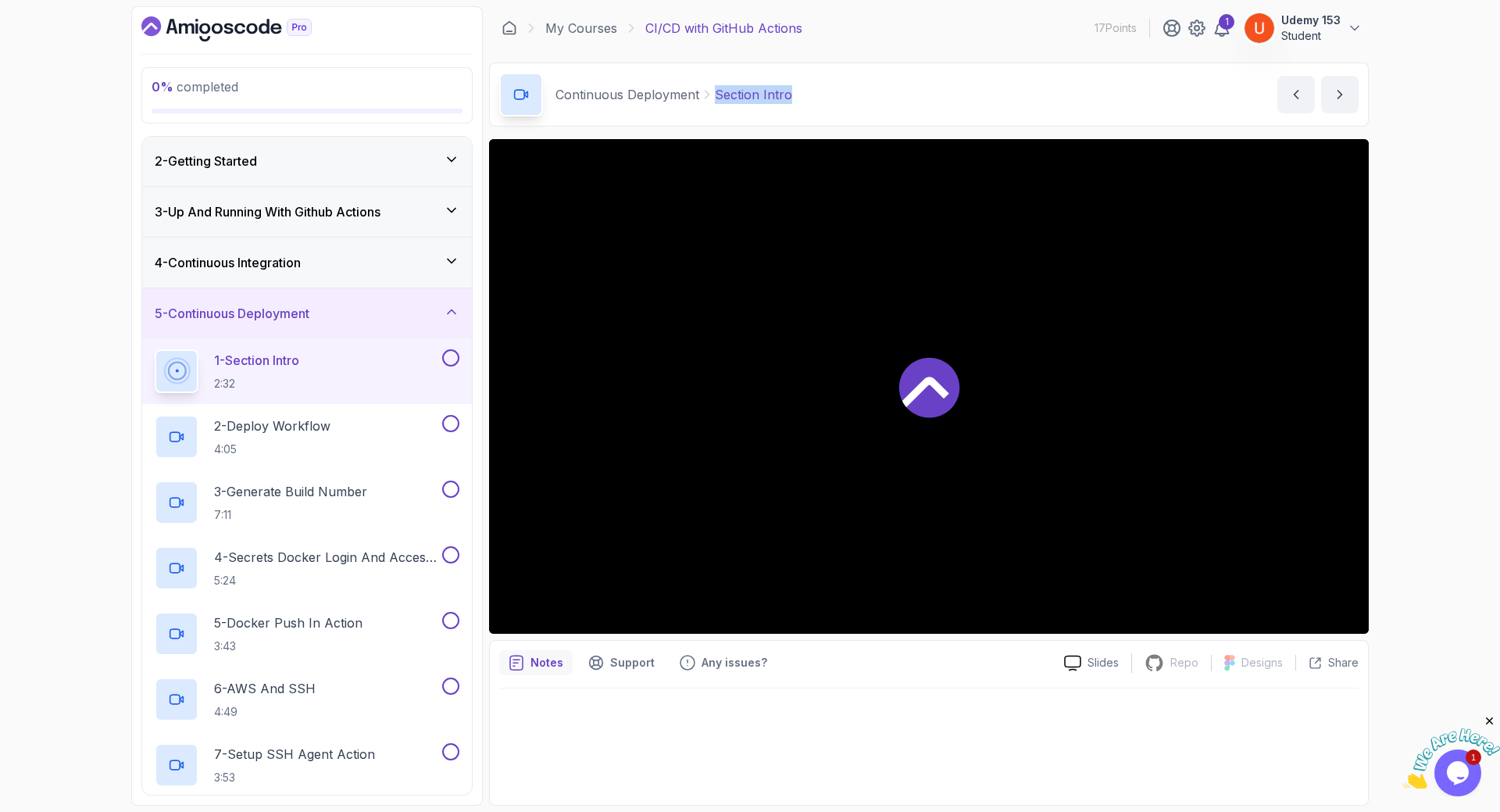
drag, startPoint x: 722, startPoint y: 97, endPoint x: 835, endPoint y: 107, distance: 113.4
click at [829, 95] on div "Continuous Deployment Section Intro Section Intro by nelson" at bounding box center [929, 94] width 880 height 64
click at [291, 439] on h2 "2 - Deploy Workflow 4:05" at bounding box center [272, 436] width 116 height 41
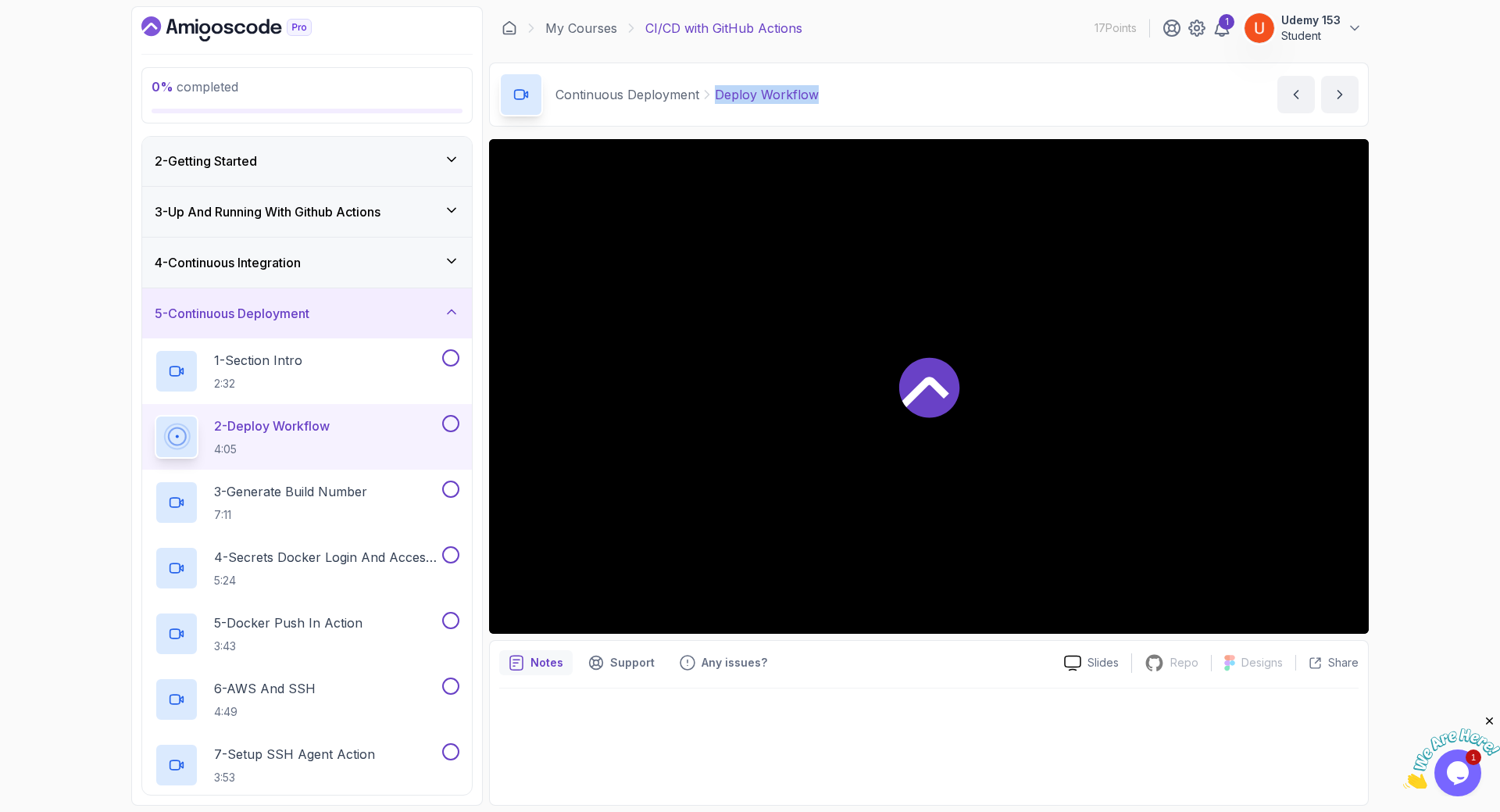
drag, startPoint x: 716, startPoint y: 91, endPoint x: 878, endPoint y: 93, distance: 162.0
click at [878, 93] on div "Continuous Deployment Deploy Workflow Deploy Workflow by nelson" at bounding box center [929, 94] width 880 height 64
copy p "Deploy Workflow"
click at [275, 494] on p "3 - Generate Build Number" at bounding box center [291, 491] width 153 height 19
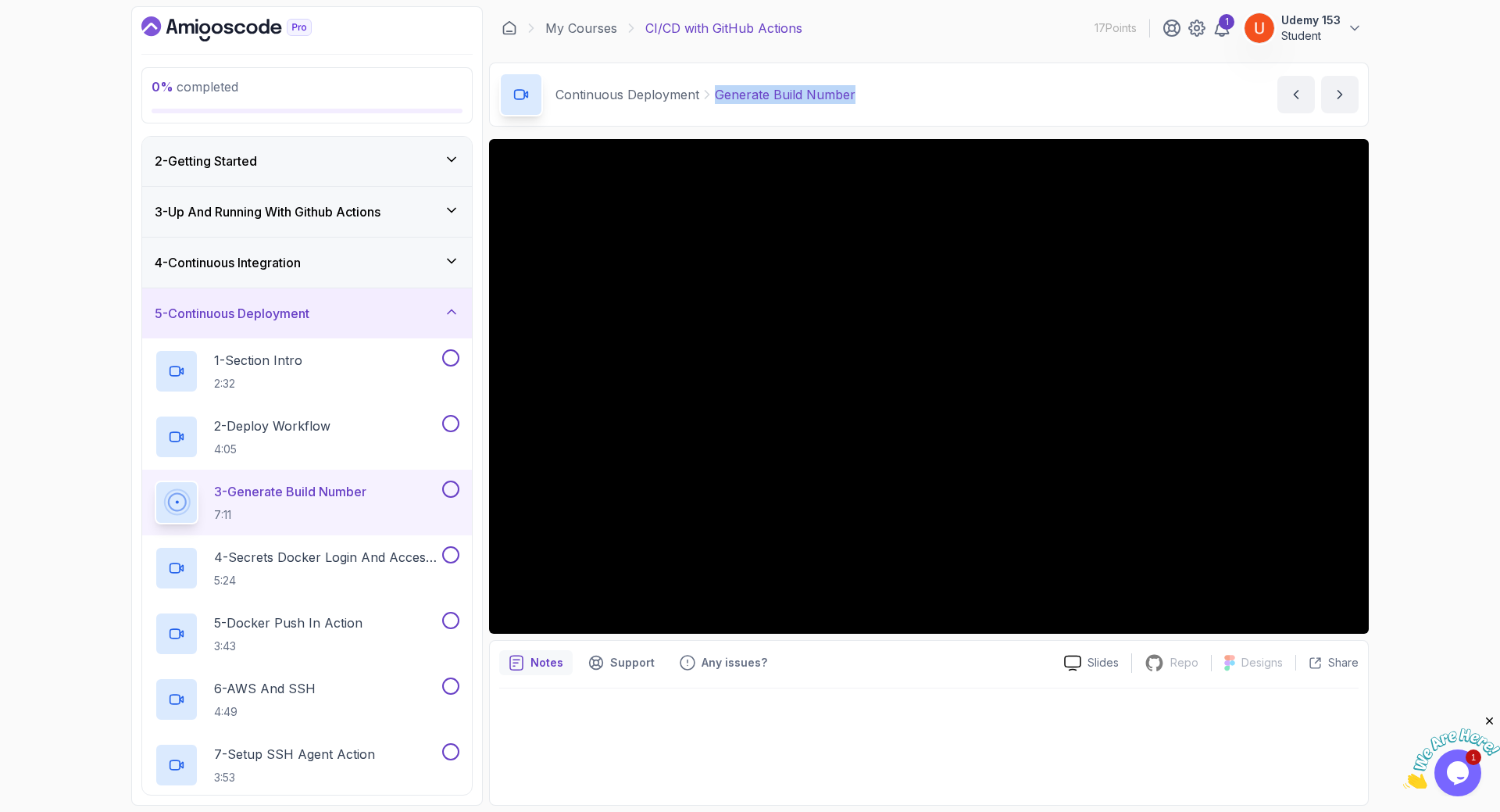
drag, startPoint x: 716, startPoint y: 94, endPoint x: 873, endPoint y: 93, distance: 157.0
click at [873, 93] on div "Continuous Deployment Generate Build Number Generate Build Number by nelson" at bounding box center [929, 94] width 880 height 64
copy p "Generate Build Number"
click at [300, 548] on p "4 - Secrets Docker Login And Access Token" at bounding box center [326, 557] width 225 height 19
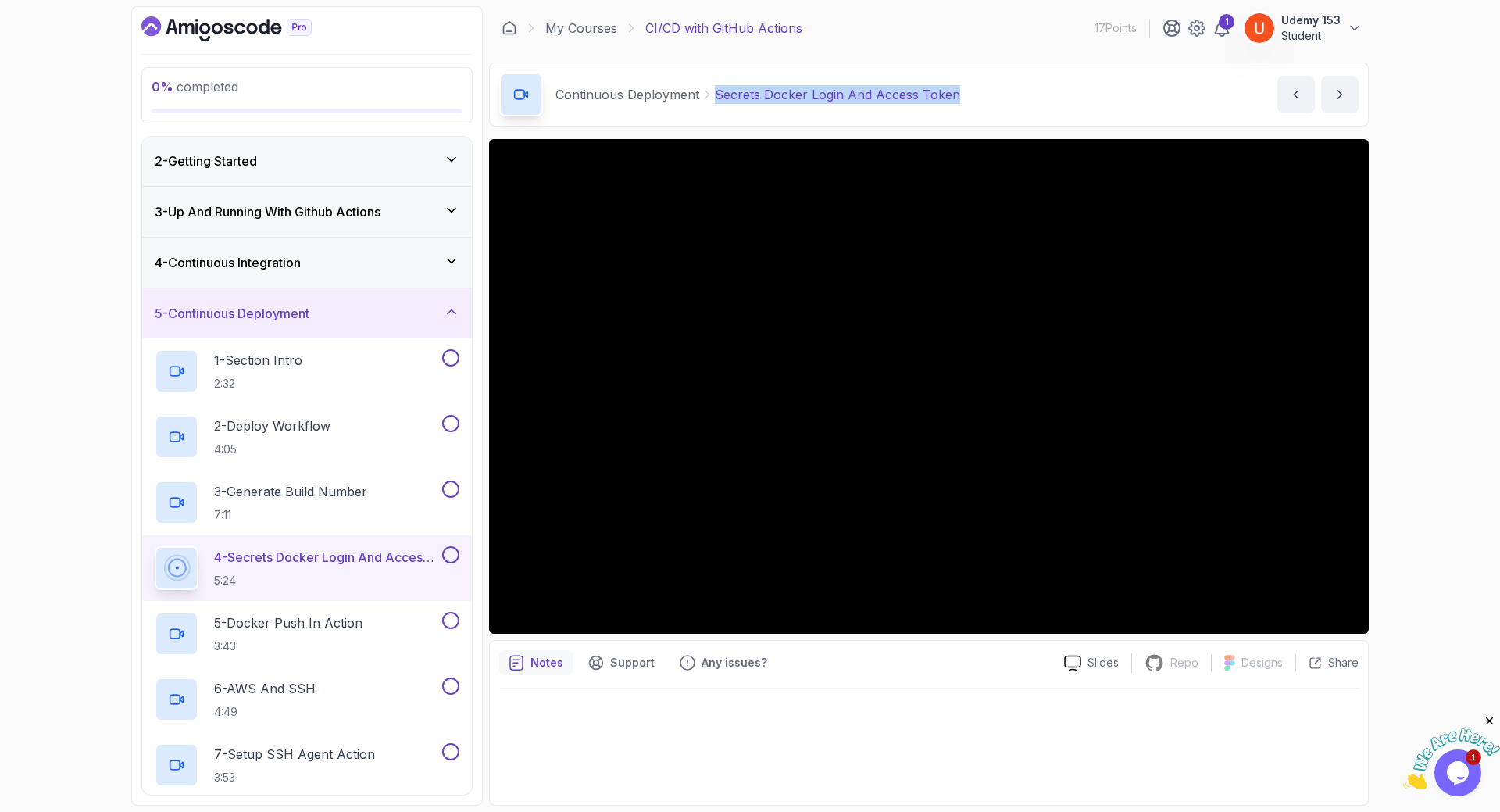
drag, startPoint x: 716, startPoint y: 95, endPoint x: 971, endPoint y: 93, distance: 255.0
click at [971, 93] on div "Continuous Deployment Secrets Docker Login And Access Token Secrets Docker Logi…" at bounding box center [929, 94] width 880 height 64
copy p "Secrets Docker Login And Access Token"
click at [258, 629] on p "5 - Docker Push In Action" at bounding box center [288, 622] width 148 height 19
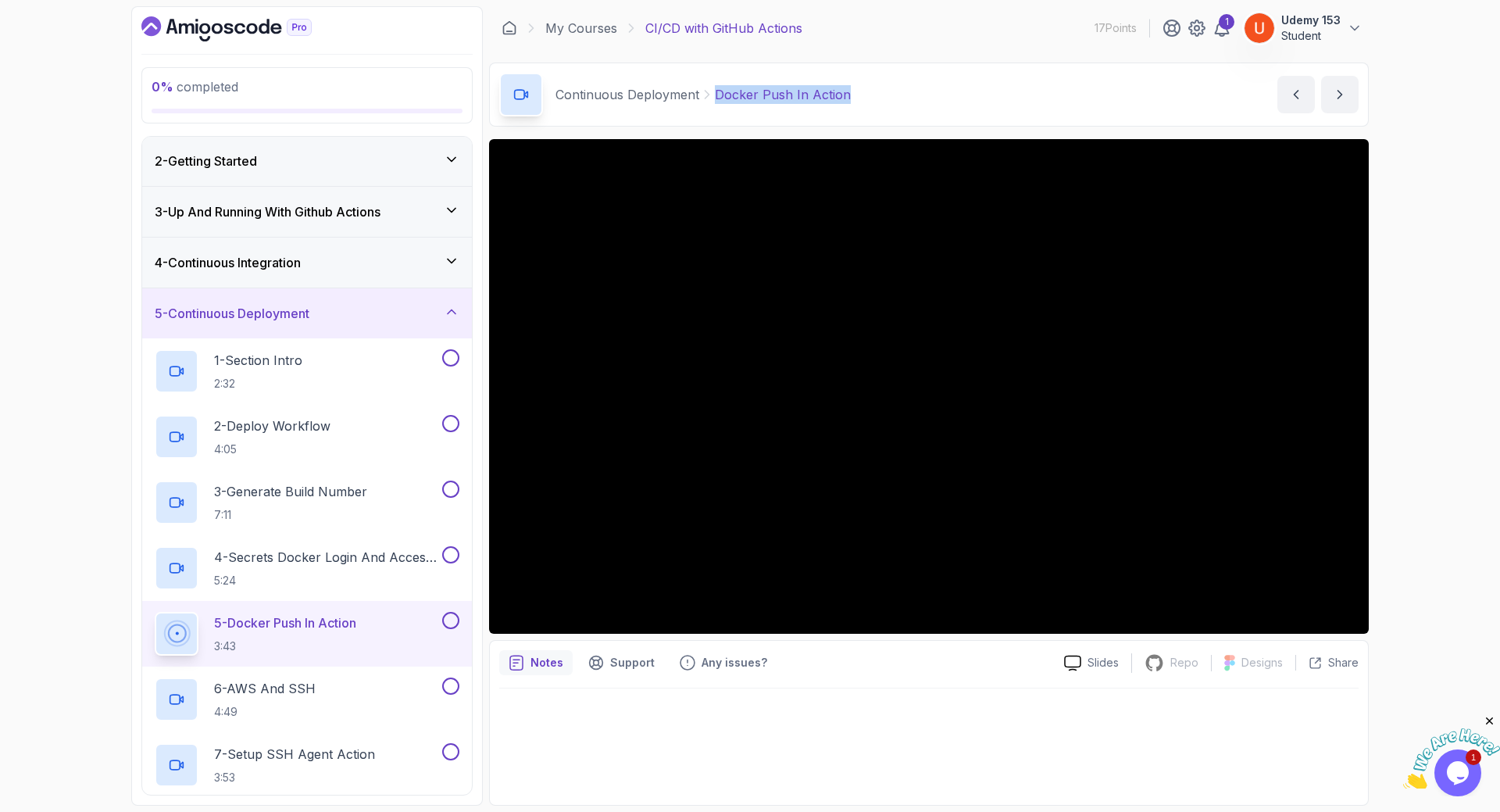
drag, startPoint x: 716, startPoint y: 91, endPoint x: 881, endPoint y: 90, distance: 165.0
click at [881, 90] on div "Continuous Deployment Docker Push In Action Docker Push In Action by nelson" at bounding box center [929, 94] width 880 height 64
copy p "Docker Push In Action"
click at [231, 696] on p "6 - AWS And SSH" at bounding box center [265, 688] width 102 height 19
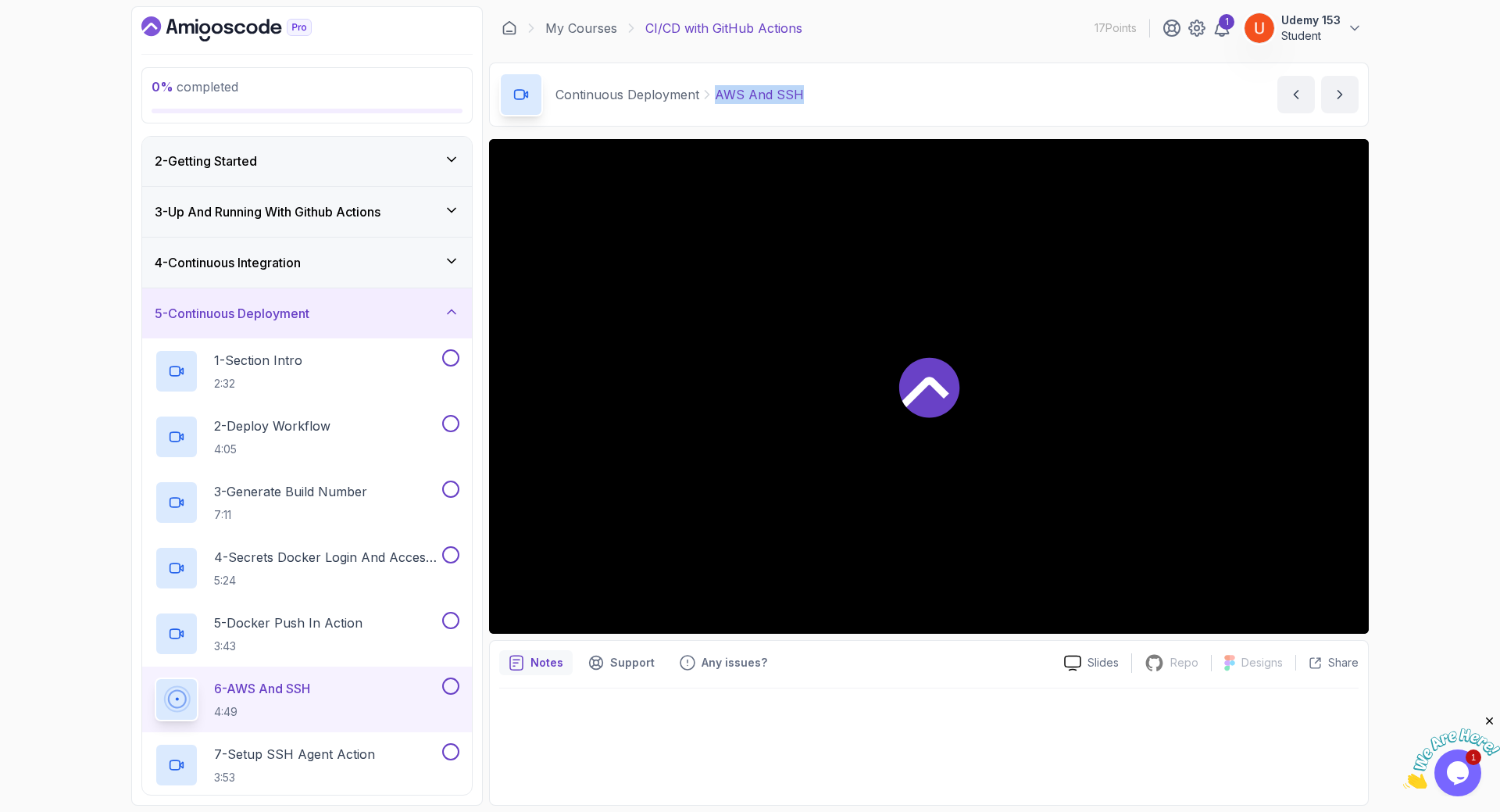
drag, startPoint x: 717, startPoint y: 92, endPoint x: 864, endPoint y: 93, distance: 147.0
click at [846, 90] on div "Continuous Deployment AWS And SSH AWS And SSH by nelson" at bounding box center [929, 94] width 880 height 64
copy p "AWS And SSH"
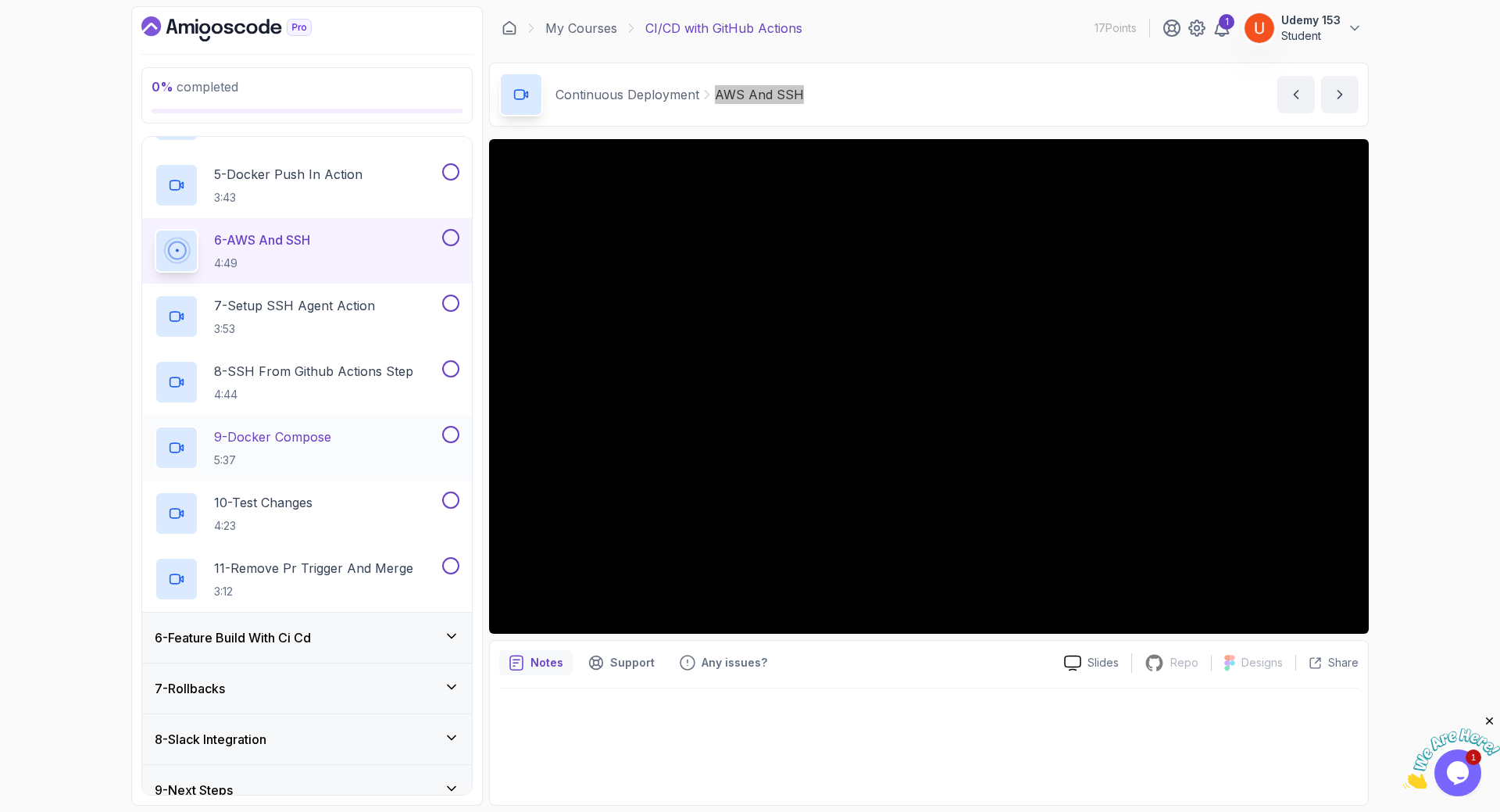
scroll to position [521, 0]
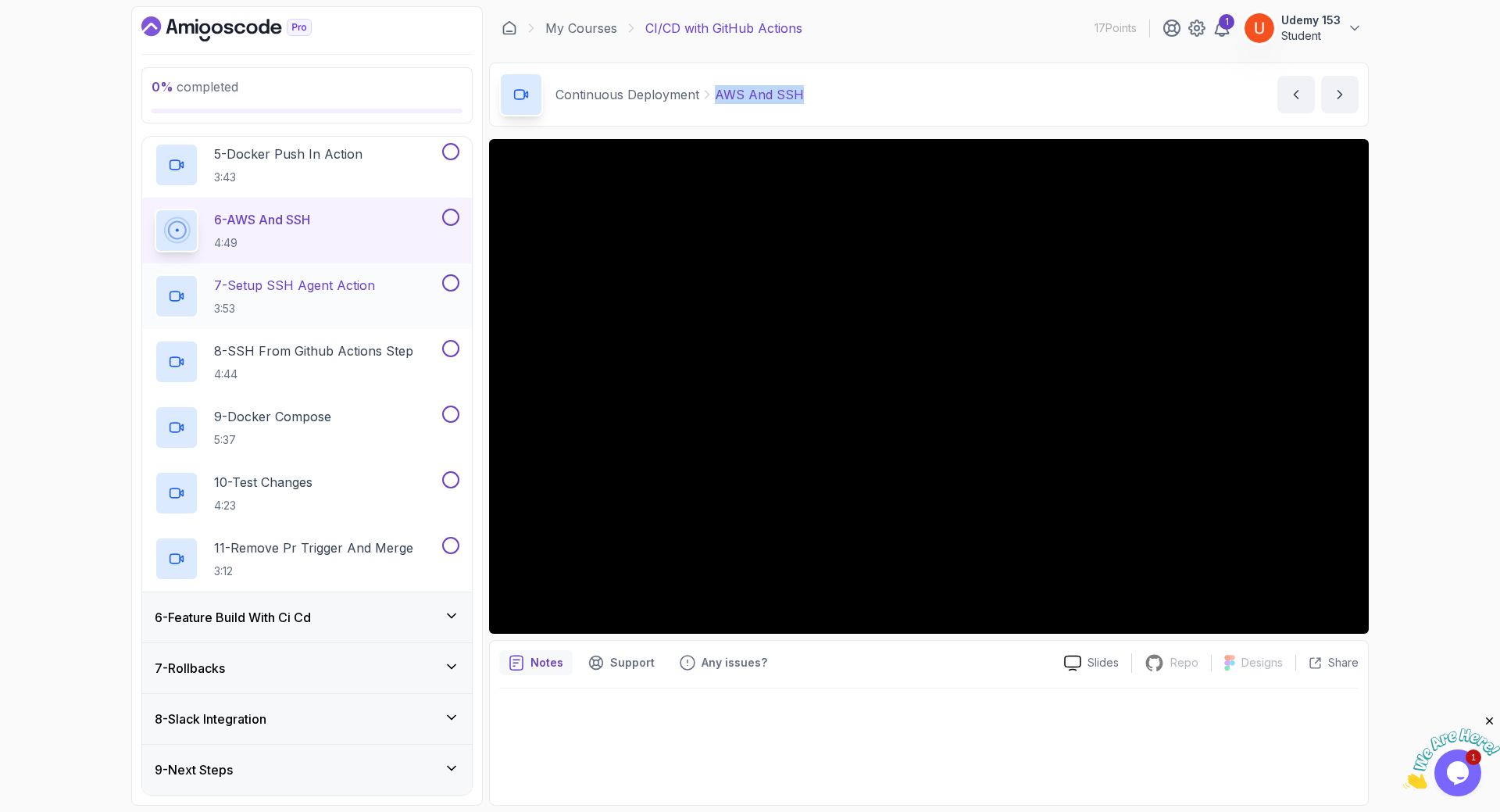
click at [289, 302] on p "3:53" at bounding box center [294, 308] width 161 height 16
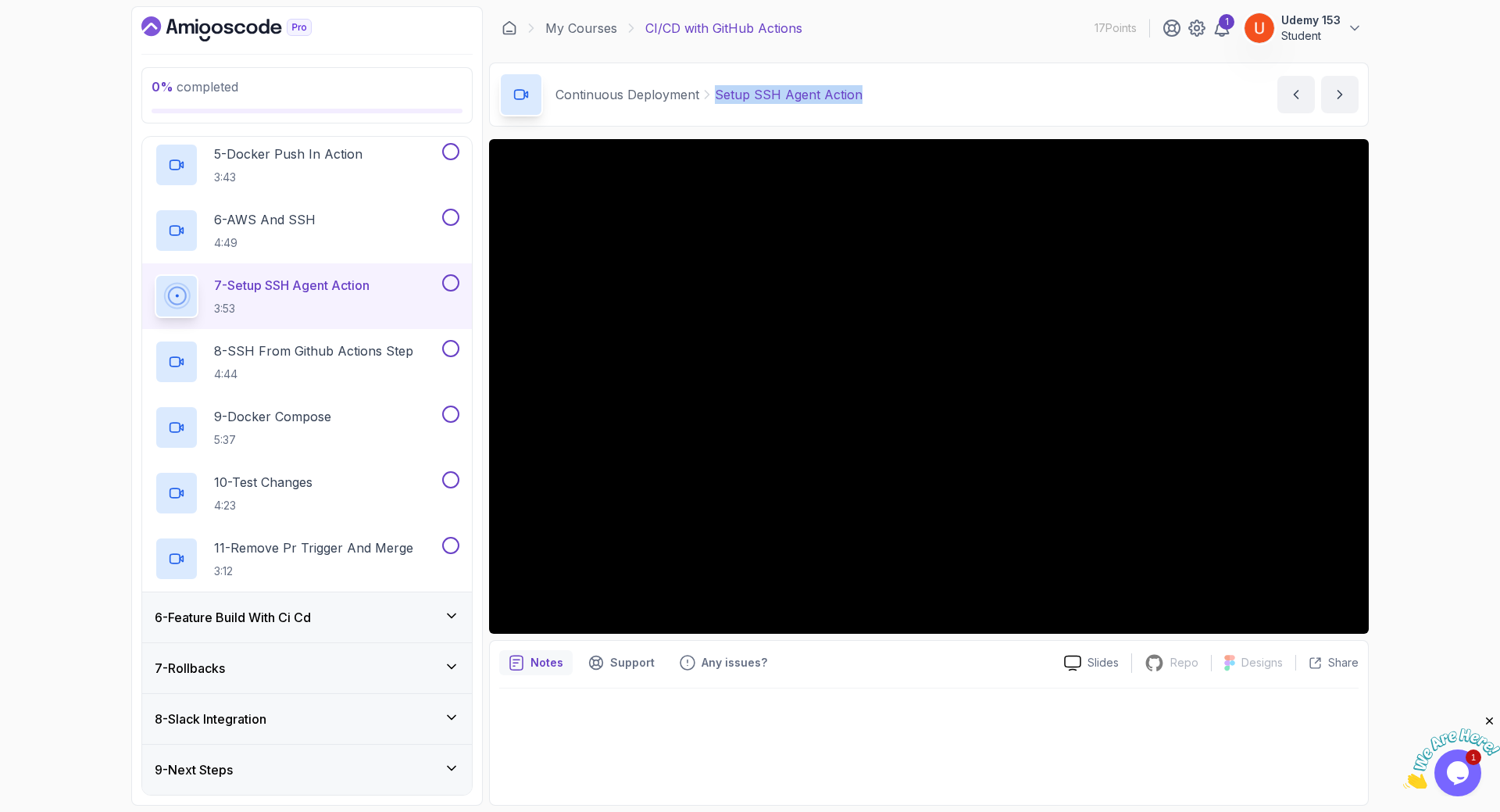
drag, startPoint x: 711, startPoint y: 91, endPoint x: 902, endPoint y: 92, distance: 191.0
click at [901, 92] on div "Continuous Deployment Setup SSH Agent Action Setup SSH Agent Action by nelson" at bounding box center [929, 94] width 880 height 64
copy div "Setup SSH Agent Action"
click at [335, 370] on p "4:44" at bounding box center [313, 373] width 199 height 16
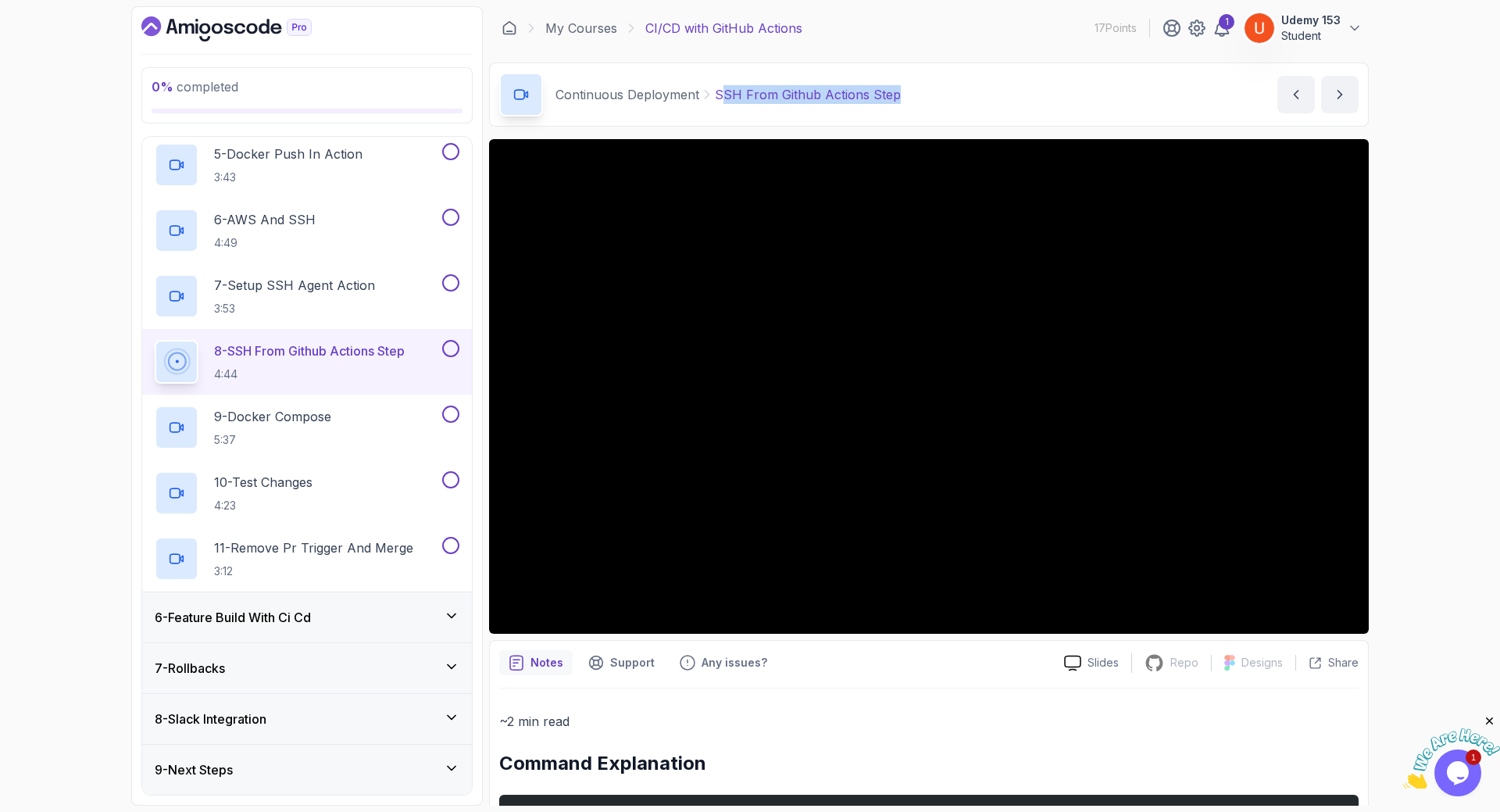
drag, startPoint x: 721, startPoint y: 95, endPoint x: 929, endPoint y: 93, distance: 208.0
click at [928, 93] on div "Continuous Deployment SSH From Github Actions Step SSH From Github Actions Step…" at bounding box center [929, 94] width 880 height 64
drag, startPoint x: 714, startPoint y: 89, endPoint x: 954, endPoint y: 91, distance: 240.0
click at [953, 91] on div "Continuous Deployment SSH From Github Actions Step SSH From Github Actions Step…" at bounding box center [929, 94] width 880 height 64
copy p "SSH From Github Actions Step"
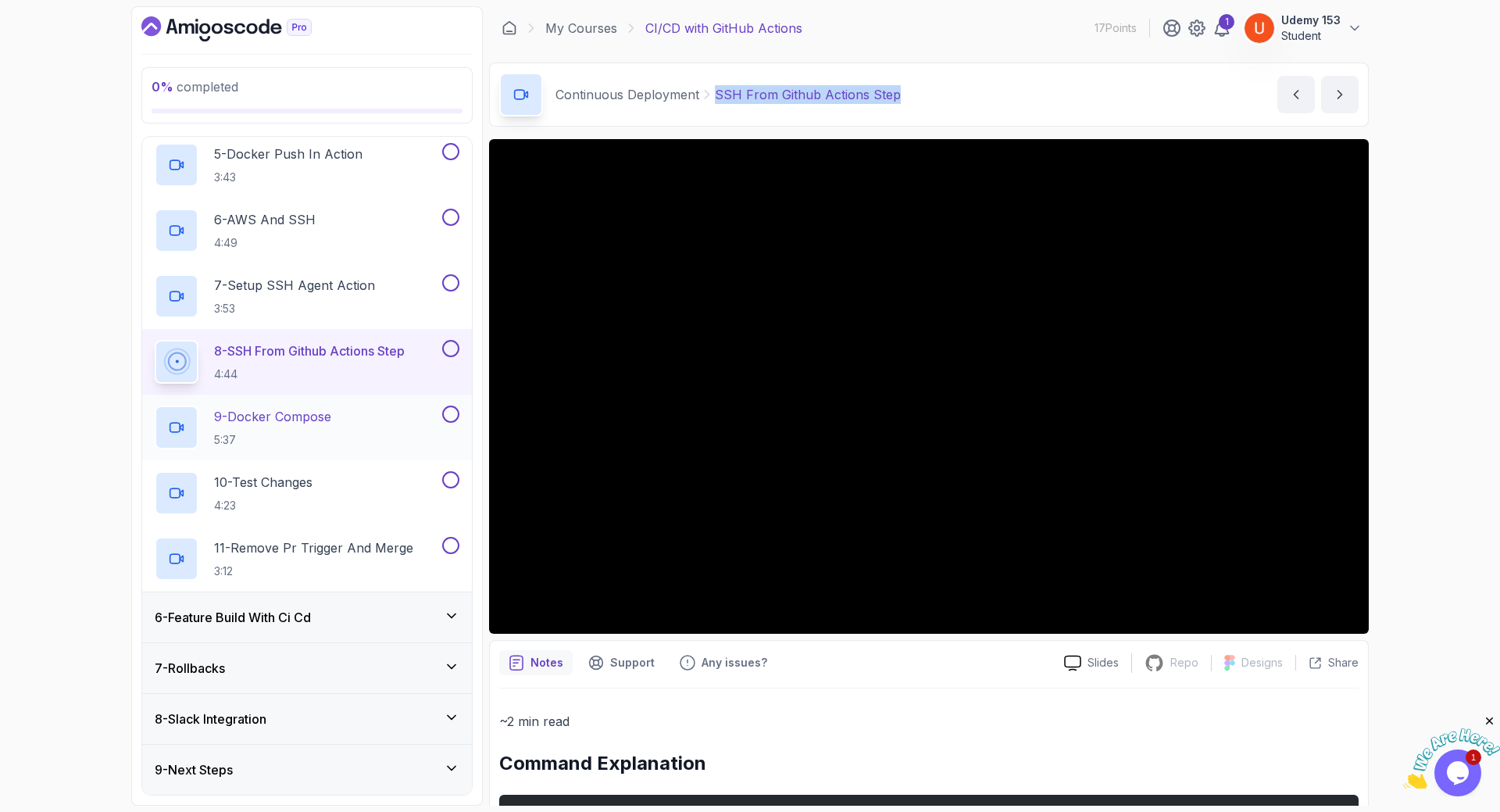
click at [293, 413] on p "9 - Docker Compose" at bounding box center [273, 417] width 117 height 19
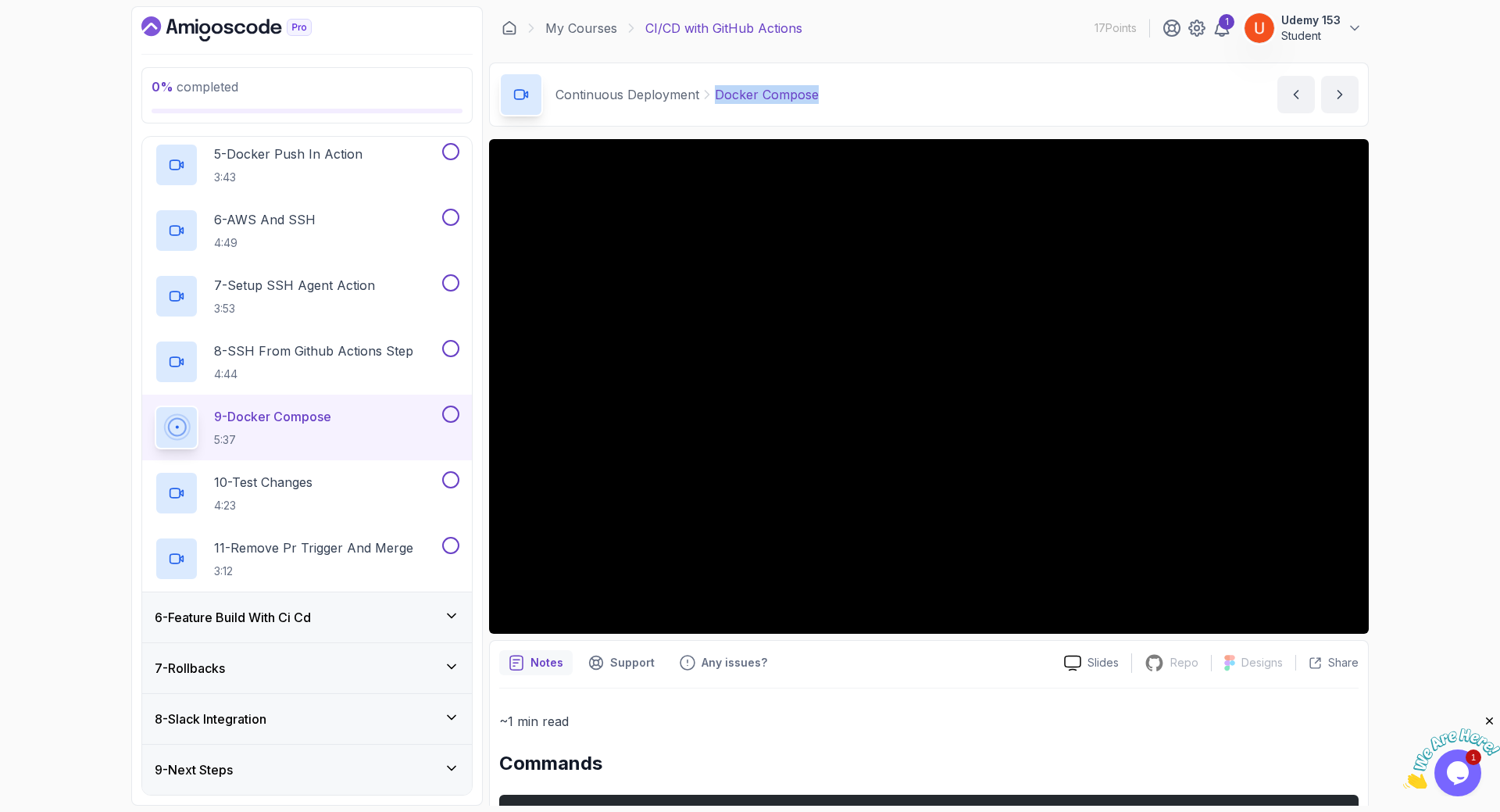
drag, startPoint x: 717, startPoint y: 92, endPoint x: 873, endPoint y: 92, distance: 156.0
click at [873, 92] on div "Continuous Deployment Docker Compose Docker Compose by nelson" at bounding box center [929, 94] width 880 height 64
copy p "Docker Compose"
click at [286, 475] on p "10 - Test Changes" at bounding box center [263, 482] width 98 height 19
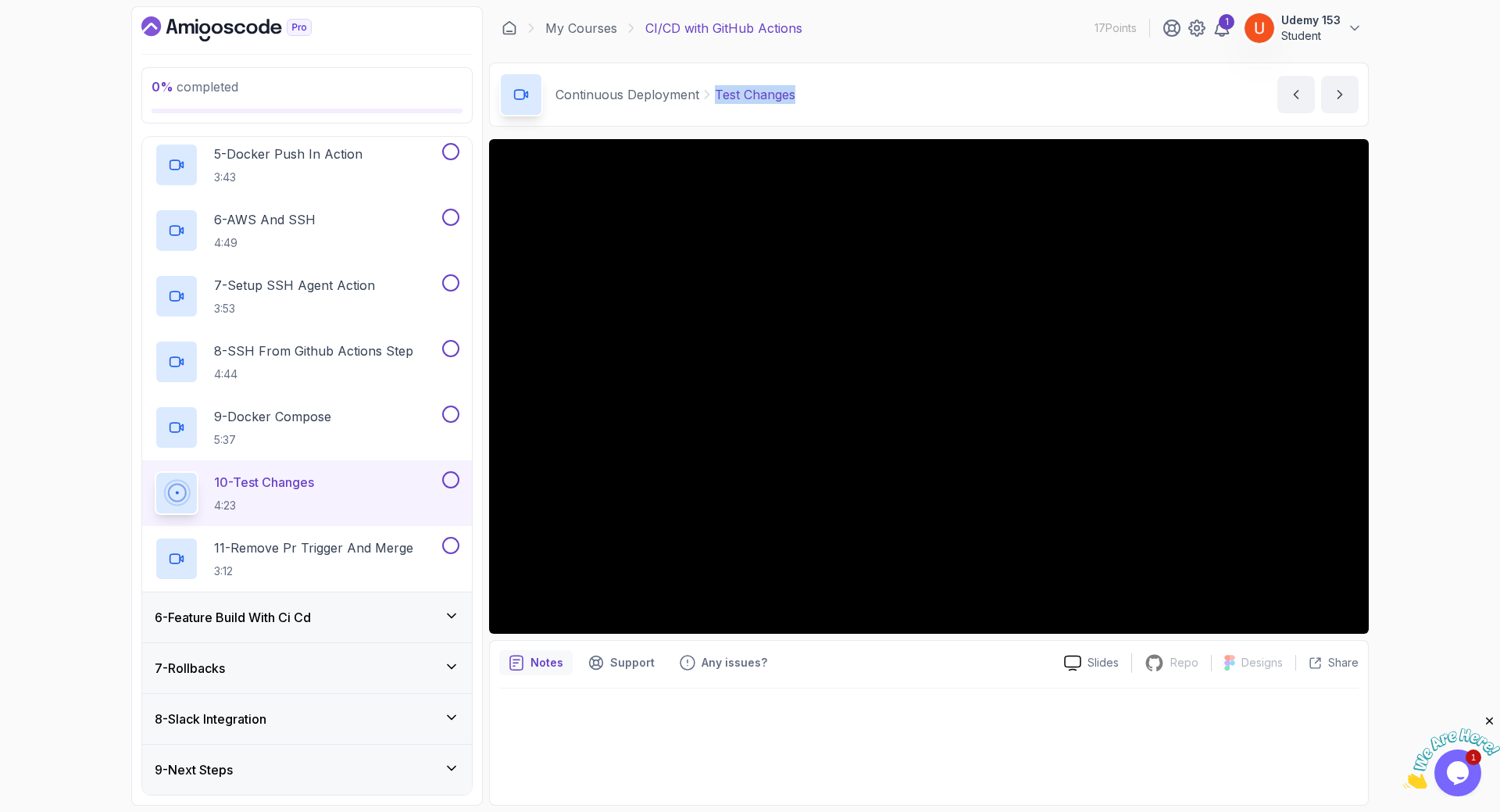
drag, startPoint x: 712, startPoint y: 91, endPoint x: 844, endPoint y: 99, distance: 132.2
click at [840, 96] on div "Continuous Deployment Test Changes Test Changes by nelson" at bounding box center [929, 94] width 880 height 64
copy div "Test Changes"
click at [276, 542] on p "11 - Remove Pr Trigger And Merge" at bounding box center [313, 548] width 199 height 19
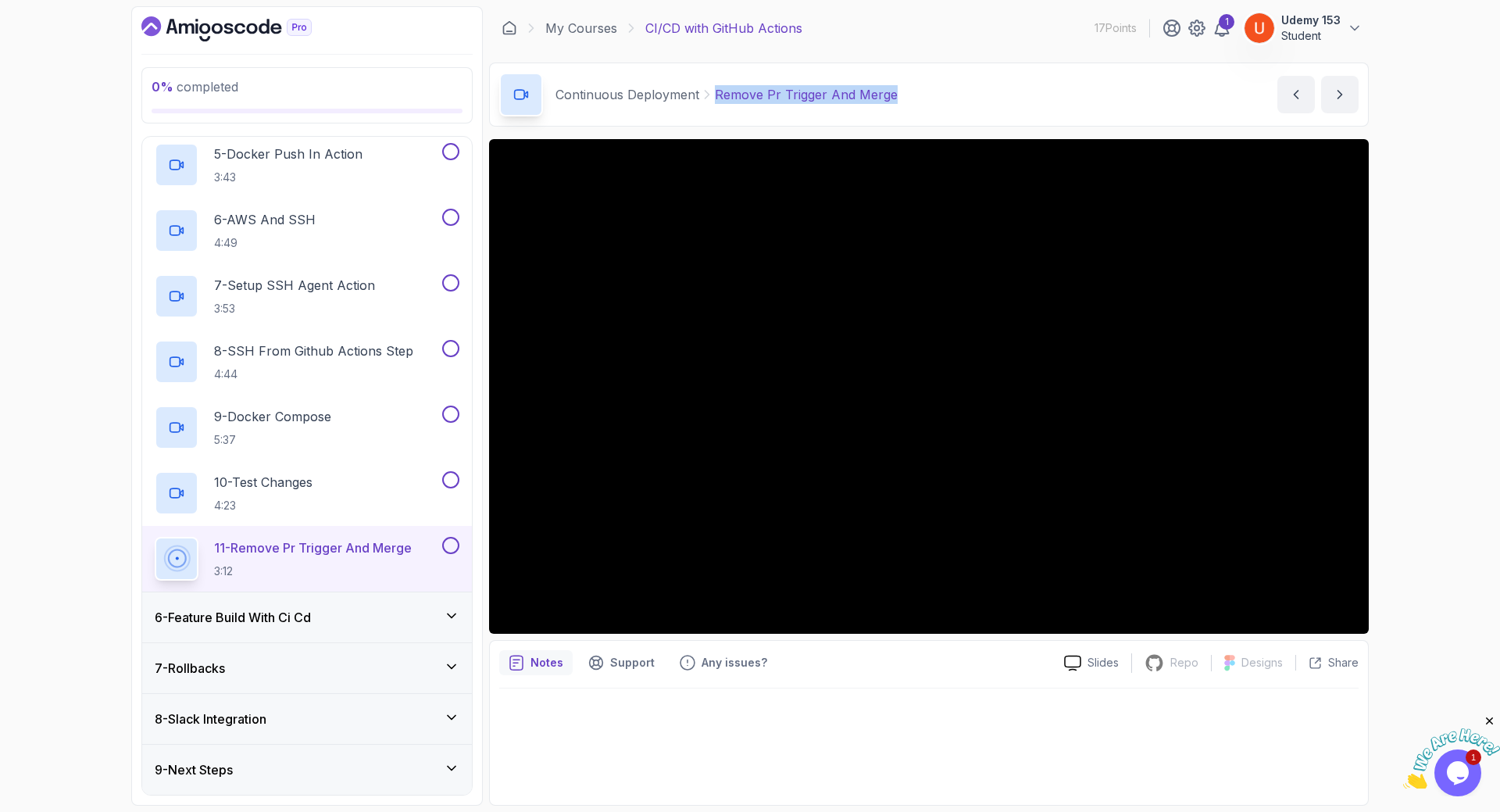
drag, startPoint x: 719, startPoint y: 92, endPoint x: 948, endPoint y: 94, distance: 229.0
click at [948, 94] on div "Continuous Deployment Remove Pr Trigger And Merge Remove Pr Trigger And Merge b…" at bounding box center [929, 94] width 880 height 64
click at [257, 620] on h3 "6 - Feature Build With Ci Cd" at bounding box center [233, 617] width 157 height 19
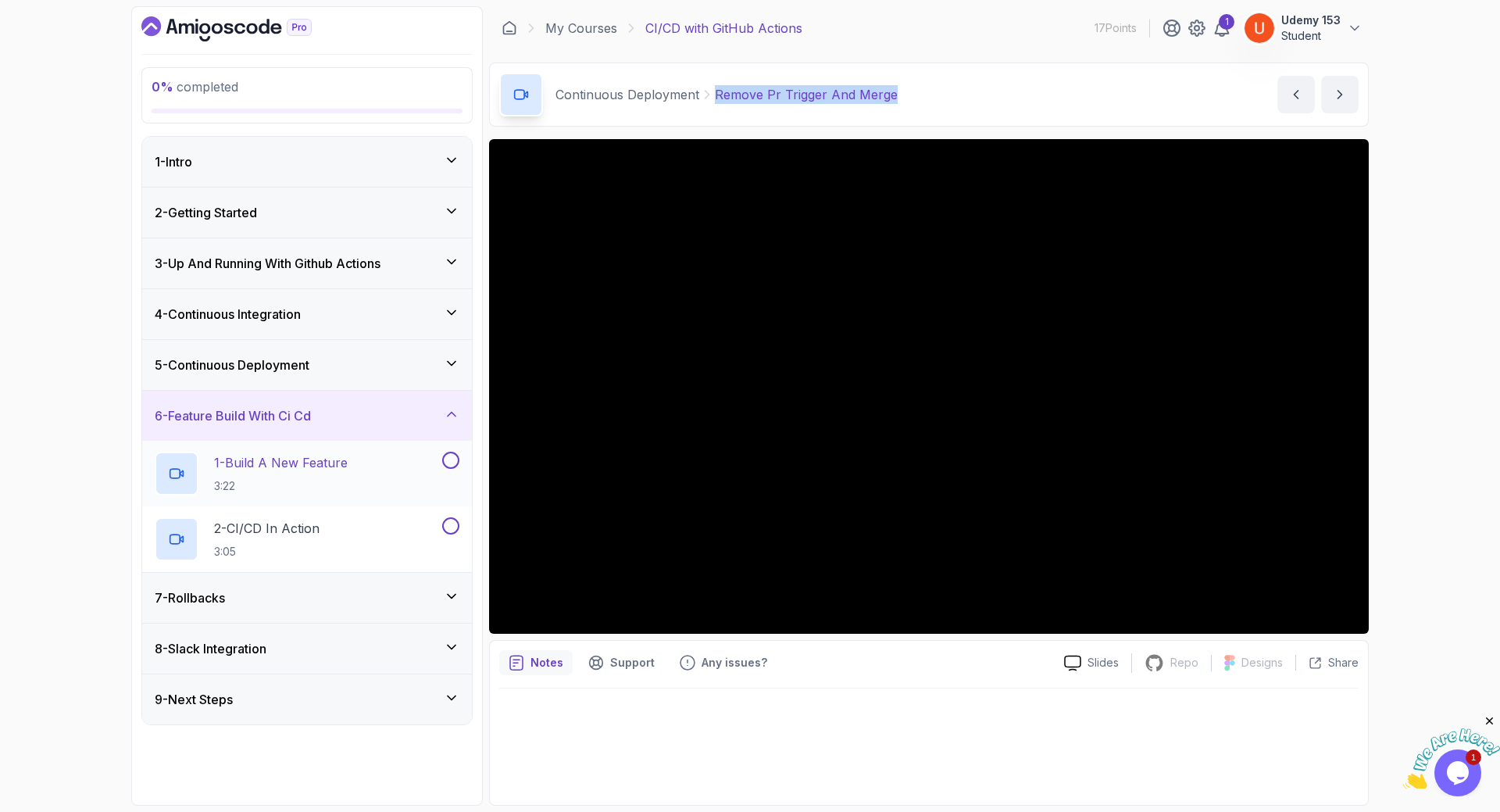
click at [274, 469] on p "1 - Build A New Feature" at bounding box center [281, 462] width 134 height 19
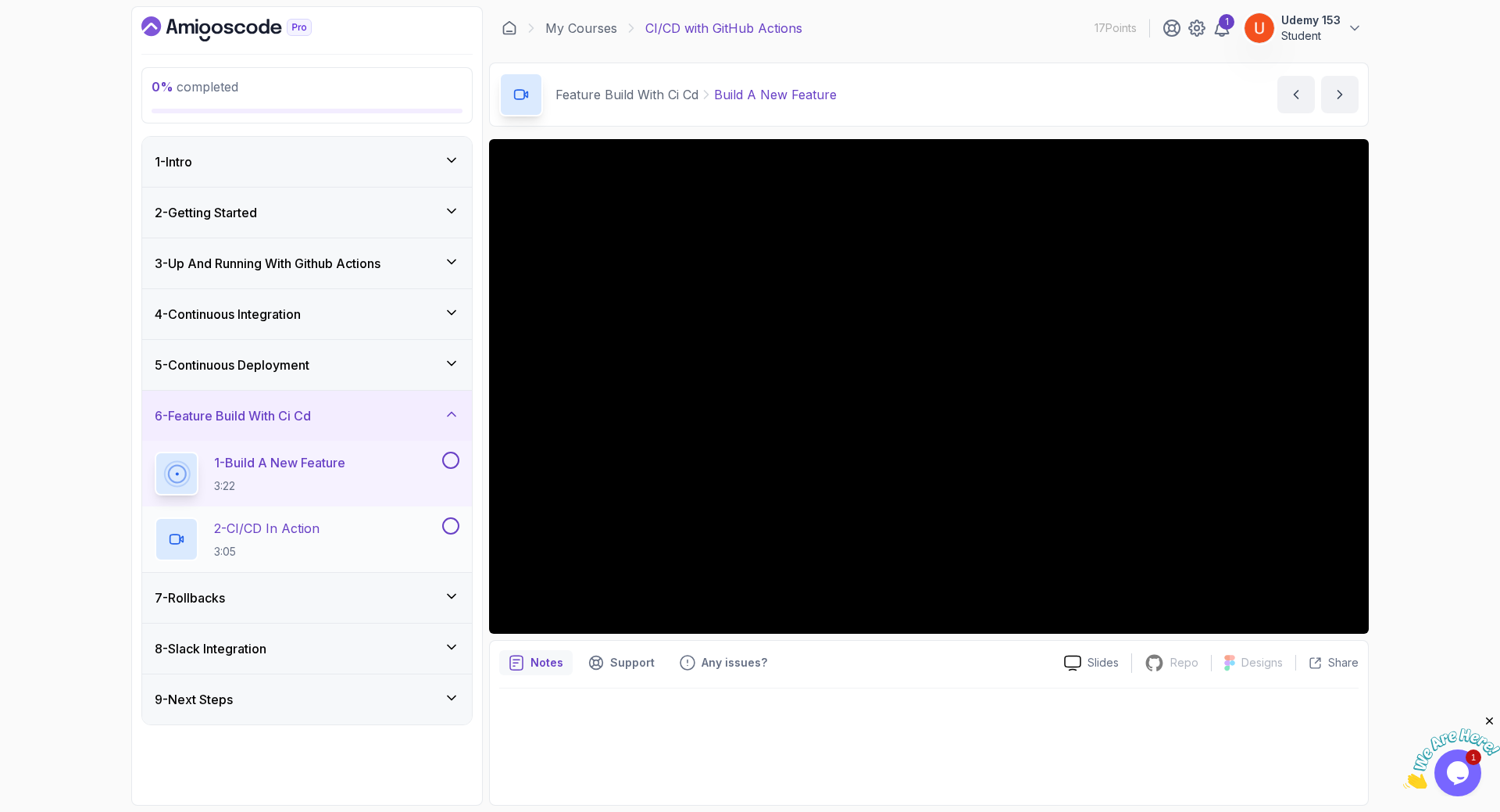
click at [251, 538] on h2 "2 - CI/CD In Action 3:05" at bounding box center [267, 539] width 106 height 41
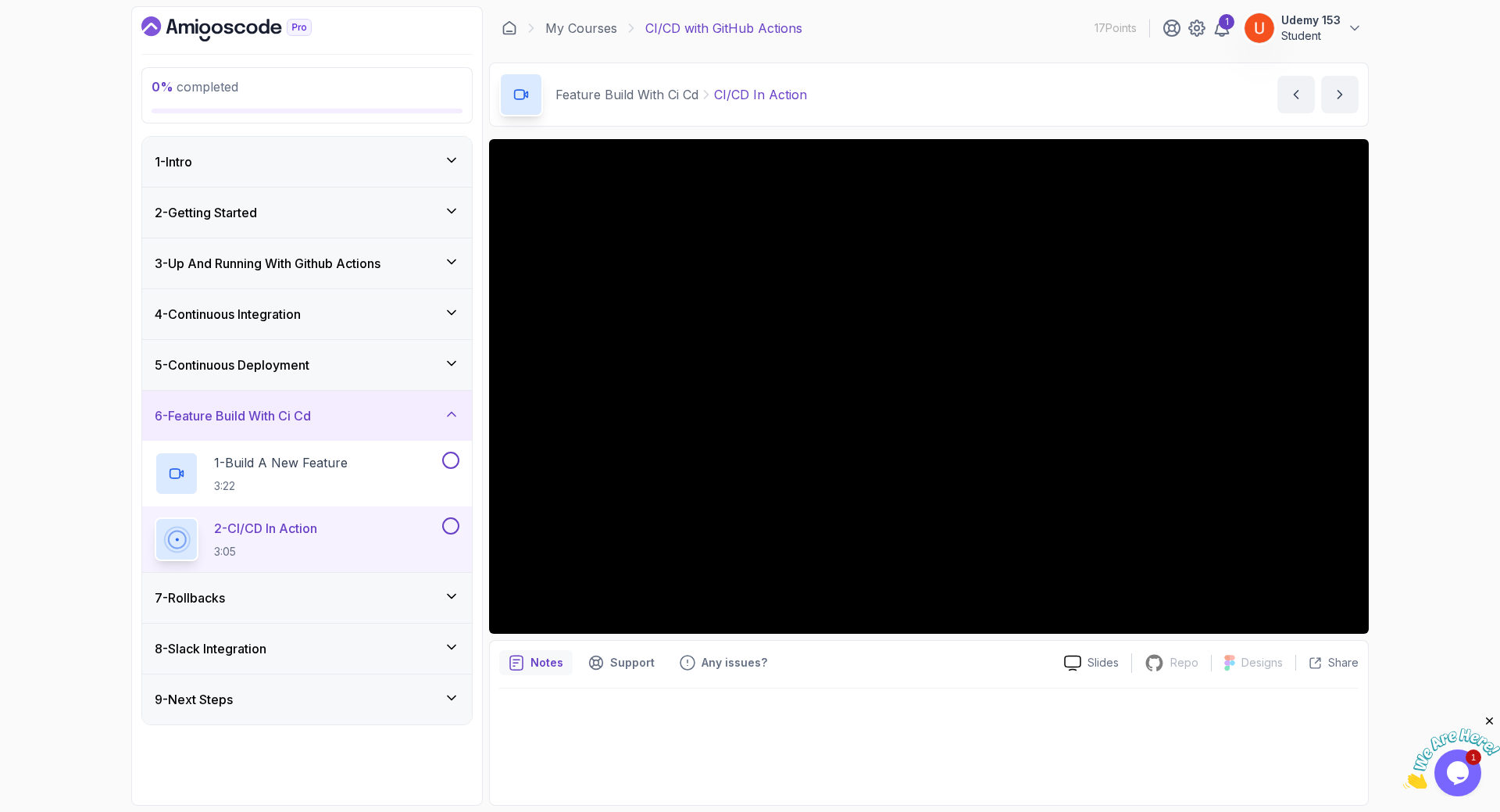
click at [224, 579] on div "7 - Rollbacks" at bounding box center [308, 597] width 330 height 50
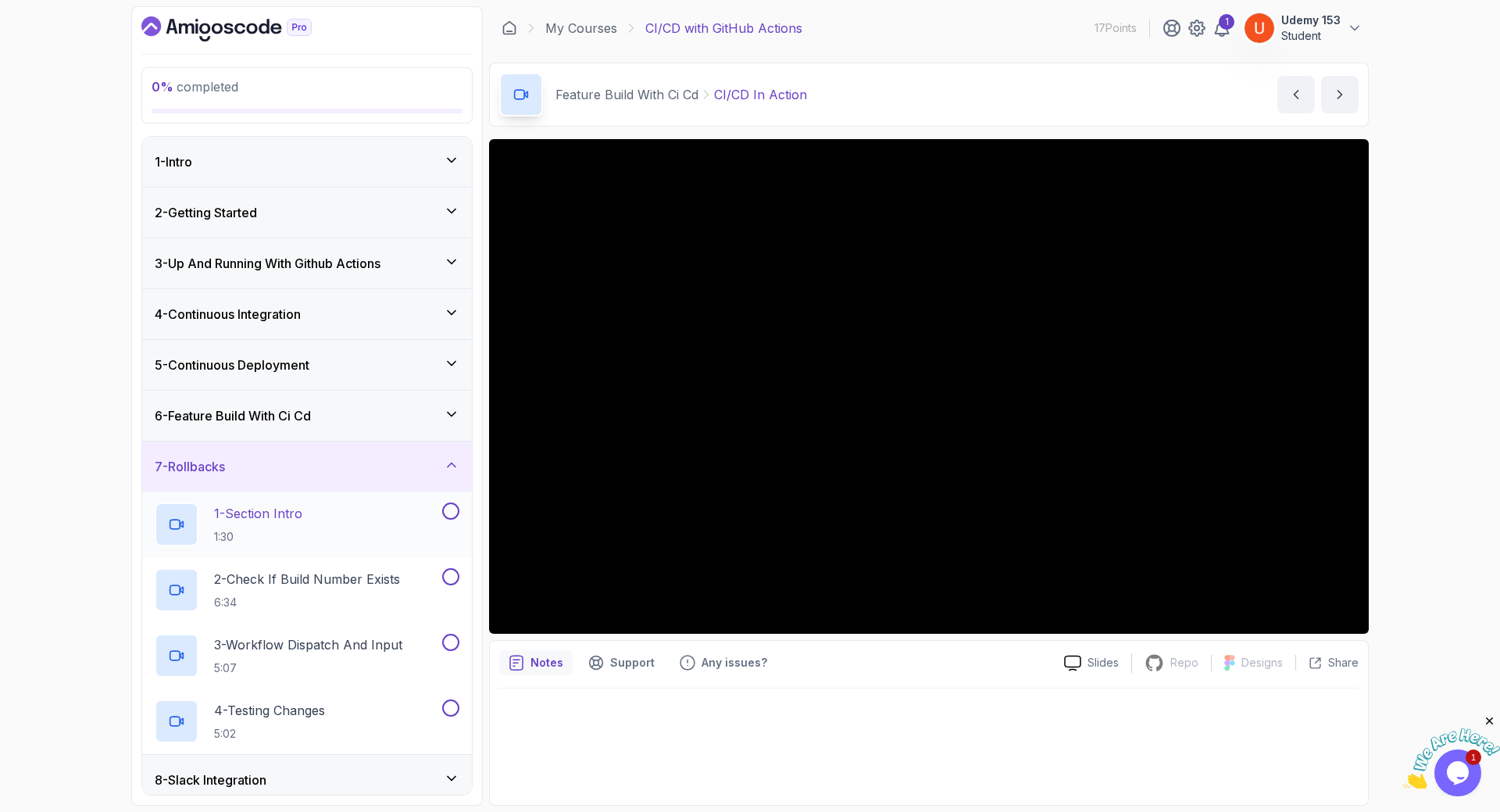
click at [261, 530] on p "1:30" at bounding box center [258, 537] width 89 height 16
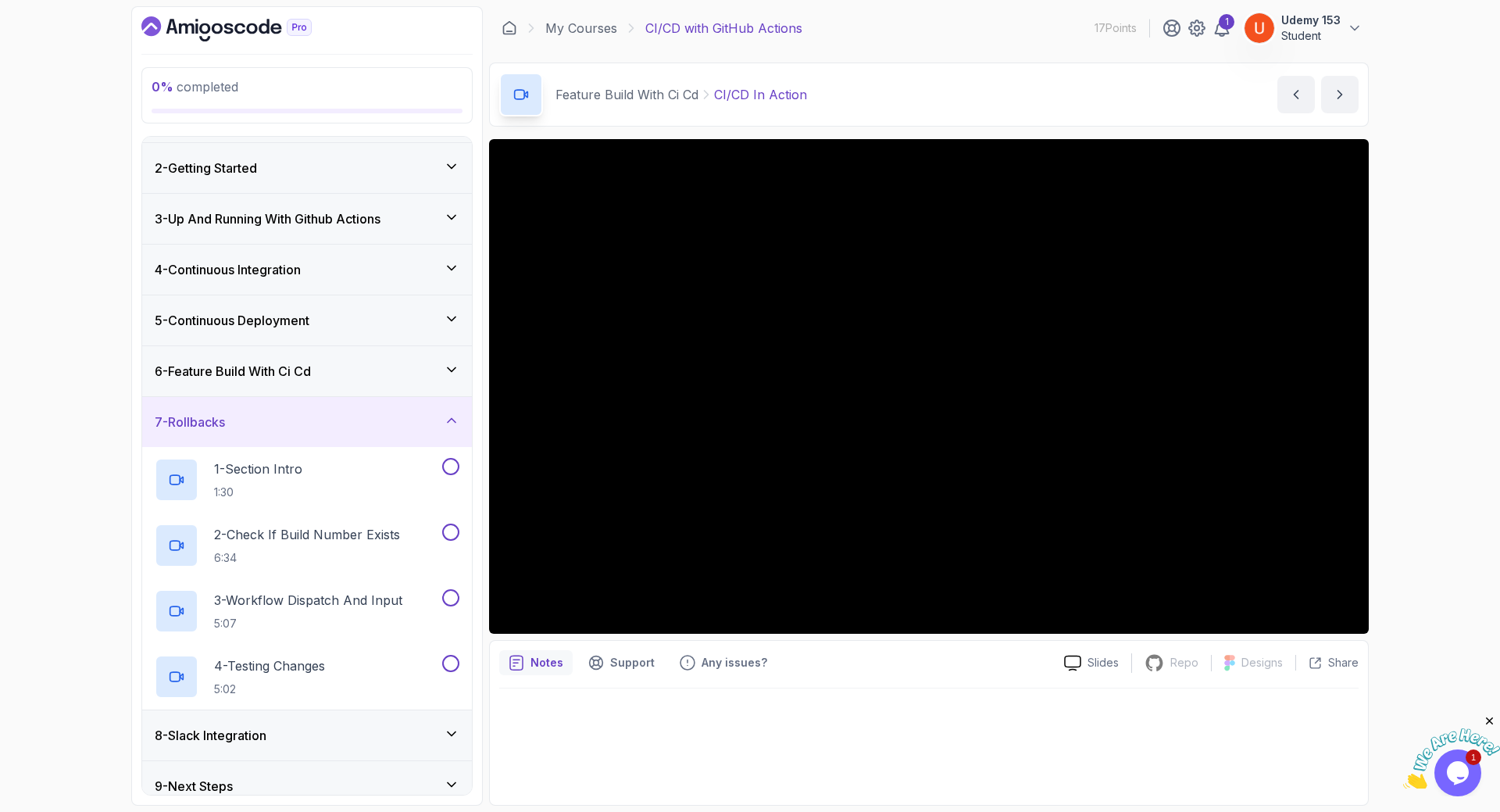
scroll to position [61, 0]
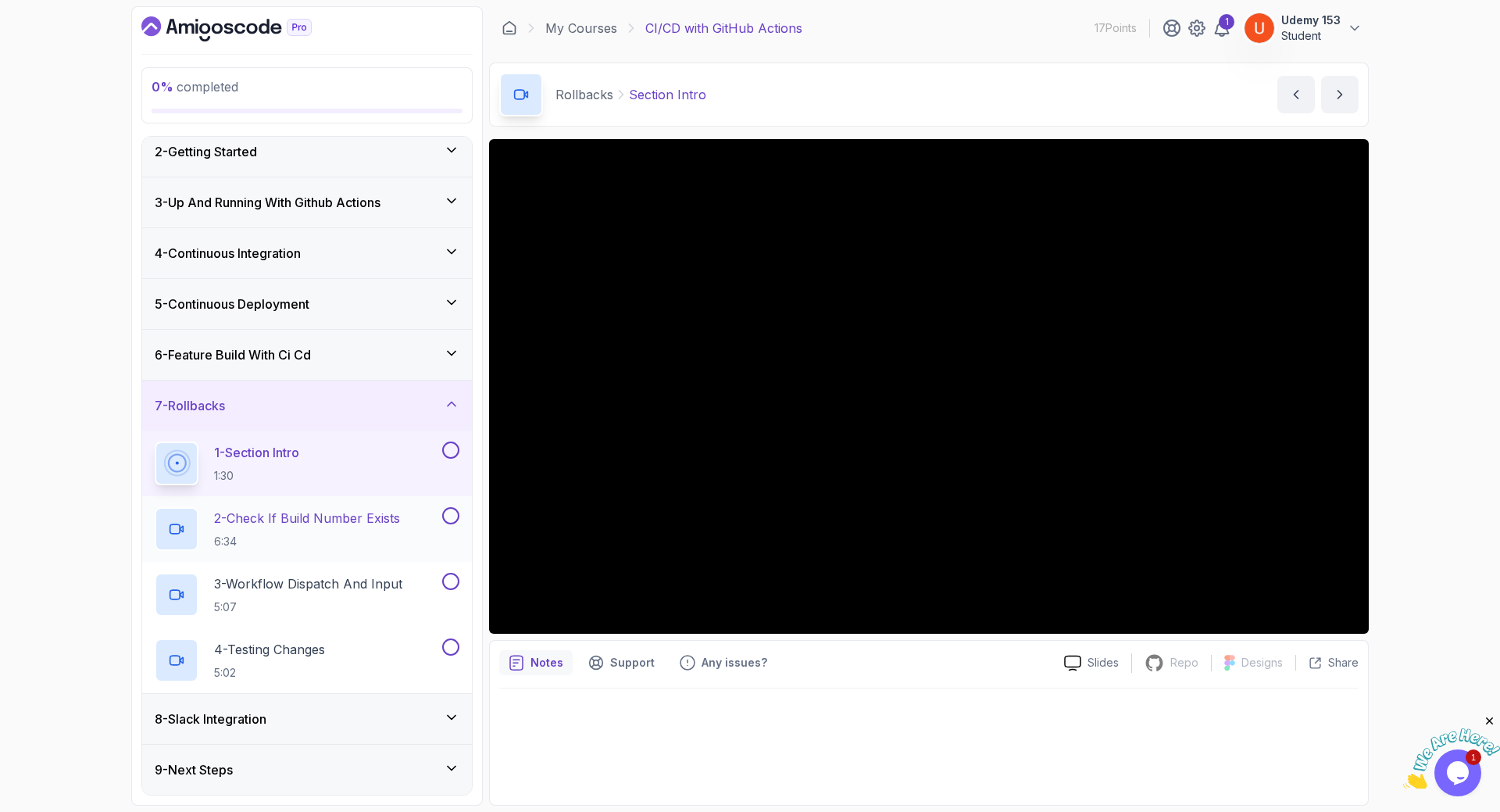
click at [285, 540] on p "6:34" at bounding box center [307, 541] width 186 height 16
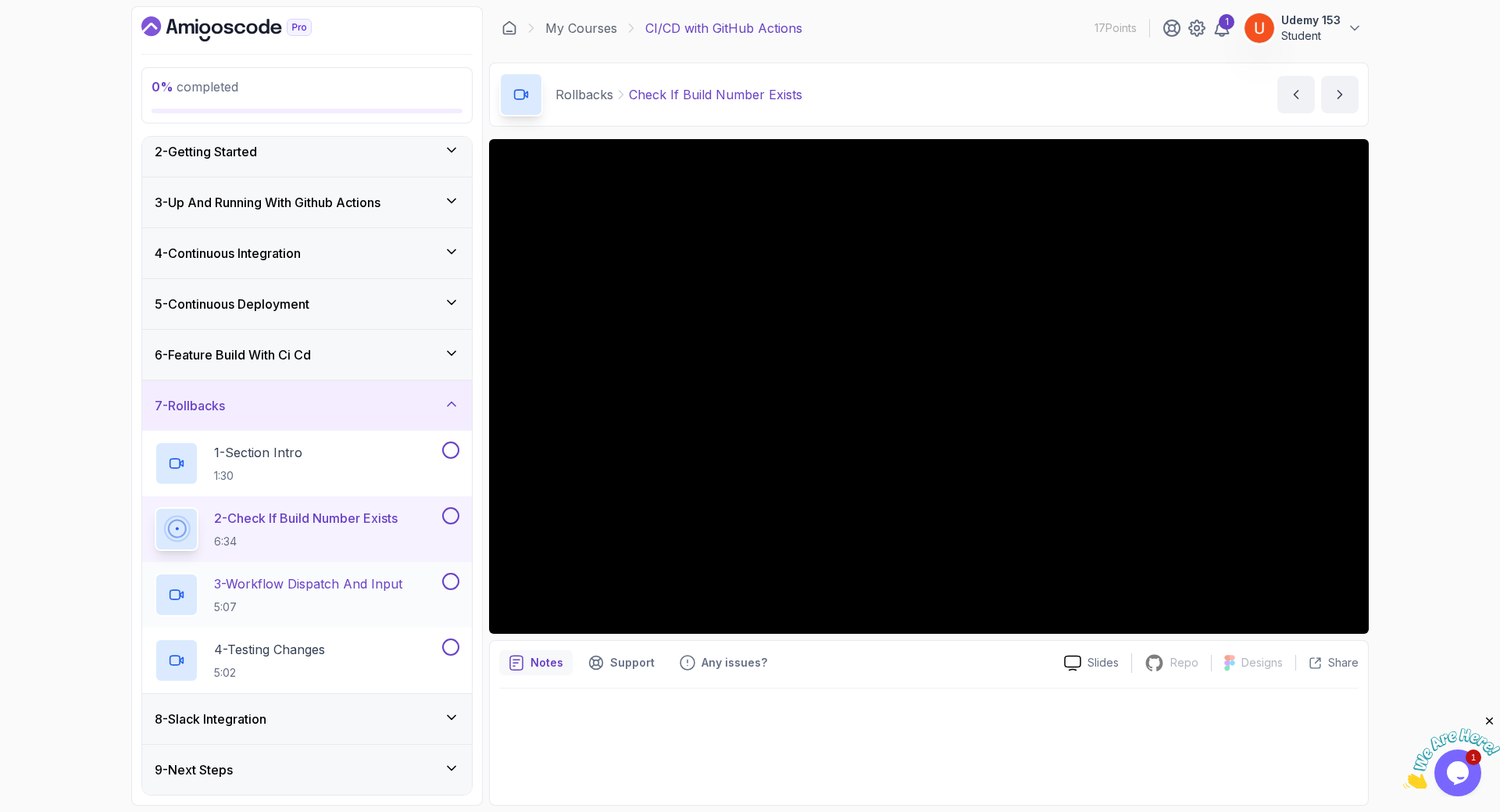
click at [317, 583] on p "3 - Workflow Dispatch And Input" at bounding box center [308, 584] width 189 height 19
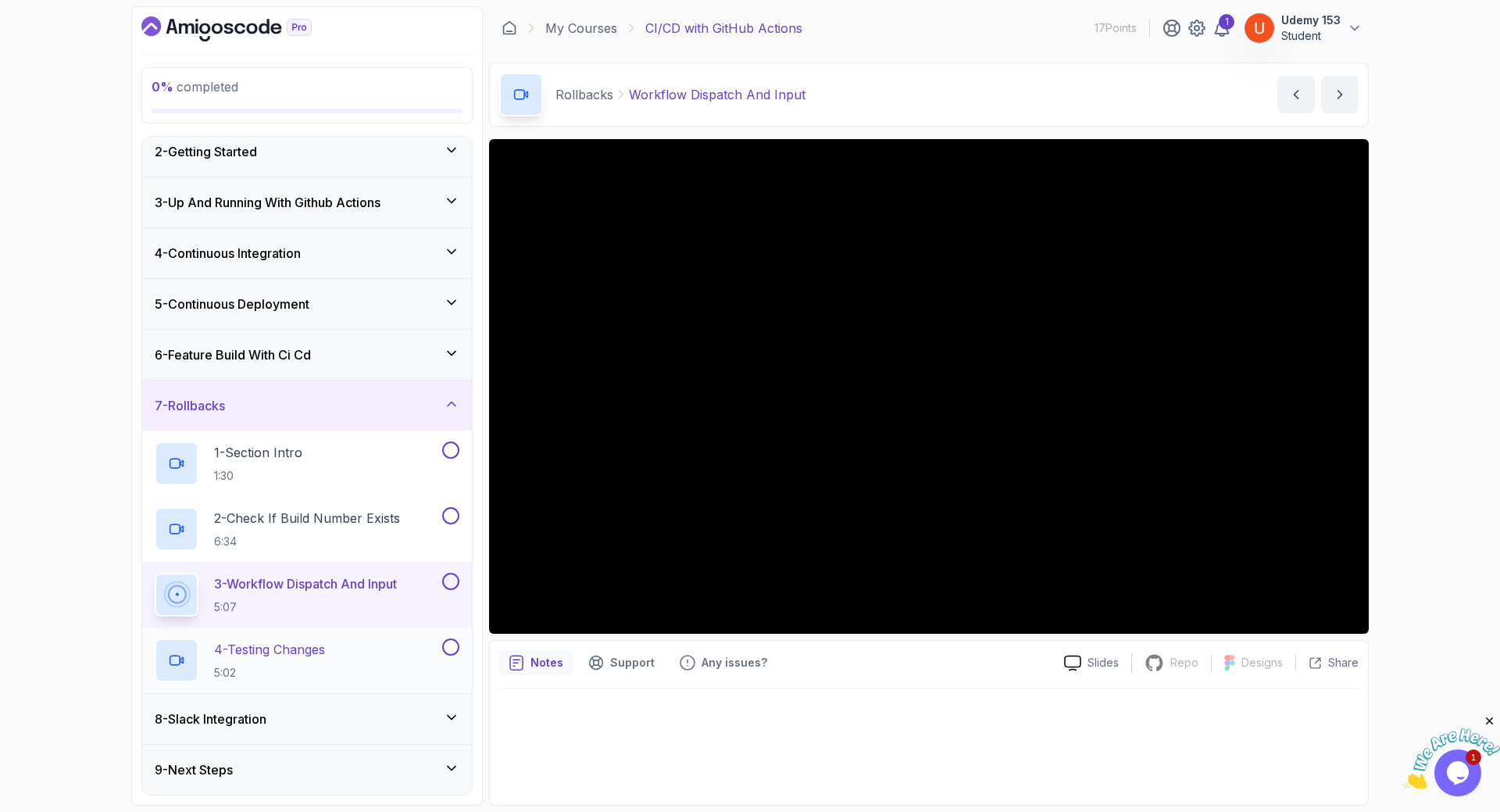
click at [276, 647] on p "4 - Testing Changes" at bounding box center [270, 649] width 111 height 19
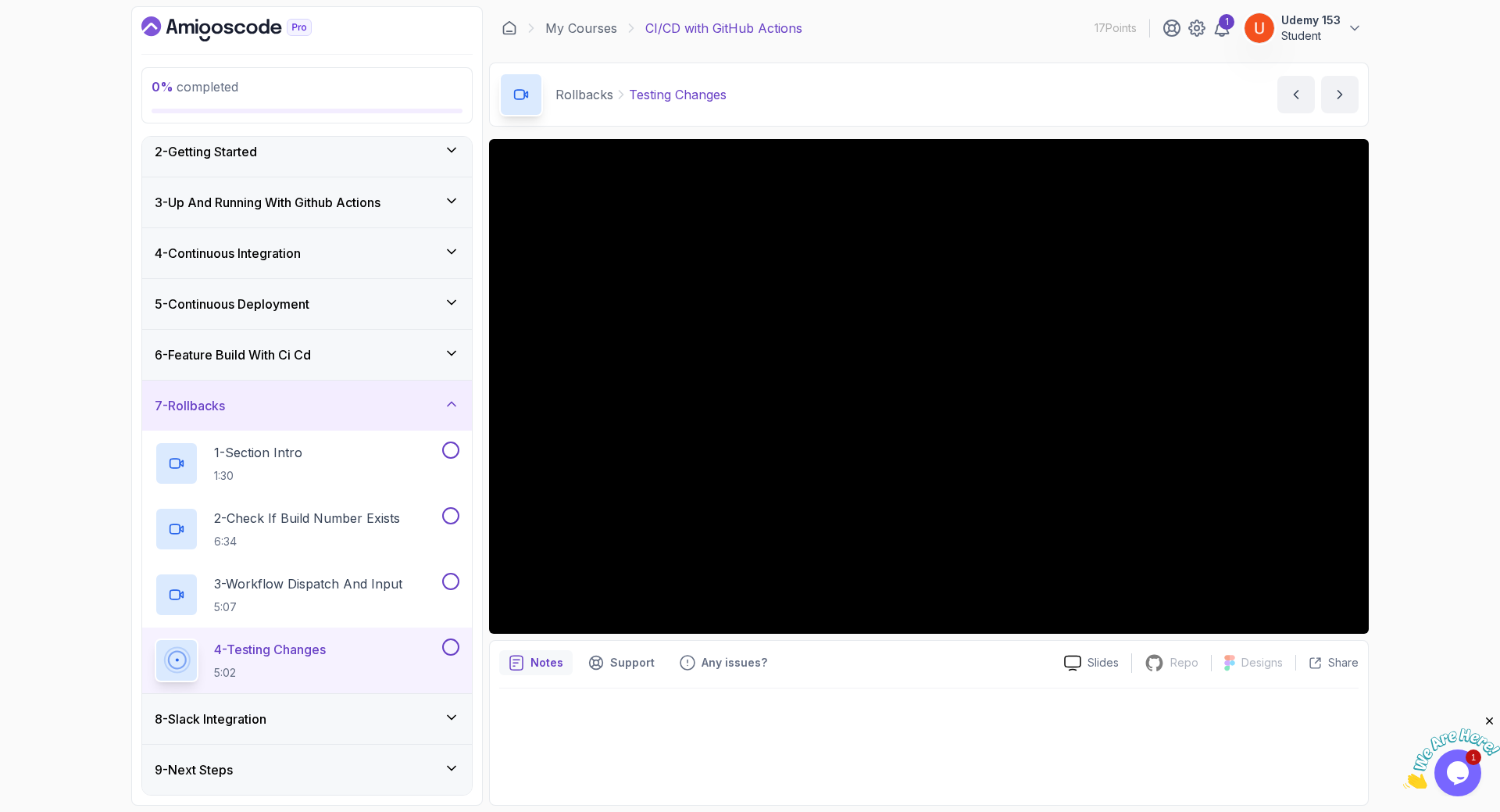
click at [258, 704] on div "8 - Slack Integration" at bounding box center [308, 719] width 330 height 50
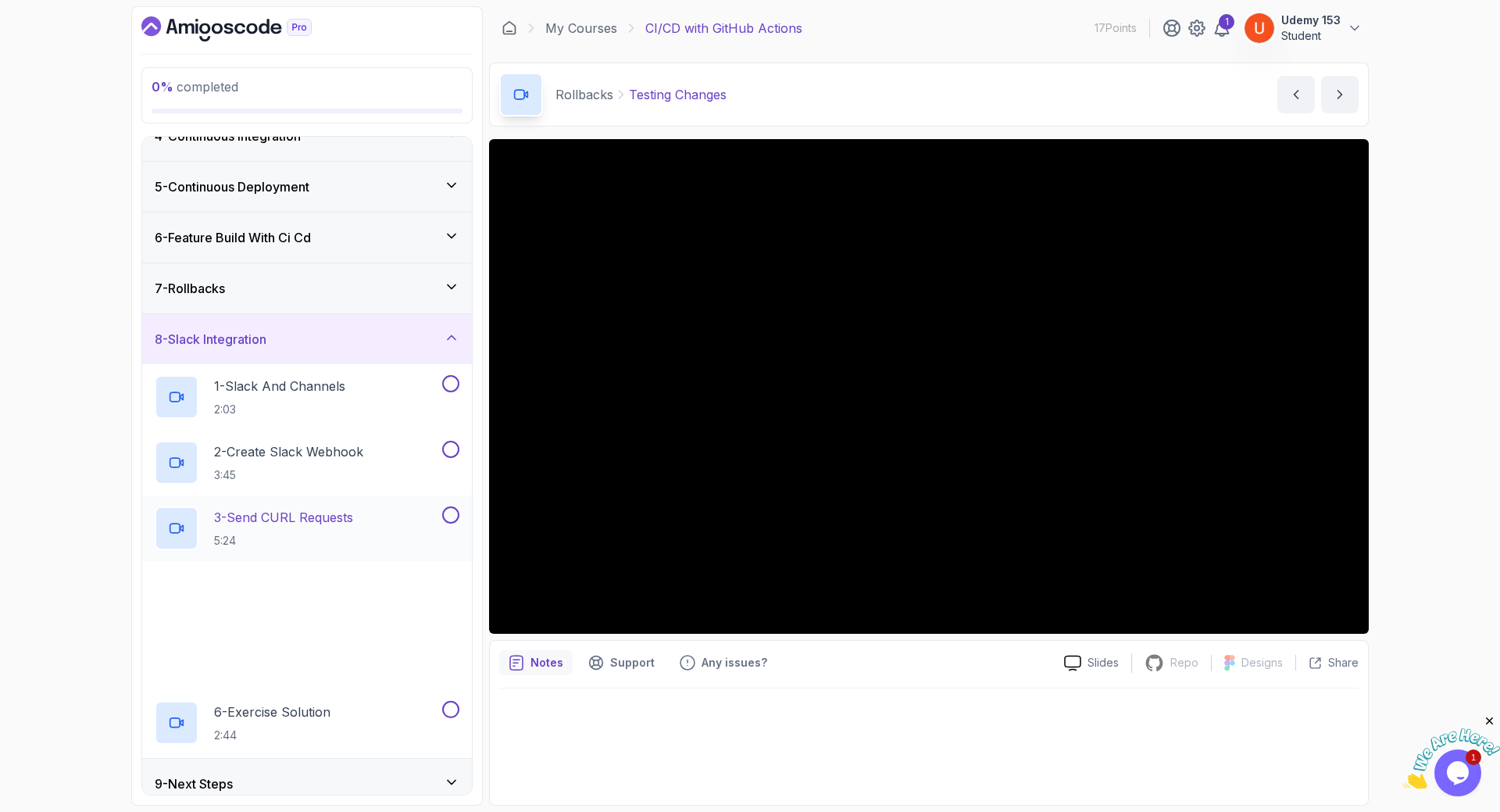
scroll to position [192, 0]
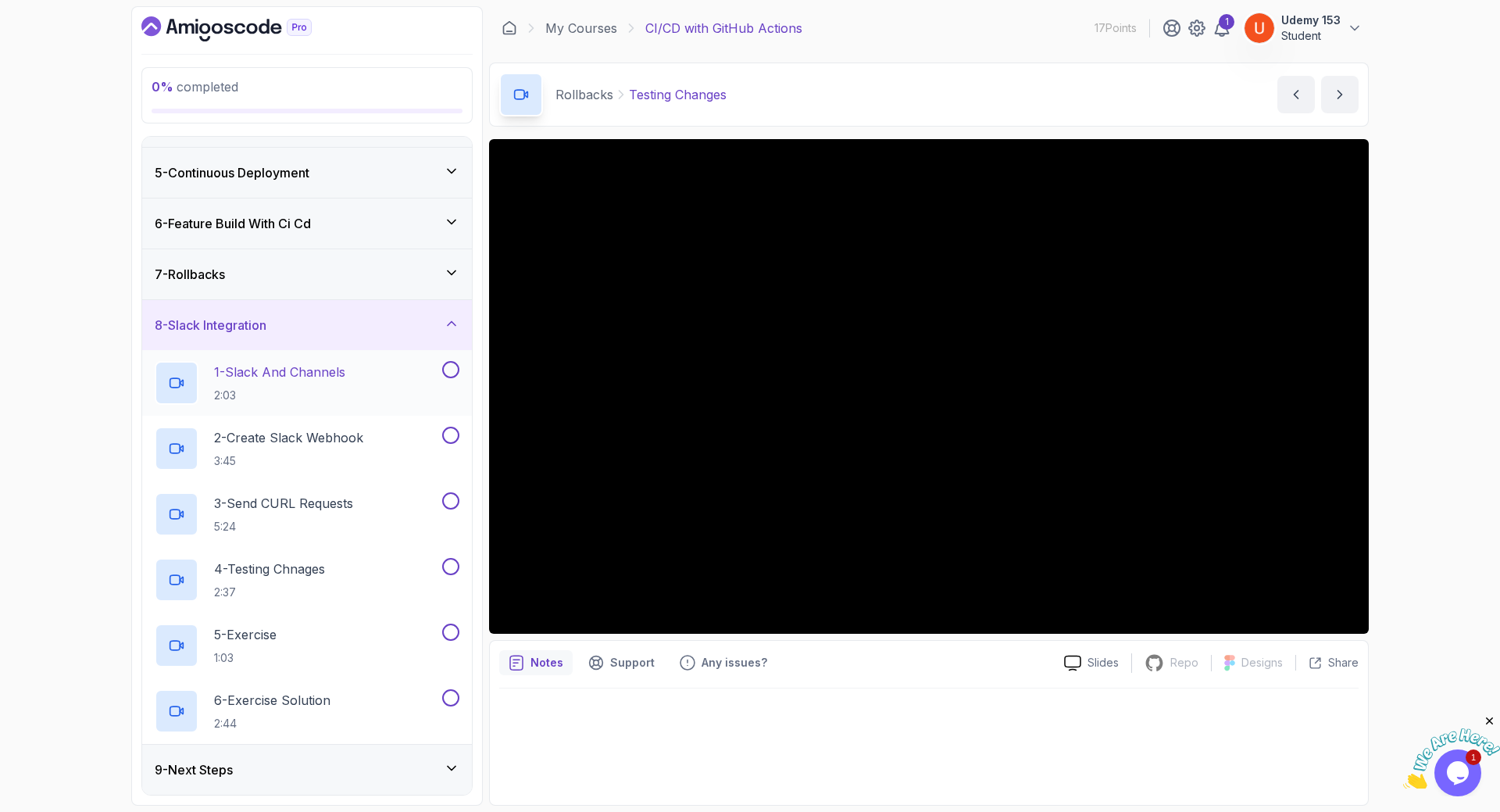
click at [322, 373] on p "1 - Slack And Channels" at bounding box center [279, 372] width 131 height 19
click at [279, 453] on h2 "2 - Create Slack Webhook 3:45" at bounding box center [289, 448] width 149 height 41
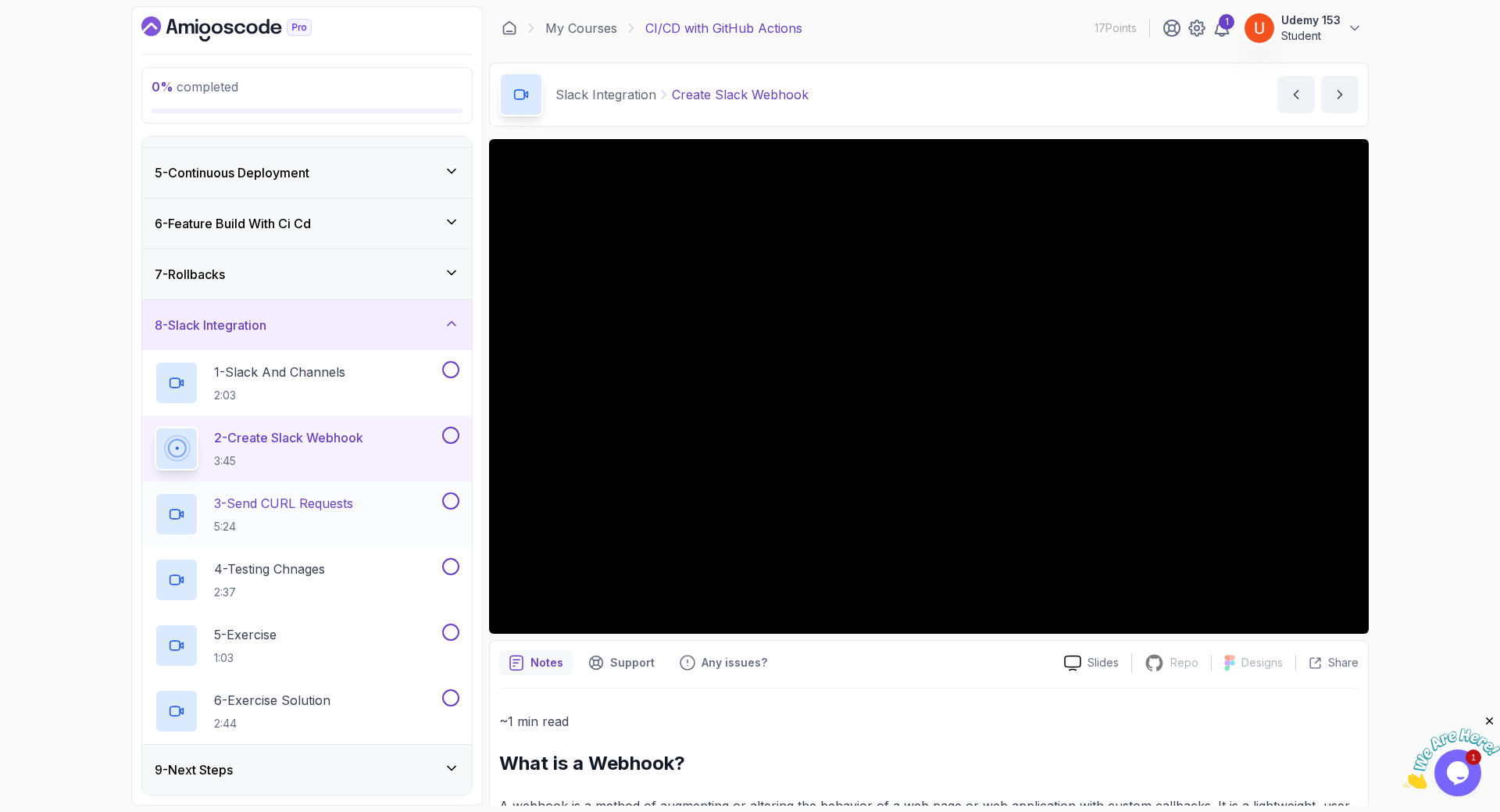
click at [292, 522] on p "5:24" at bounding box center [283, 526] width 139 height 16
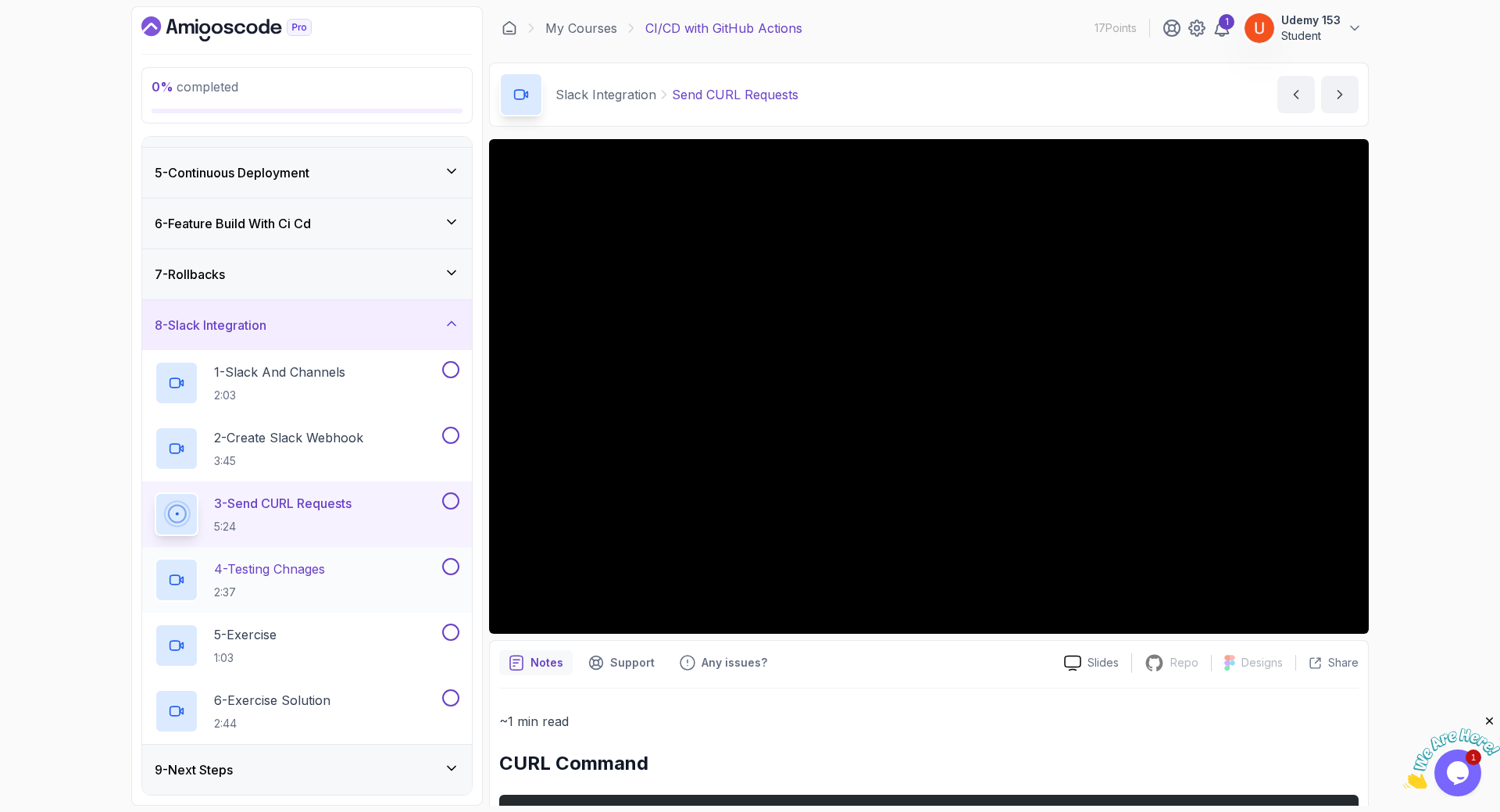
click at [292, 575] on p "4 - Testing Chnages" at bounding box center [270, 569] width 111 height 19
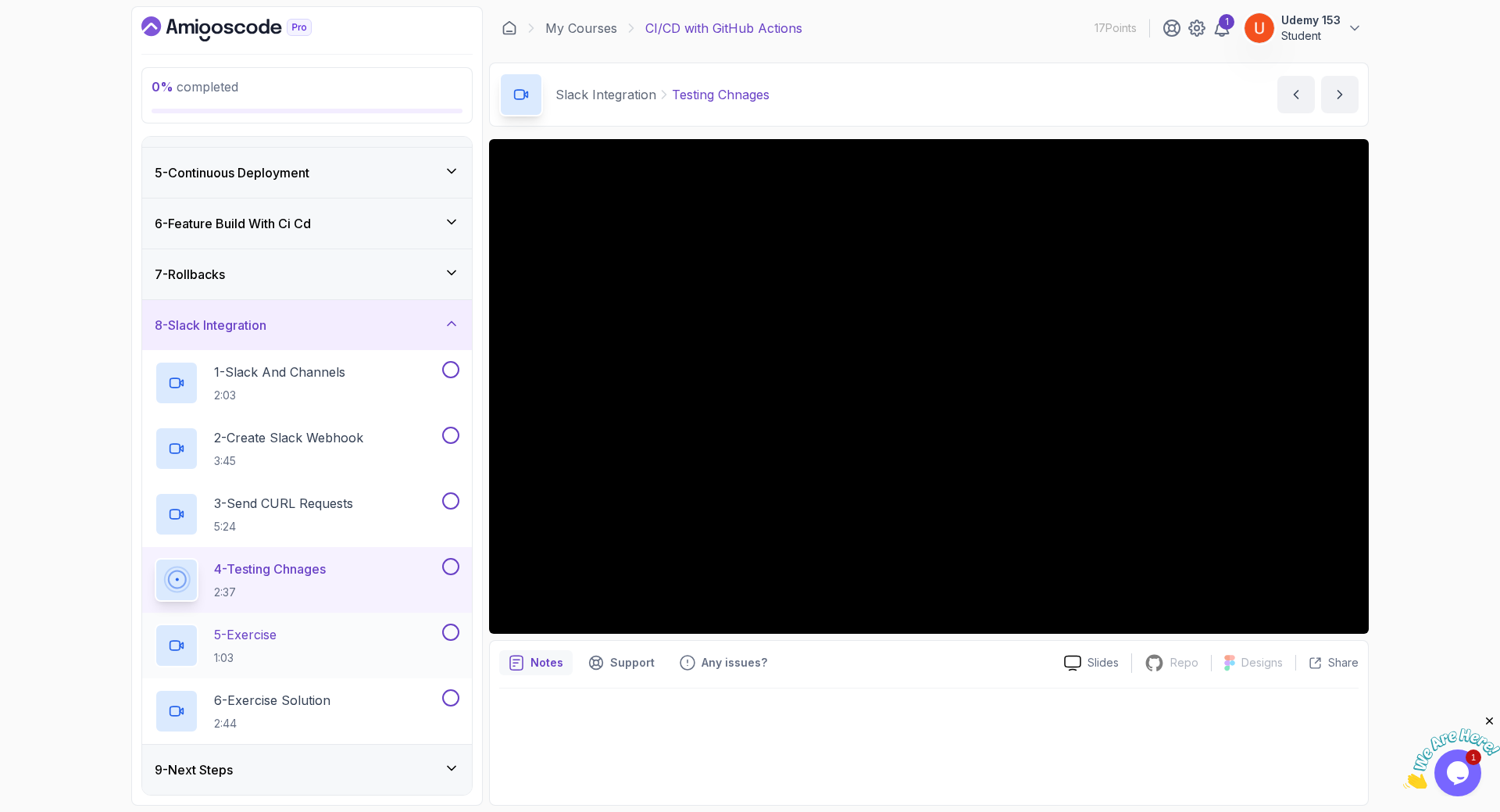
click at [269, 636] on p "5 - Exercise" at bounding box center [245, 635] width 62 height 19
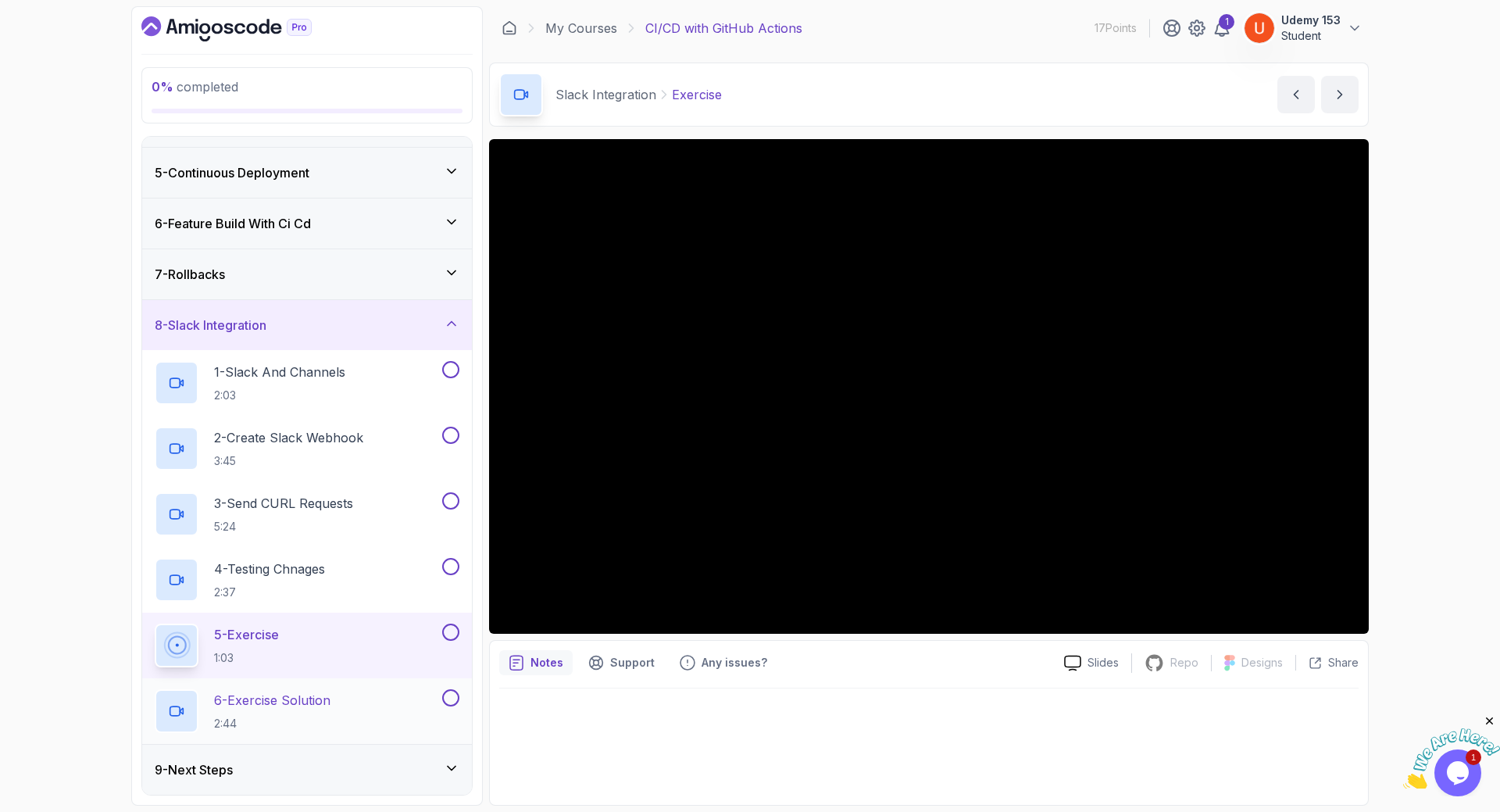
click at [258, 710] on h2 "6 - Exercise Solution 2:44" at bounding box center [272, 710] width 116 height 41
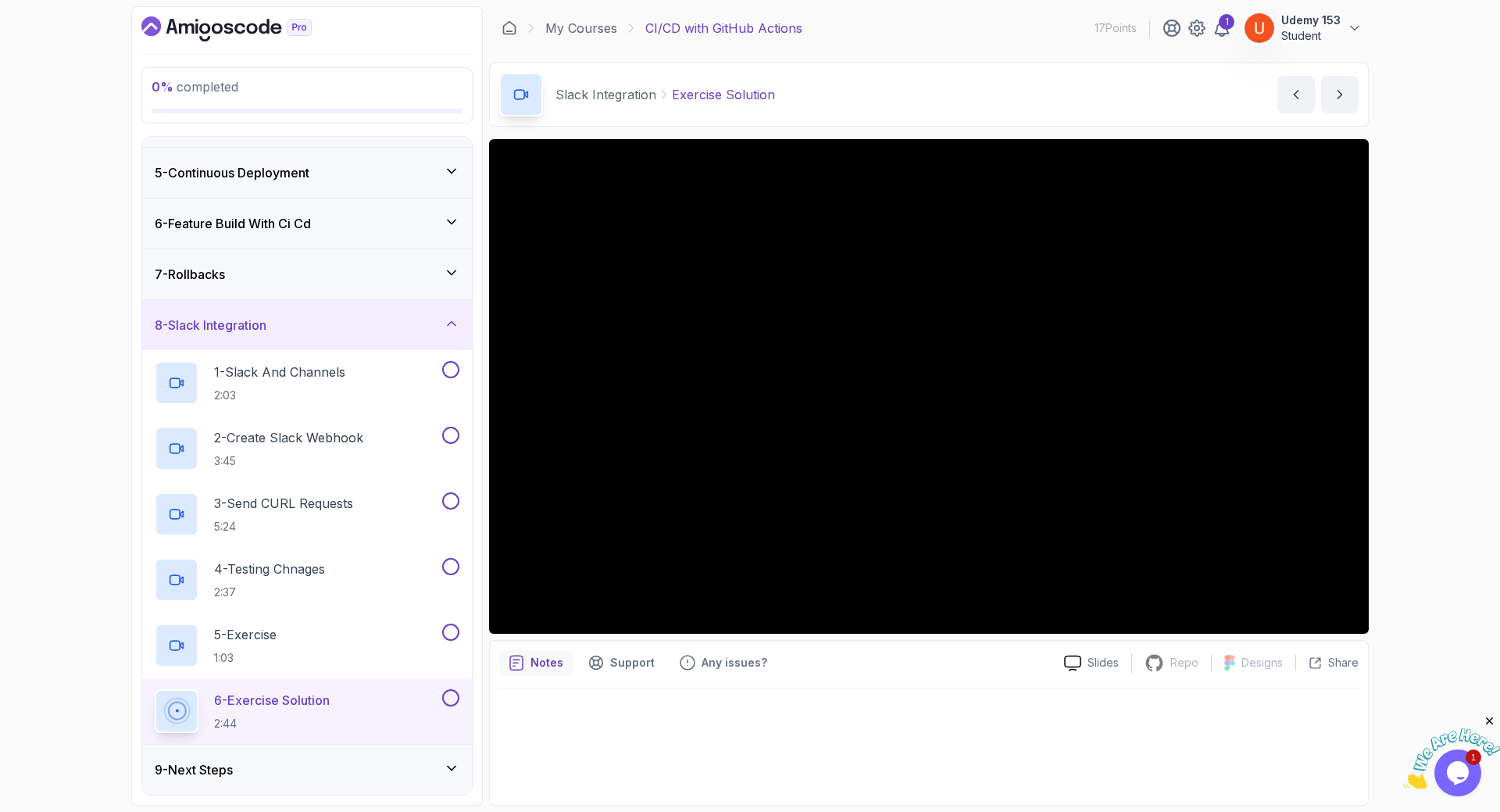
click at [193, 788] on div "9 - Next Steps" at bounding box center [308, 769] width 330 height 50
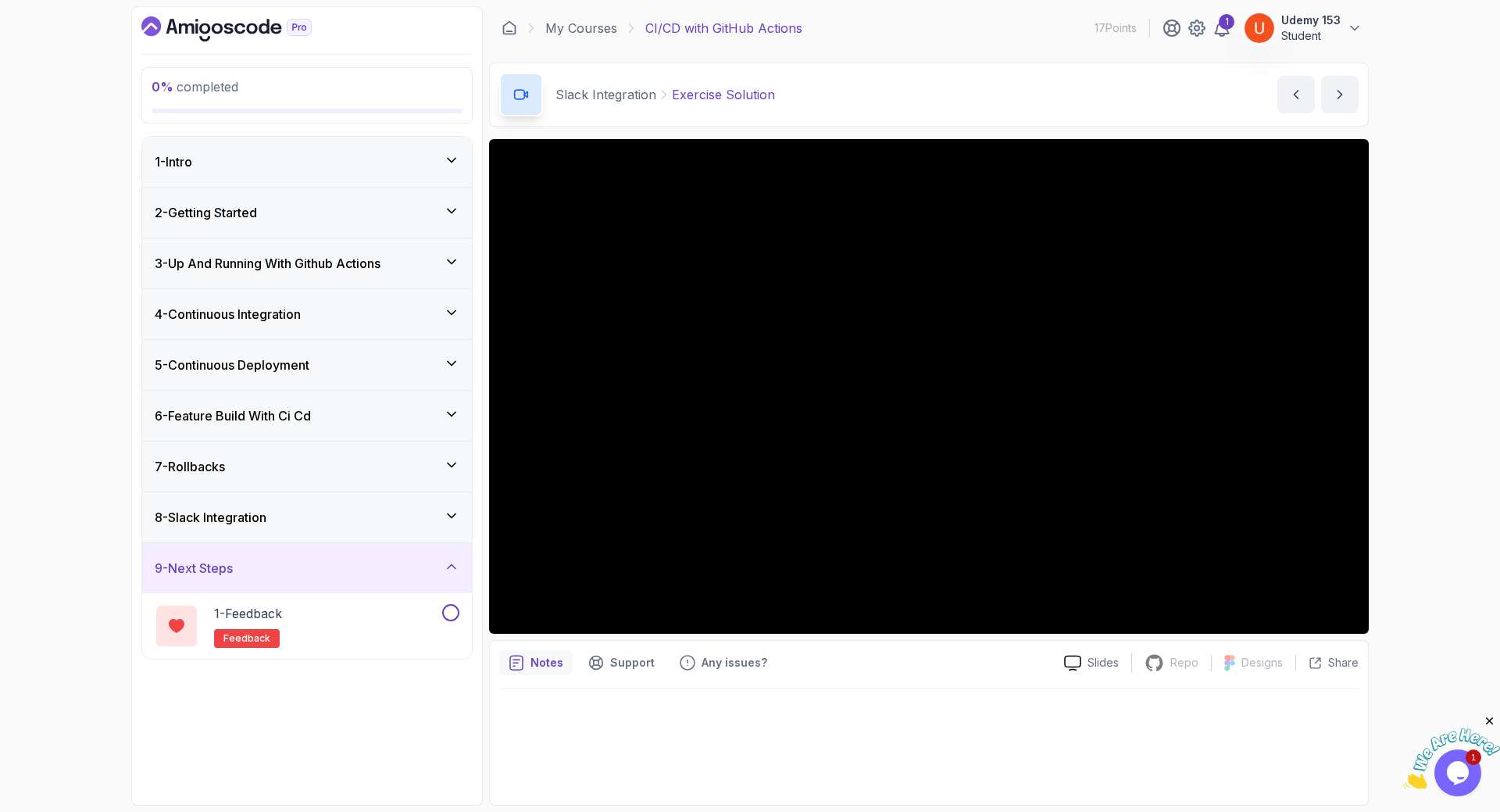
click at [242, 362] on h3 "5 - Continuous Deployment" at bounding box center [232, 365] width 155 height 19
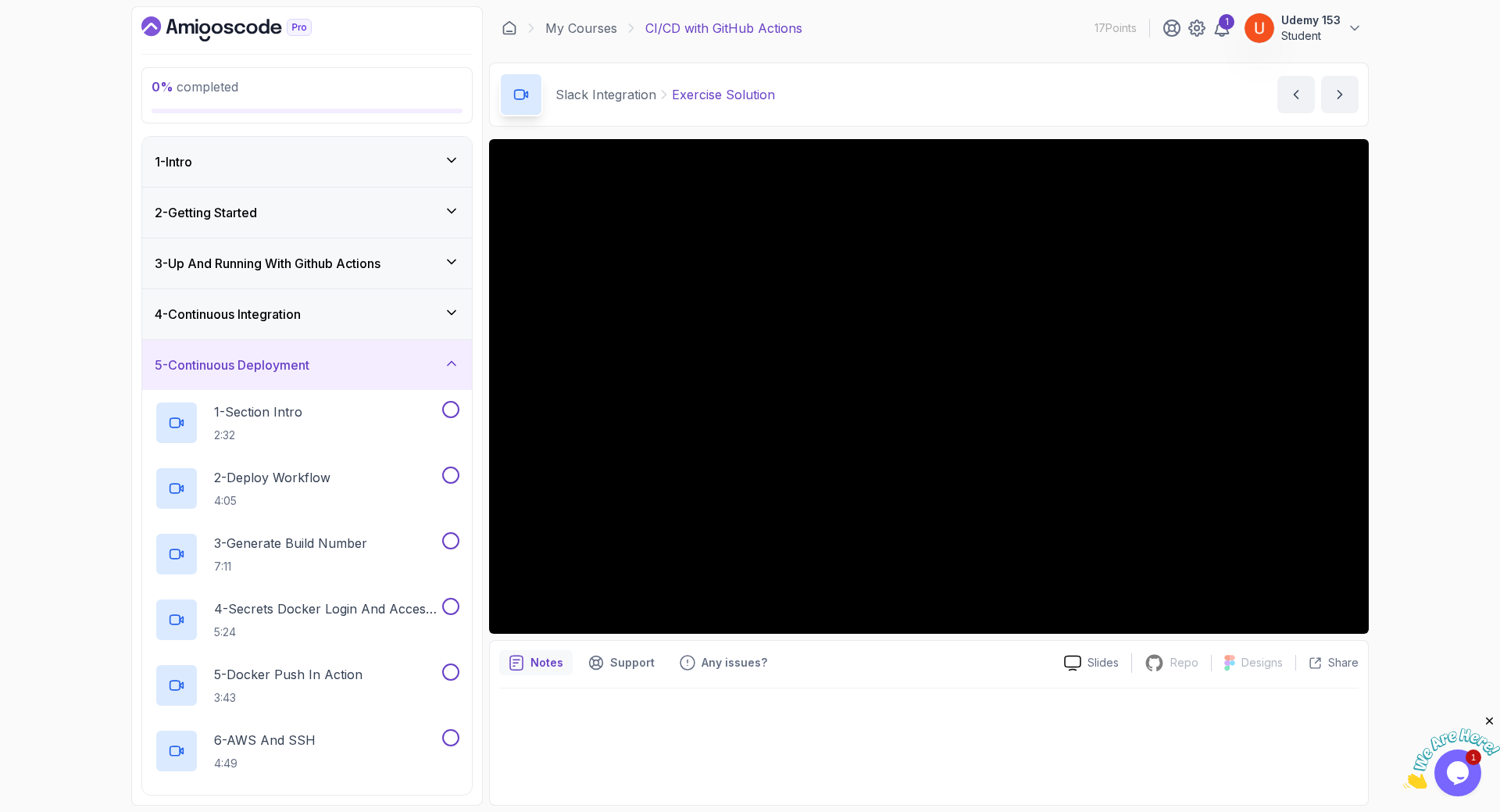
click at [261, 352] on div "5 - Continuous Deployment" at bounding box center [308, 364] width 330 height 50
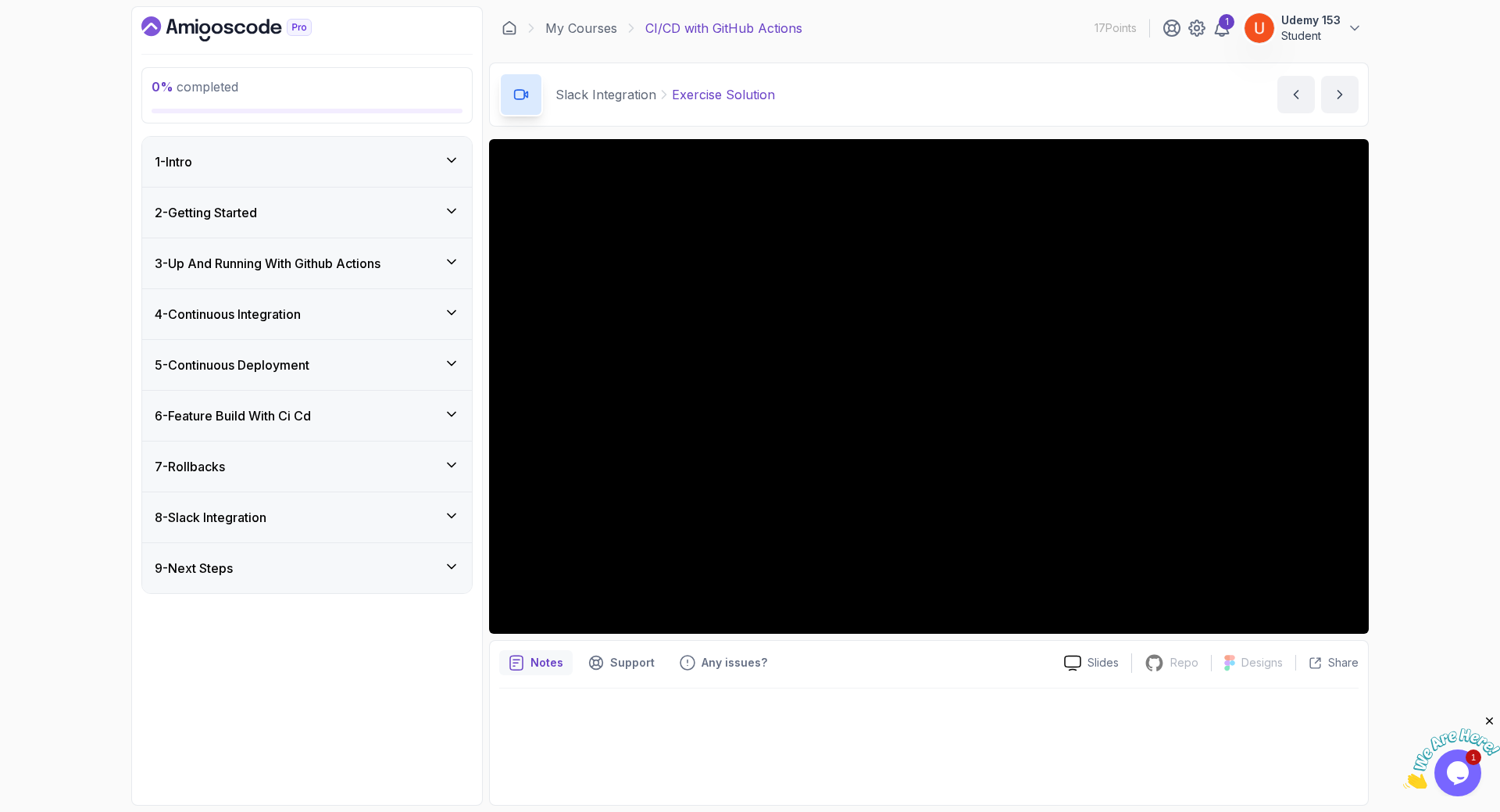
click at [251, 419] on h3 "6 - Feature Build With Ci Cd" at bounding box center [233, 416] width 157 height 19
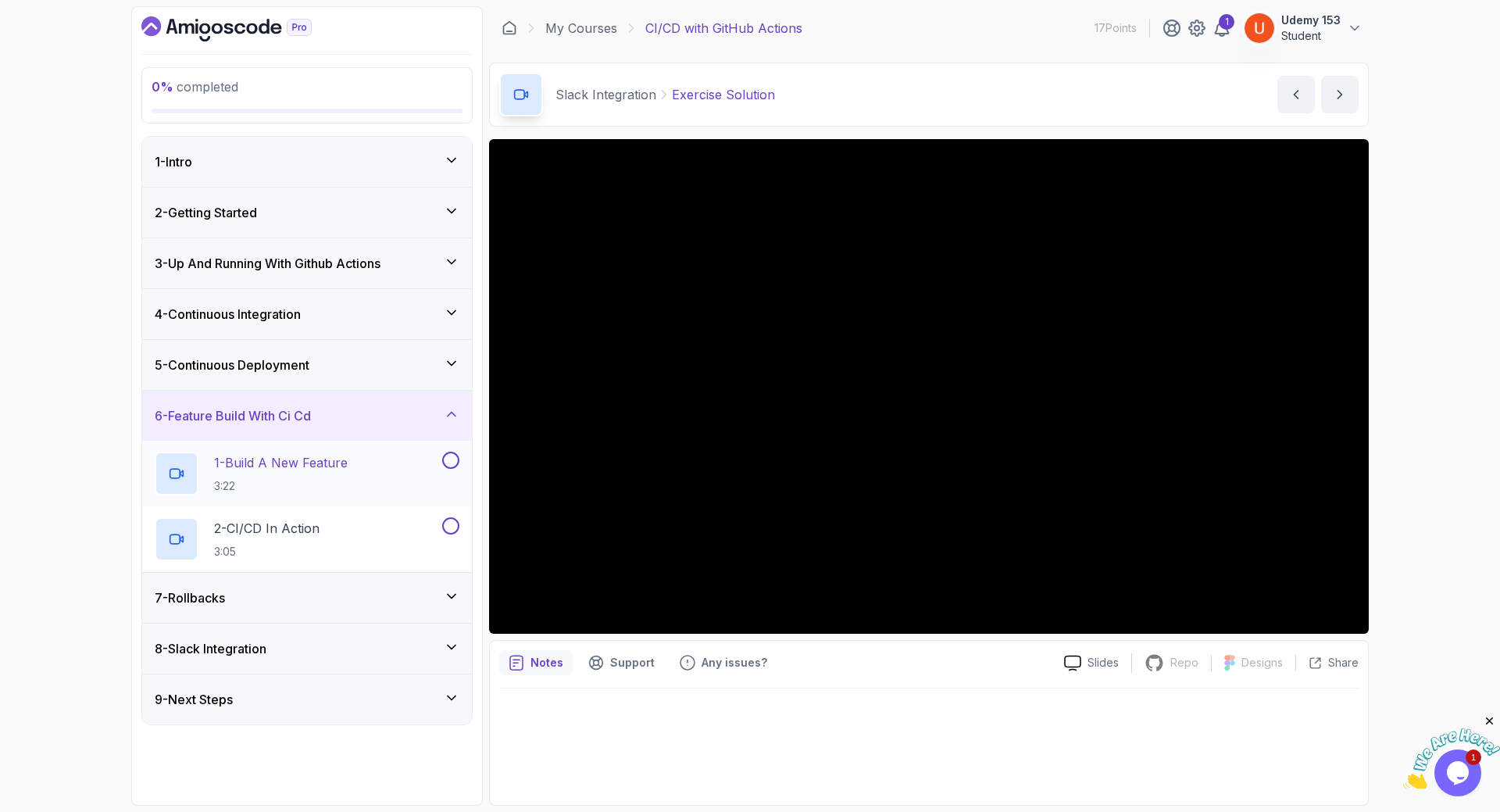
click at [258, 454] on p "1 - Build A New Feature" at bounding box center [281, 462] width 134 height 19
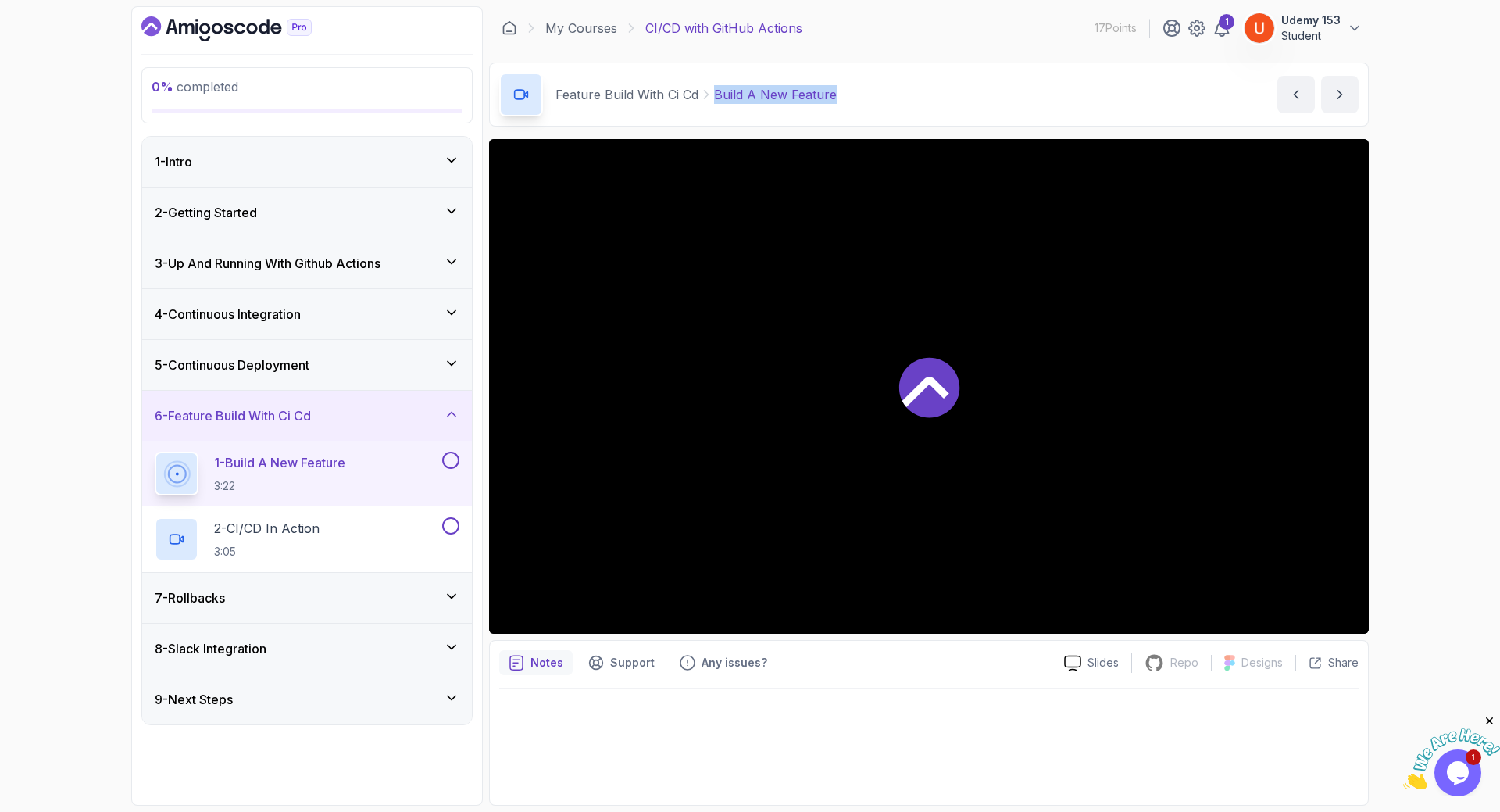
drag, startPoint x: 712, startPoint y: 91, endPoint x: 879, endPoint y: 99, distance: 167.2
click at [879, 99] on div "Feature Build With Ci Cd Build A New Feature Build A New Feature by nelson" at bounding box center [929, 94] width 880 height 64
copy div "Build A New Feature"
click at [308, 517] on div "2 - CI/CD In Action 3:05" at bounding box center [297, 539] width 285 height 43
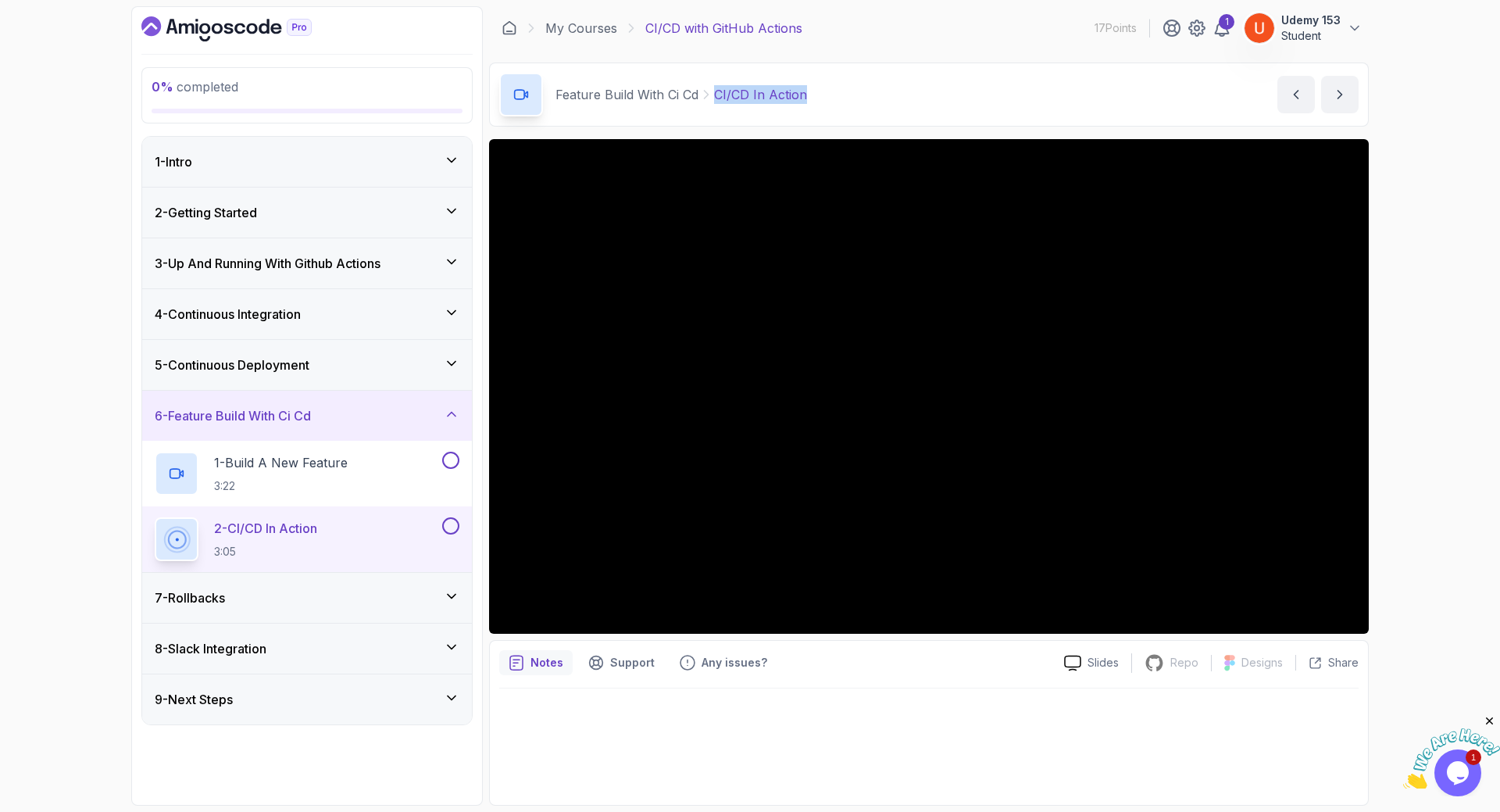
drag, startPoint x: 730, startPoint y: 92, endPoint x: 849, endPoint y: 92, distance: 119.0
click at [849, 92] on div "Feature Build With Ci Cd CI/CD In Action CI/CD In Action by nelson" at bounding box center [929, 94] width 880 height 64
click at [250, 604] on div "7 - Rollbacks" at bounding box center [307, 598] width 305 height 19
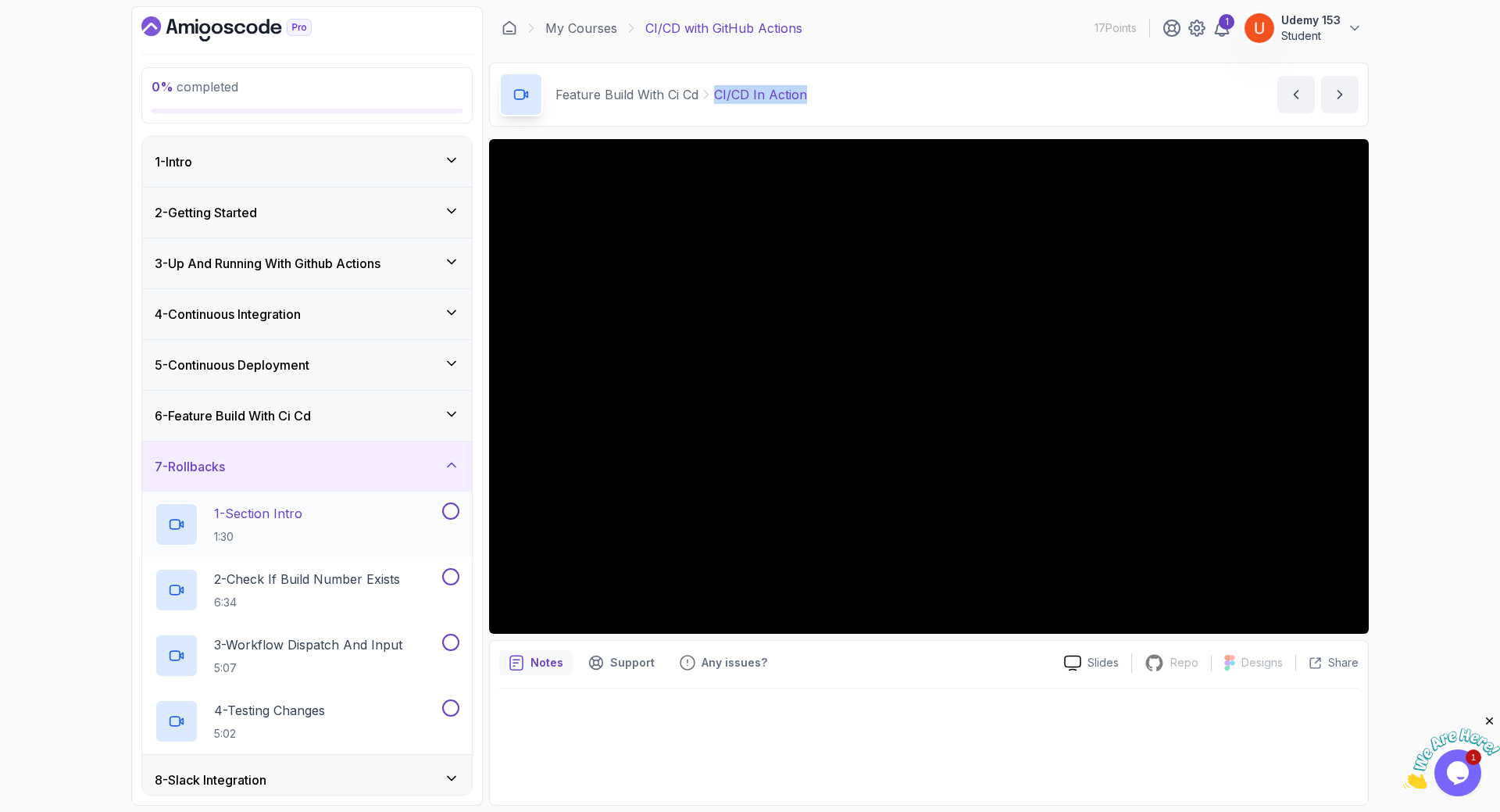
click at [269, 516] on p "1 - Section Intro" at bounding box center [258, 513] width 89 height 19
drag, startPoint x: 631, startPoint y: 90, endPoint x: 726, endPoint y: 100, distance: 95.5
click at [726, 100] on div "Rollbacks Section Intro Section Intro by nelson" at bounding box center [929, 94] width 880 height 64
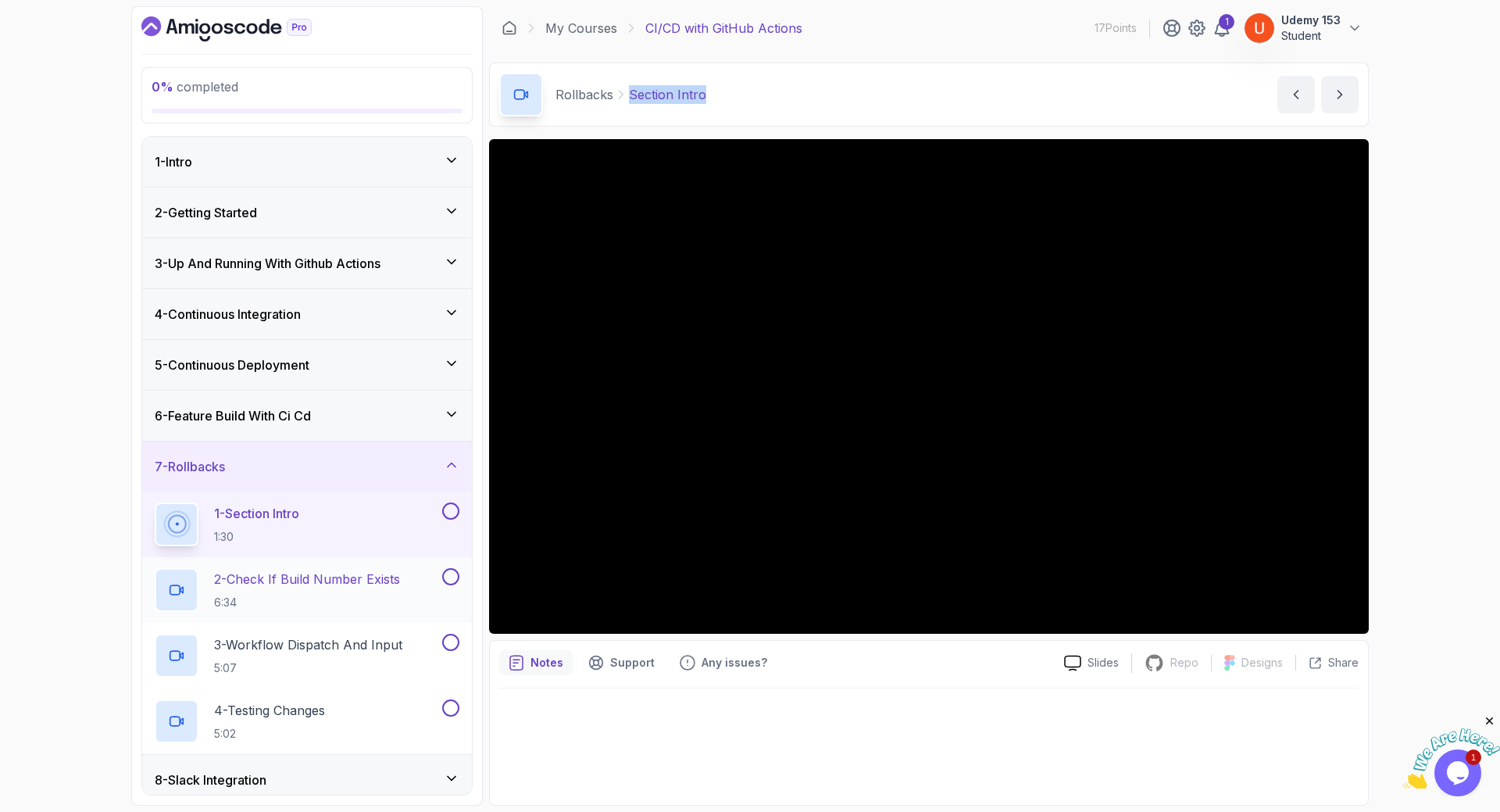
click at [333, 592] on h2 "2 - Check If Build Number Exists 6:34" at bounding box center [307, 589] width 186 height 41
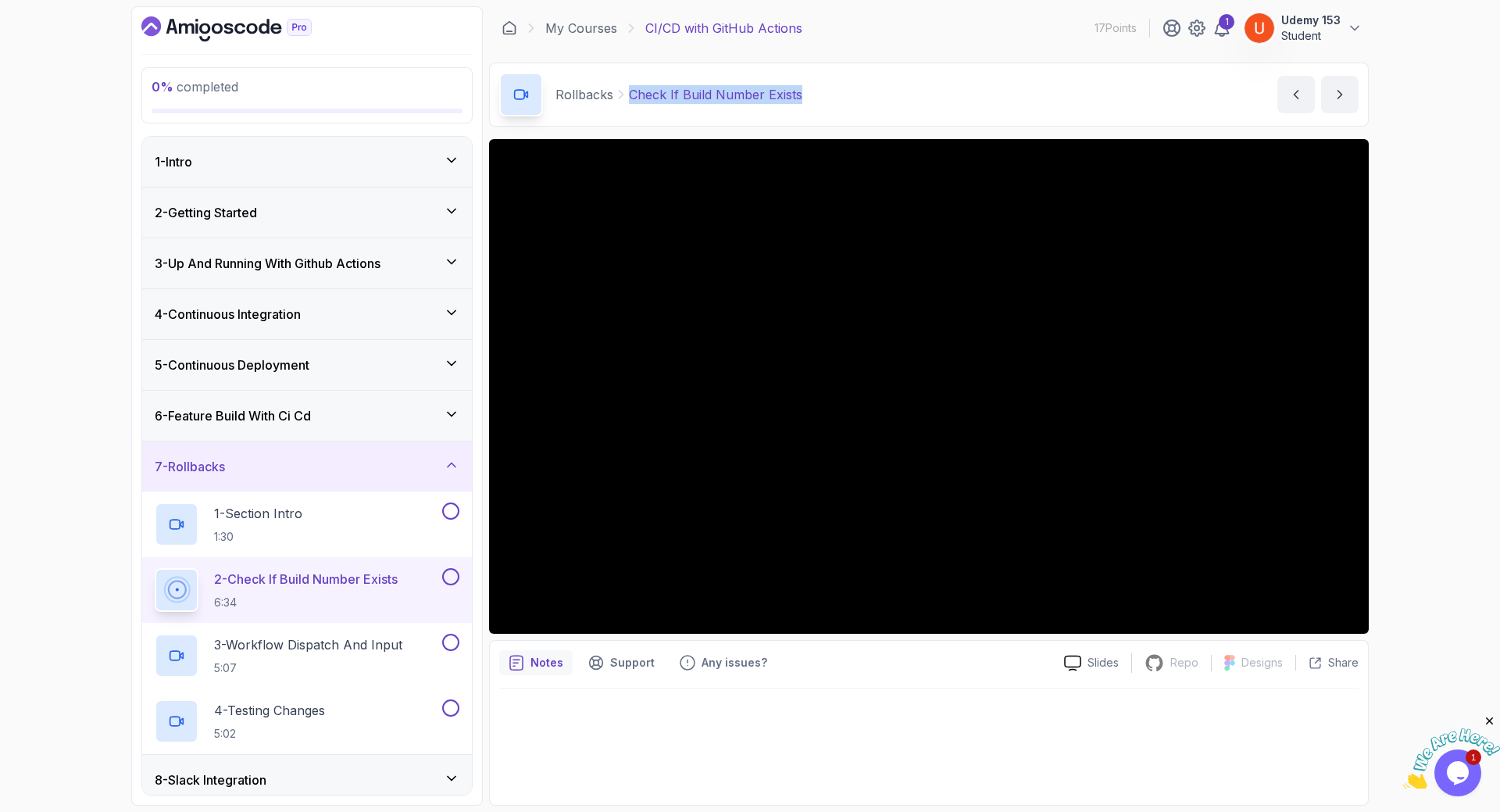
drag, startPoint x: 630, startPoint y: 91, endPoint x: 817, endPoint y: 93, distance: 187.0
click at [817, 93] on div "Rollbacks Check If Build Number Exists Check If Build Number Exists by nelson" at bounding box center [929, 94] width 880 height 64
click at [243, 664] on p "5:07" at bounding box center [308, 668] width 189 height 16
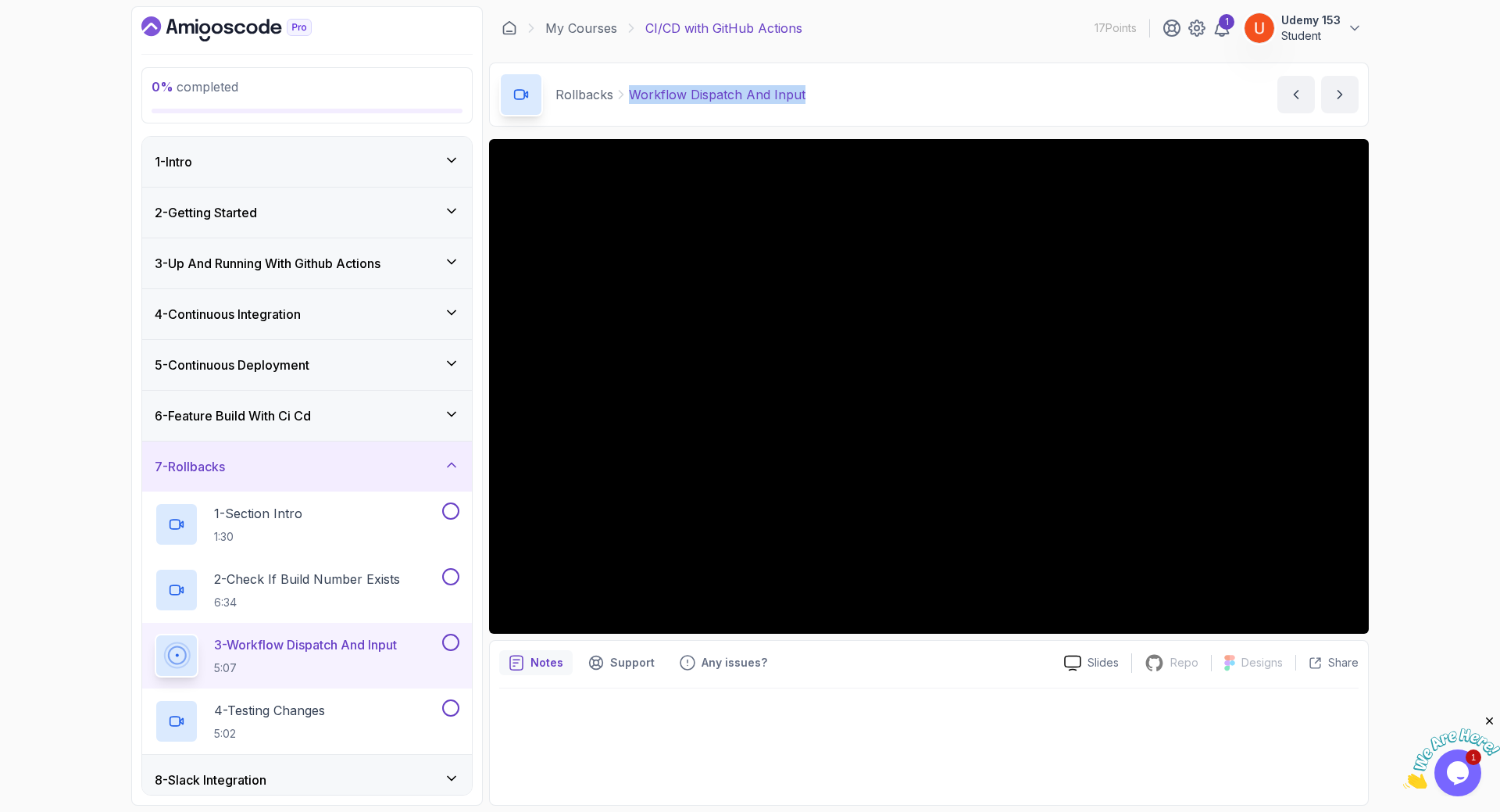
drag, startPoint x: 631, startPoint y: 91, endPoint x: 818, endPoint y: 89, distance: 187.0
click at [818, 89] on div "Rollbacks Workflow Dispatch And Input Workflow Dispatch And Input by nelson" at bounding box center [929, 94] width 880 height 64
click at [267, 712] on p "4 - Testing Changes" at bounding box center [270, 710] width 111 height 19
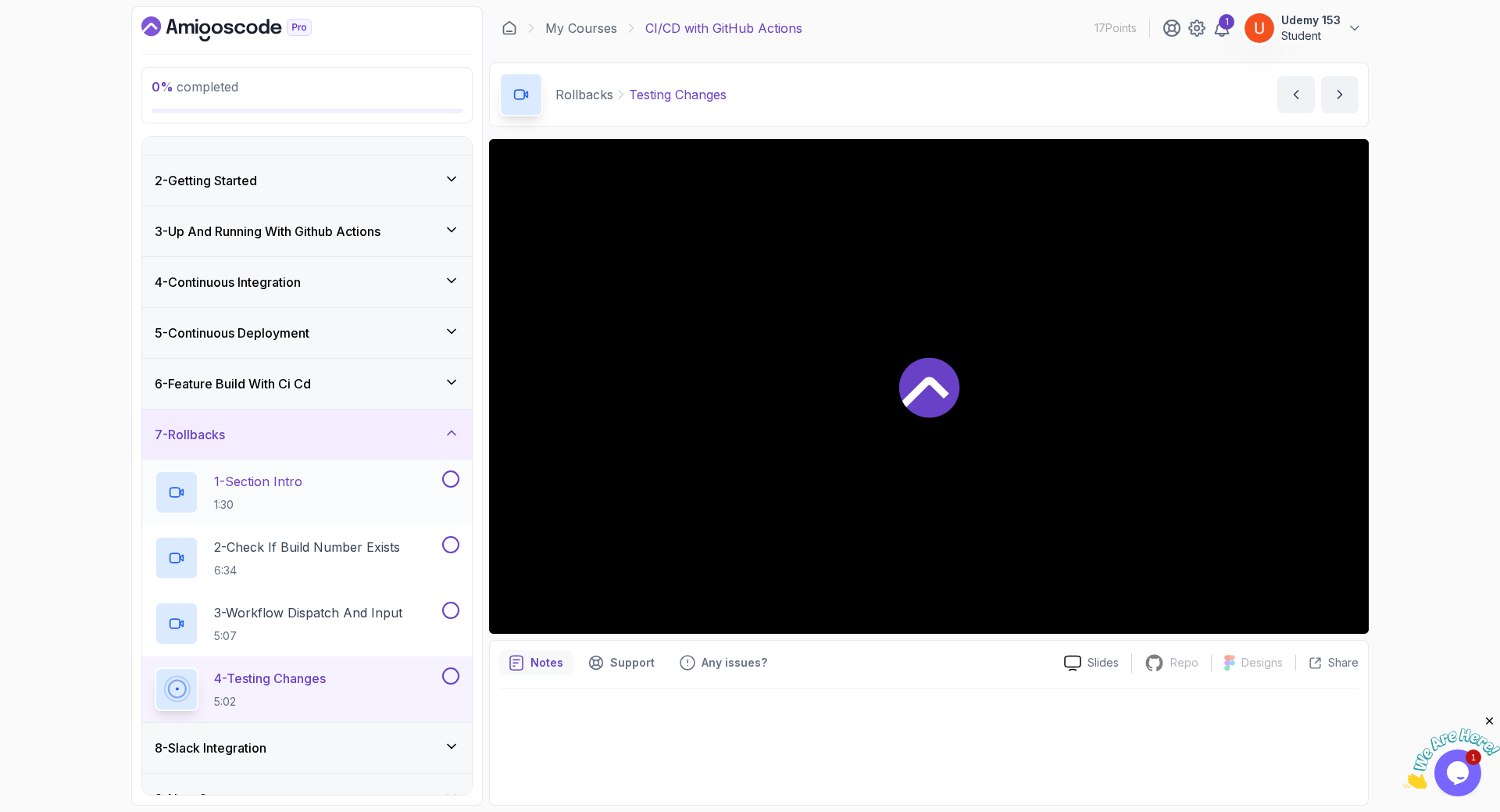
scroll to position [61, 0]
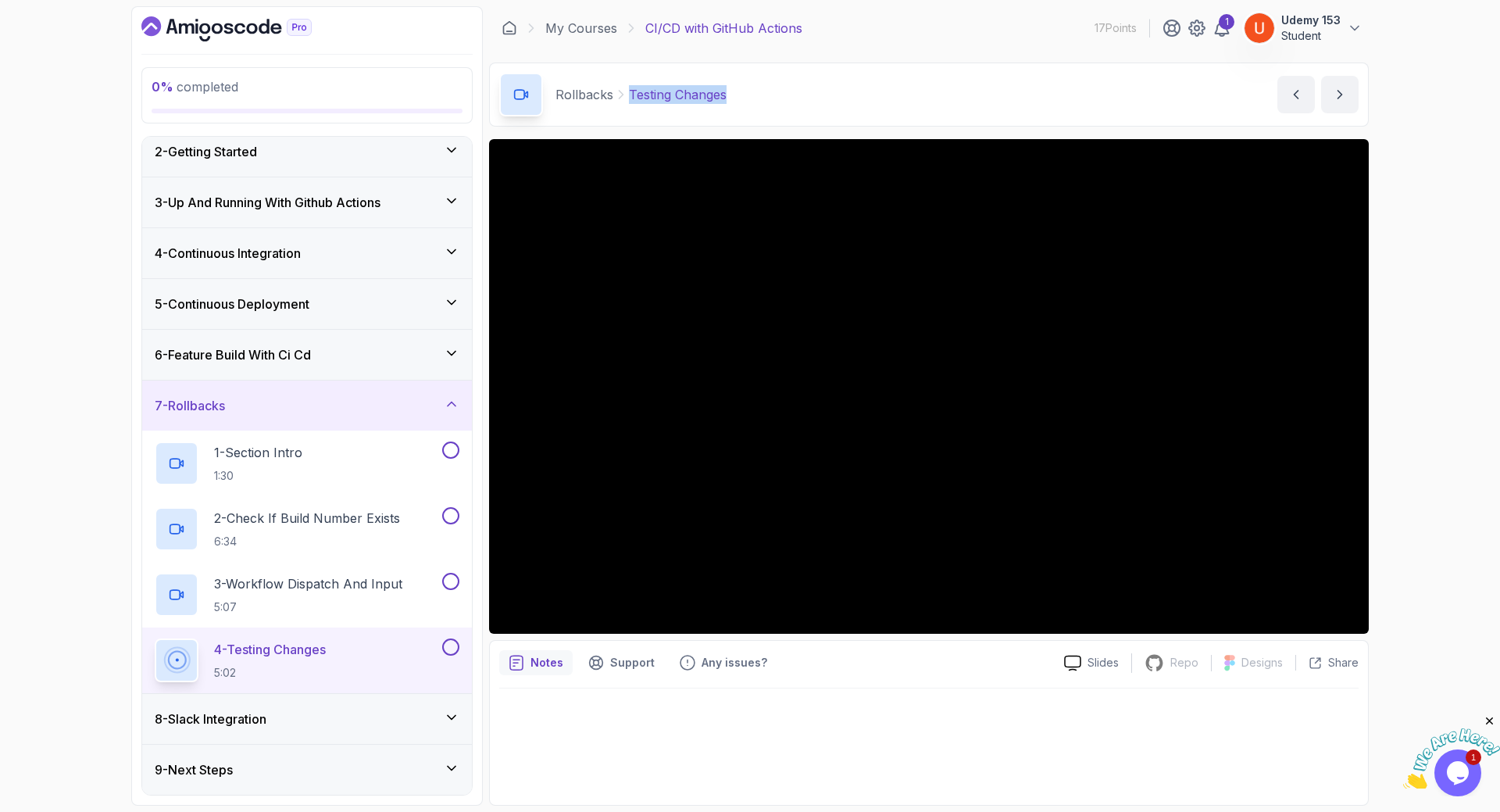
drag, startPoint x: 629, startPoint y: 88, endPoint x: 767, endPoint y: 92, distance: 138.1
click at [767, 92] on div "Rollbacks Testing Changes Testing Changes by nelson" at bounding box center [929, 94] width 880 height 64
click at [231, 717] on h3 "8 - Slack Integration" at bounding box center [210, 719] width 111 height 19
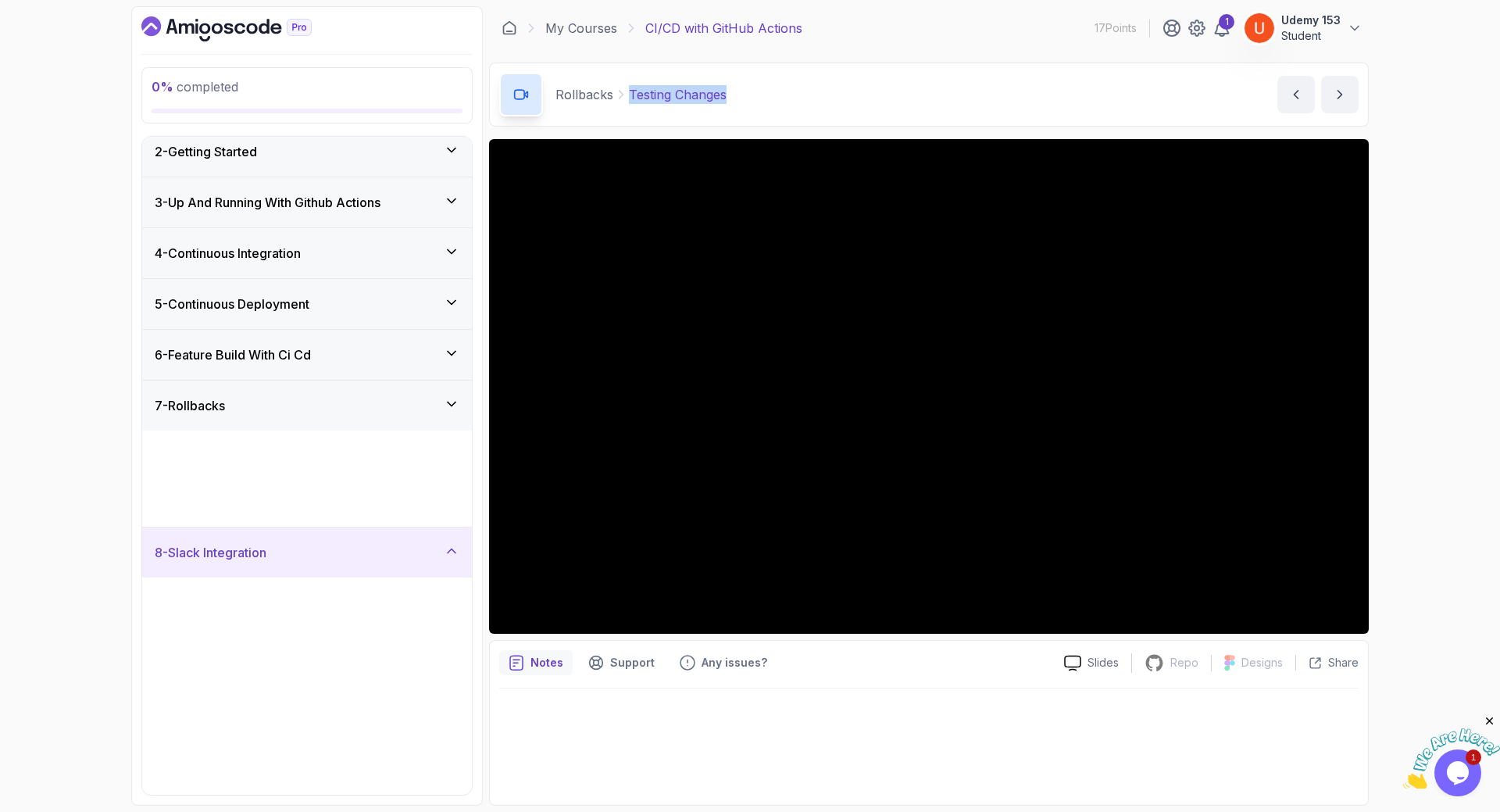
scroll to position [0, 0]
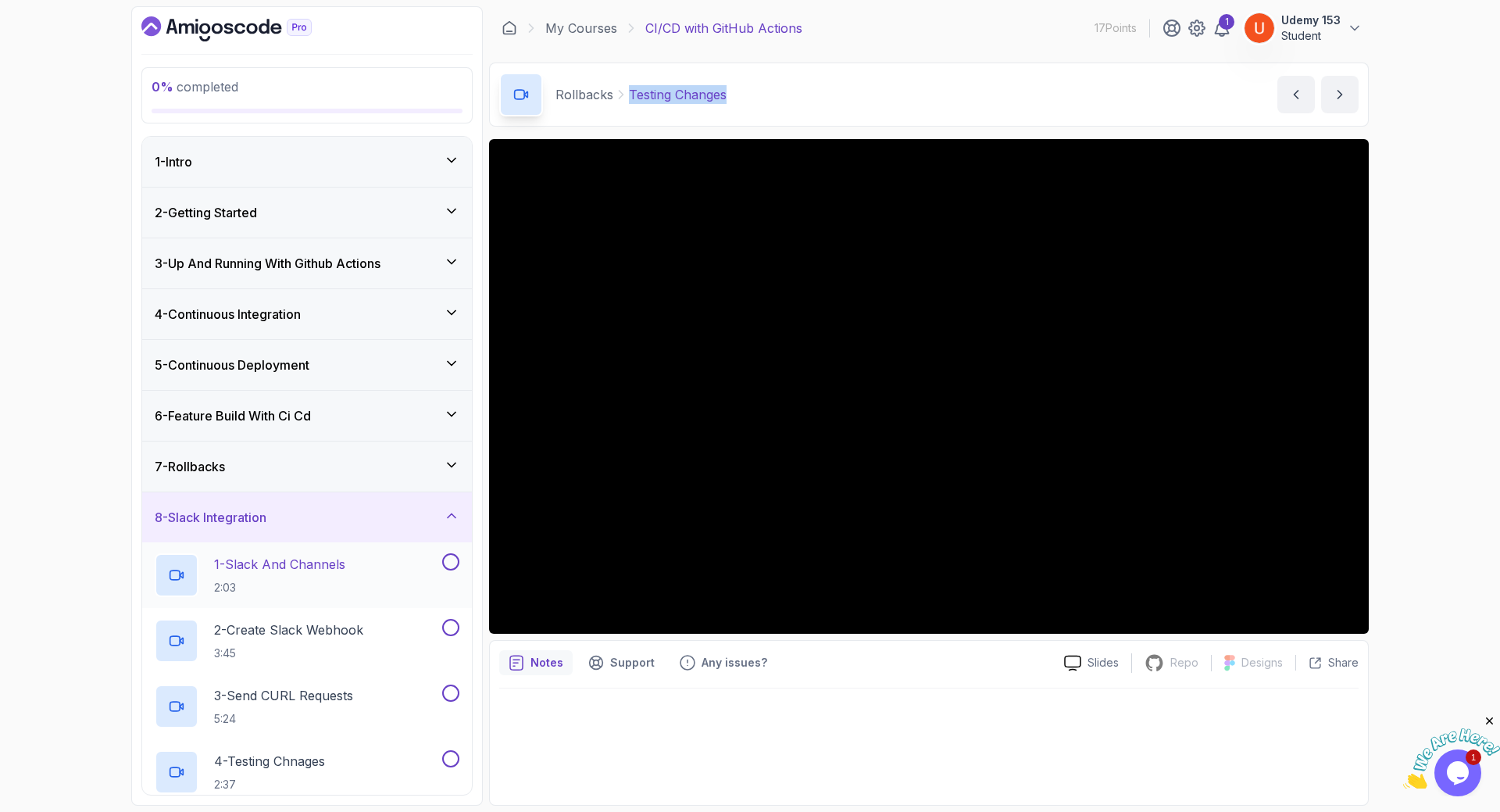
click at [262, 564] on p "1 - Slack And Channels" at bounding box center [279, 564] width 131 height 19
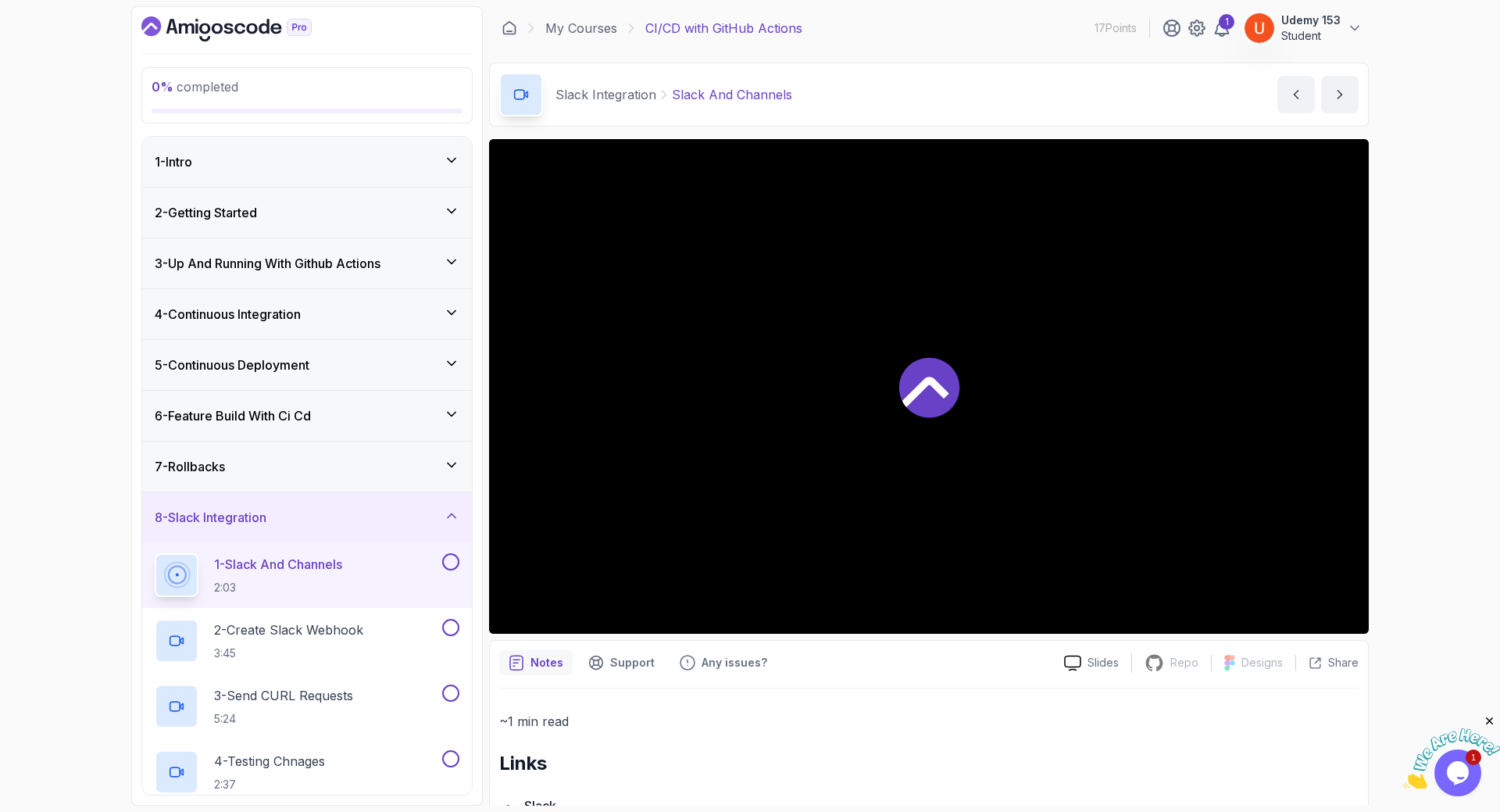
scroll to position [192, 0]
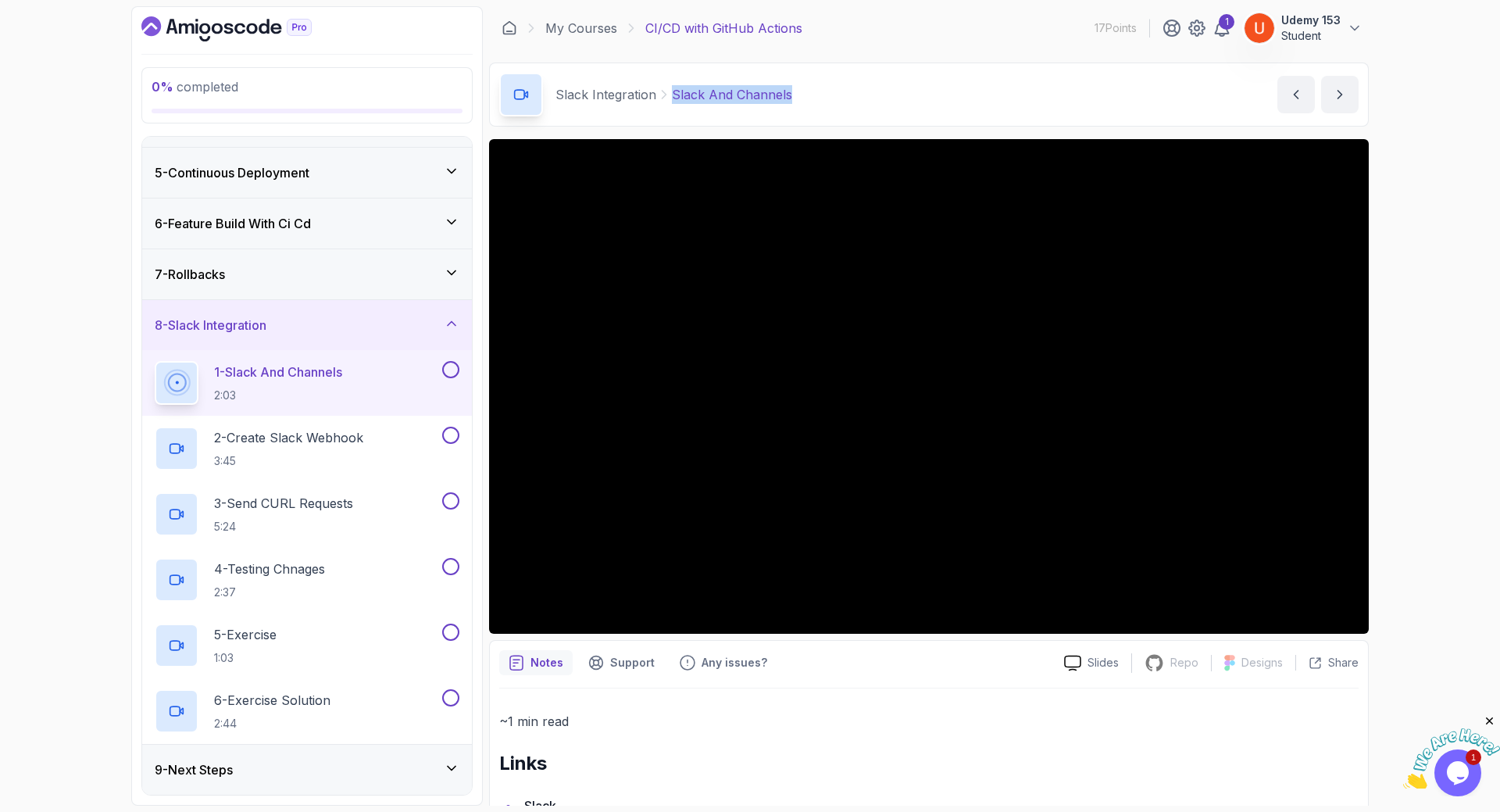
drag, startPoint x: 721, startPoint y: 92, endPoint x: 825, endPoint y: 95, distance: 104.0
click at [825, 93] on div "Slack Integration Slack And Channels Slack And Channels by nelson" at bounding box center [929, 94] width 880 height 64
click at [258, 449] on h2 "2 - Create Slack Webhook 3:45" at bounding box center [289, 448] width 149 height 41
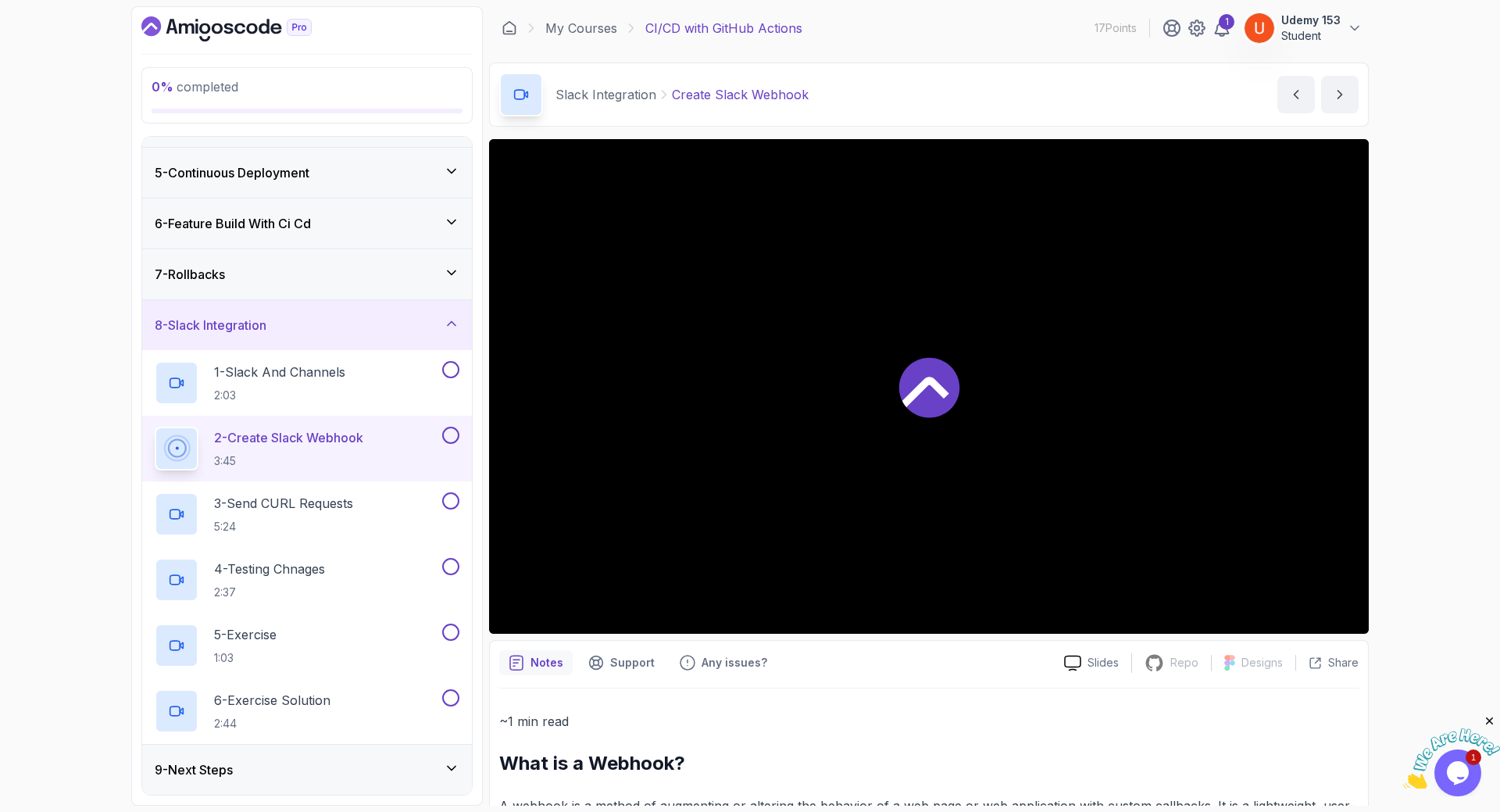
click at [675, 92] on p "Create Slack Webhook" at bounding box center [740, 94] width 137 height 19
drag, startPoint x: 673, startPoint y: 90, endPoint x: 861, endPoint y: 89, distance: 188.0
click at [861, 89] on div "Slack Integration Create Slack Webhook Create Slack Webhook by nelson" at bounding box center [929, 94] width 880 height 64
click at [353, 511] on p "3 - Send CURL Requests" at bounding box center [283, 503] width 139 height 19
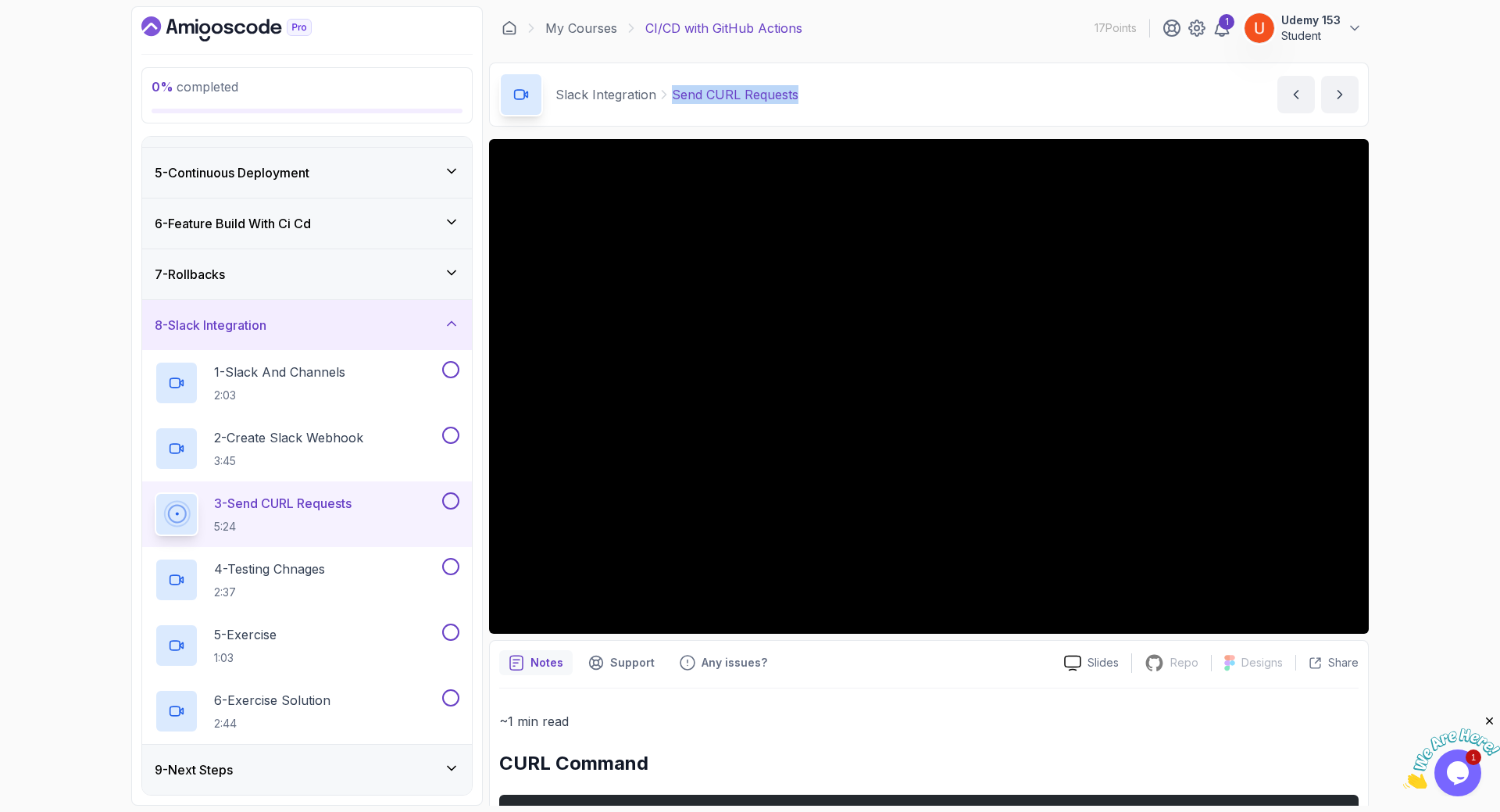
drag, startPoint x: 667, startPoint y: 87, endPoint x: 842, endPoint y: 98, distance: 175.3
click at [842, 98] on div "Slack Integration Send CURL Requests Send CURL Requests by nelson" at bounding box center [929, 94] width 880 height 64
click at [257, 575] on p "4 - Testing Chnages" at bounding box center [270, 569] width 111 height 19
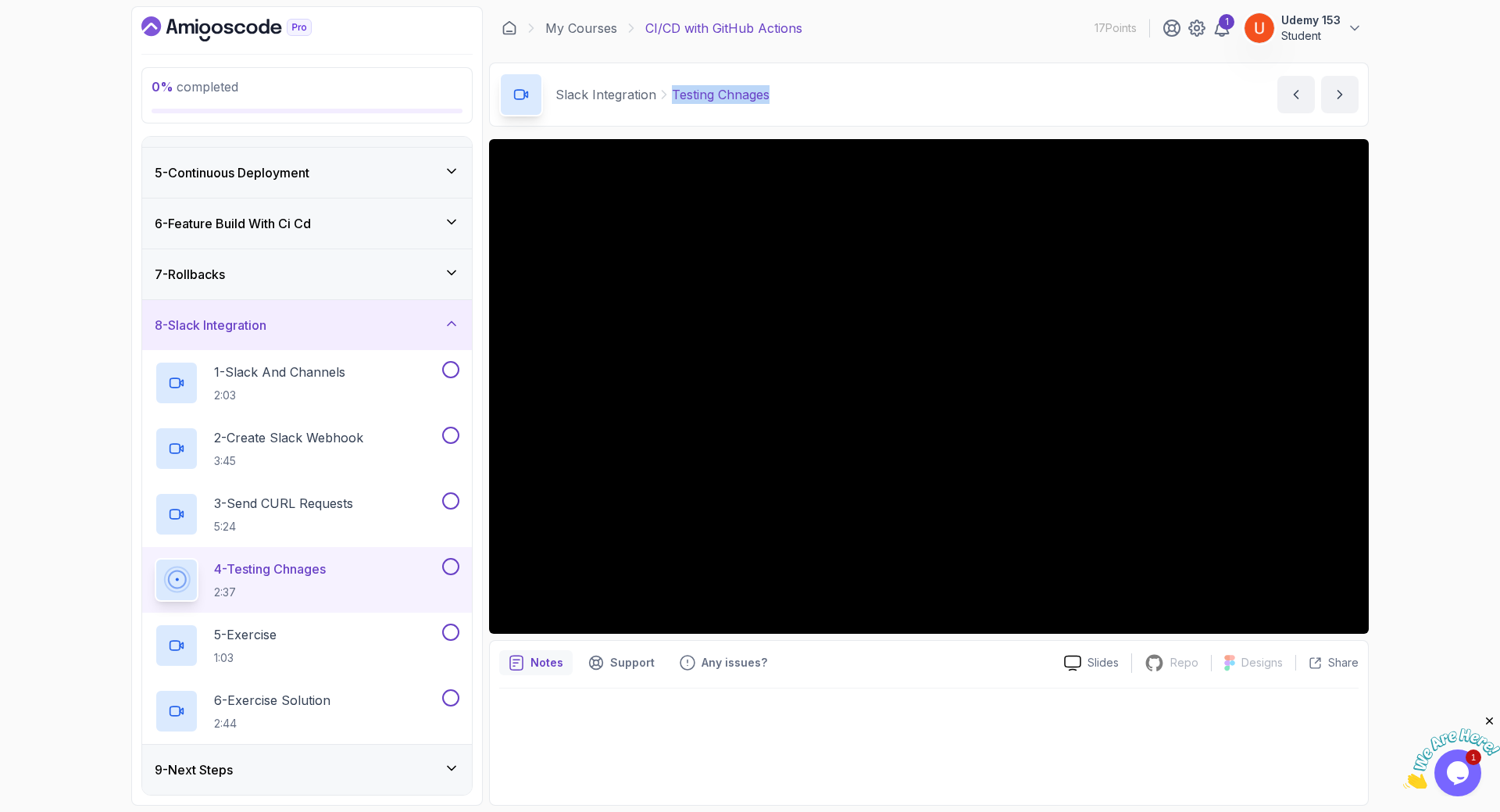
drag, startPoint x: 681, startPoint y: 93, endPoint x: 827, endPoint y: 88, distance: 146.1
click at [825, 92] on div "Slack Integration Testing Chnages Testing Chnages by nelson" at bounding box center [929, 94] width 880 height 64
click at [258, 625] on p "5 - Exercise" at bounding box center [245, 635] width 62 height 19
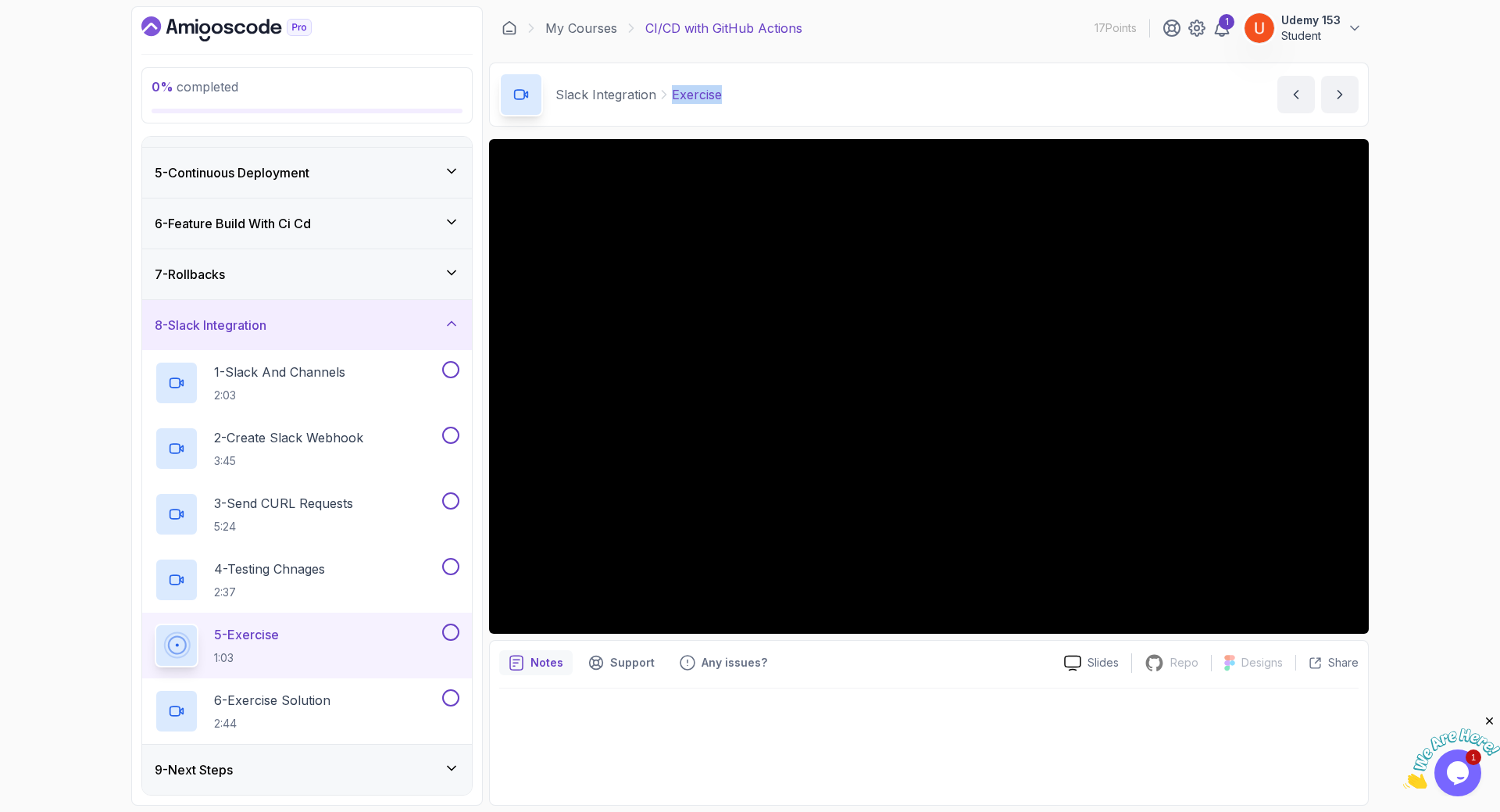
drag, startPoint x: 671, startPoint y: 92, endPoint x: 780, endPoint y: 106, distance: 109.9
click at [780, 106] on div "Slack Integration Exercise Exercise by nelson" at bounding box center [929, 94] width 880 height 64
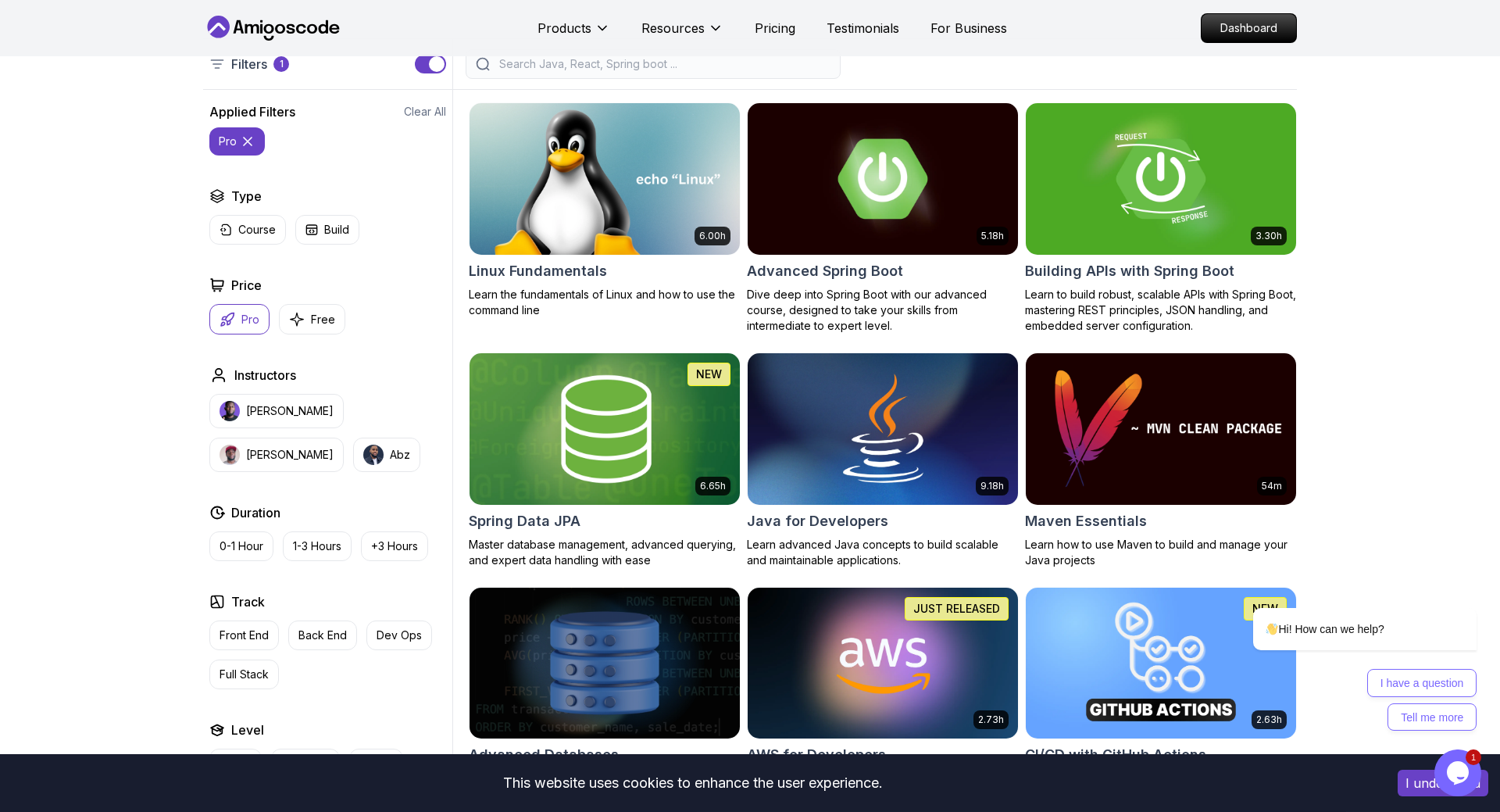
scroll to position [398, 0]
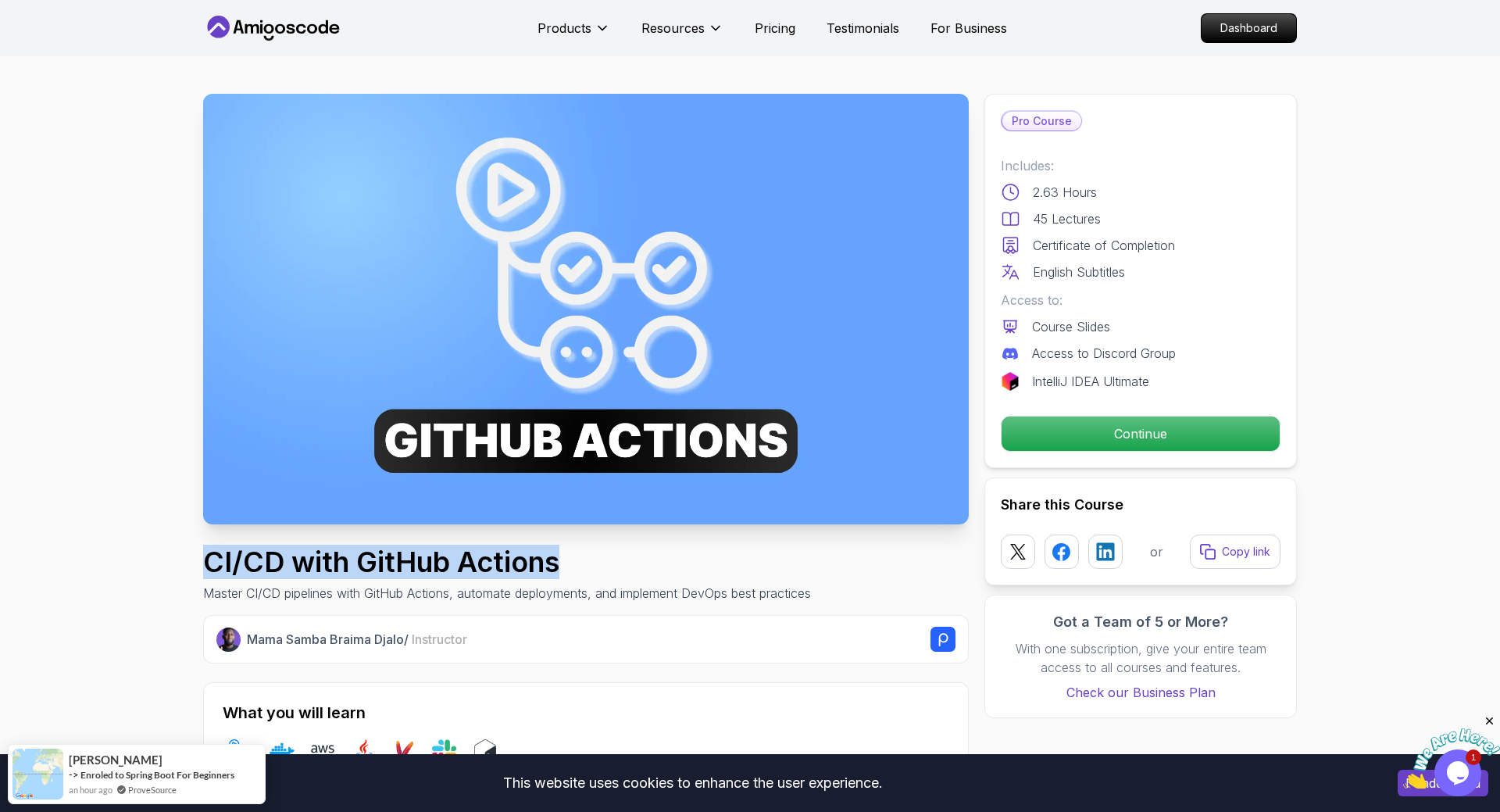
drag, startPoint x: 362, startPoint y: 550, endPoint x: 575, endPoint y: 555, distance: 213.1
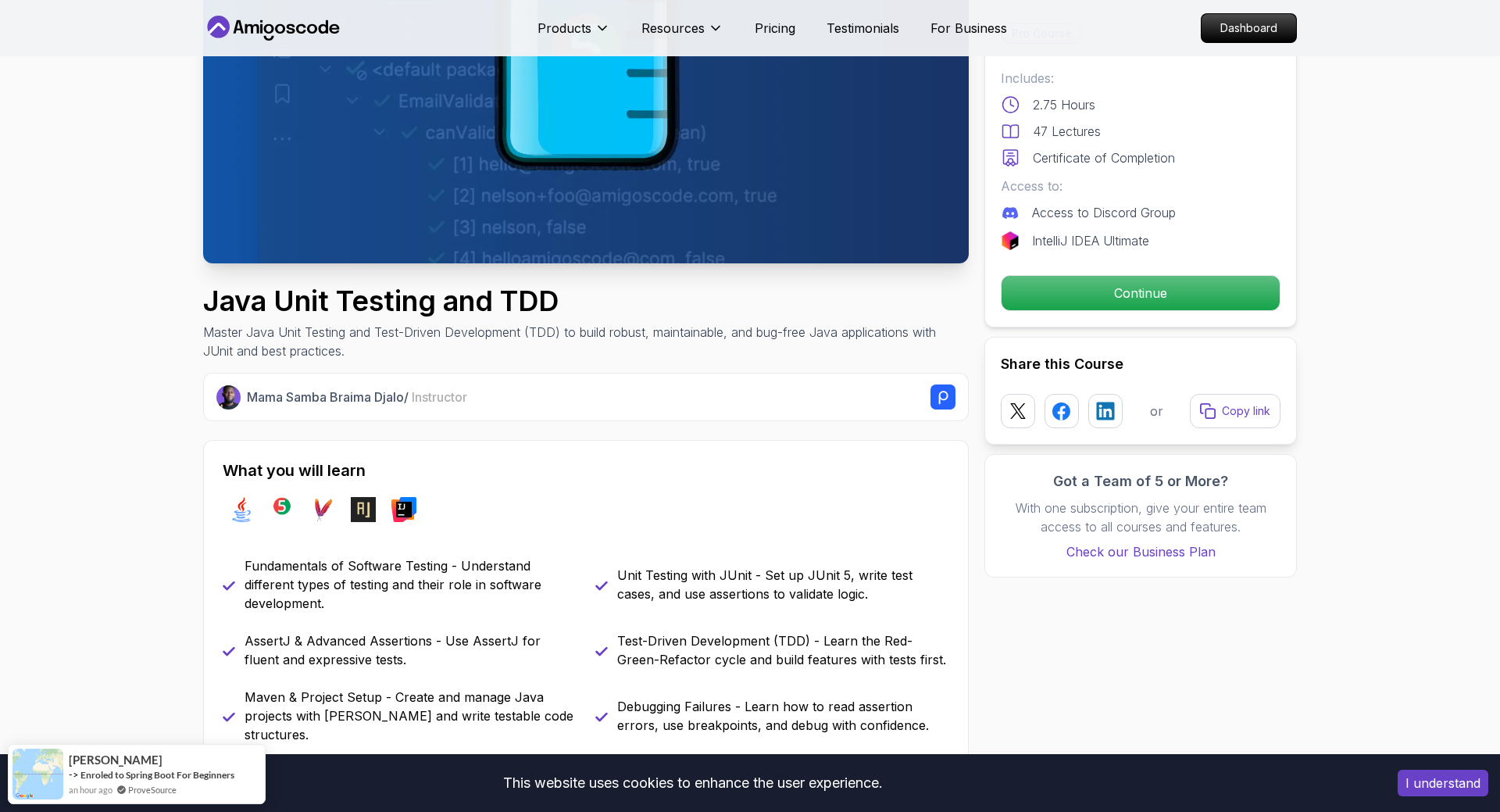
scroll to position [319, 0]
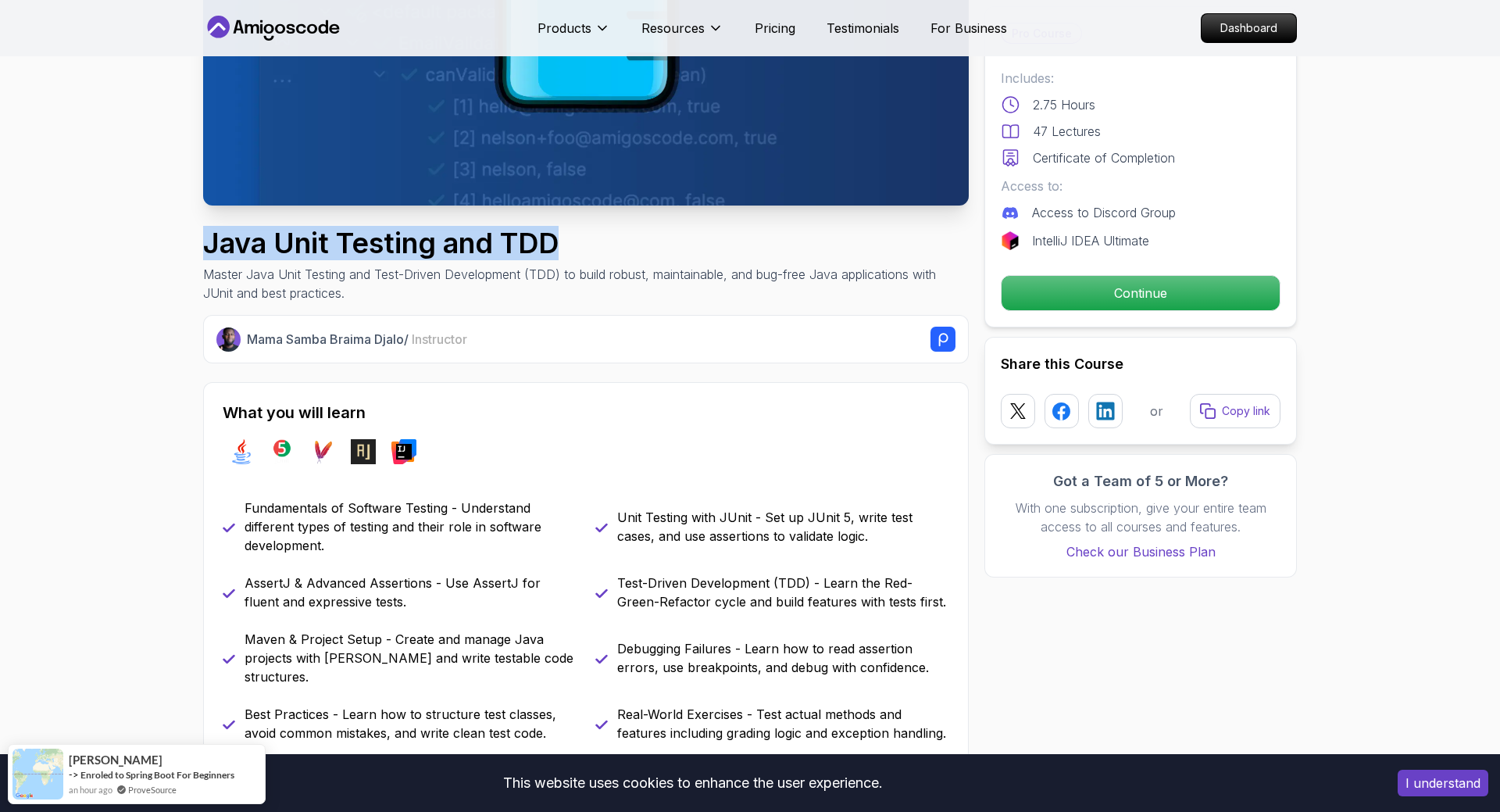
drag, startPoint x: 165, startPoint y: 231, endPoint x: 613, endPoint y: 258, distance: 448.8
copy h1 "Java Unit Testing and TDD"
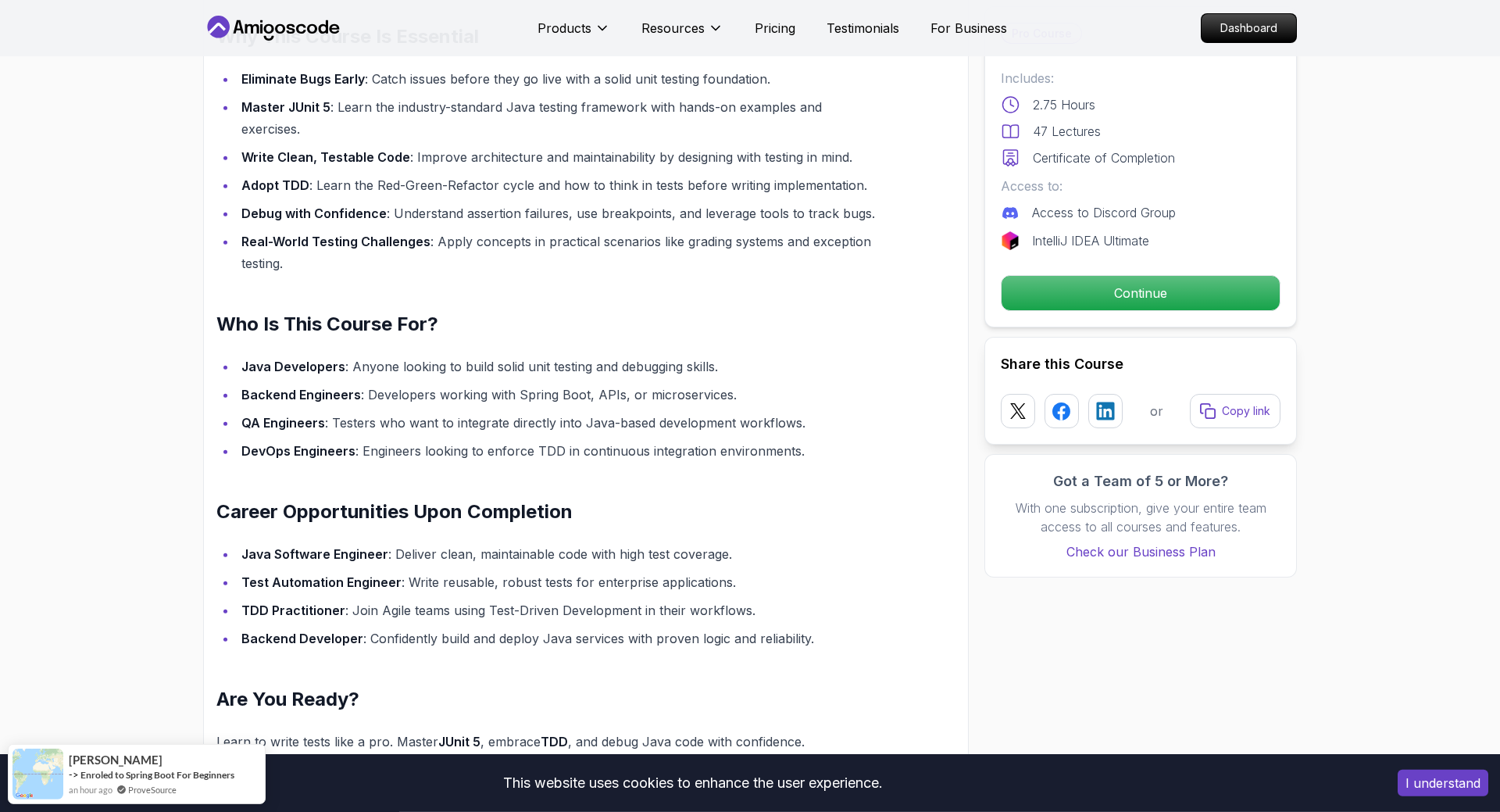
scroll to position [1275, 0]
